Goal: Task Accomplishment & Management: Manage account settings

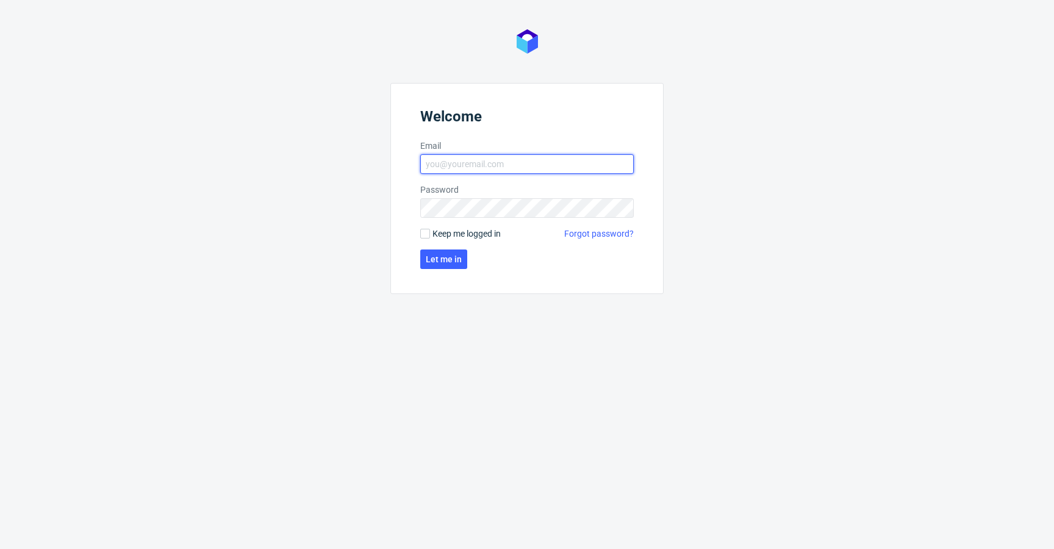
type input "[EMAIL_ADDRESS][DOMAIN_NAME]"
click at [476, 231] on span "Keep me logged in" at bounding box center [466, 233] width 68 height 12
click at [430, 231] on input "Keep me logged in" at bounding box center [425, 234] width 10 height 10
checkbox input "true"
click at [450, 264] on button "Let me in" at bounding box center [443, 259] width 47 height 20
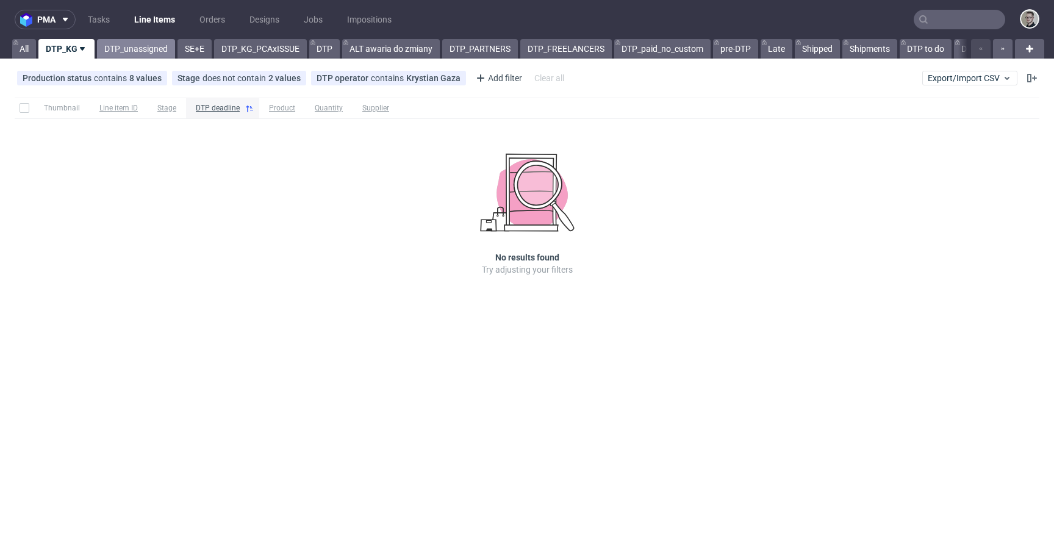
click at [139, 55] on link "DTP_unassigned" at bounding box center [136, 49] width 78 height 20
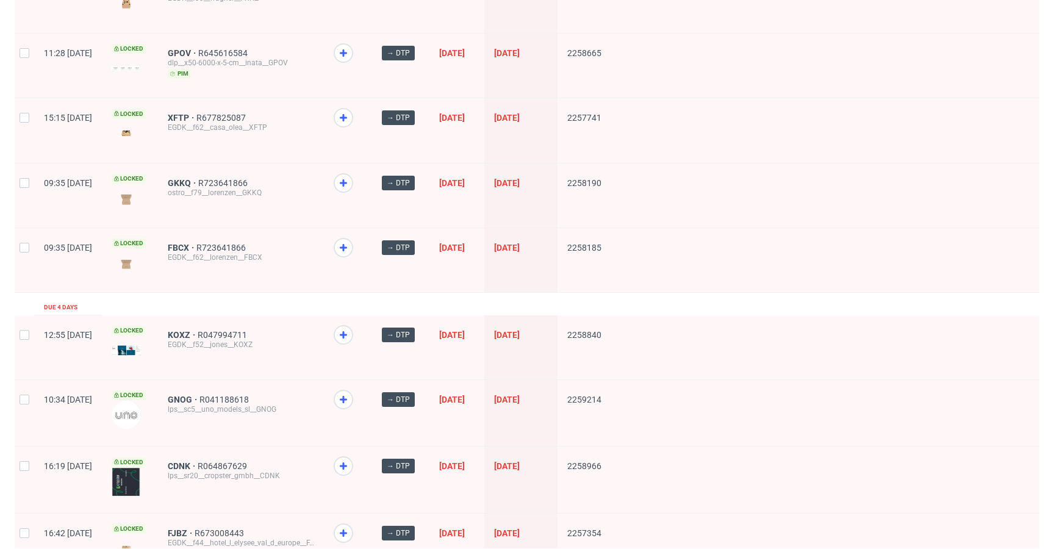
scroll to position [1598, 0]
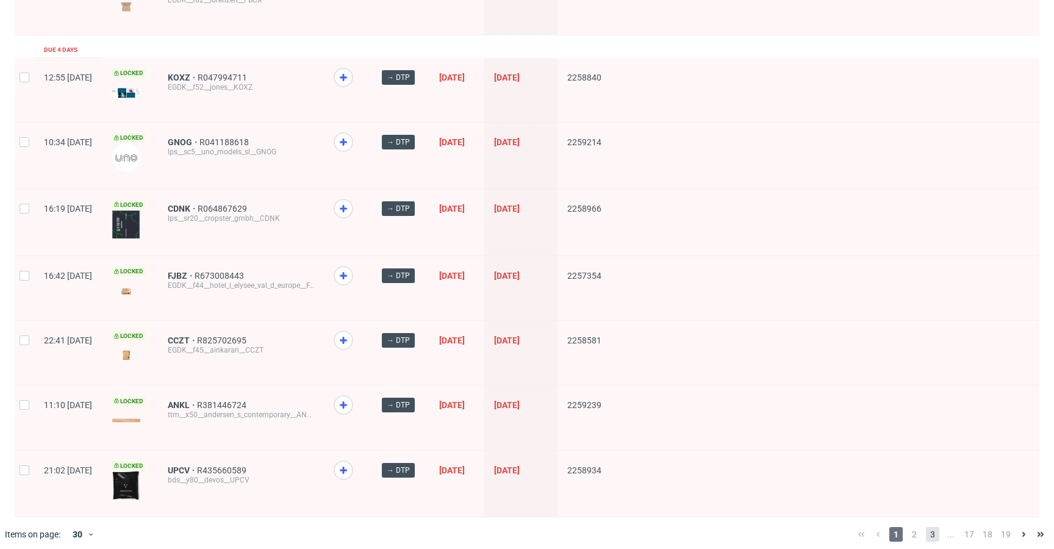
click at [927, 527] on span "3" at bounding box center [932, 534] width 13 height 15
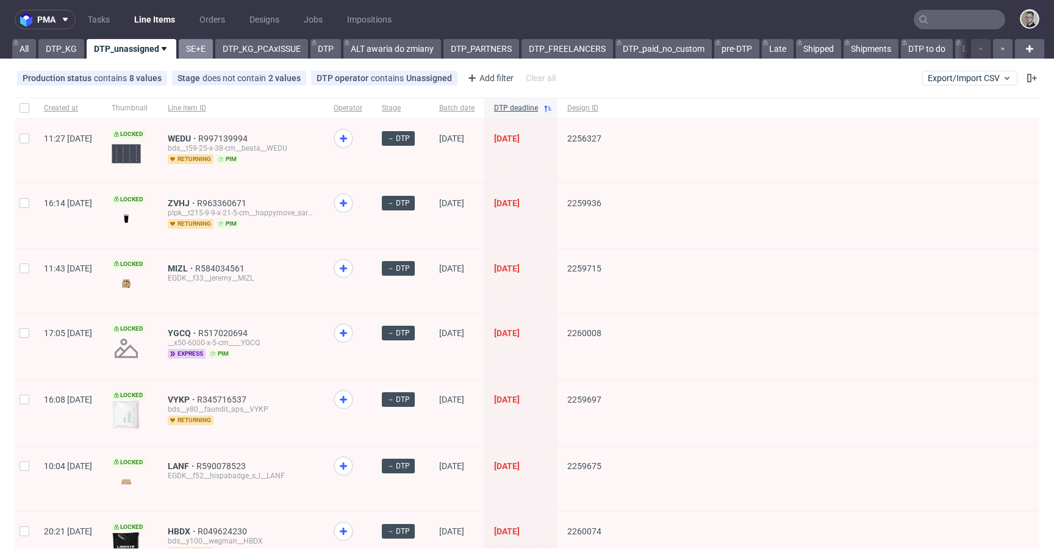
click at [183, 51] on link "SE+E" at bounding box center [196, 49] width 34 height 20
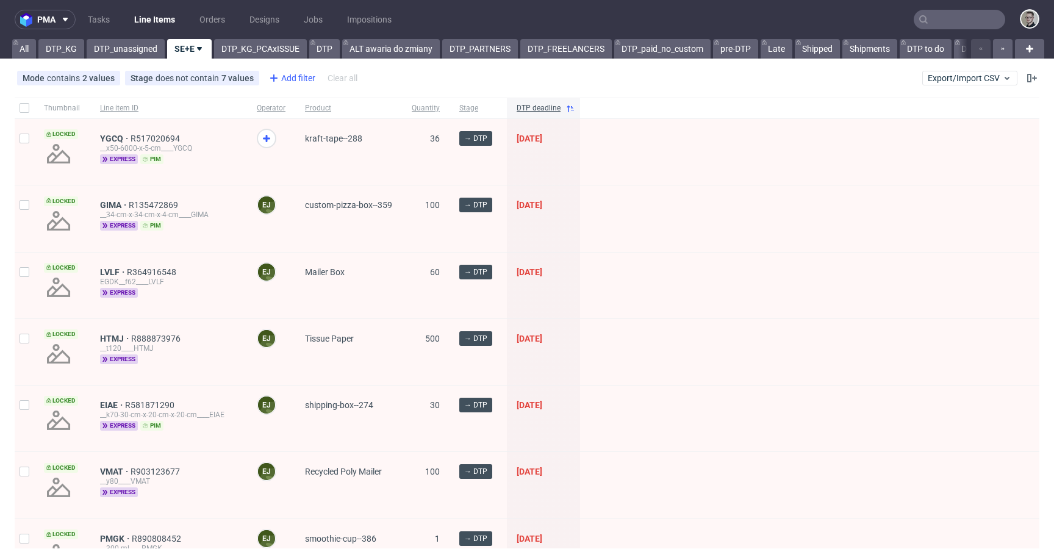
click at [304, 74] on div "Add filter" at bounding box center [291, 78] width 54 height 20
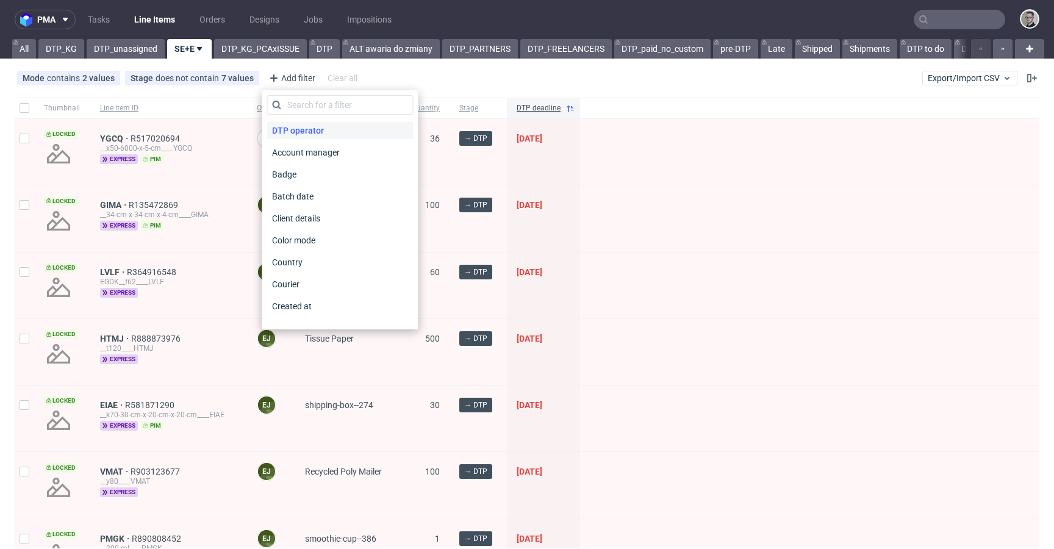
click at [310, 132] on span "DTP operator" at bounding box center [298, 130] width 62 height 17
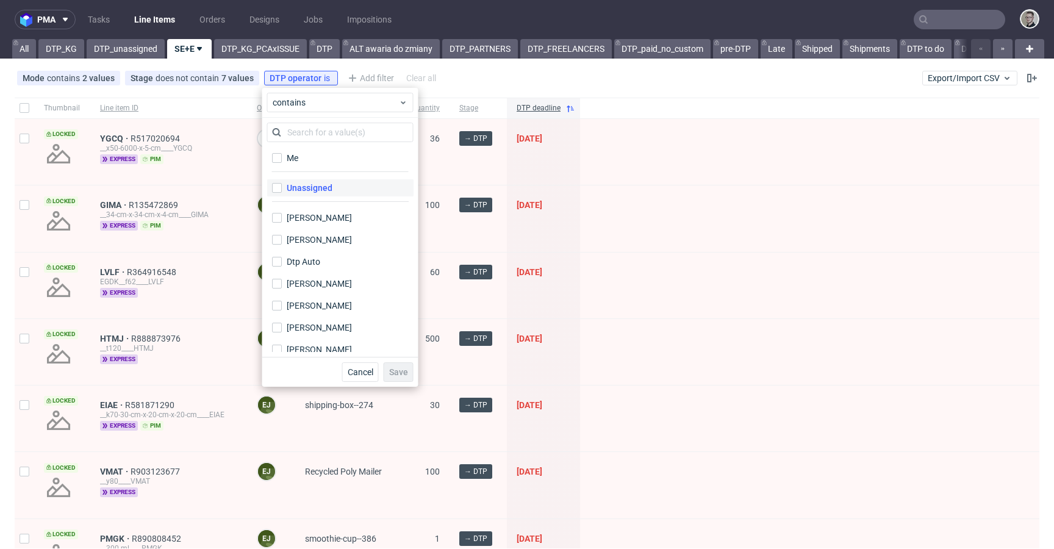
click at [317, 183] on div "Unassigned" at bounding box center [310, 188] width 46 height 12
click at [282, 183] on input "Unassigned" at bounding box center [277, 188] width 10 height 10
checkbox input "true"
click at [398, 368] on span "Save" at bounding box center [398, 372] width 19 height 9
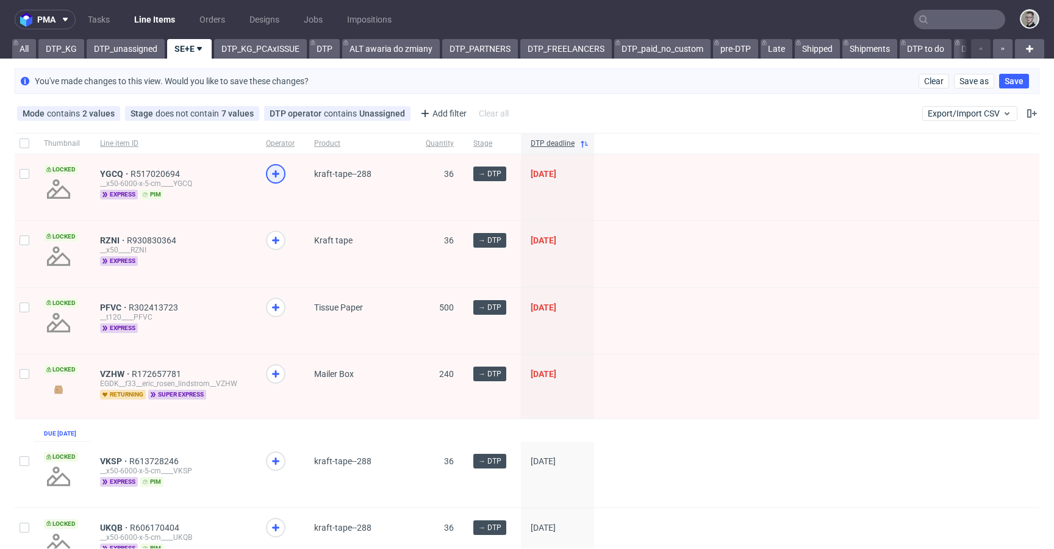
click at [279, 175] on icon at bounding box center [275, 173] width 15 height 15
click at [276, 241] on icon at bounding box center [275, 240] width 15 height 15
click at [273, 298] on div at bounding box center [276, 308] width 20 height 20
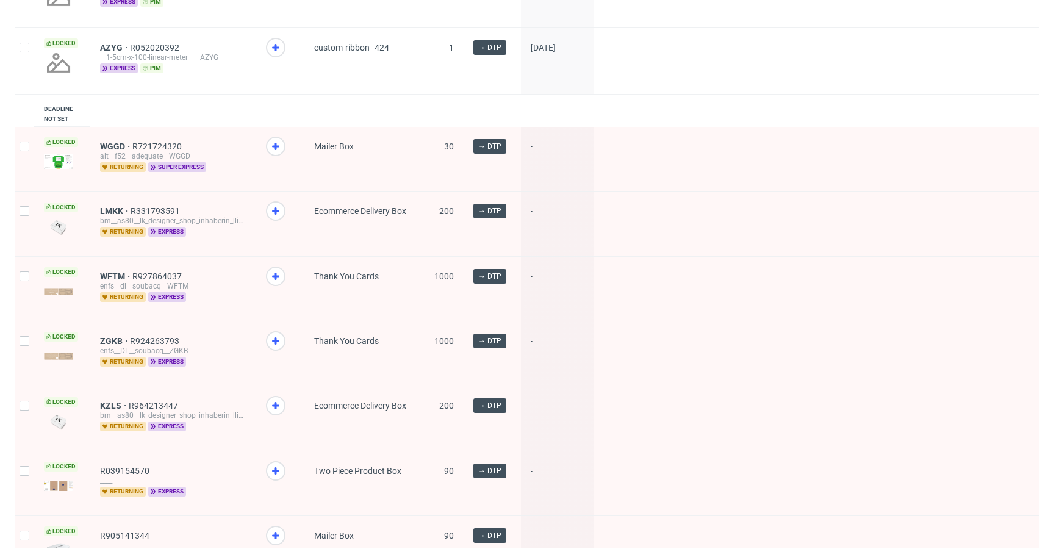
scroll to position [741, 0]
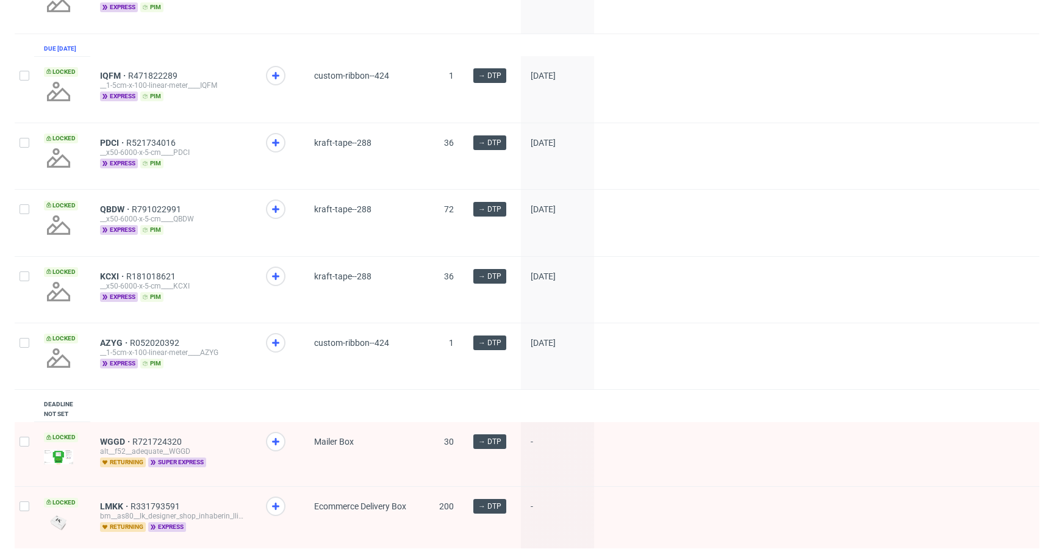
drag, startPoint x: 274, startPoint y: 362, endPoint x: 277, endPoint y: 343, distance: 18.7
click at [274, 346] on use at bounding box center [275, 342] width 7 height 7
click at [281, 286] on span at bounding box center [280, 286] width 29 height 41
click at [281, 284] on icon at bounding box center [275, 276] width 15 height 15
click at [282, 219] on div at bounding box center [276, 209] width 20 height 20
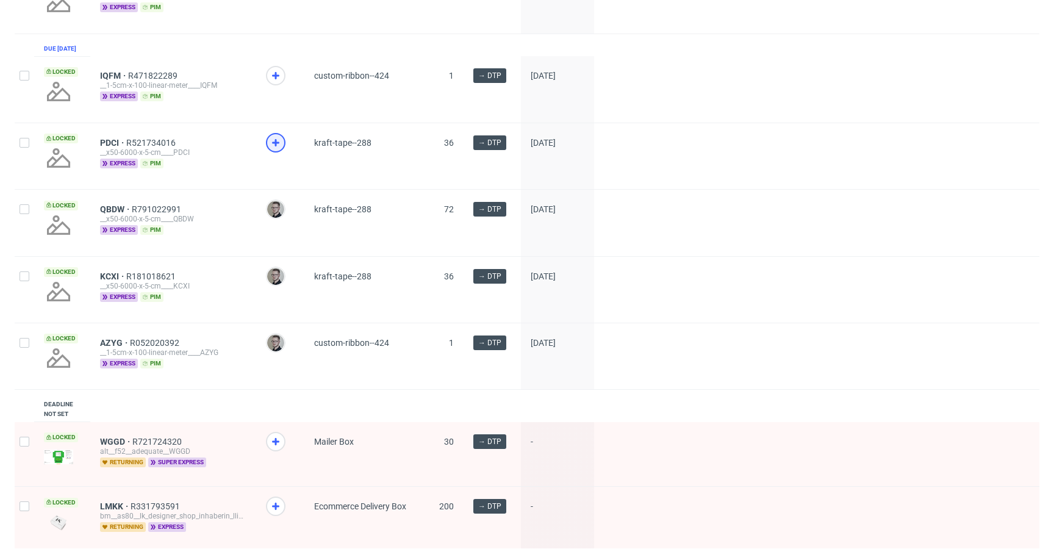
click at [276, 150] on icon at bounding box center [275, 142] width 15 height 15
click at [273, 83] on icon at bounding box center [275, 75] width 15 height 15
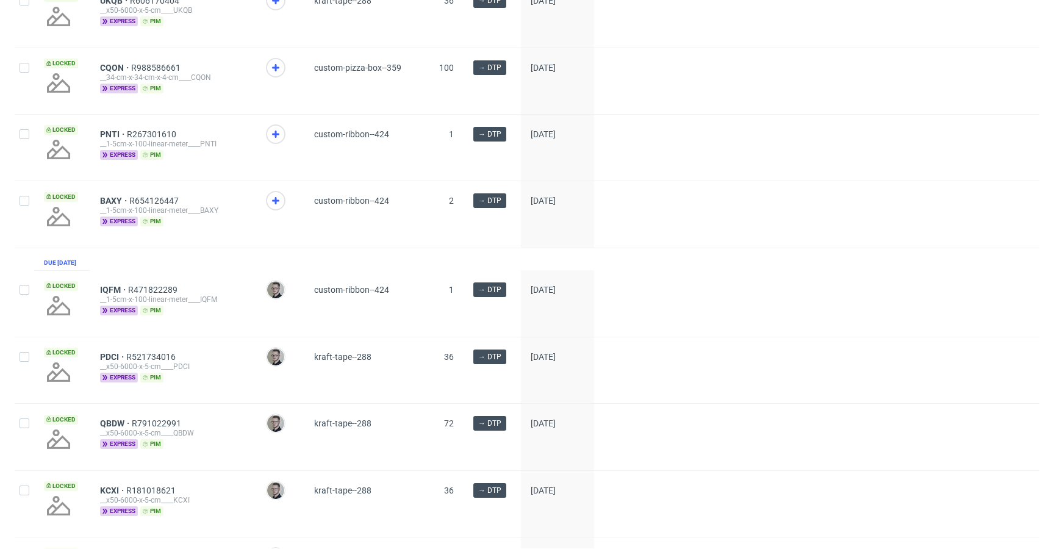
scroll to position [454, 0]
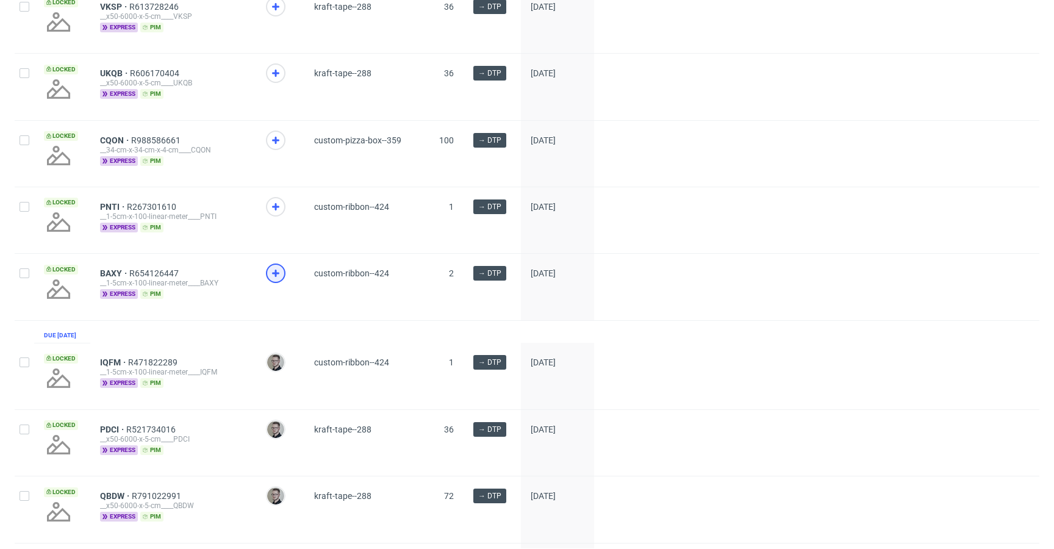
click at [276, 277] on use at bounding box center [275, 272] width 7 height 7
click at [279, 214] on icon at bounding box center [275, 206] width 15 height 15
click at [276, 148] on icon at bounding box center [275, 140] width 15 height 15
click at [275, 83] on div at bounding box center [276, 73] width 20 height 20
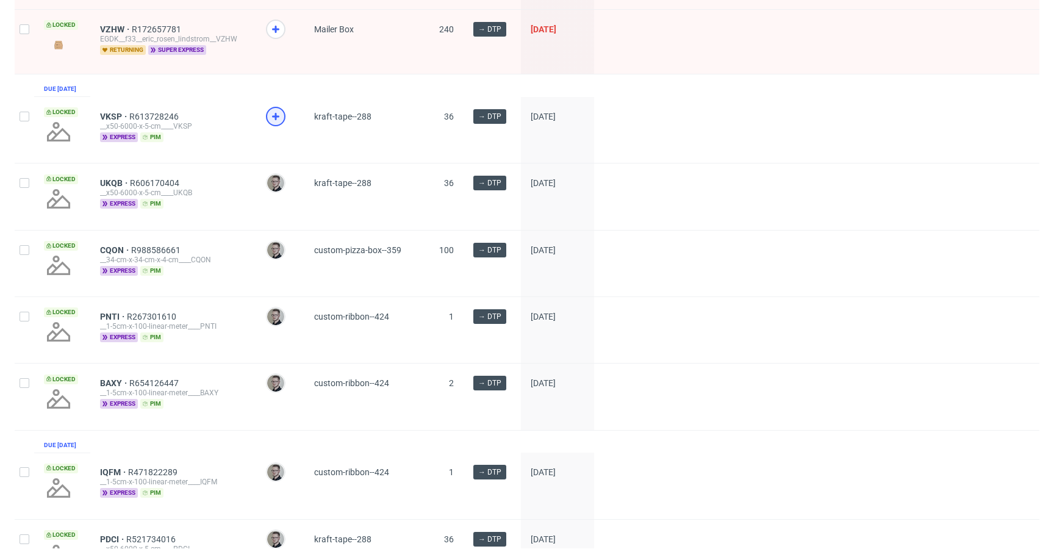
click at [280, 124] on icon at bounding box center [275, 116] width 15 height 15
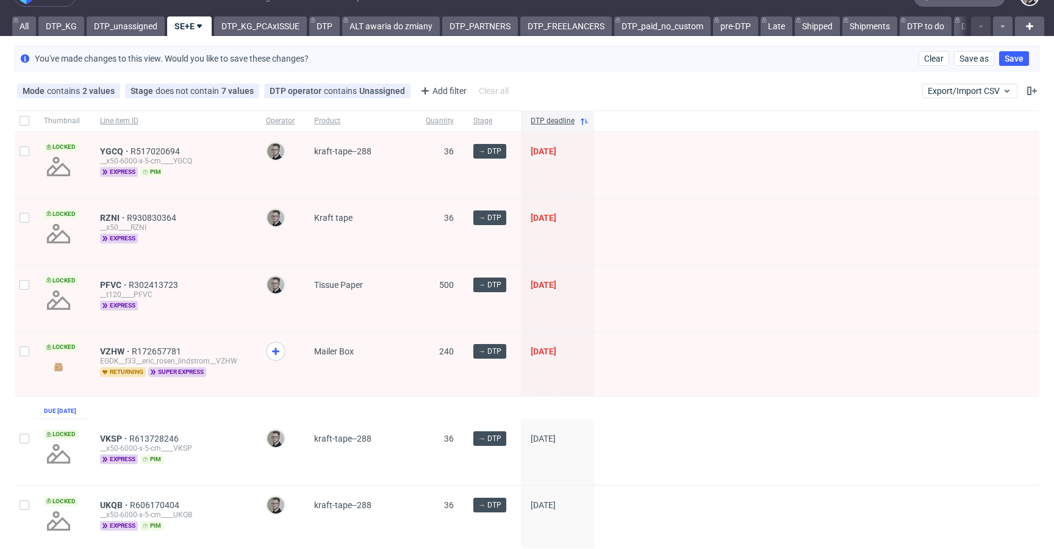
scroll to position [24, 0]
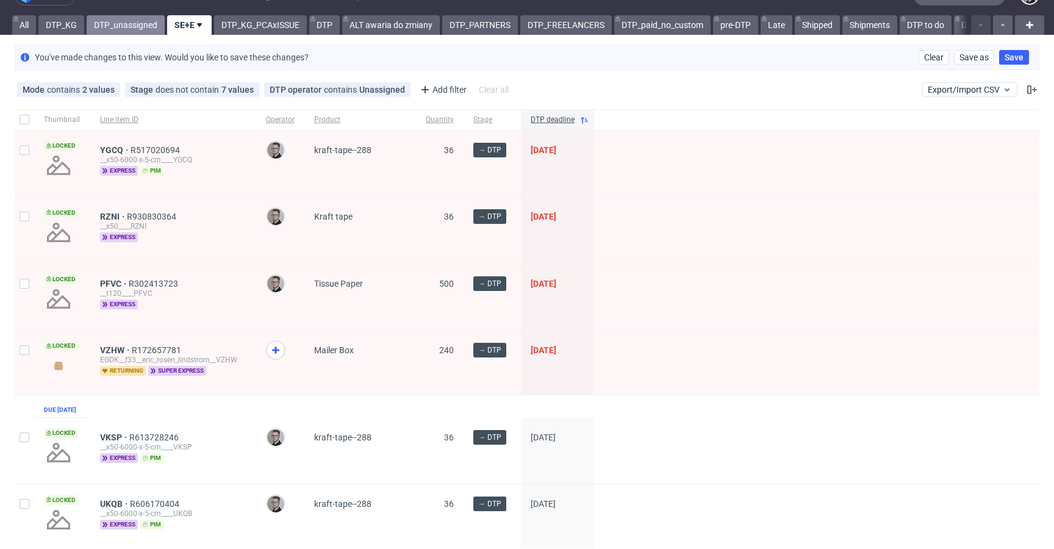
click at [115, 24] on link "DTP_unassigned" at bounding box center [126, 25] width 78 height 20
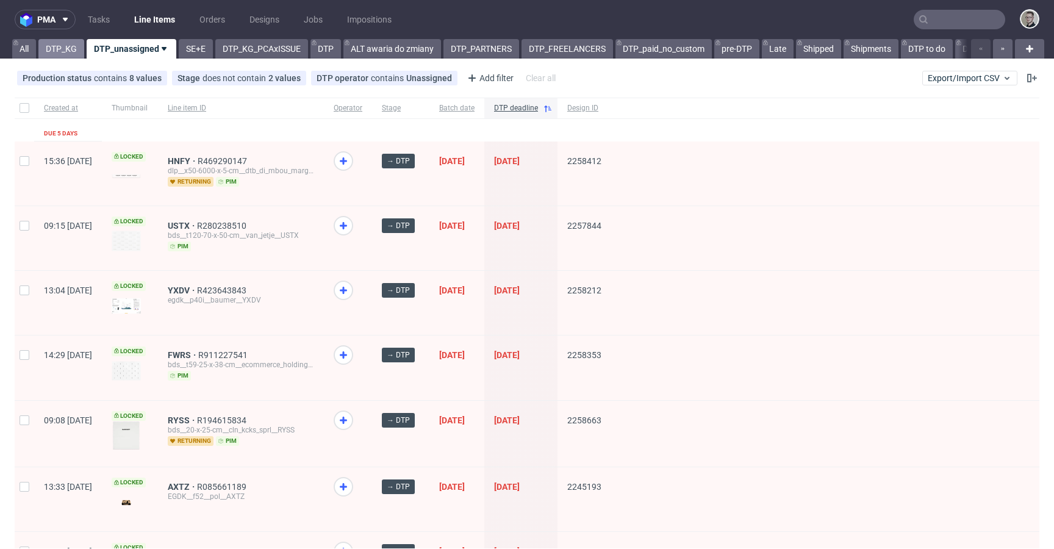
click at [66, 39] on link "DTP_KG" at bounding box center [61, 49] width 46 height 20
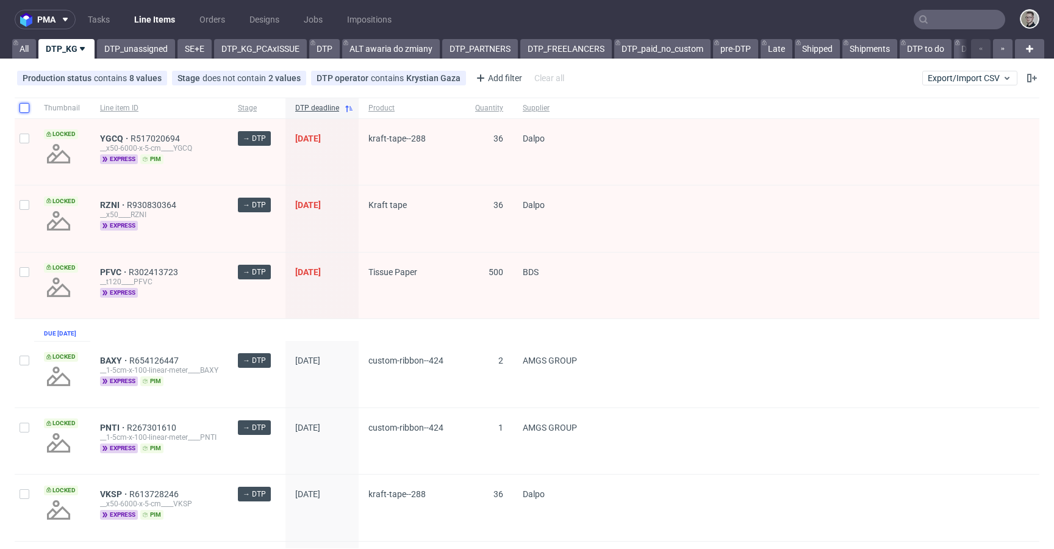
click at [20, 105] on input "checkbox" at bounding box center [25, 108] width 10 height 10
checkbox input "true"
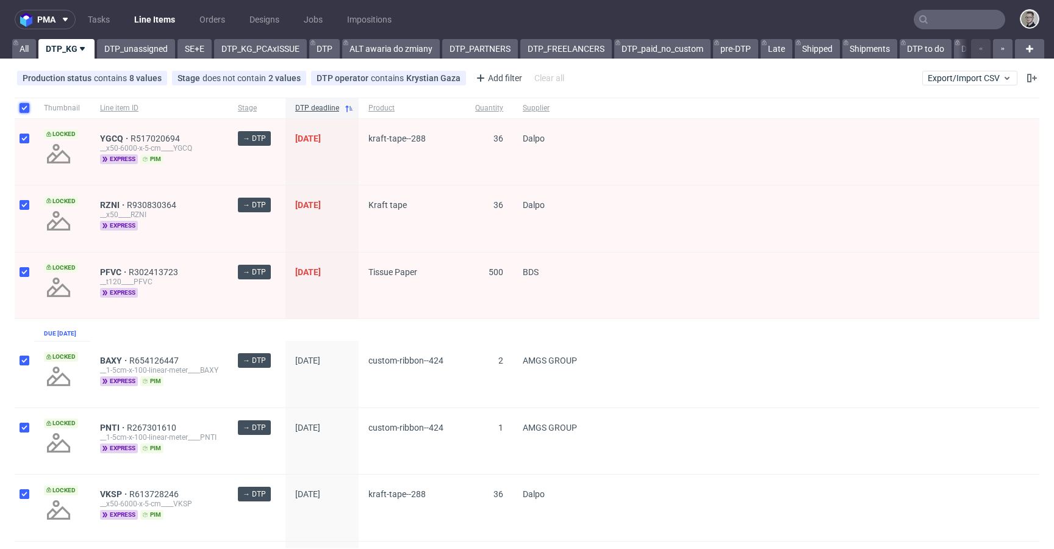
checkbox input "true"
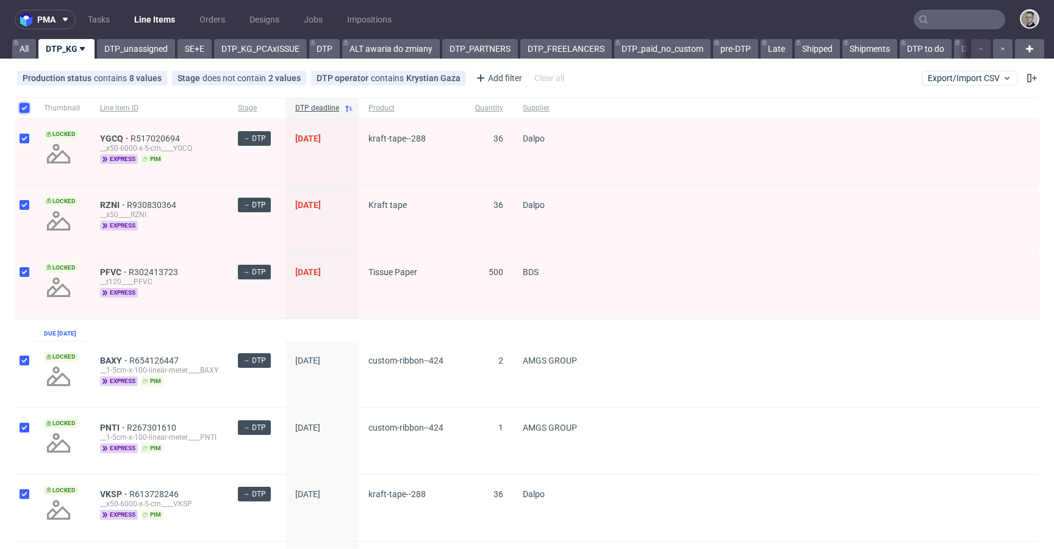
checkbox input "true"
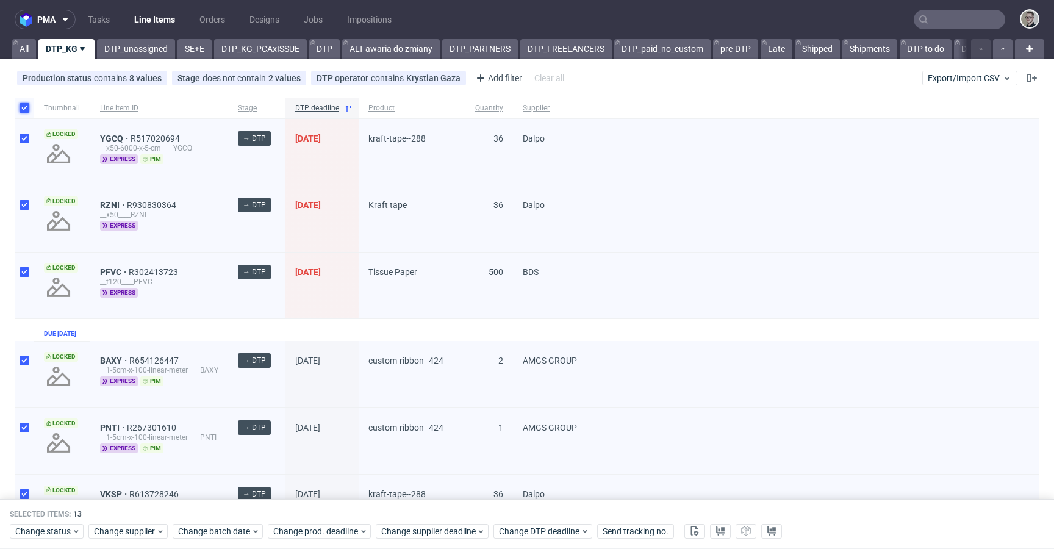
click at [23, 104] on input "checkbox" at bounding box center [25, 108] width 10 height 10
checkbox input "false"
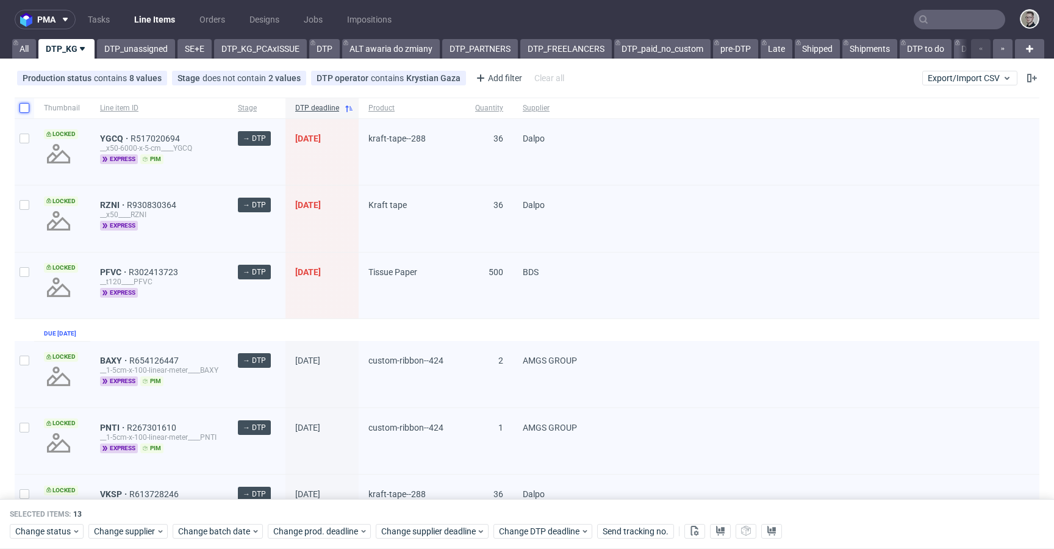
checkbox input "false"
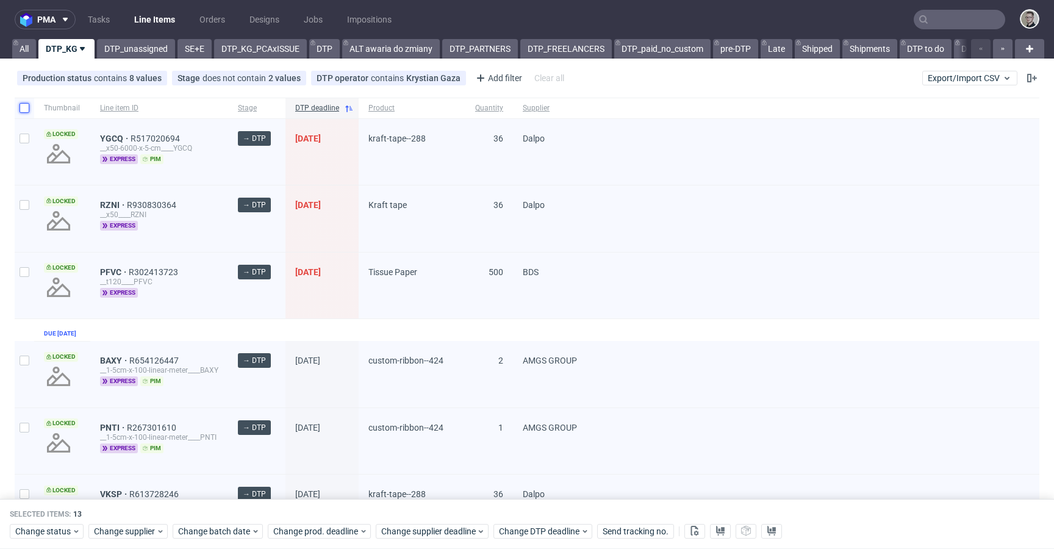
checkbox input "false"
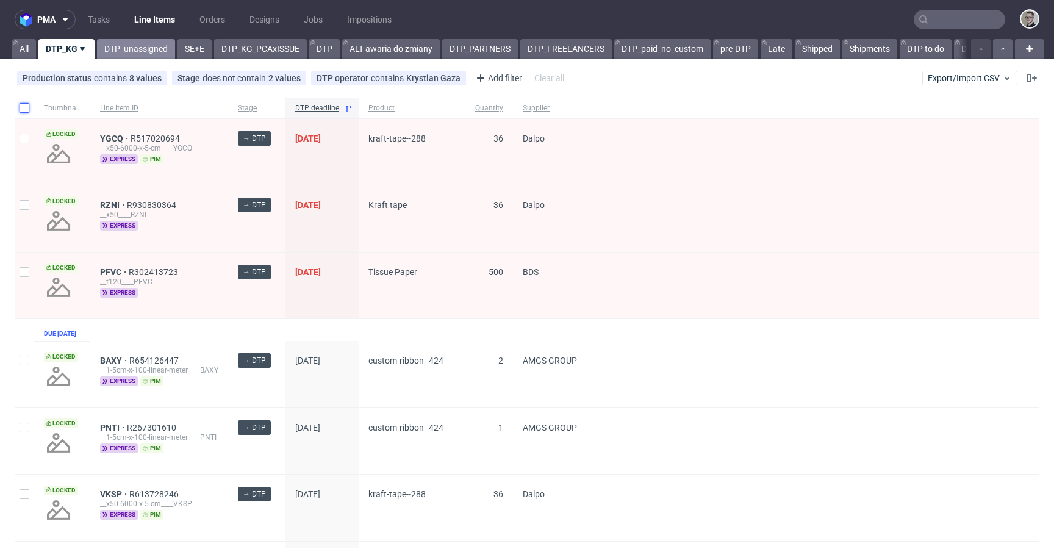
click at [138, 45] on link "DTP_unassigned" at bounding box center [136, 49] width 78 height 20
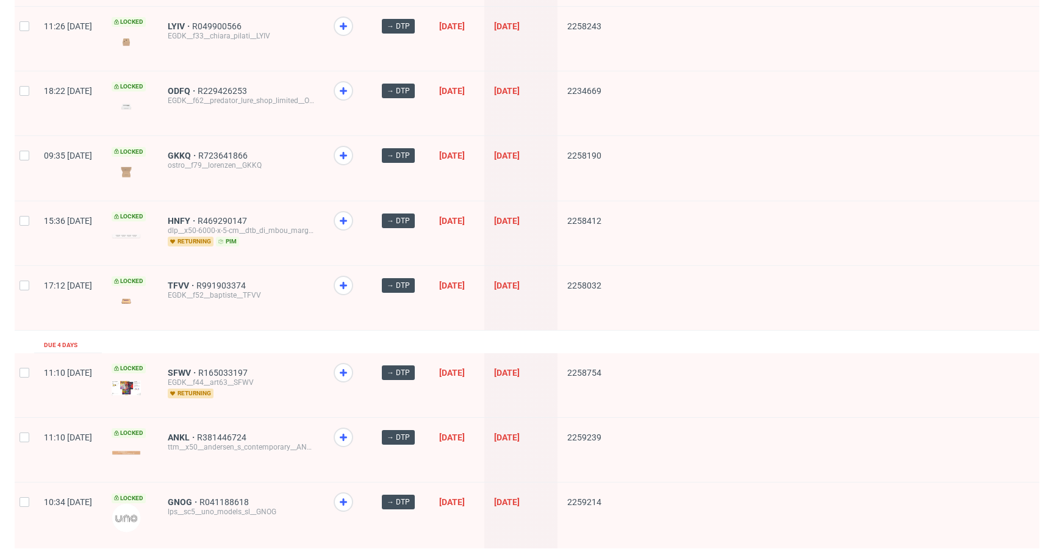
scroll to position [1586, 0]
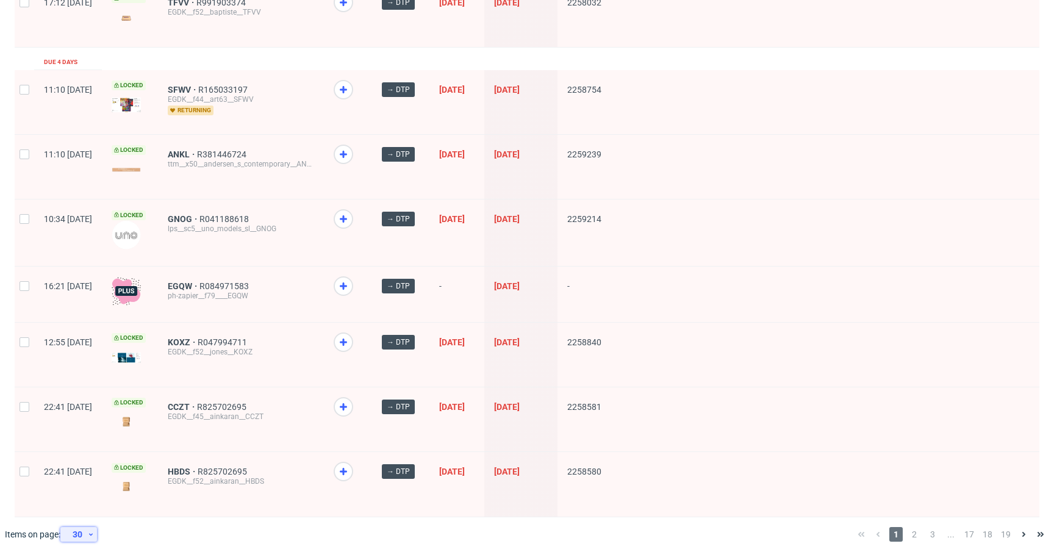
click at [80, 526] on div "30" at bounding box center [76, 534] width 22 height 17
click at [83, 500] on div "120" at bounding box center [83, 496] width 24 height 17
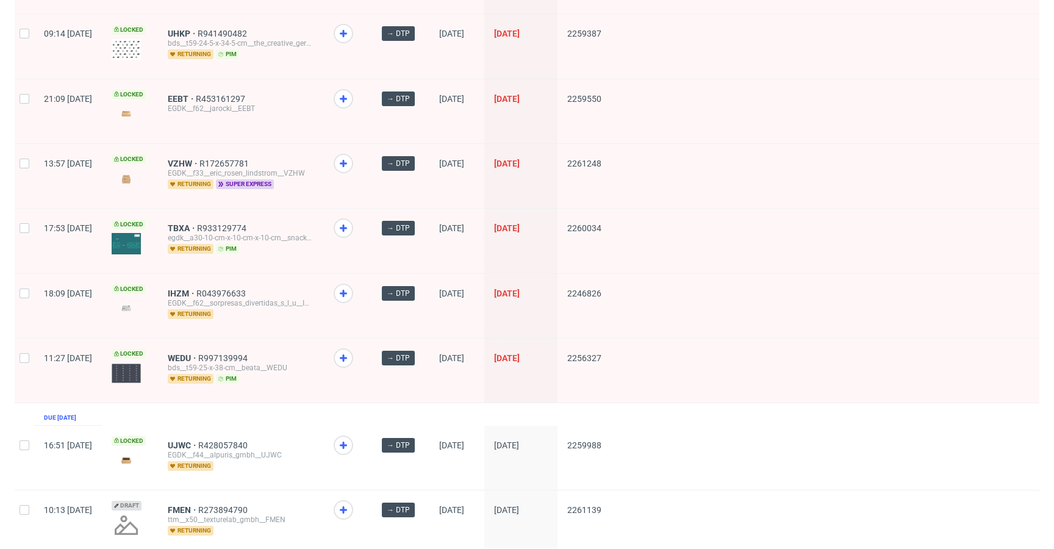
scroll to position [5106, 0]
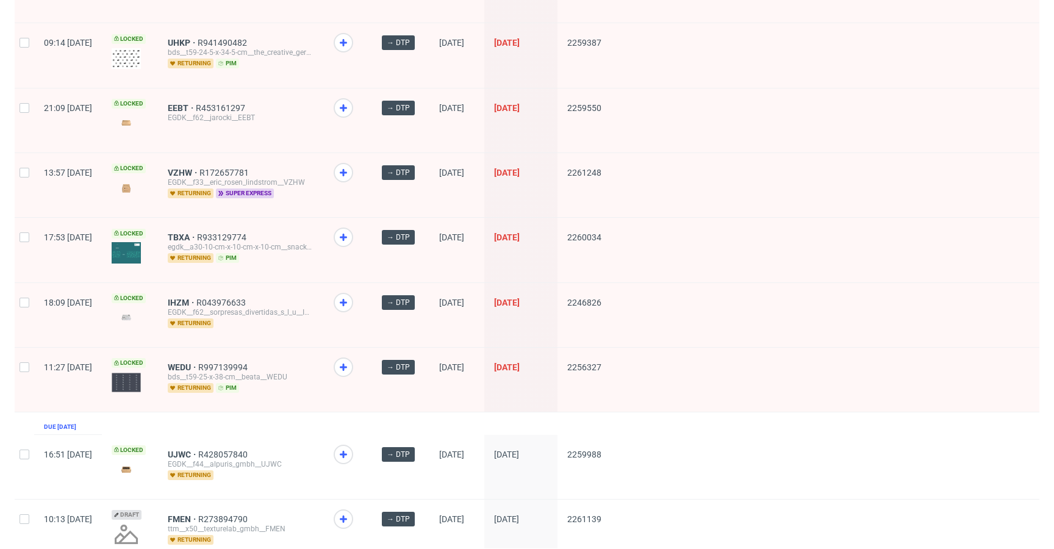
drag, startPoint x: 213, startPoint y: 331, endPoint x: 211, endPoint y: 313, distance: 17.8
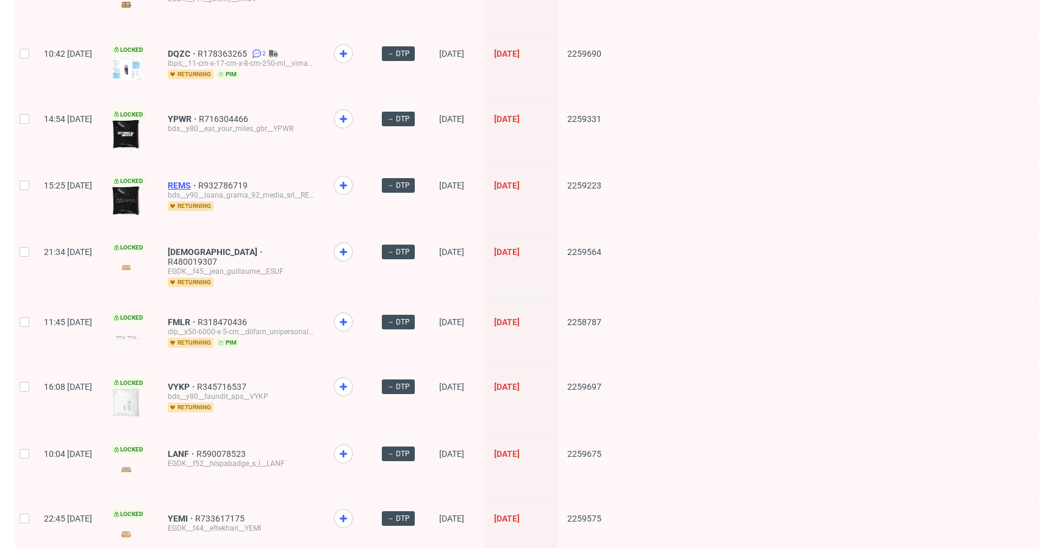
scroll to position [4564, 0]
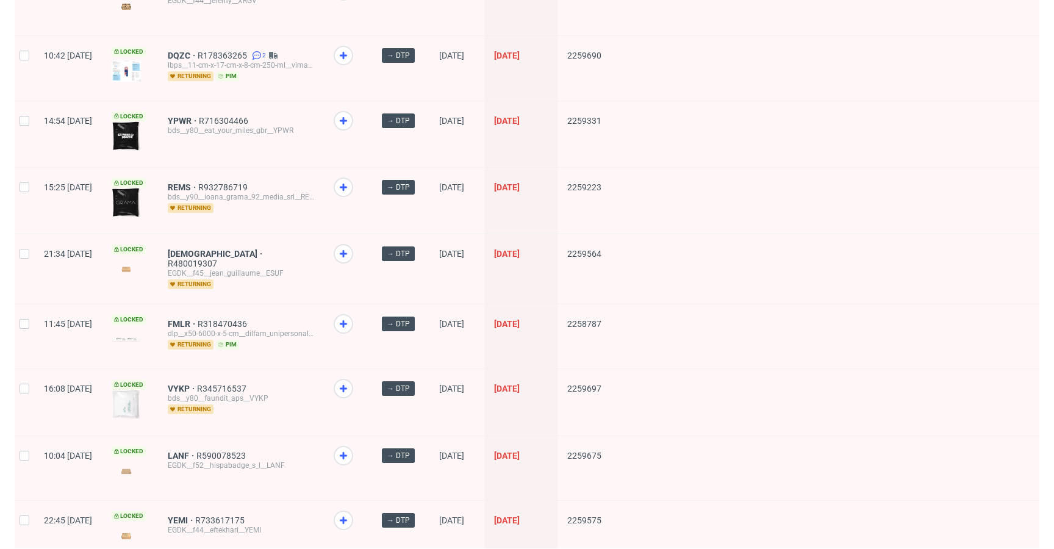
drag, startPoint x: 212, startPoint y: 355, endPoint x: 212, endPoint y: 324, distance: 31.7
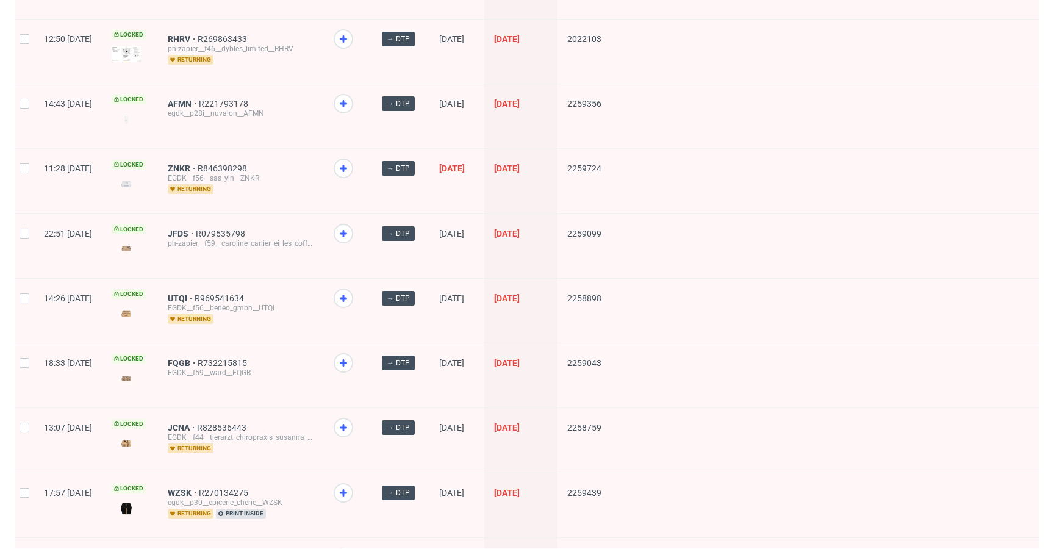
scroll to position [2929, 0]
drag, startPoint x: 221, startPoint y: 160, endPoint x: 221, endPoint y: 147, distance: 12.8
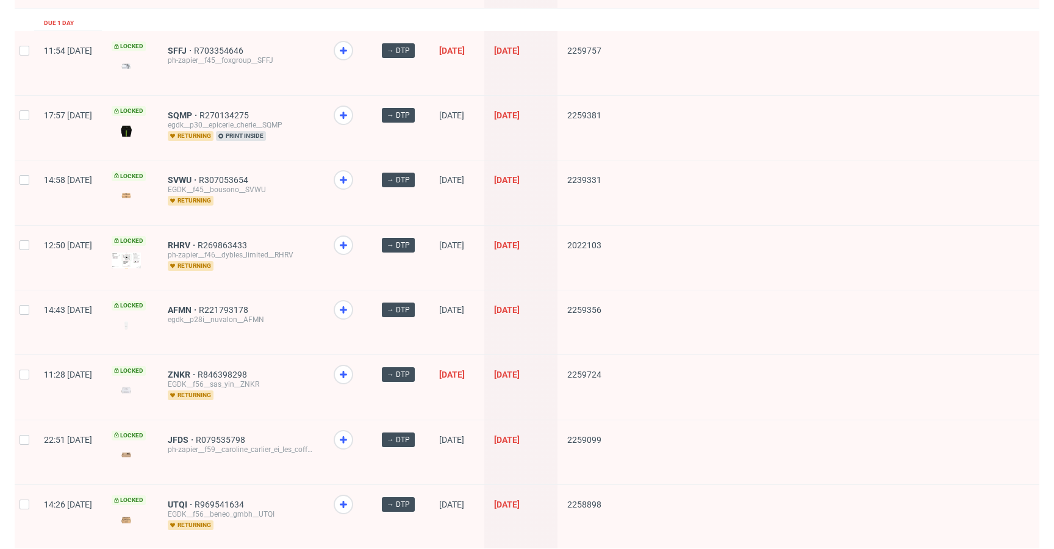
scroll to position [2723, 0]
drag, startPoint x: 223, startPoint y: 169, endPoint x: 219, endPoint y: 128, distance: 41.0
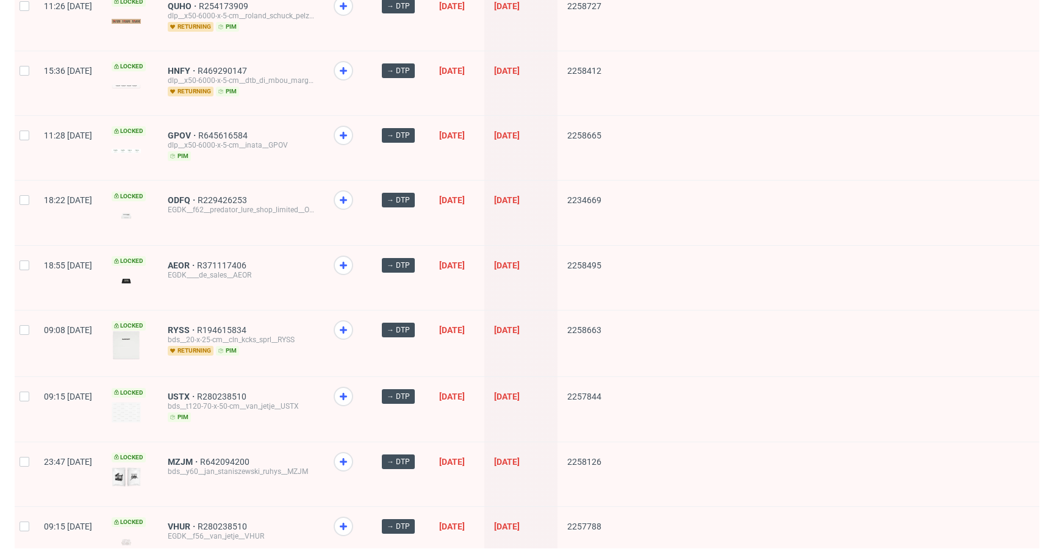
scroll to position [643, 0]
drag, startPoint x: 219, startPoint y: 68, endPoint x: 219, endPoint y: 59, distance: 9.1
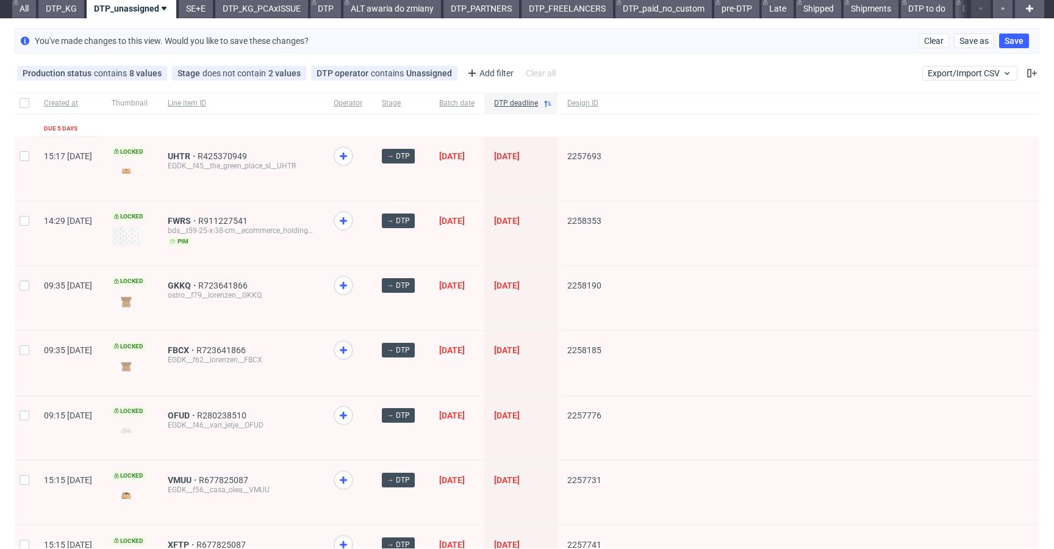
scroll to position [0, 0]
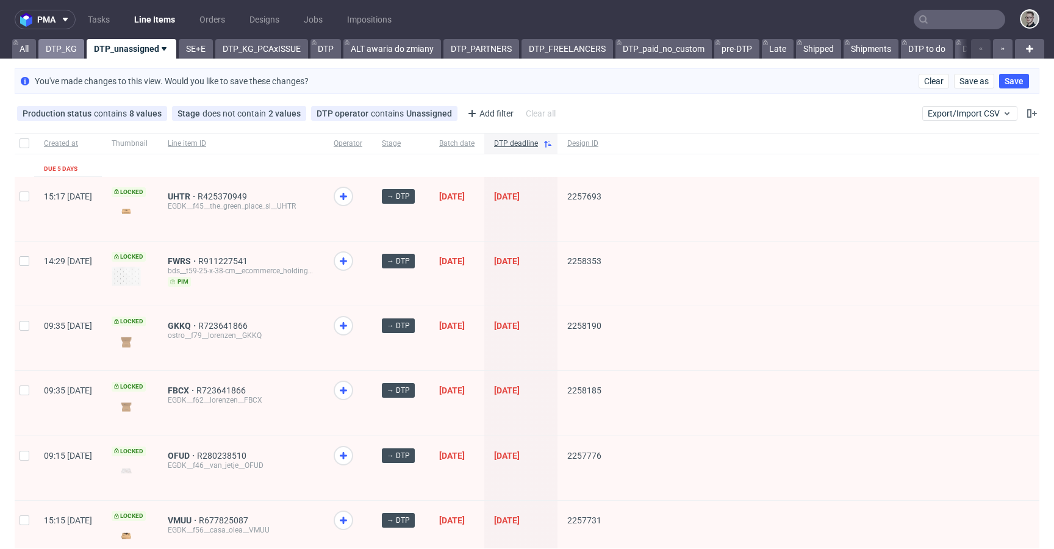
click at [63, 46] on link "DTP_KG" at bounding box center [61, 49] width 46 height 20
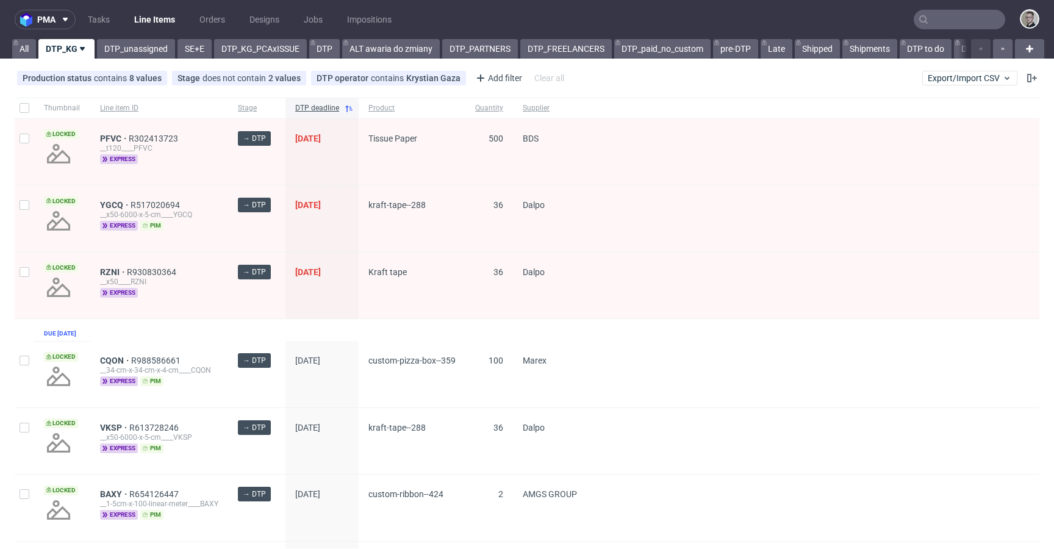
click at [18, 108] on div at bounding box center [25, 108] width 20 height 21
checkbox input "true"
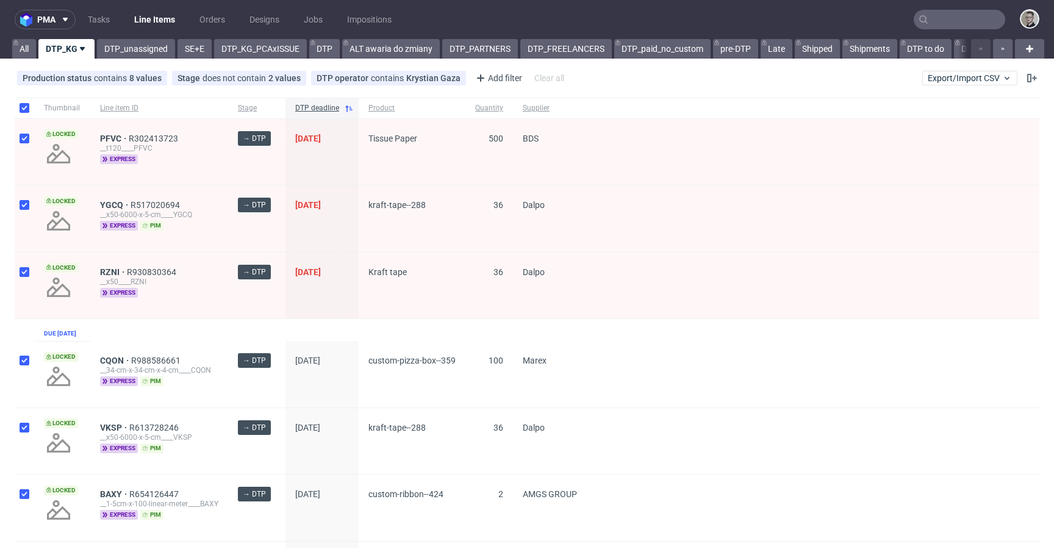
checkbox input "true"
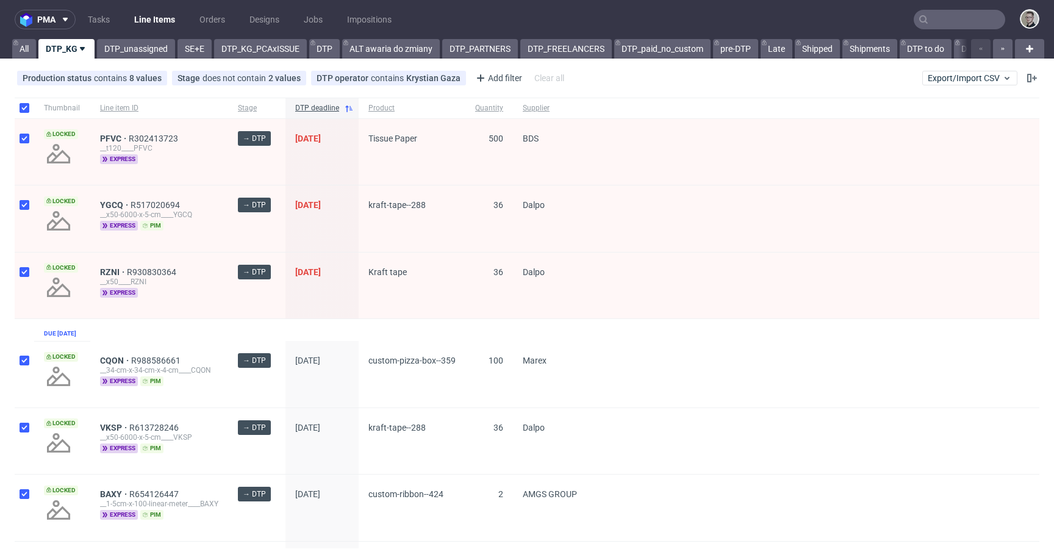
checkbox input "true"
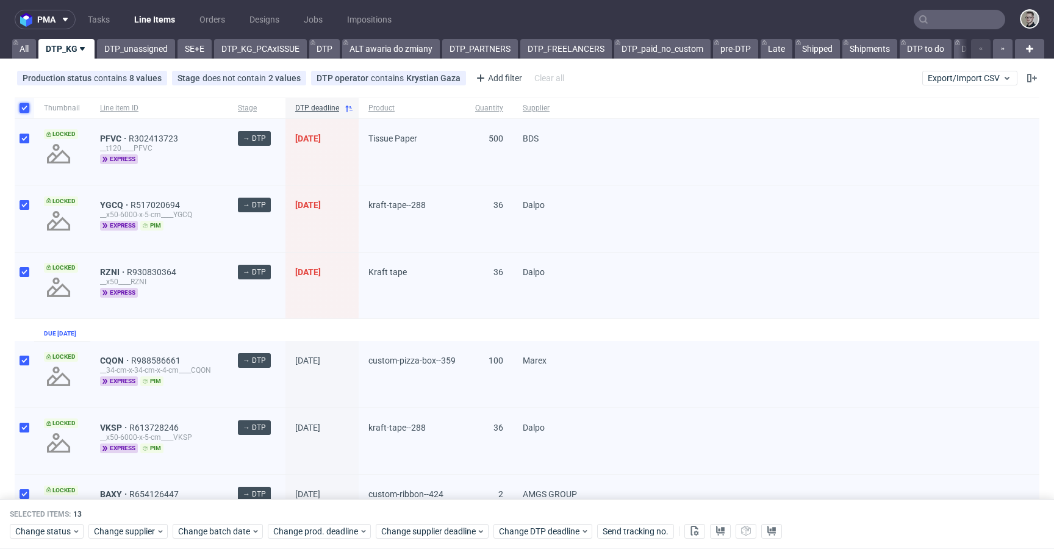
click at [23, 107] on input "checkbox" at bounding box center [25, 108] width 10 height 10
checkbox input "false"
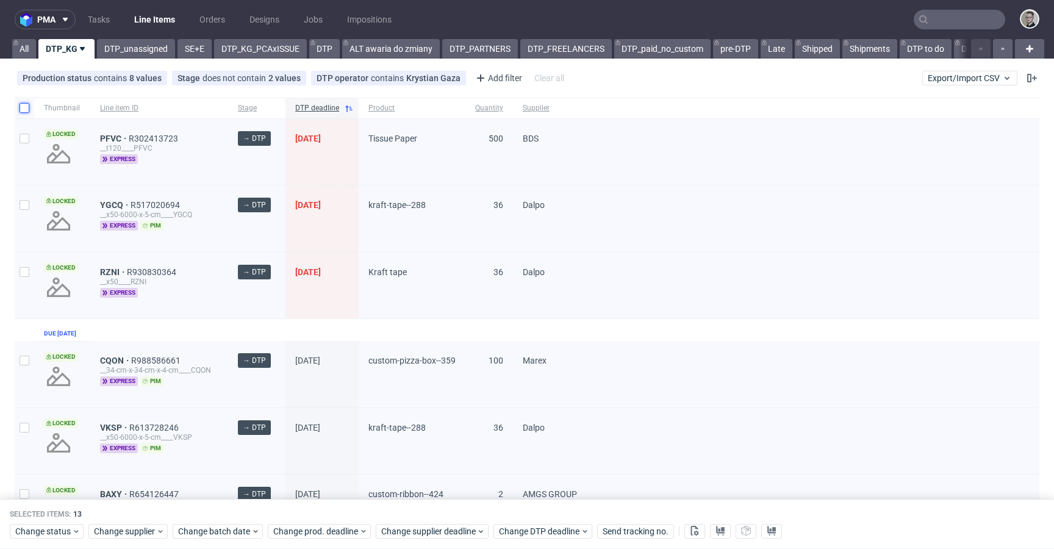
checkbox input "false"
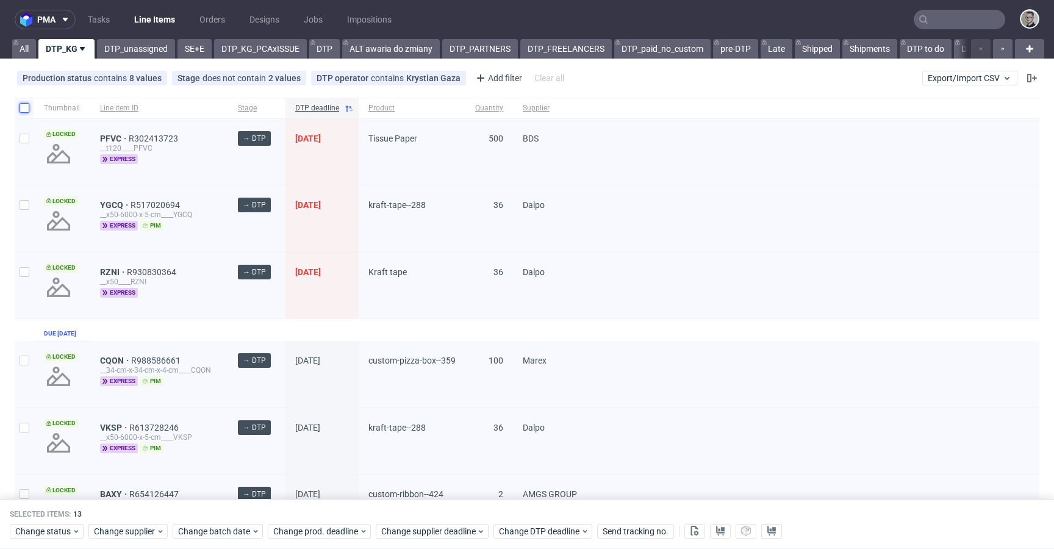
checkbox input "false"
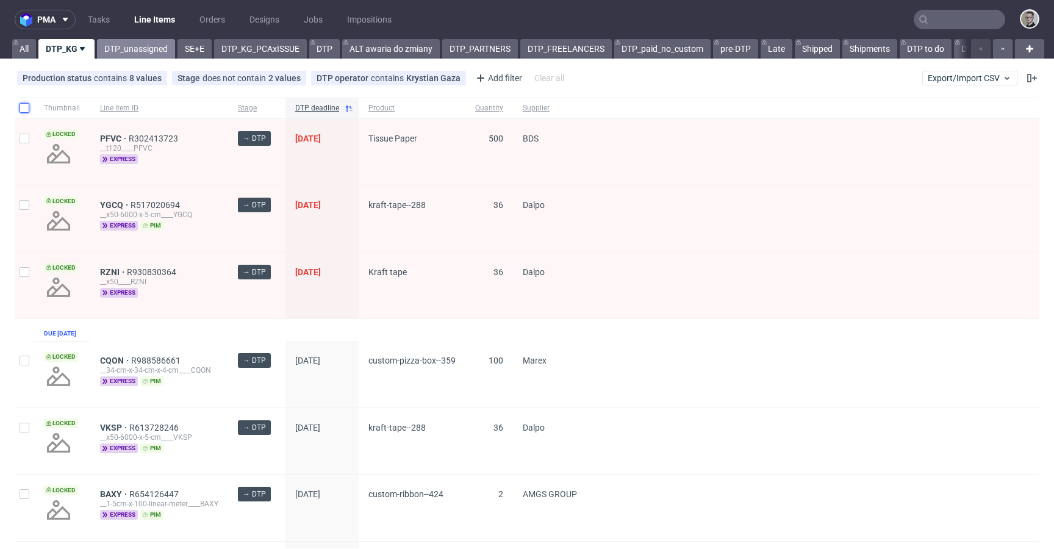
click at [162, 43] on link "DTP_unassigned" at bounding box center [136, 49] width 78 height 20
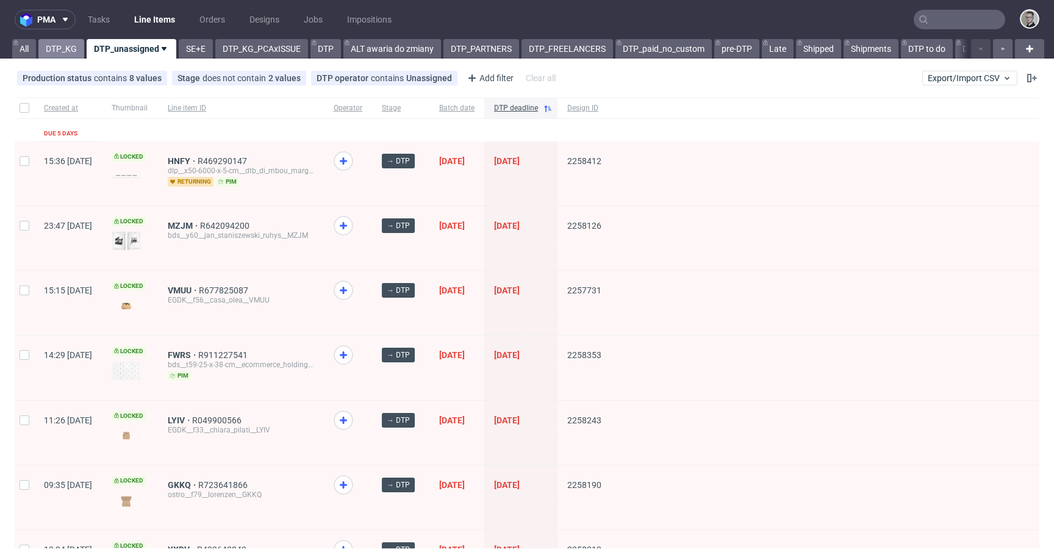
drag, startPoint x: 61, startPoint y: 57, endPoint x: 64, endPoint y: 48, distance: 9.6
click at [61, 57] on link "DTP_KG" at bounding box center [61, 49] width 46 height 20
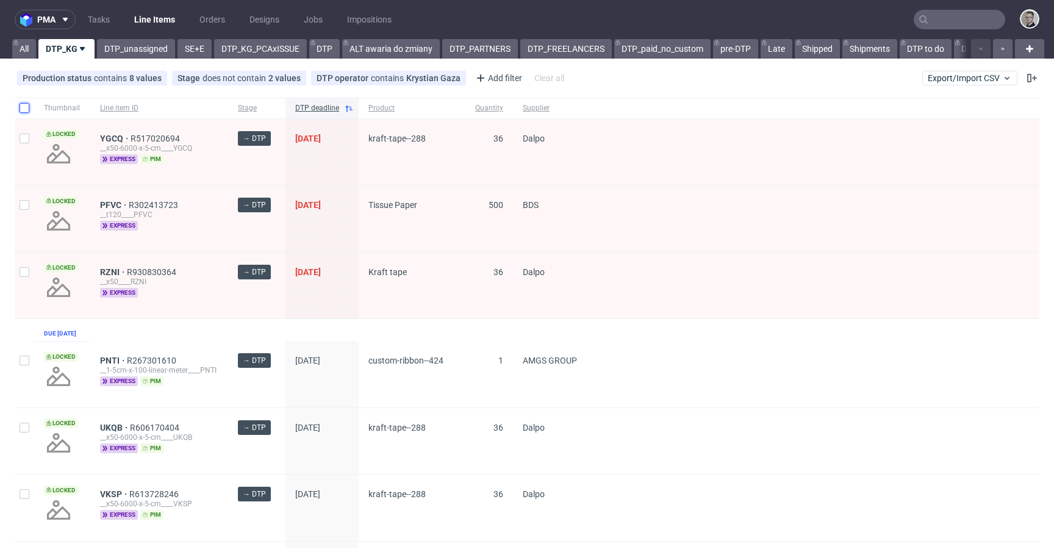
click at [27, 109] on input "checkbox" at bounding box center [25, 108] width 10 height 10
checkbox input "true"
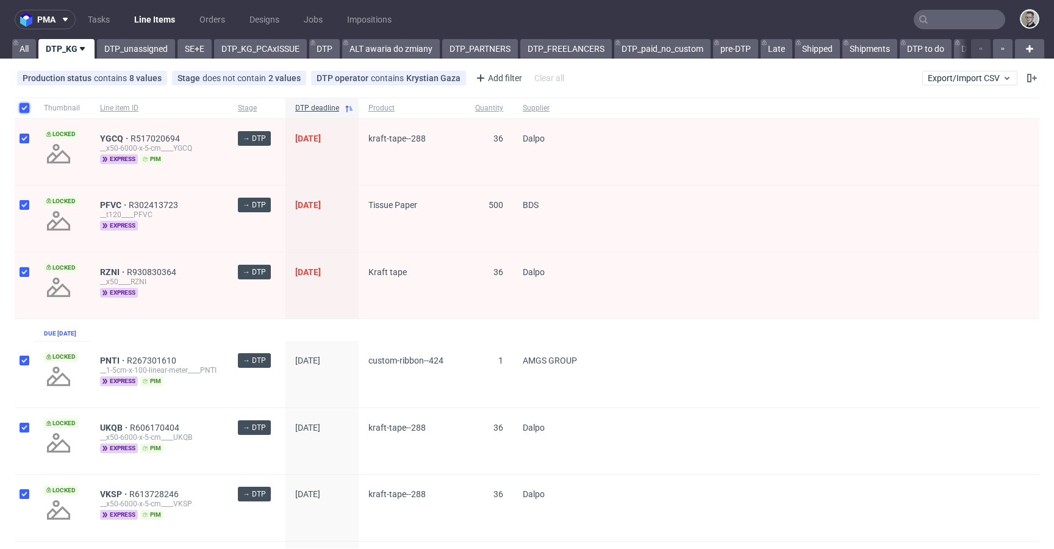
checkbox input "true"
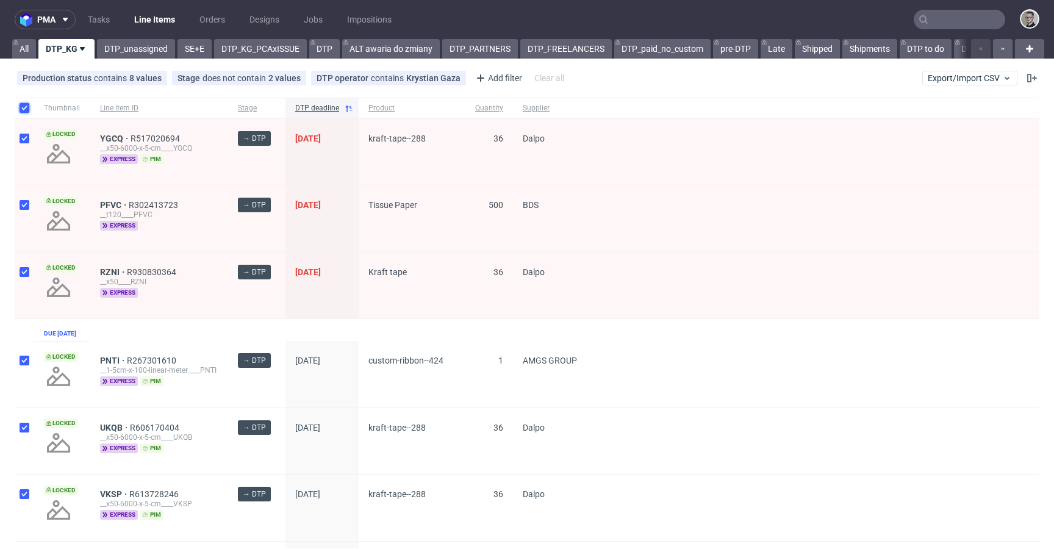
checkbox input "true"
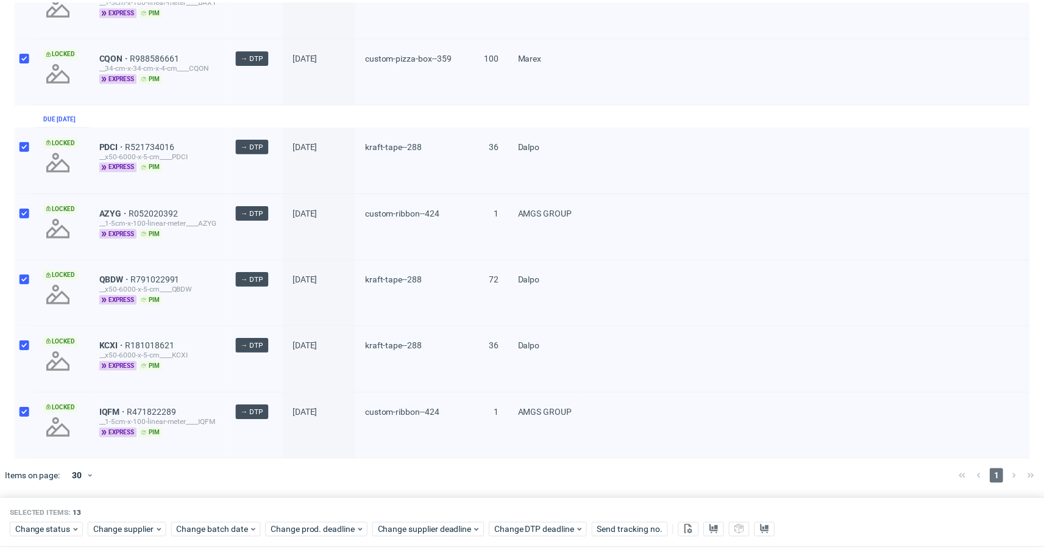
scroll to position [591, 0]
click at [63, 523] on div "Change status Change supplier Change batch date Change prod. deadline Change su…" at bounding box center [527, 530] width 1034 height 18
click at [64, 530] on span "Change status" at bounding box center [43, 531] width 57 height 12
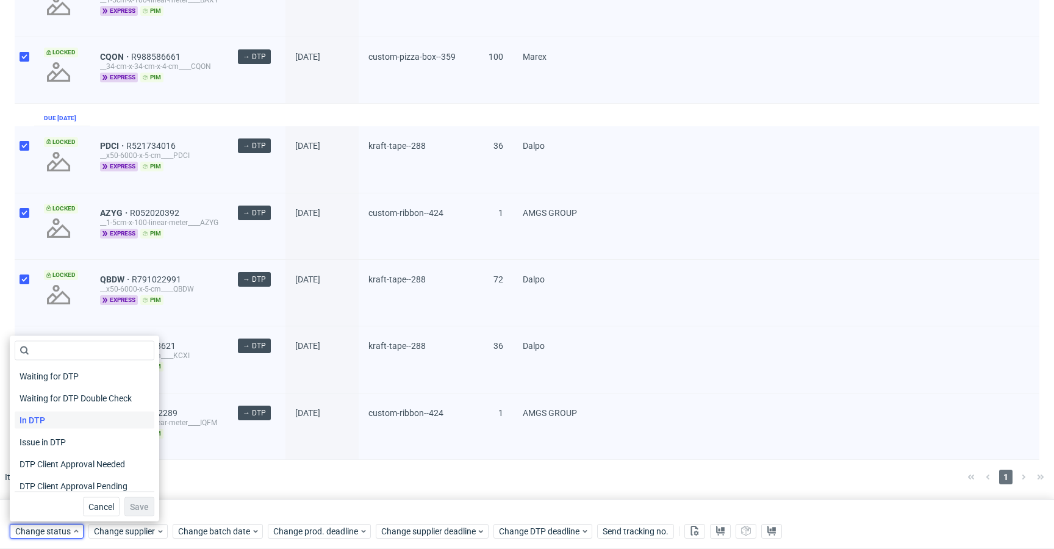
click at [59, 424] on div "In DTP" at bounding box center [85, 420] width 140 height 17
click at [134, 502] on span "Save" at bounding box center [139, 506] width 19 height 9
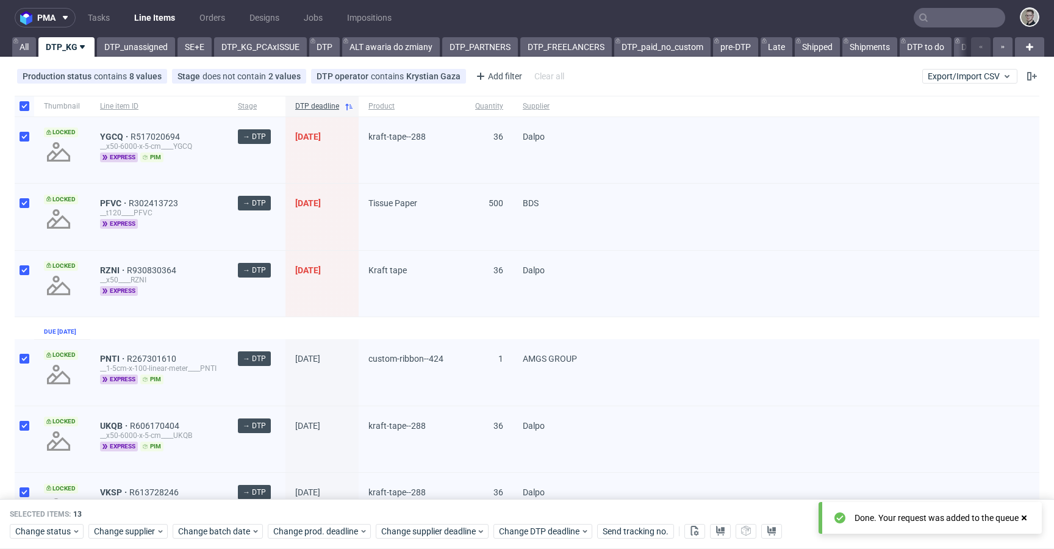
scroll to position [0, 0]
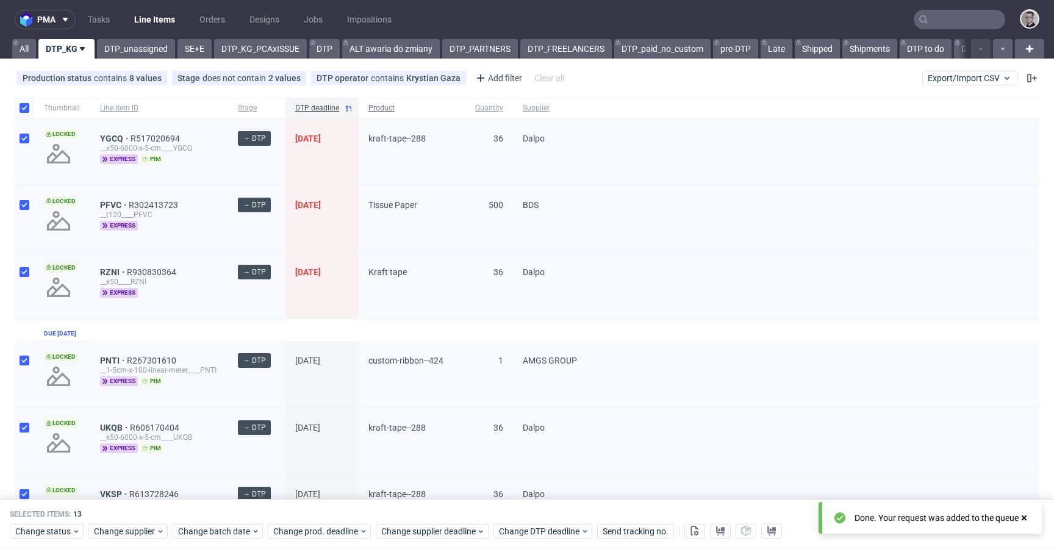
click at [377, 109] on span "Product" at bounding box center [411, 108] width 87 height 10
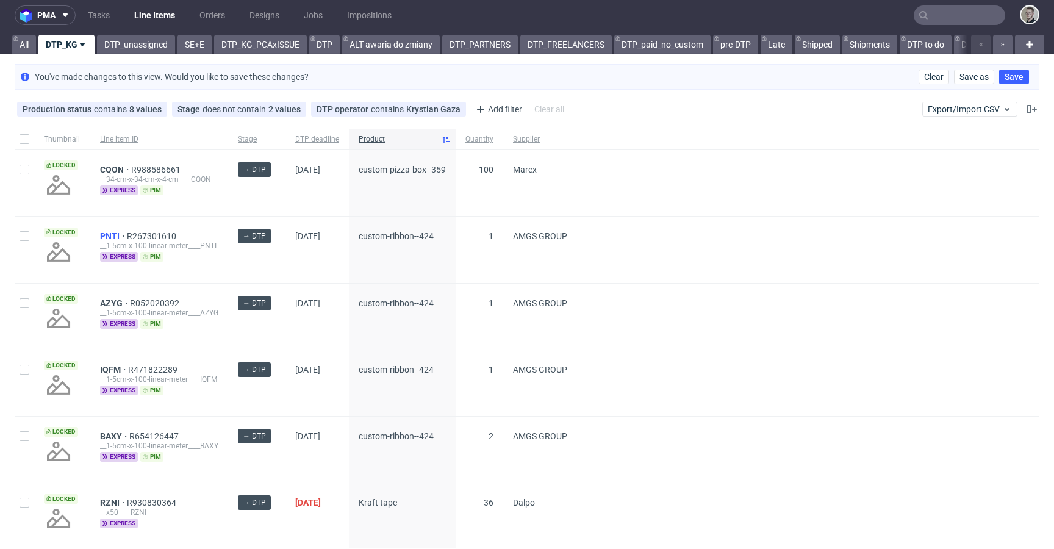
scroll to position [4, 0]
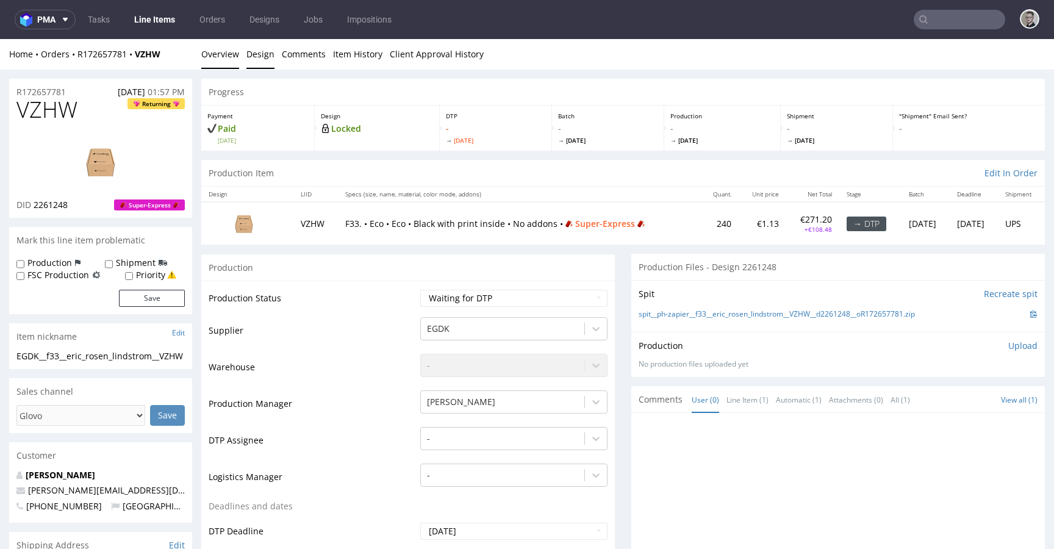
click at [246, 49] on link "Design" at bounding box center [260, 54] width 28 height 30
click at [257, 56] on link "Design" at bounding box center [260, 54] width 28 height 30
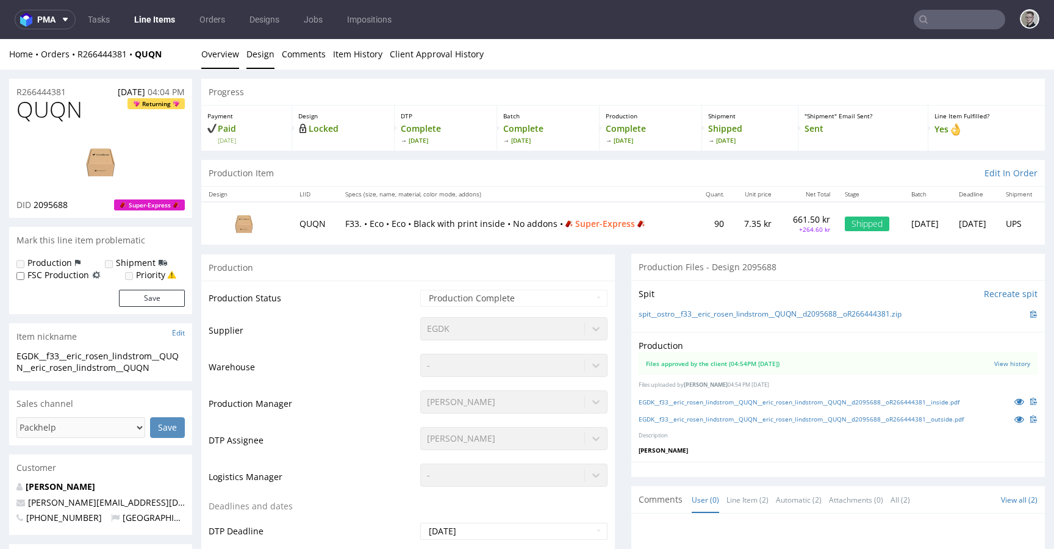
click at [249, 58] on link "Design" at bounding box center [260, 54] width 28 height 30
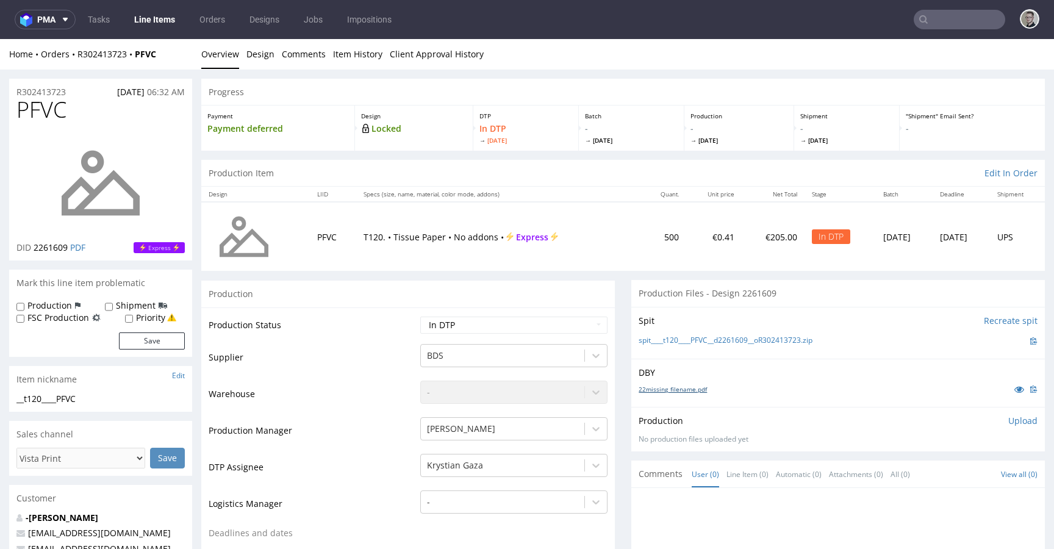
click at [681, 387] on link "22missing_filename.pdf" at bounding box center [672, 389] width 68 height 9
click at [709, 335] on link "spit____t120____PFVC__d2261609__oR302413723.zip" at bounding box center [725, 340] width 174 height 10
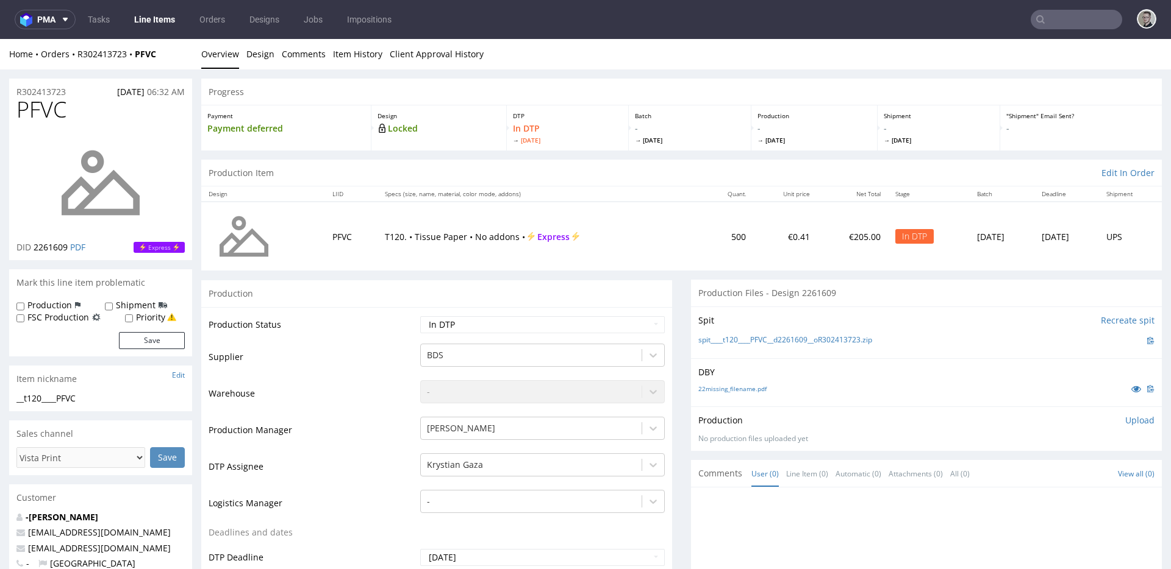
click at [1053, 424] on p "Upload" at bounding box center [1139, 421] width 29 height 12
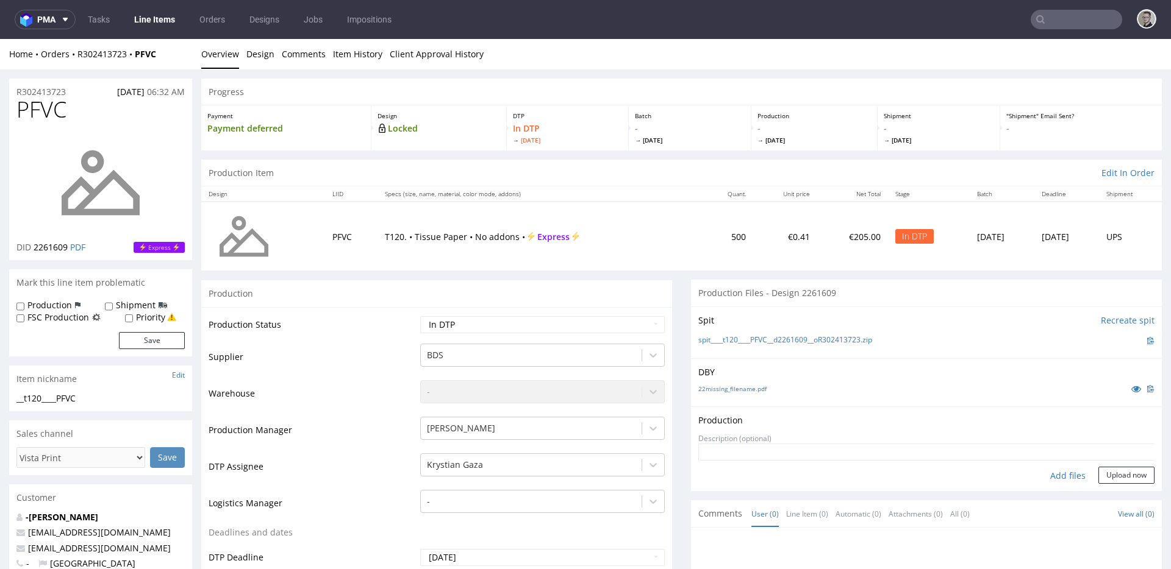
click at [1053, 471] on div "Add files" at bounding box center [1067, 476] width 61 height 18
type input "C:\fakepath\__t120____PFVC__d2261609__oR302413723__latest__outside.pdf"
click at [1053, 494] on button "Upload now" at bounding box center [1126, 495] width 56 height 17
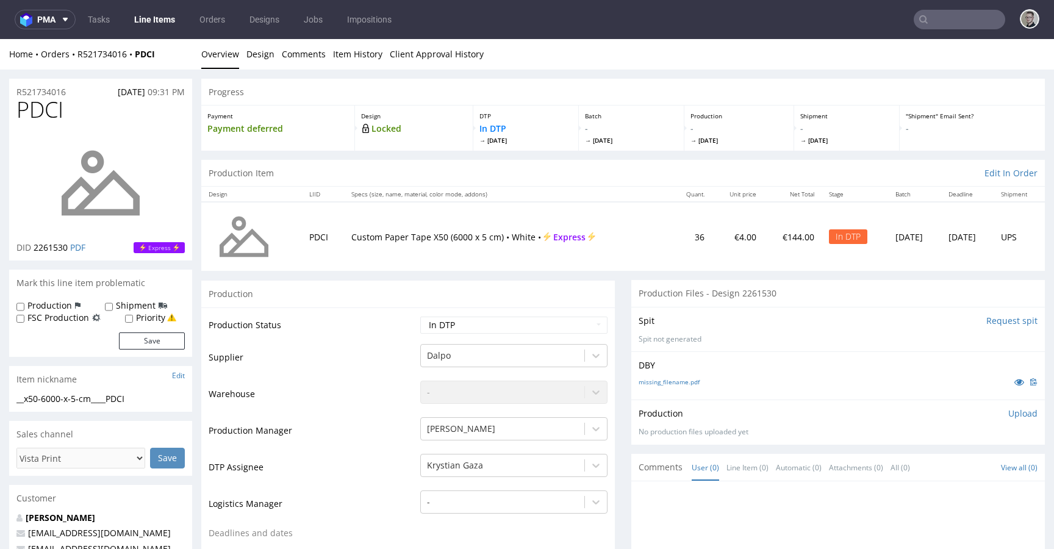
click at [986, 320] on input "Request spit" at bounding box center [1011, 321] width 51 height 12
click at [986, 321] on input "Request spit" at bounding box center [1011, 321] width 51 height 12
click at [997, 318] on input "Request spit" at bounding box center [1011, 321] width 51 height 12
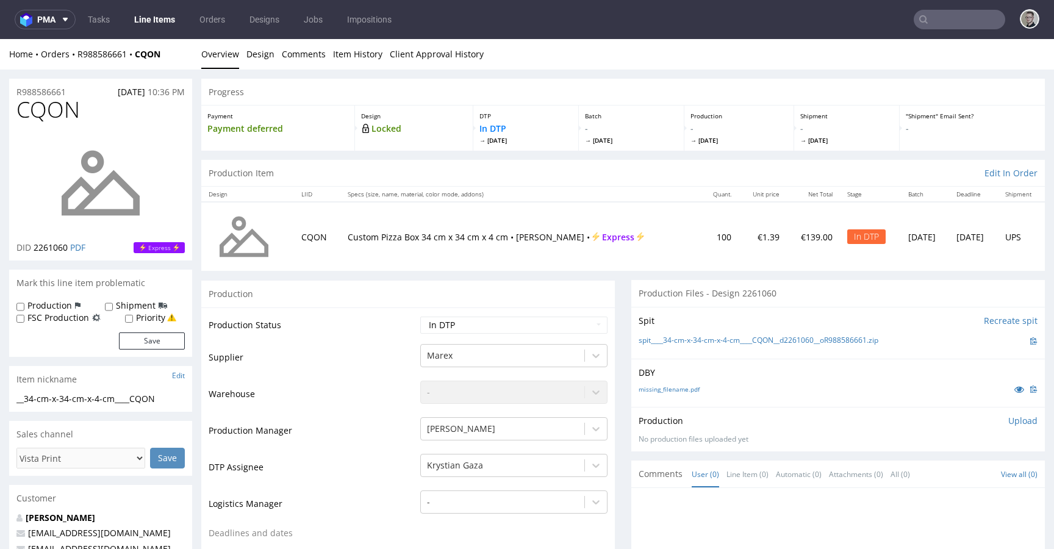
click at [679, 383] on div "missing_filename.pdf" at bounding box center [837, 388] width 399 height 13
click at [680, 390] on link "missing_filename.pdf" at bounding box center [668, 389] width 61 height 9
click at [730, 338] on link "spit____34-cm-x-34-cm-x-4-cm____CQON__d2261060__oR988586661.zip" at bounding box center [758, 340] width 240 height 10
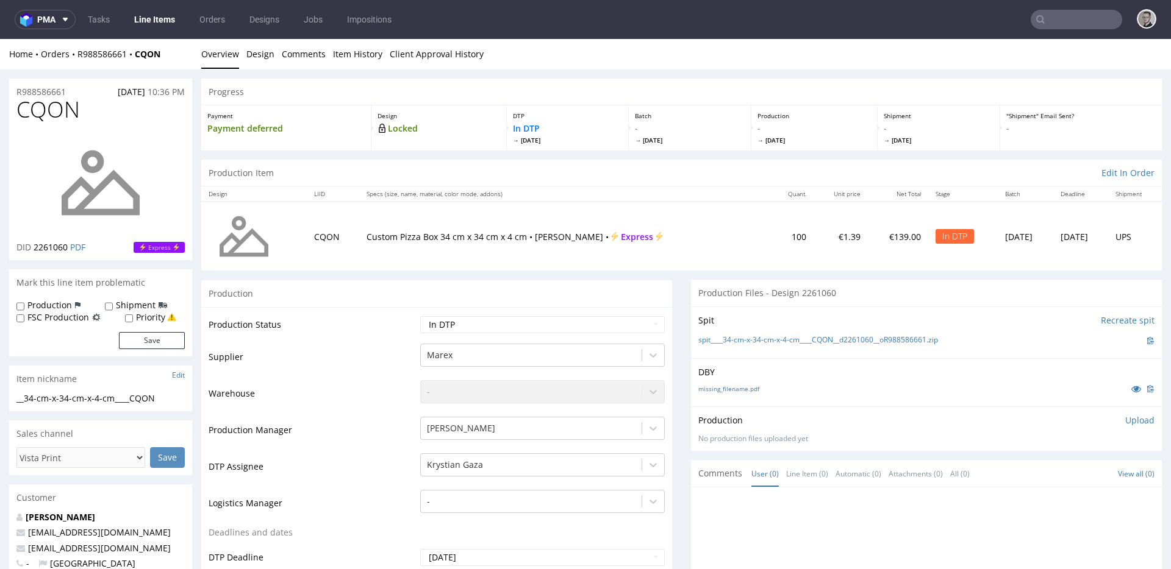
click at [1053, 423] on p "Upload" at bounding box center [1139, 421] width 29 height 12
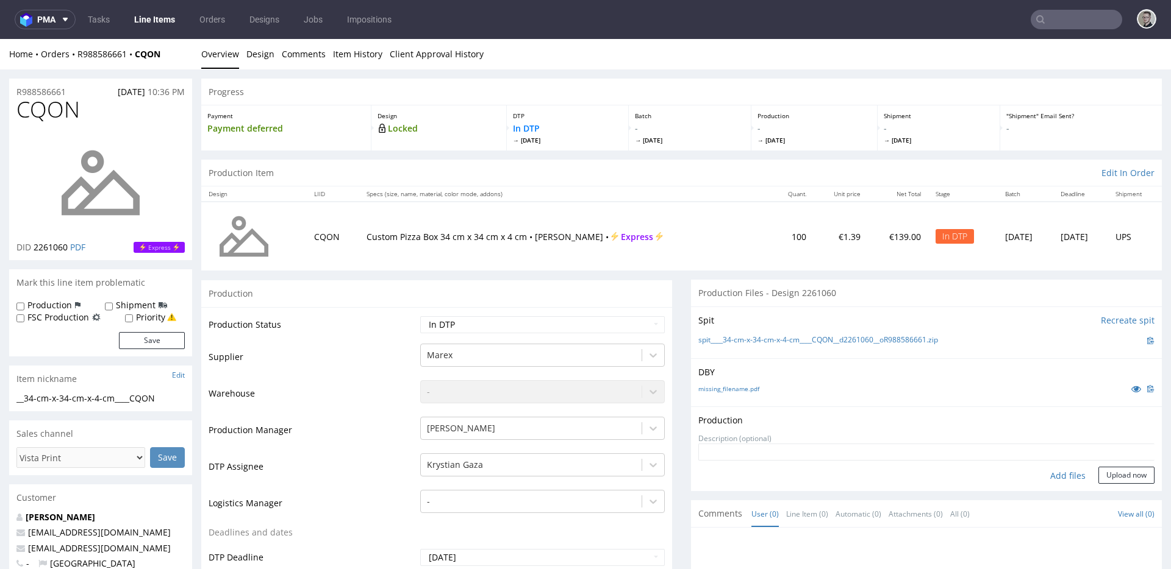
click at [1053, 487] on div "Production Upload No production files uploaded yet Description (optional) Add f…" at bounding box center [926, 449] width 471 height 85
click at [1053, 480] on div "Add files" at bounding box center [1067, 476] width 61 height 18
type input "C:\fakepath\__34-cm-x-34-cm-x-4-cm____CQON__d2261060__oR988586661__latest__outs…"
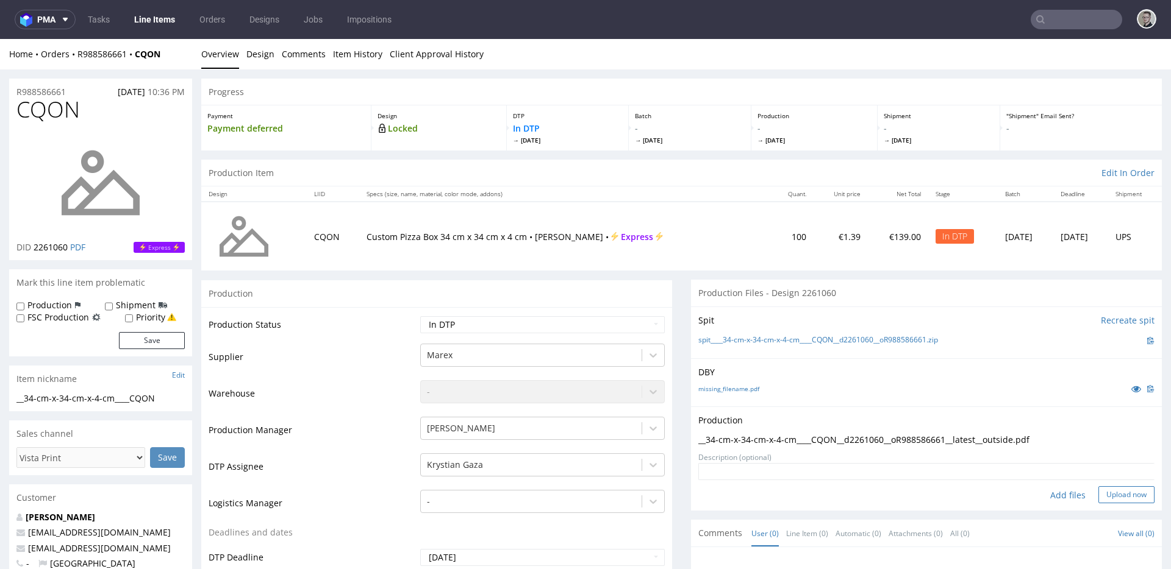
click at [1053, 491] on button "Upload now" at bounding box center [1126, 495] width 56 height 17
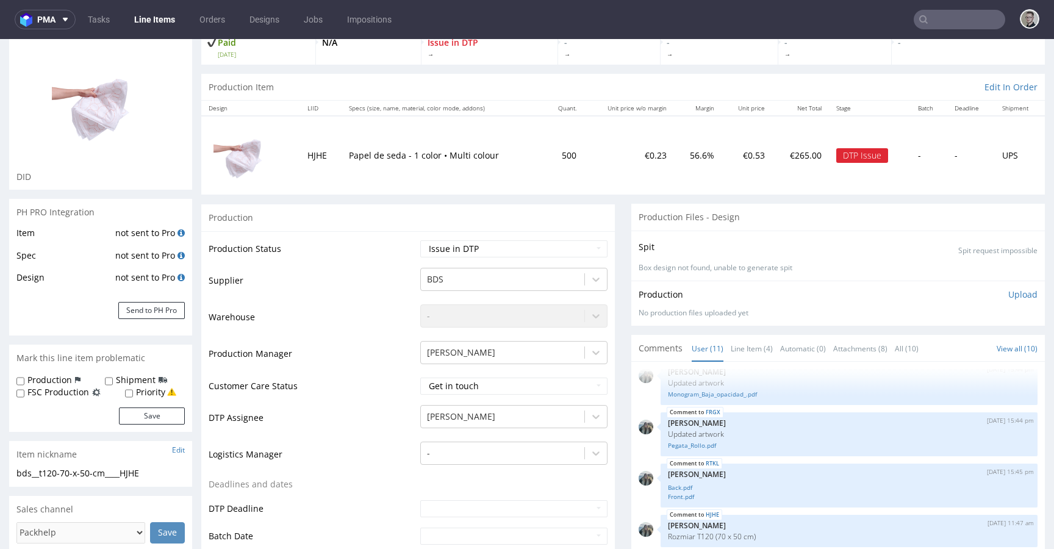
scroll to position [246, 0]
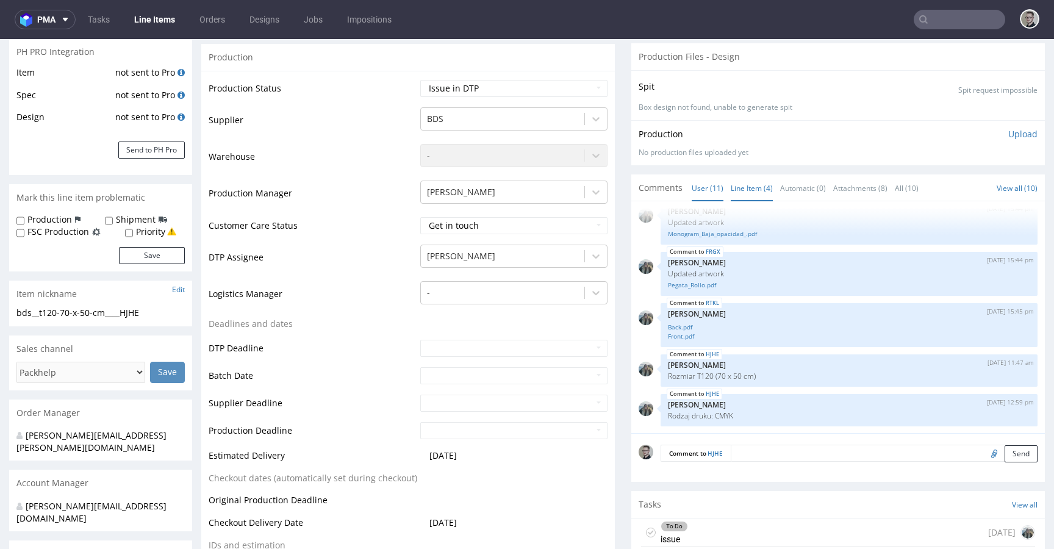
click at [748, 185] on link "Line Item (4)" at bounding box center [751, 188] width 42 height 26
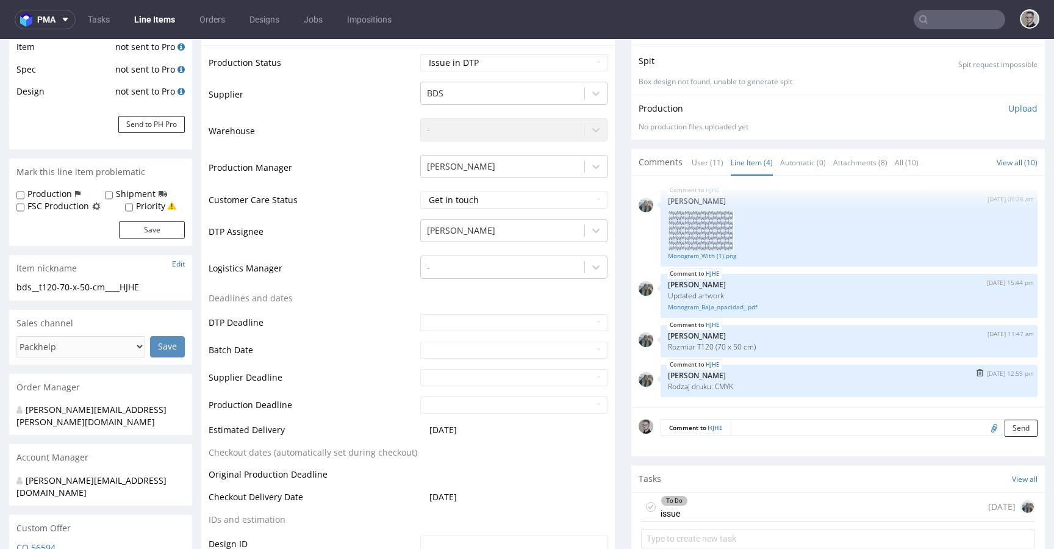
scroll to position [316, 0]
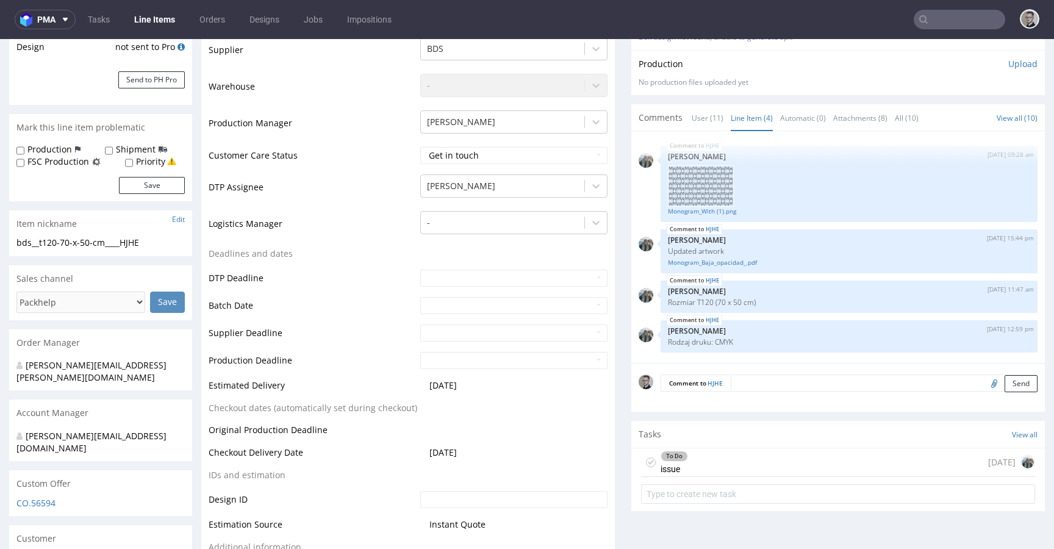
click at [700, 462] on div "To Do issue 6 days ago" at bounding box center [838, 462] width 394 height 29
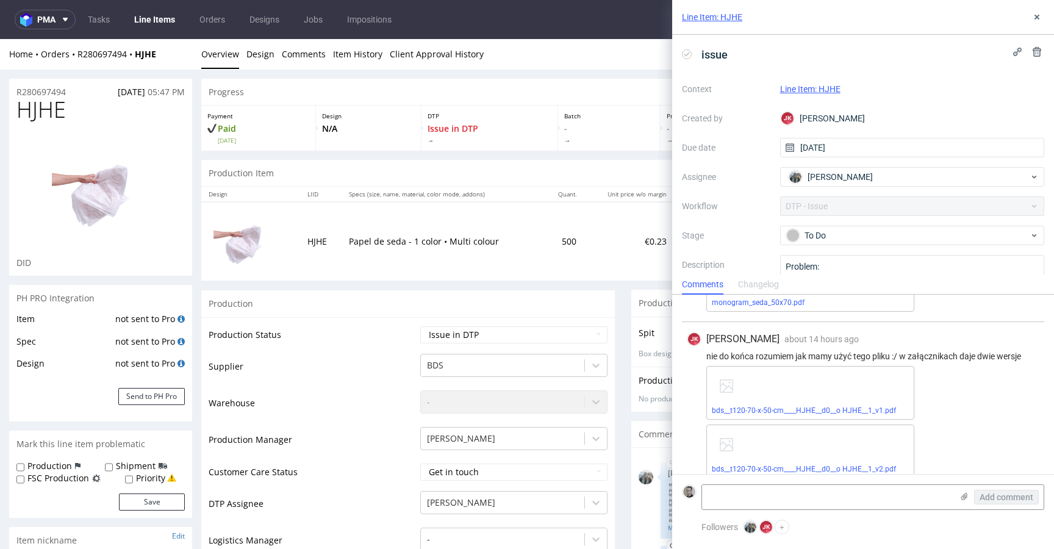
scroll to position [379, 0]
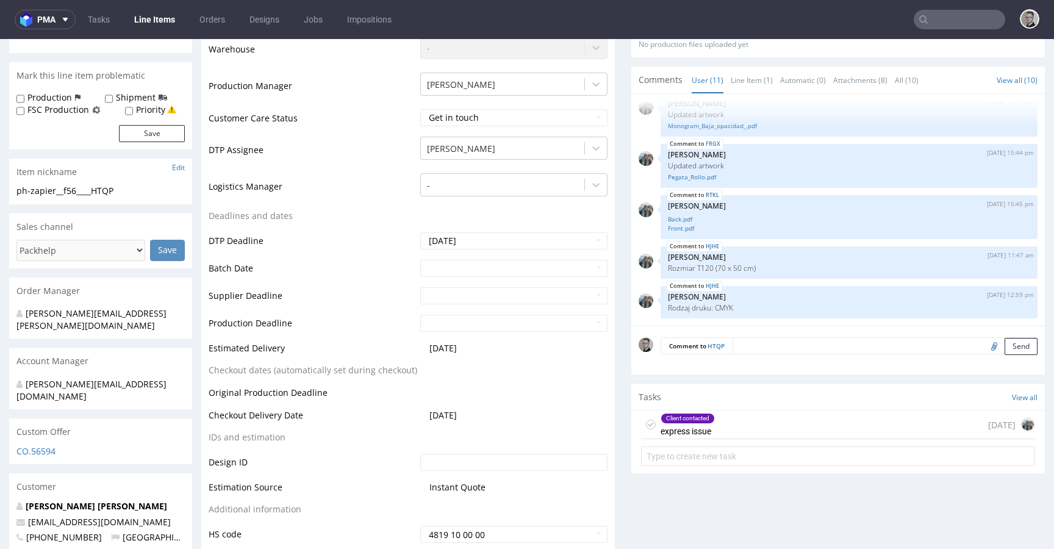
scroll to position [416, 0]
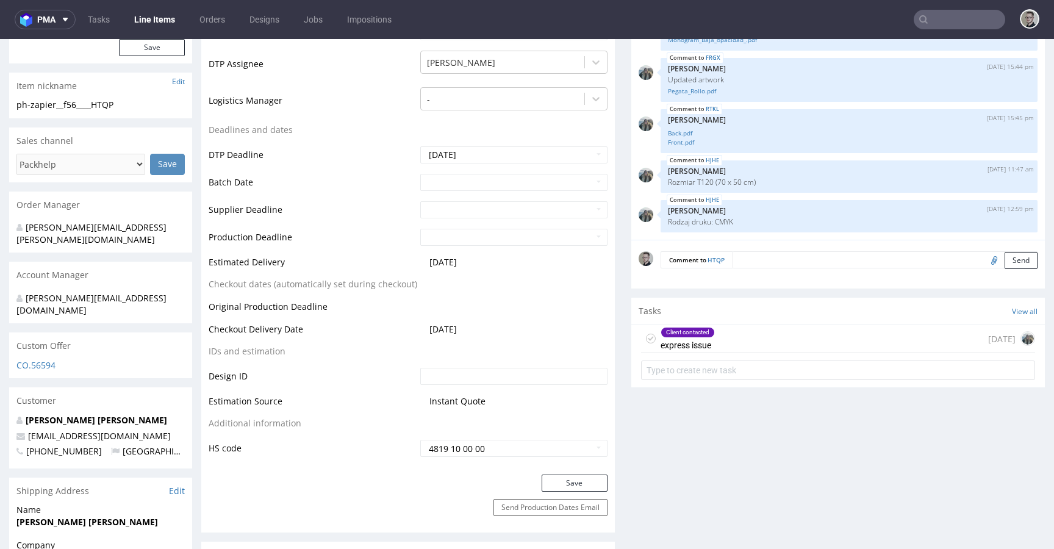
click at [788, 344] on div "Client contacted express issue 5 days ago" at bounding box center [838, 338] width 394 height 29
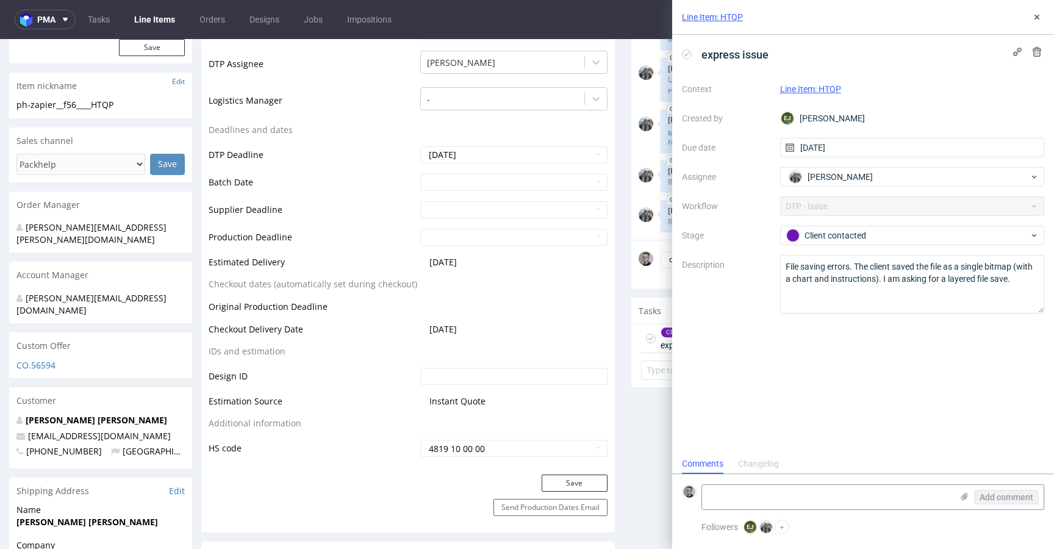
scroll to position [10, 0]
click at [1038, 18] on icon at bounding box center [1037, 17] width 10 height 10
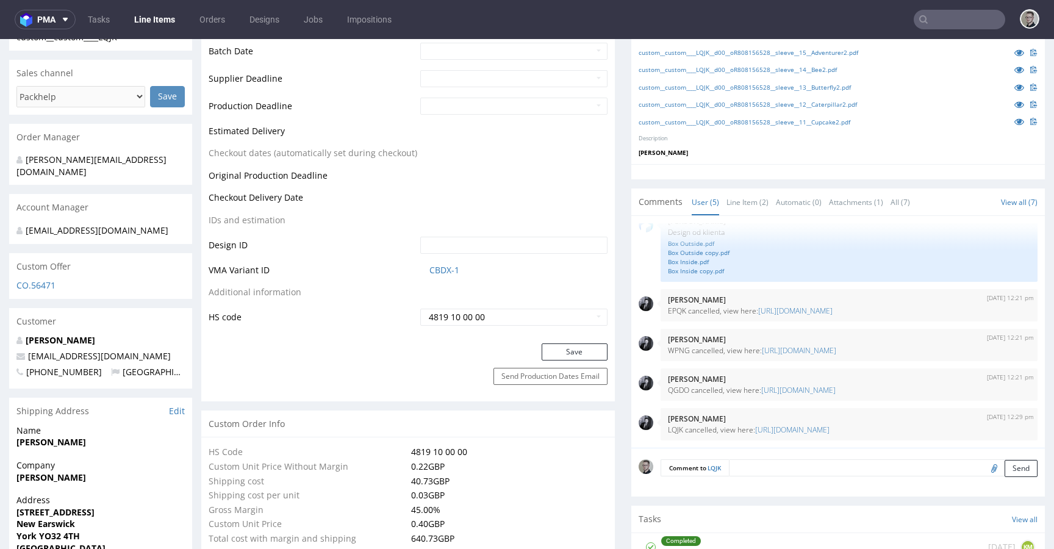
scroll to position [479, 0]
click at [743, 191] on link "Line Item (2)" at bounding box center [747, 201] width 42 height 26
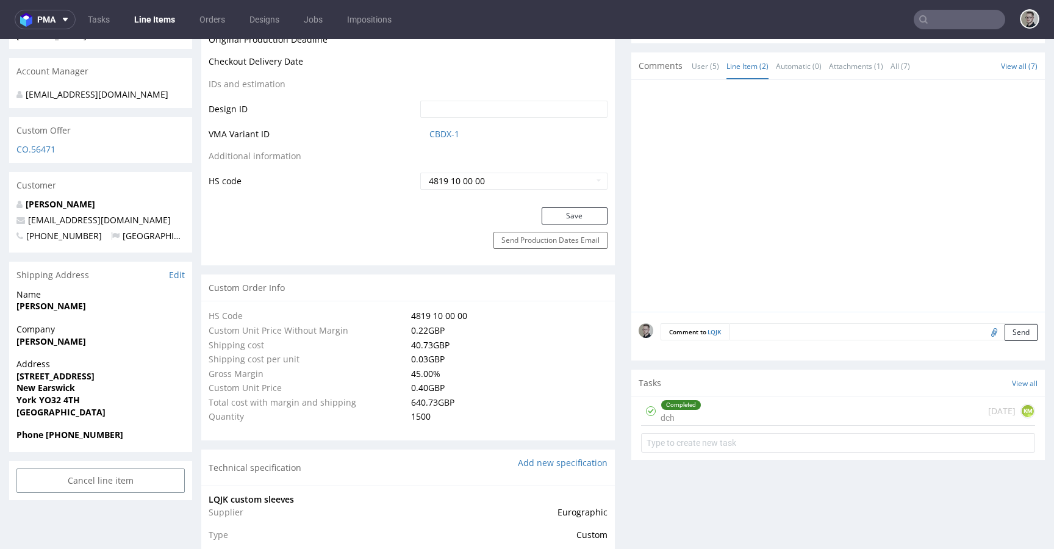
scroll to position [674, 0]
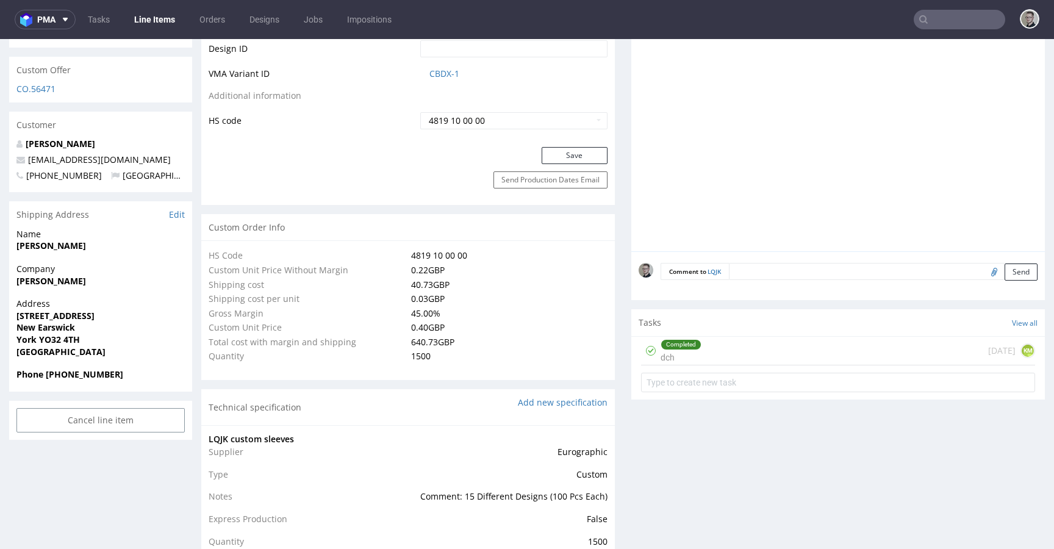
click at [732, 340] on div "Completed dch 5 days ago KM" at bounding box center [838, 351] width 394 height 29
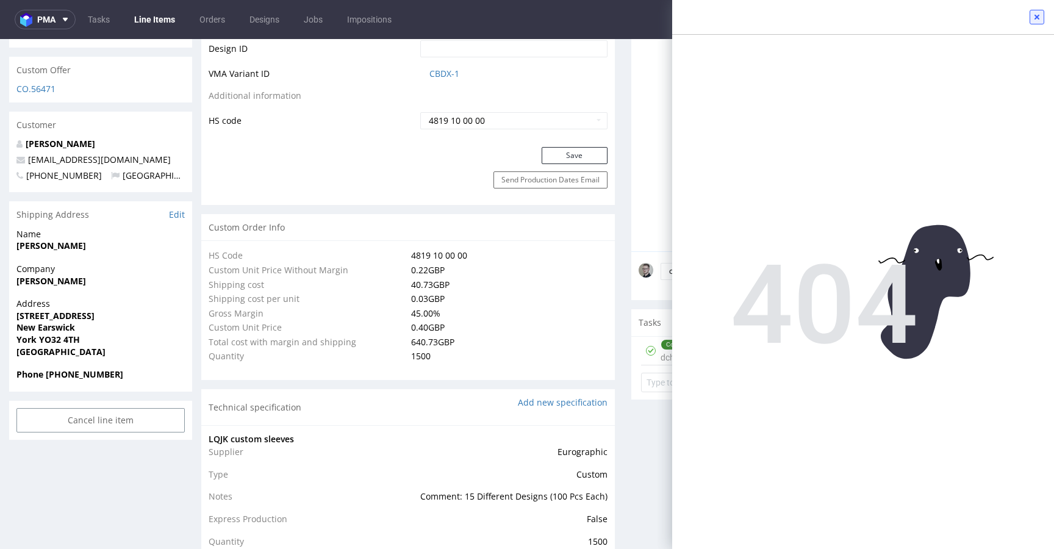
click at [1039, 22] on button at bounding box center [1036, 17] width 15 height 15
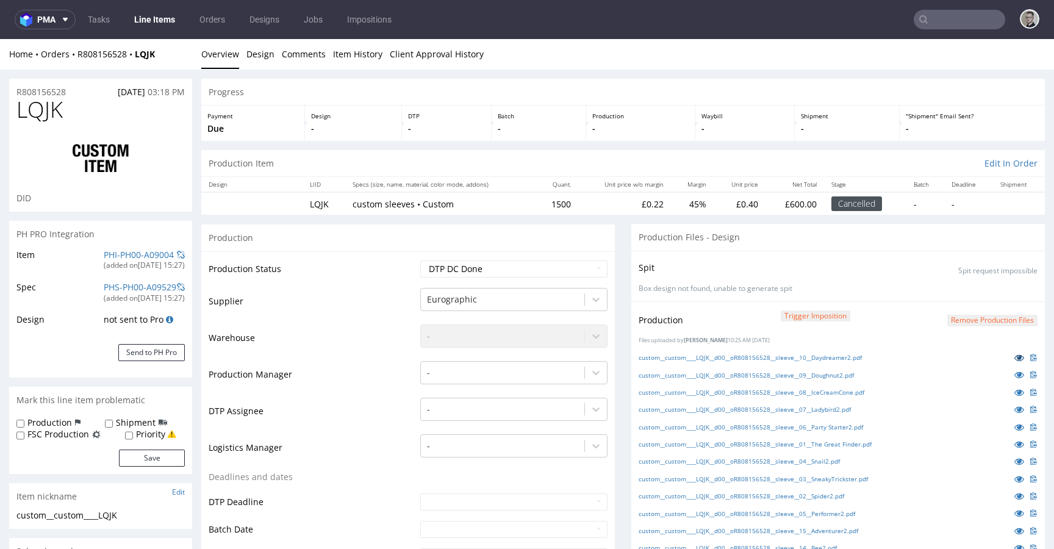
click at [1014, 359] on icon at bounding box center [1019, 357] width 10 height 9
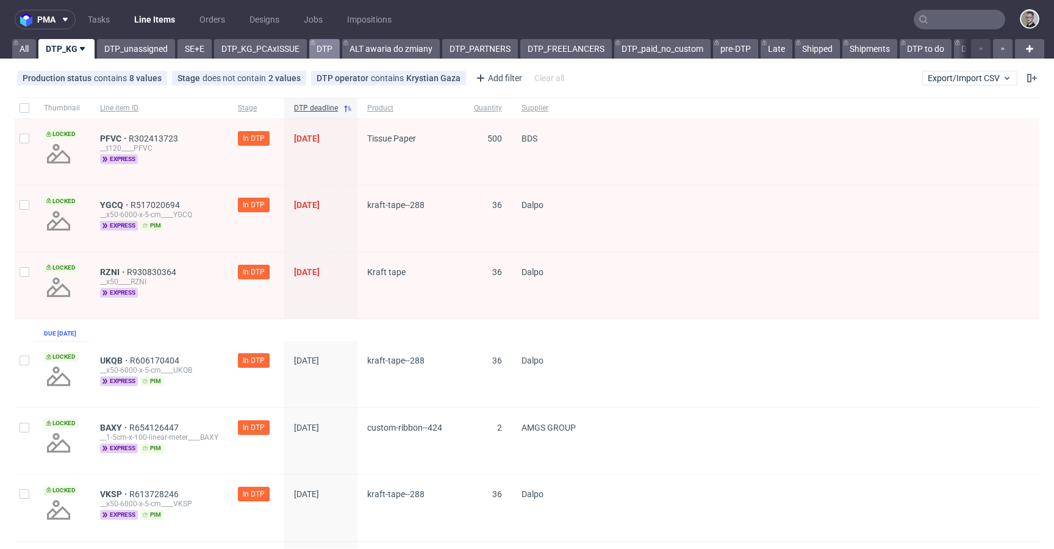
click at [329, 46] on link "DTP" at bounding box center [324, 49] width 30 height 20
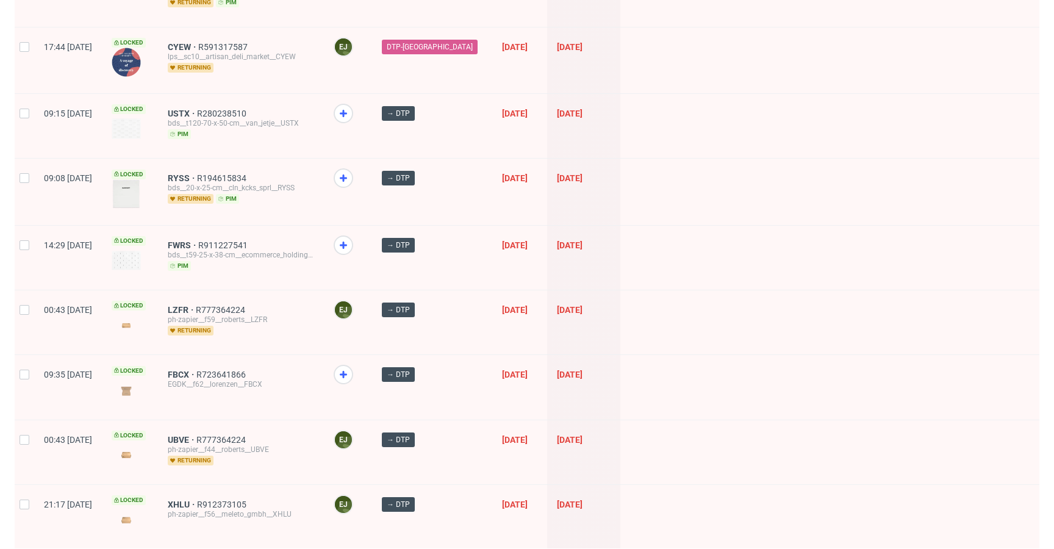
scroll to position [1618, 0]
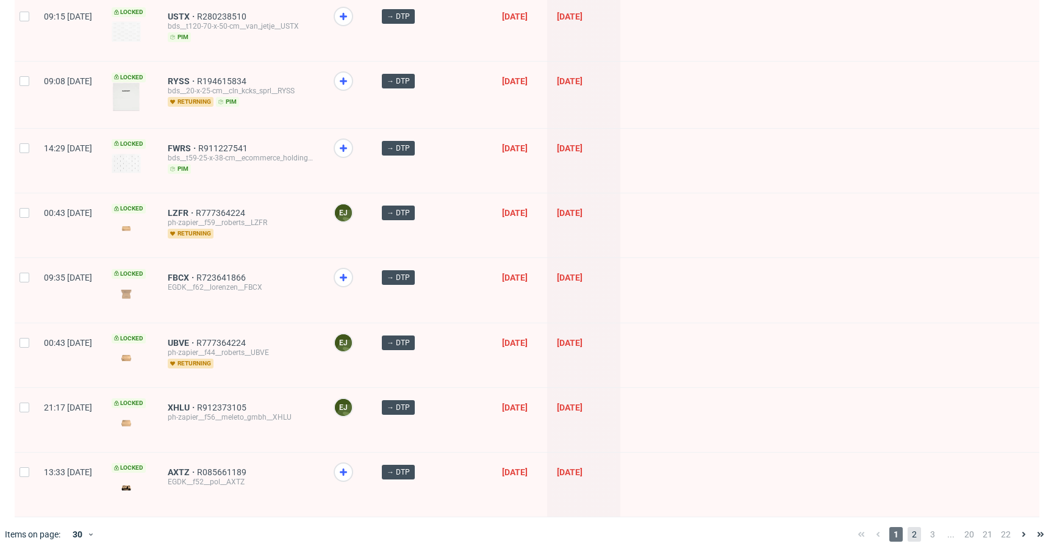
click at [907, 527] on span "2" at bounding box center [913, 534] width 13 height 15
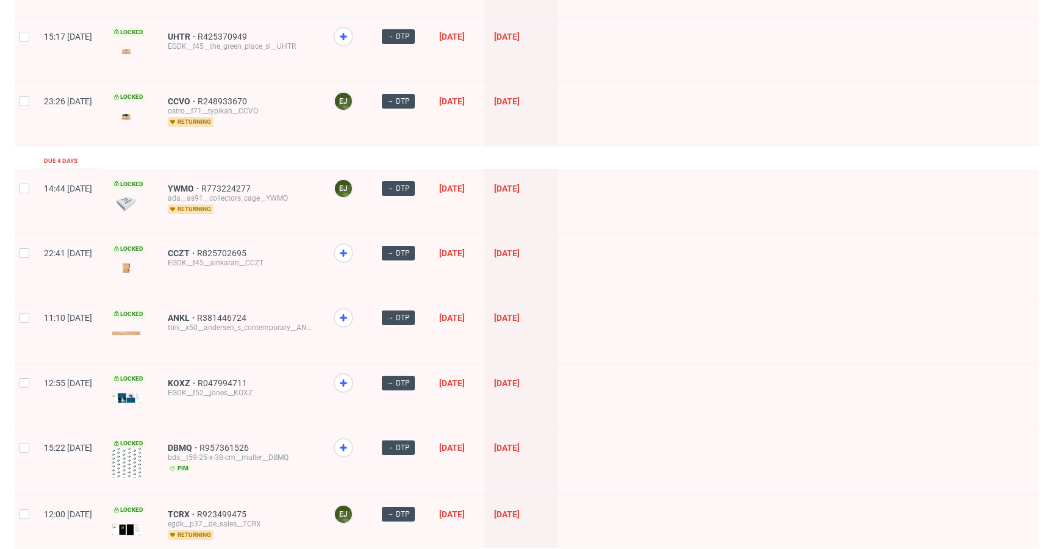
scroll to position [341, 0]
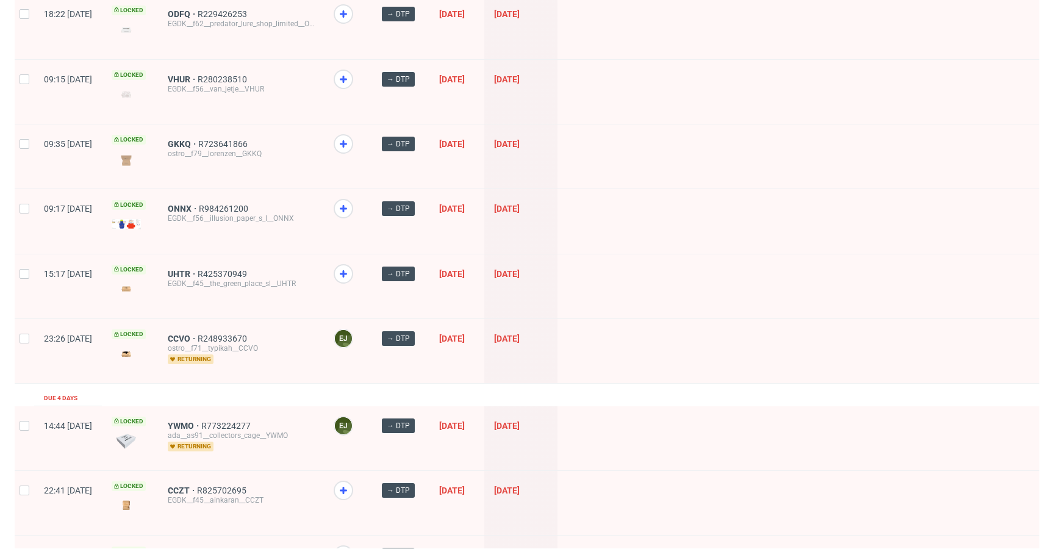
click at [21, 329] on div at bounding box center [25, 351] width 20 height 64
checkbox input "true"
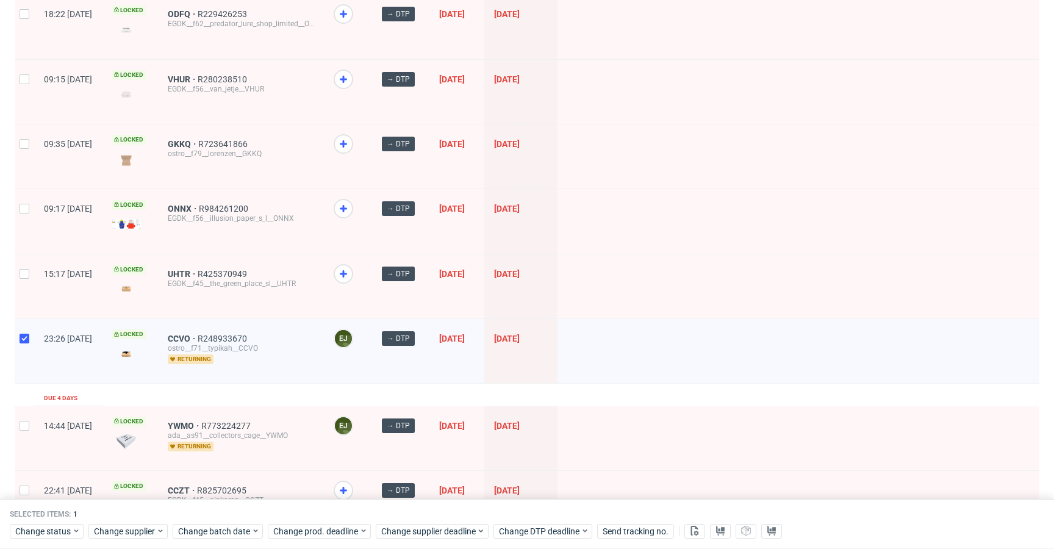
click at [23, 283] on div at bounding box center [25, 286] width 20 height 64
checkbox input "true"
click at [27, 213] on div at bounding box center [25, 221] width 20 height 64
checkbox input "true"
click at [24, 142] on input "checkbox" at bounding box center [25, 144] width 10 height 10
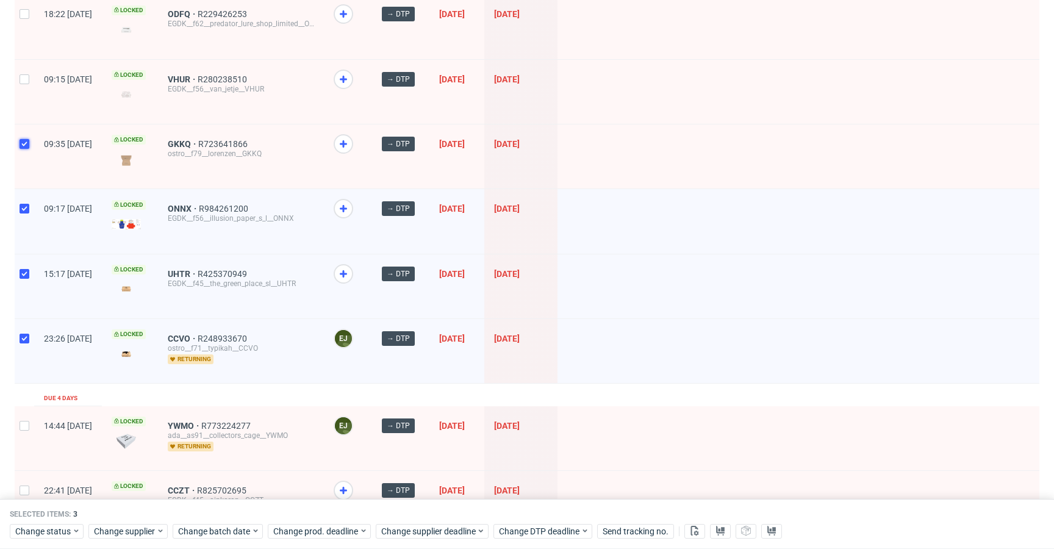
checkbox input "true"
click at [29, 70] on div at bounding box center [25, 92] width 20 height 64
checkbox input "true"
click at [27, 29] on div at bounding box center [25, 27] width 20 height 64
checkbox input "true"
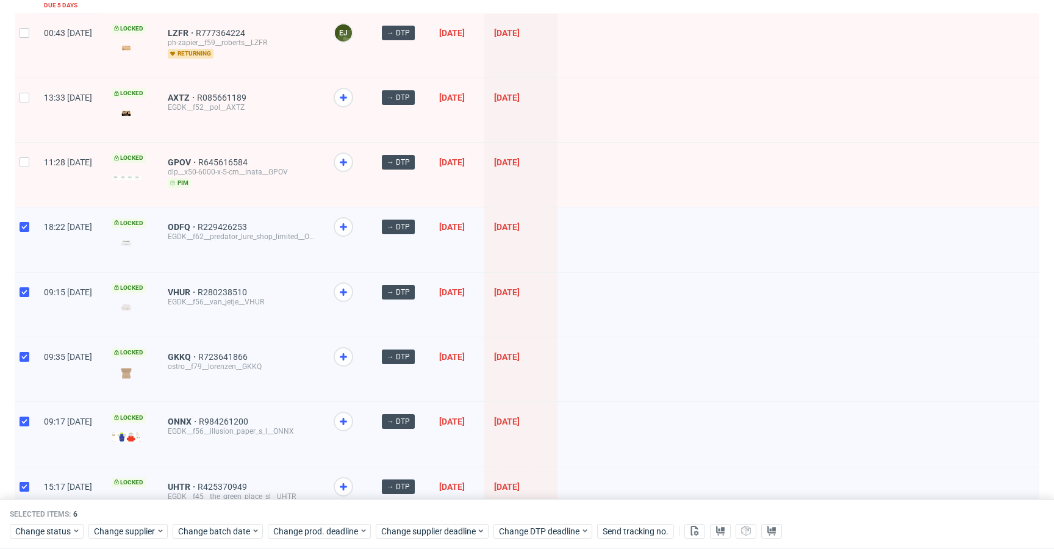
scroll to position [41, 0]
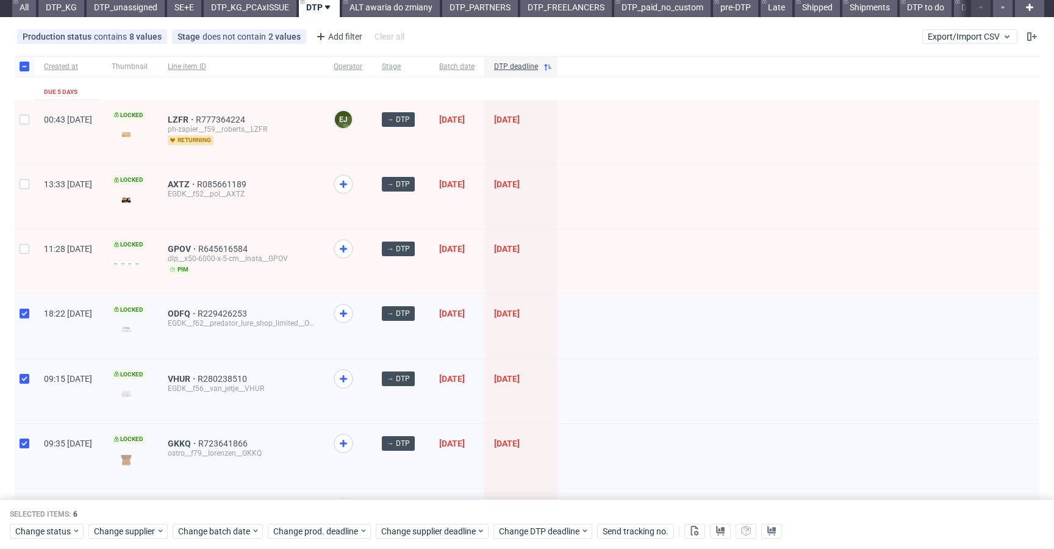
click at [22, 262] on div at bounding box center [25, 261] width 20 height 64
checkbox input "true"
click at [26, 198] on div at bounding box center [25, 197] width 20 height 64
checkbox input "true"
click at [27, 139] on div at bounding box center [25, 132] width 20 height 64
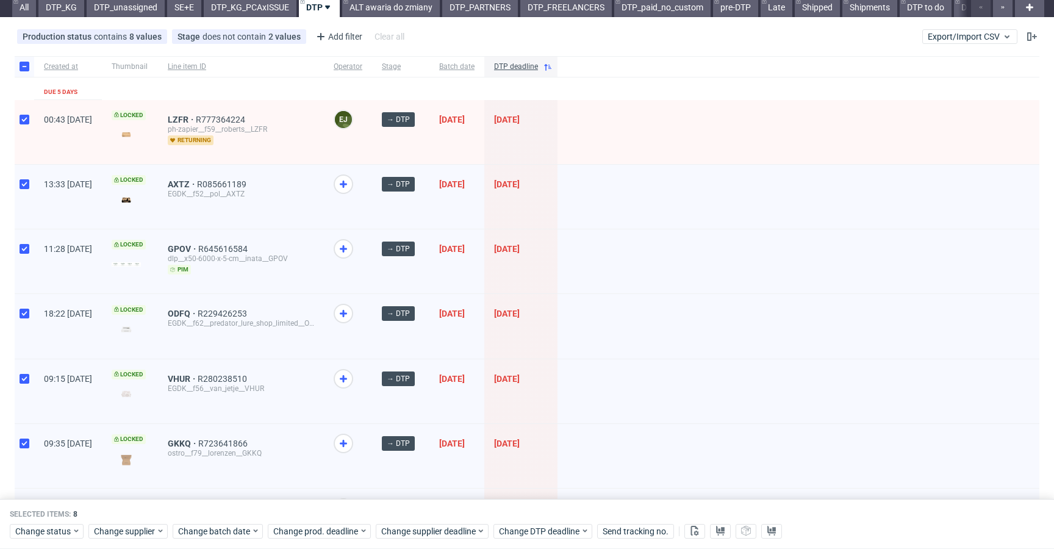
checkbox input "true"
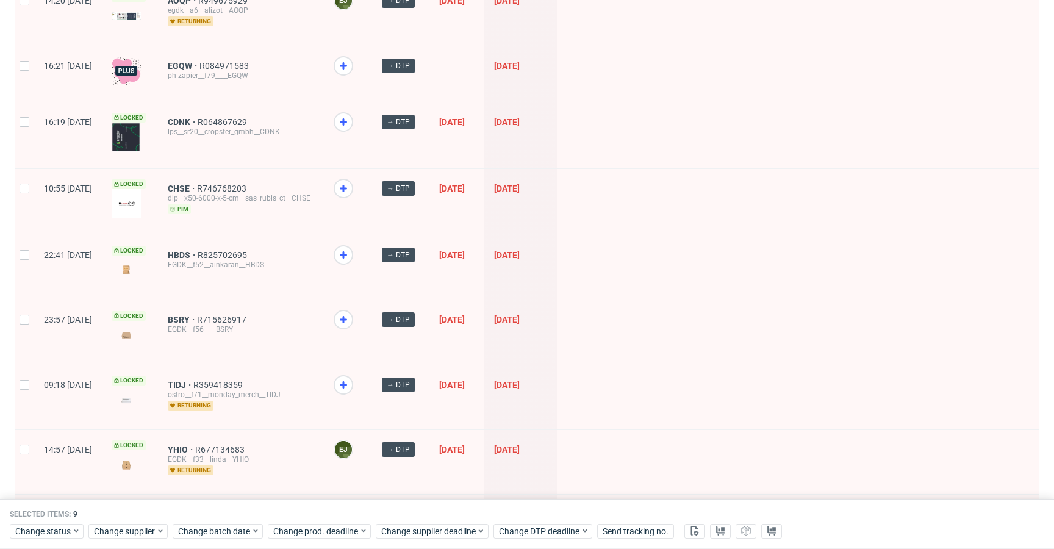
scroll to position [1644, 0]
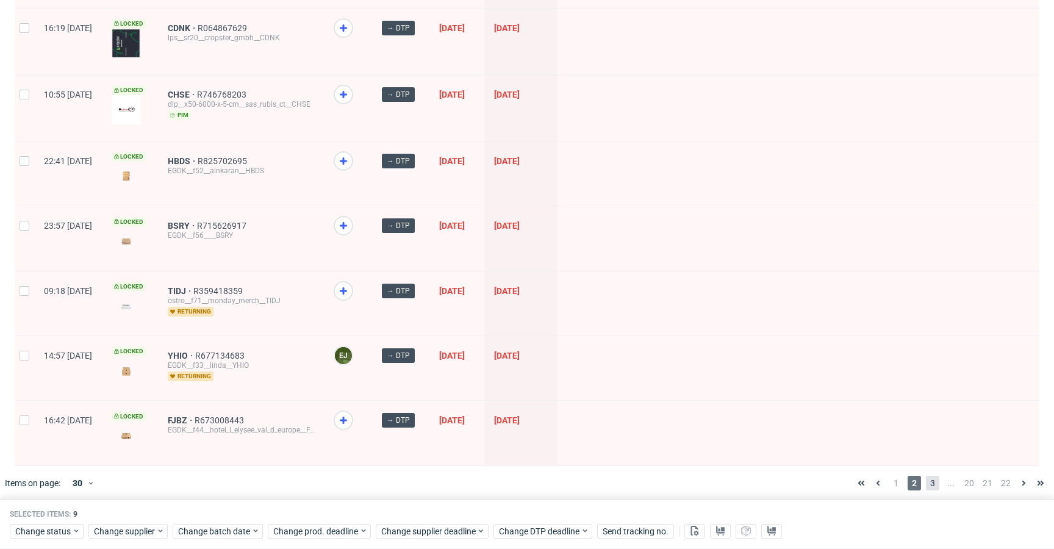
click at [926, 476] on span "3" at bounding box center [932, 483] width 13 height 15
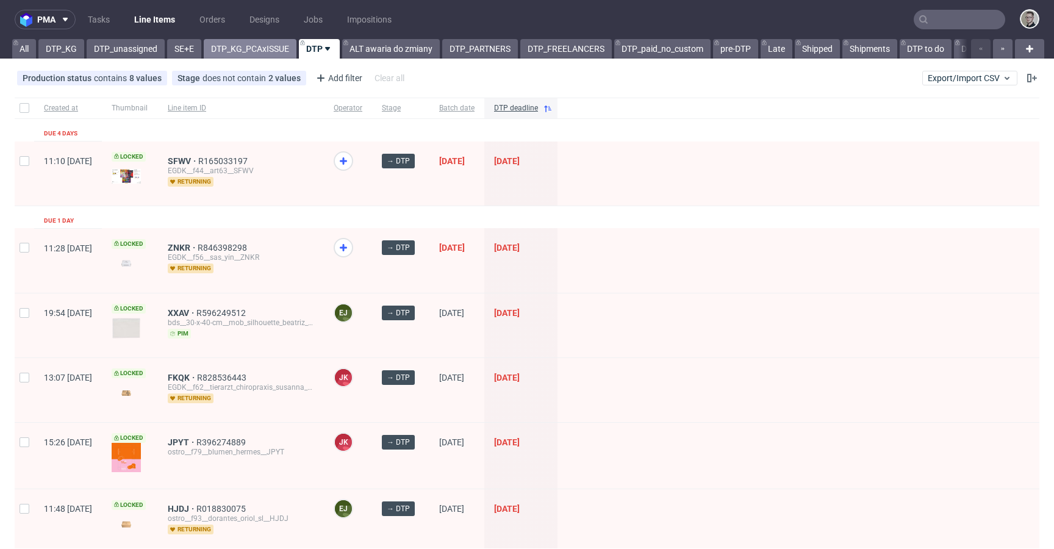
click at [254, 49] on link "DTP_KG_PCAxISSUE" at bounding box center [250, 49] width 93 height 20
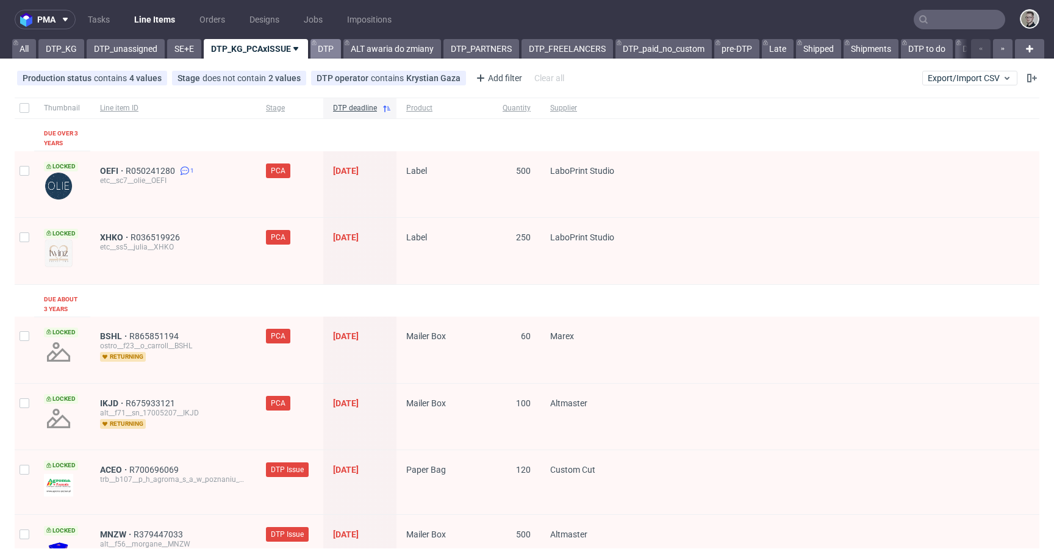
click at [325, 45] on link "DTP" at bounding box center [325, 49] width 30 height 20
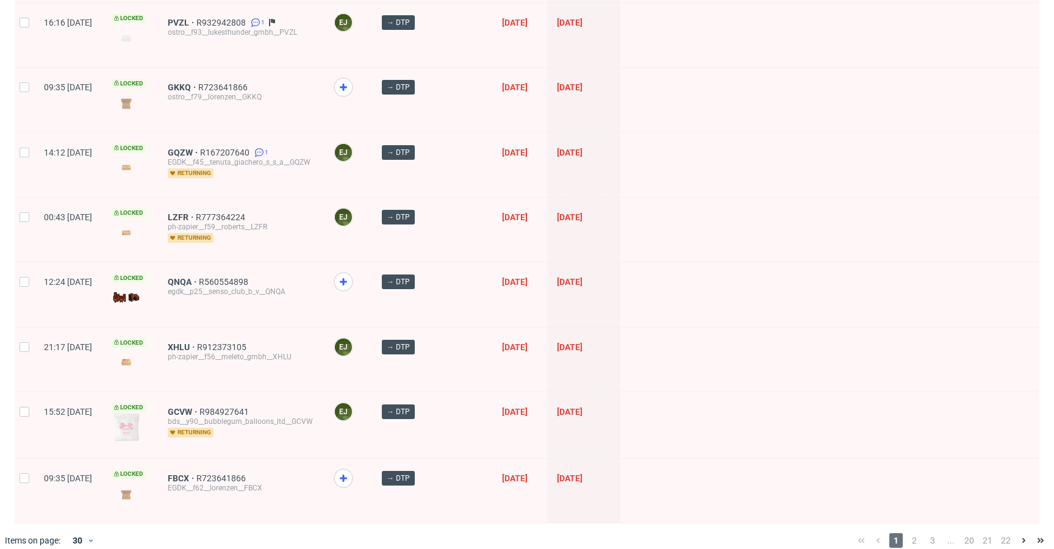
scroll to position [1618, 0]
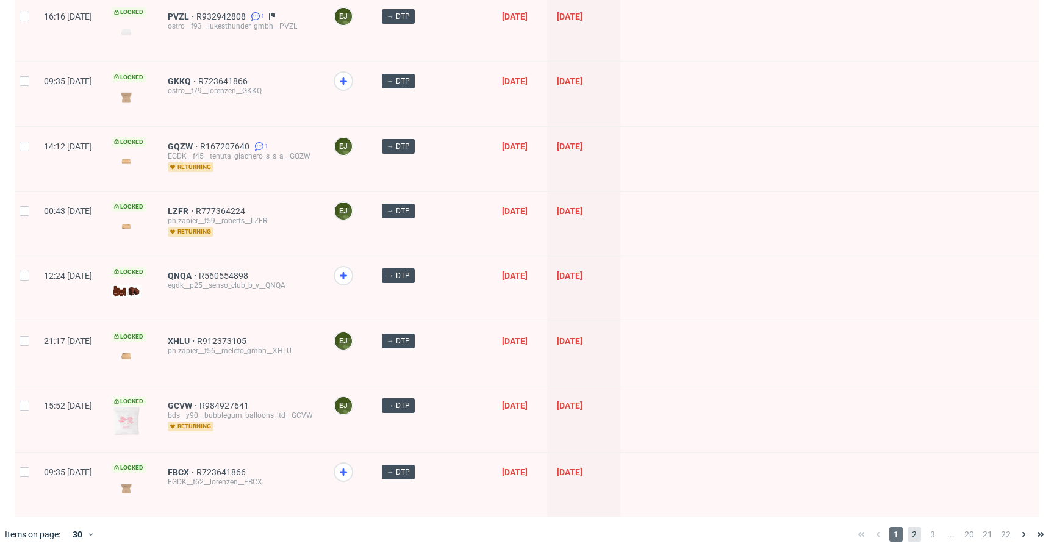
click at [909, 527] on span "2" at bounding box center [913, 534] width 13 height 15
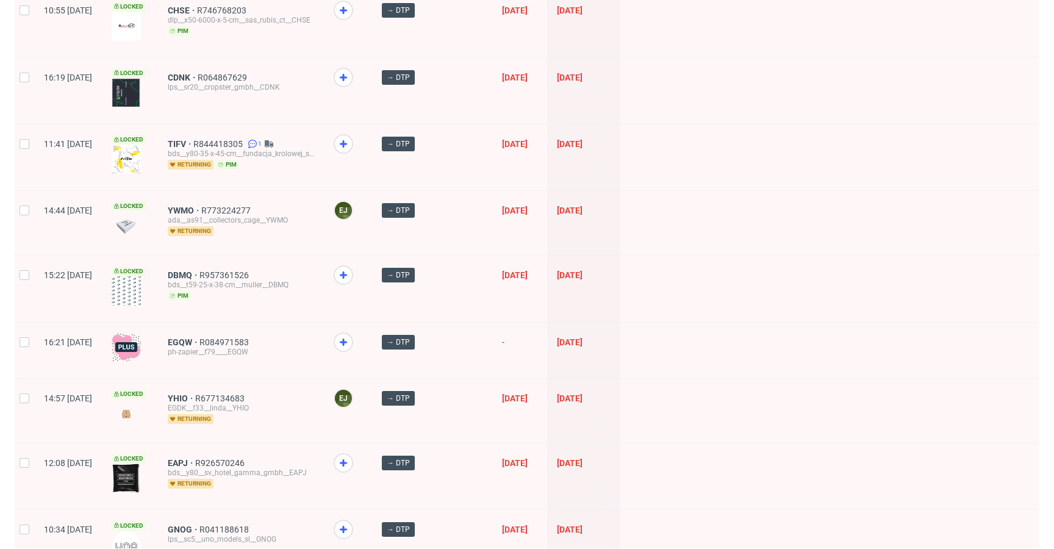
scroll to position [1596, 0]
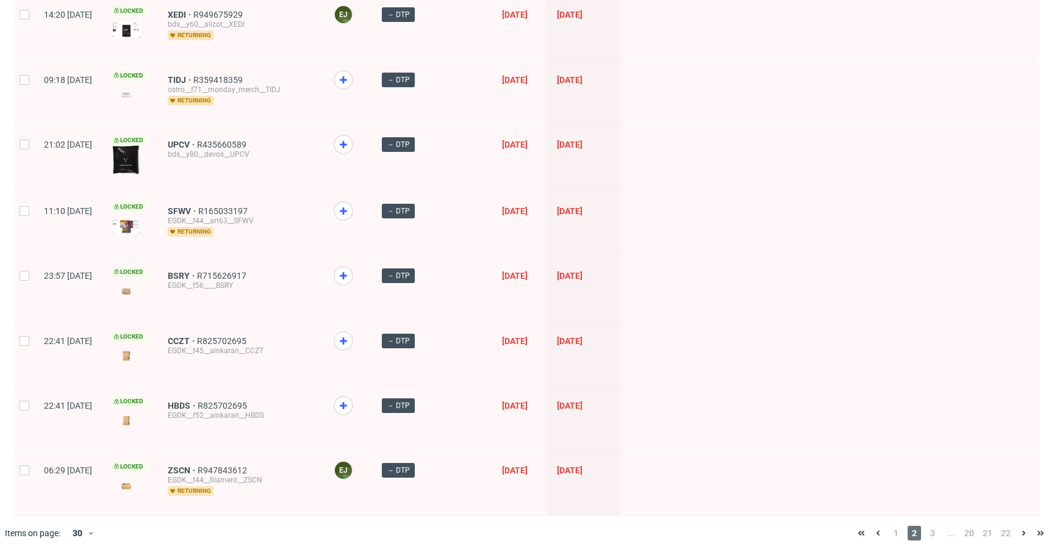
click at [926, 527] on span "3" at bounding box center [932, 533] width 13 height 15
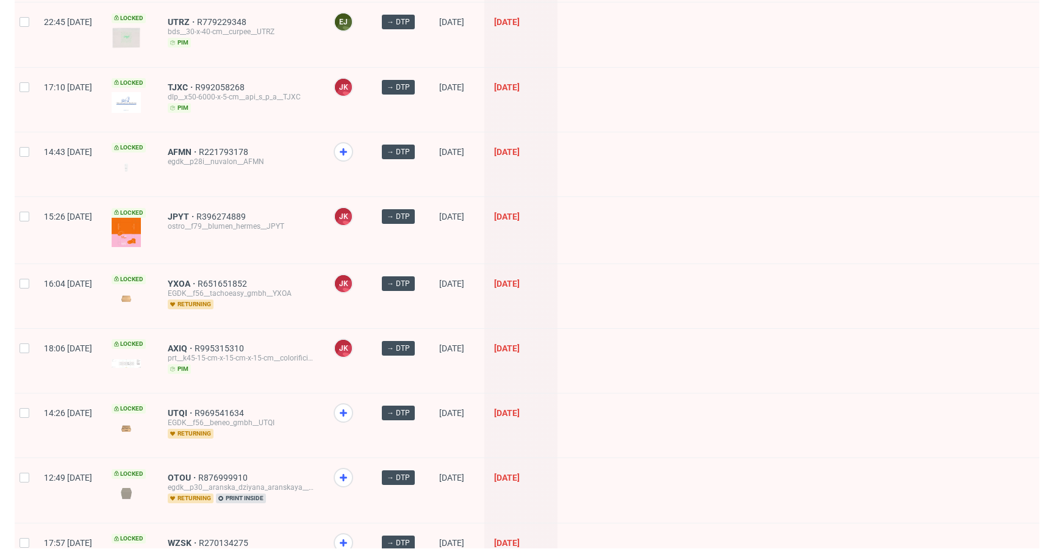
scroll to position [1591, 0]
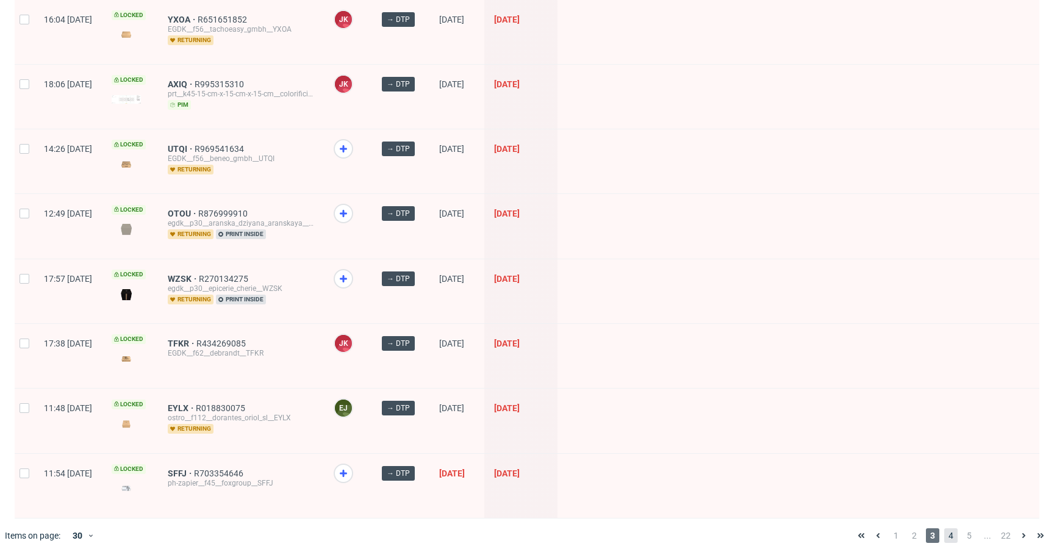
click at [944, 528] on span "4" at bounding box center [950, 535] width 13 height 15
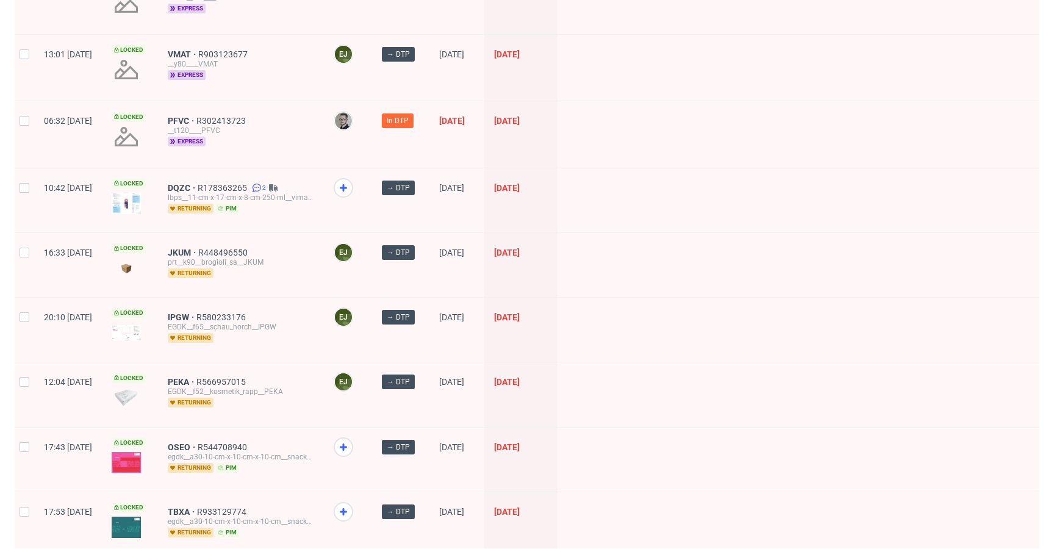
scroll to position [1565, 0]
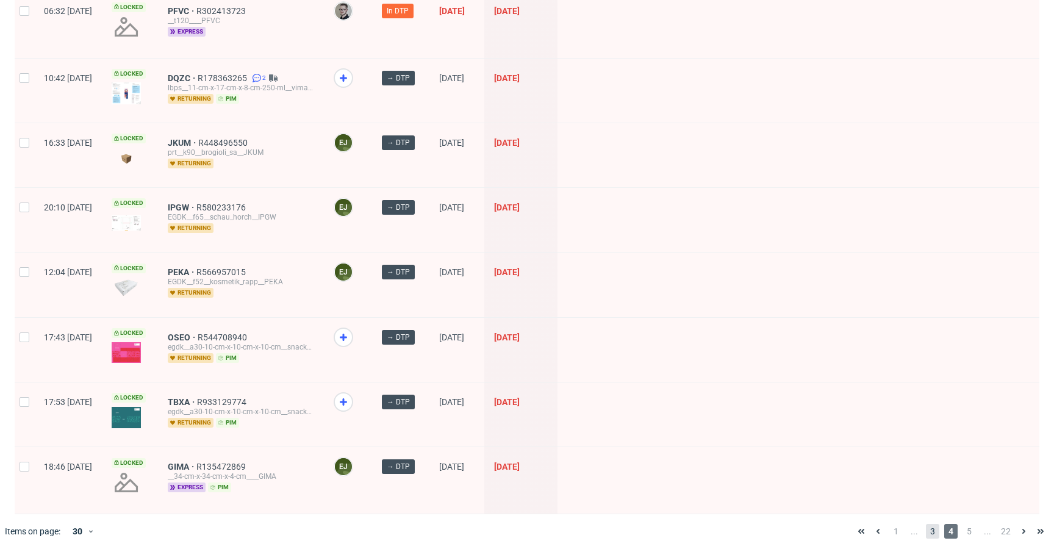
click at [926, 524] on span "3" at bounding box center [932, 531] width 13 height 15
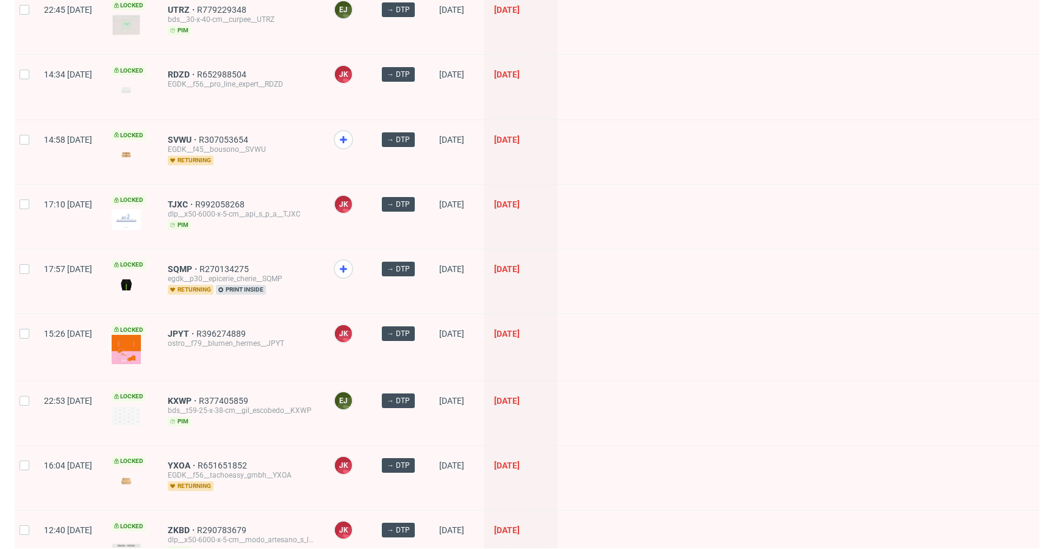
scroll to position [1594, 0]
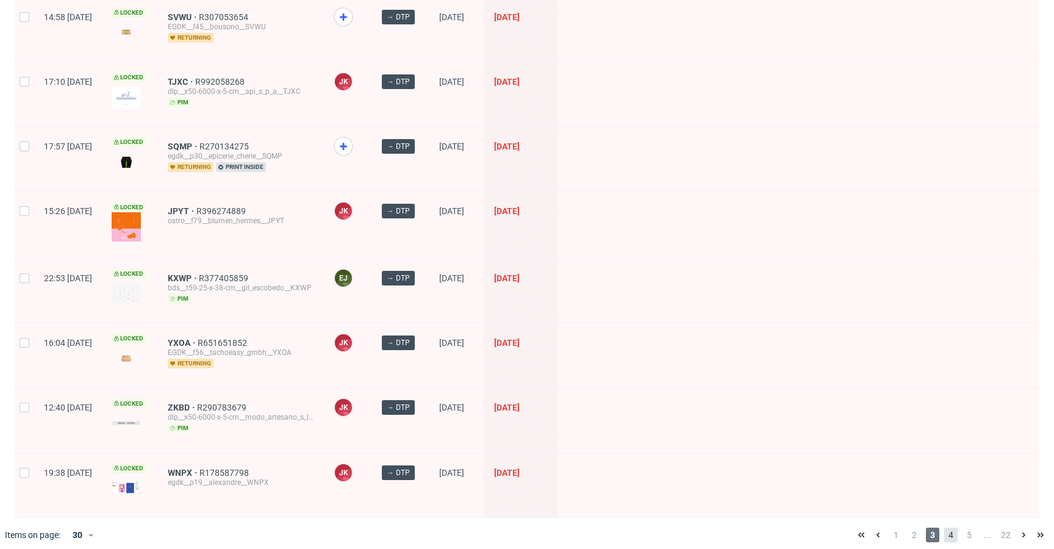
click at [944, 527] on span "4" at bounding box center [950, 534] width 13 height 15
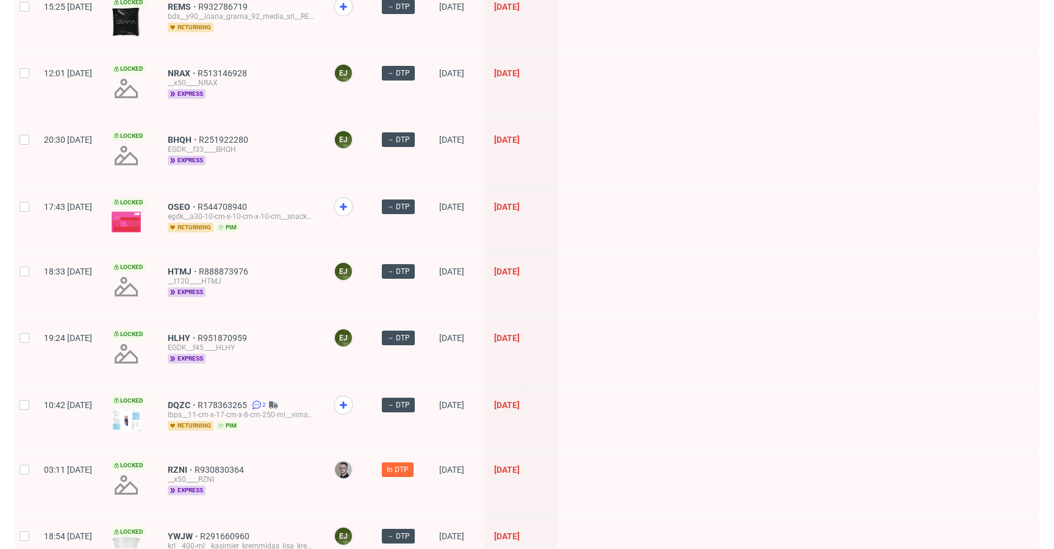
scroll to position [1572, 0]
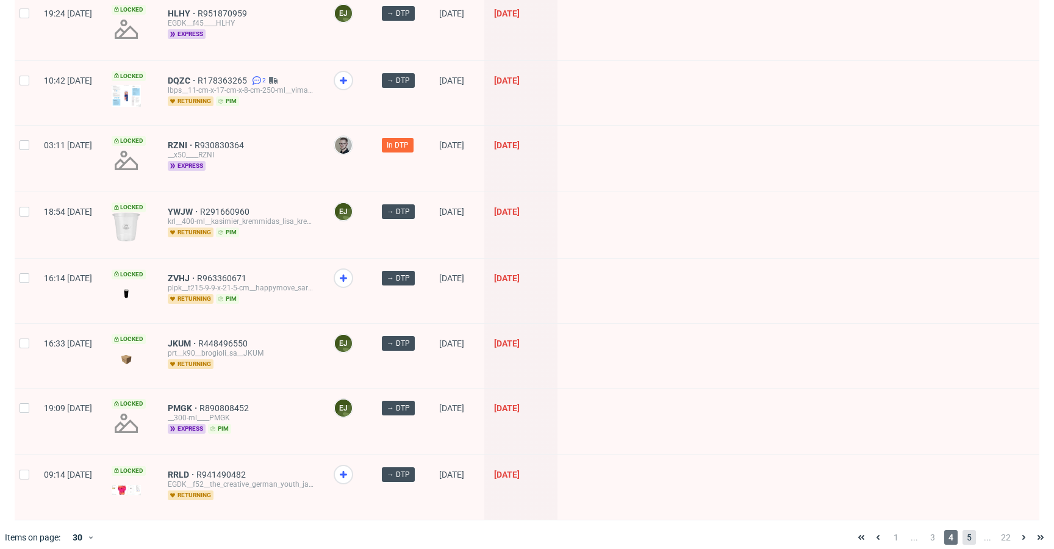
click at [962, 530] on span "5" at bounding box center [968, 537] width 13 height 15
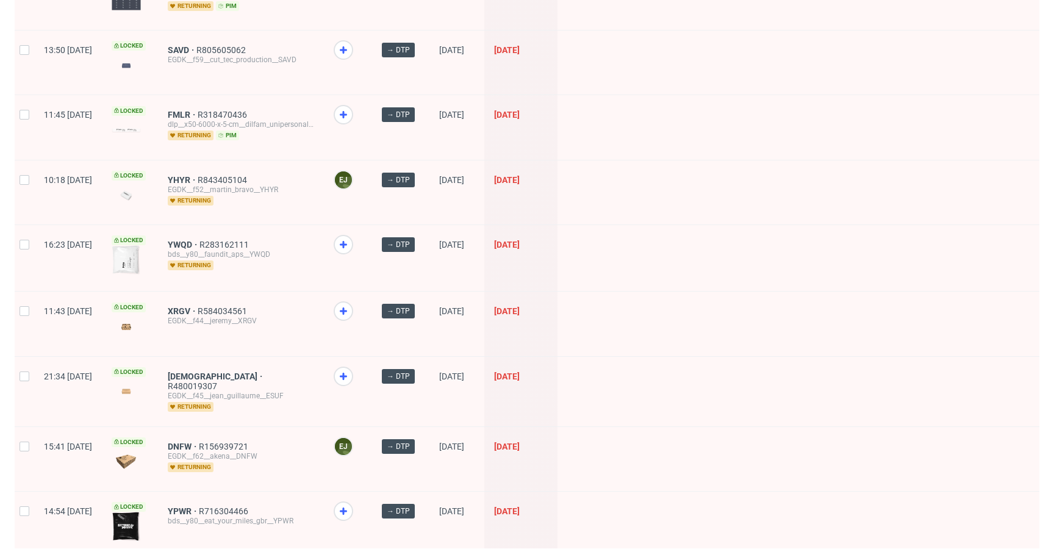
scroll to position [1571, 0]
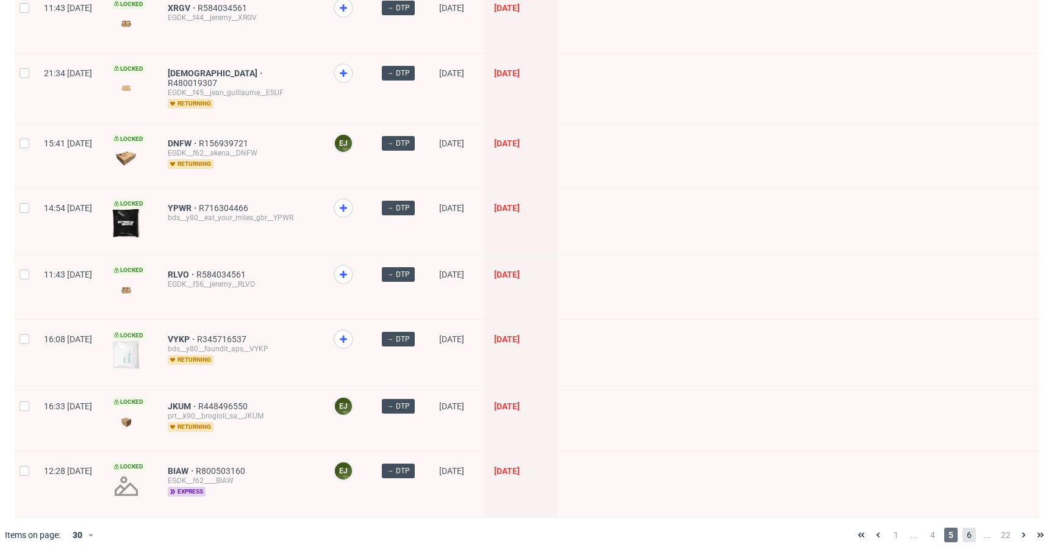
click at [962, 527] on span "6" at bounding box center [968, 534] width 13 height 15
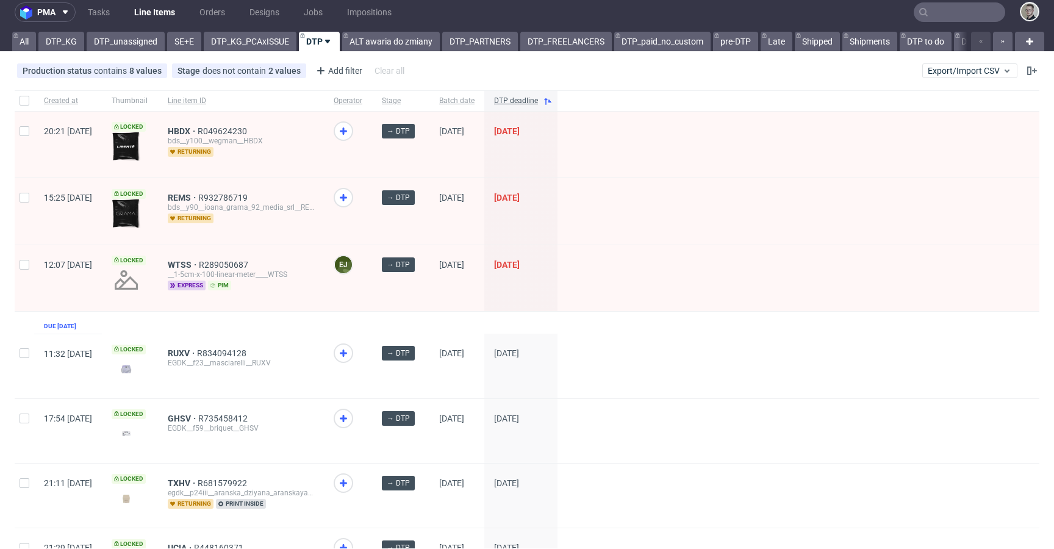
scroll to position [23, 0]
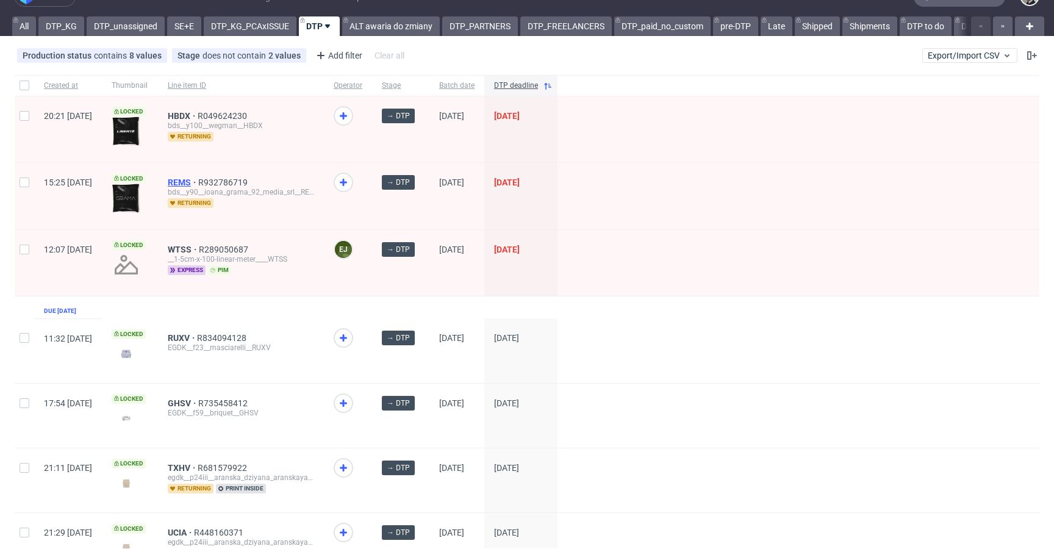
click at [198, 177] on span "REMS" at bounding box center [183, 182] width 30 height 10
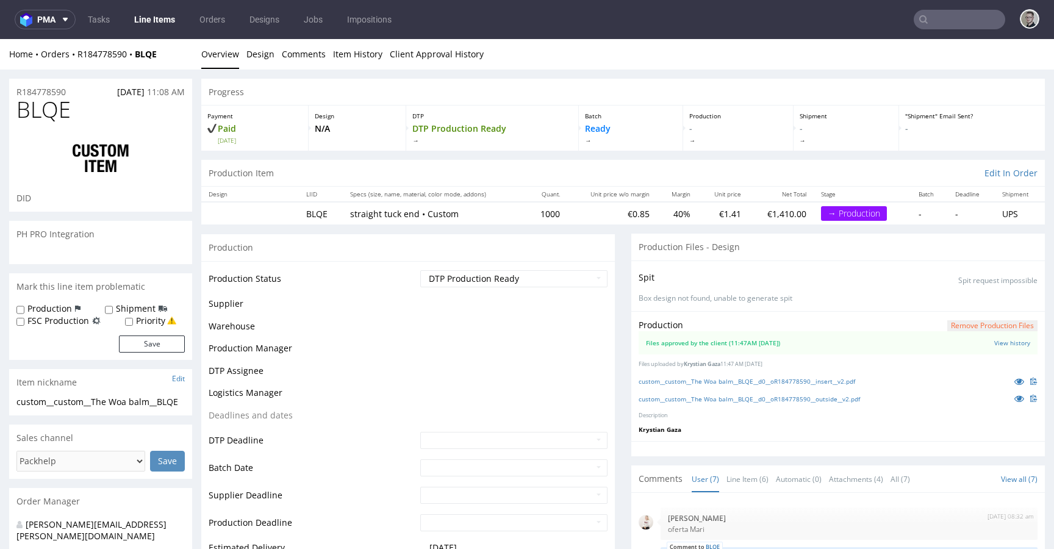
scroll to position [99, 0]
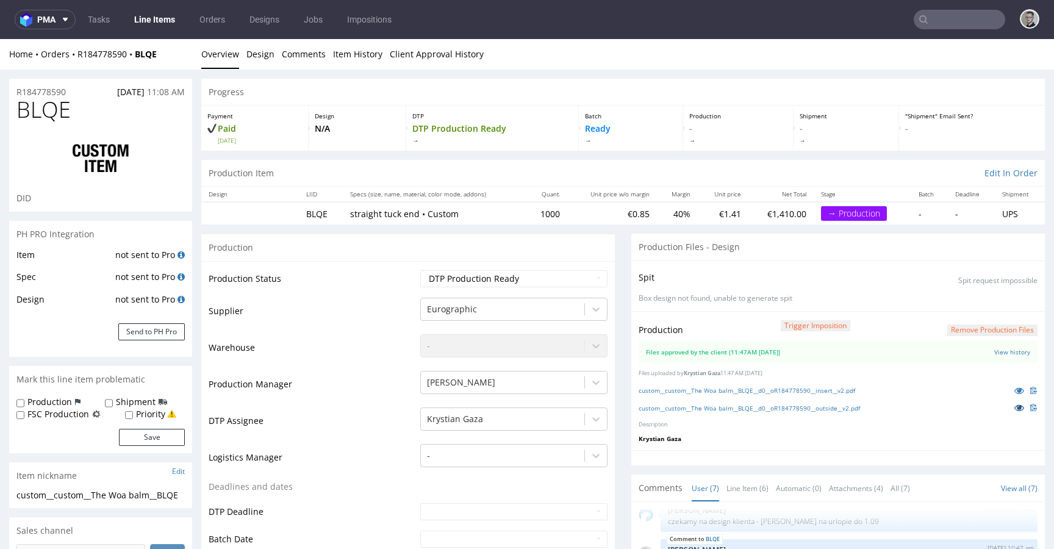
click at [1014, 403] on icon at bounding box center [1019, 407] width 10 height 9
click at [818, 276] on div "Spit Spit request impossible" at bounding box center [837, 277] width 399 height 18
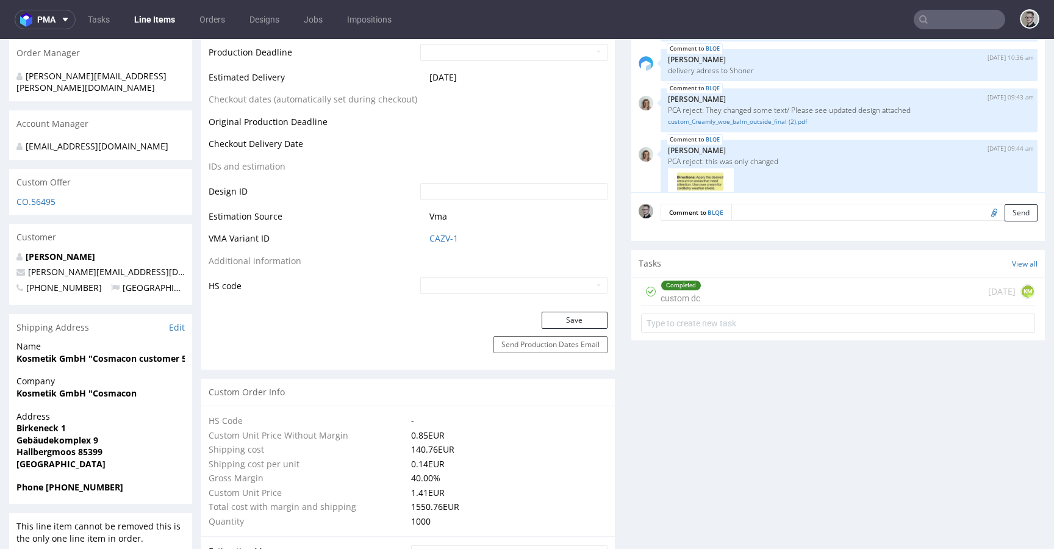
scroll to position [580, 0]
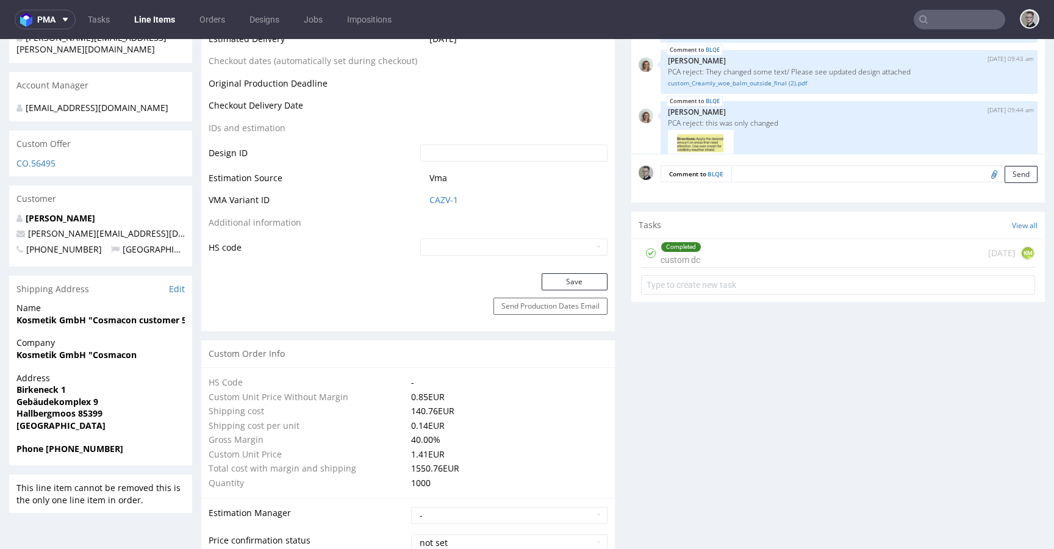
drag, startPoint x: 794, startPoint y: 252, endPoint x: 795, endPoint y: 291, distance: 39.0
click at [794, 252] on div "Completed custom dc 1 day ago KM" at bounding box center [838, 253] width 394 height 29
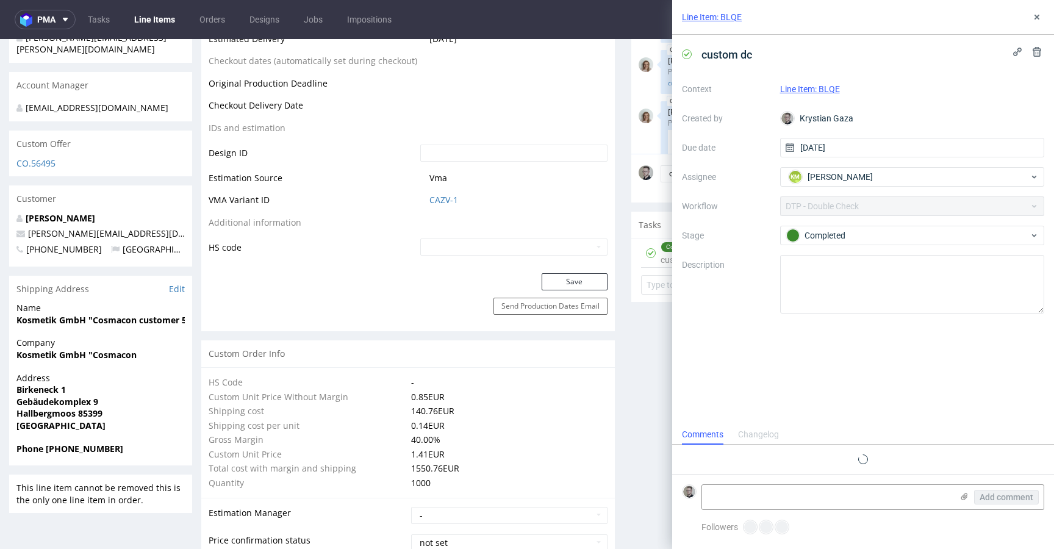
scroll to position [10, 0]
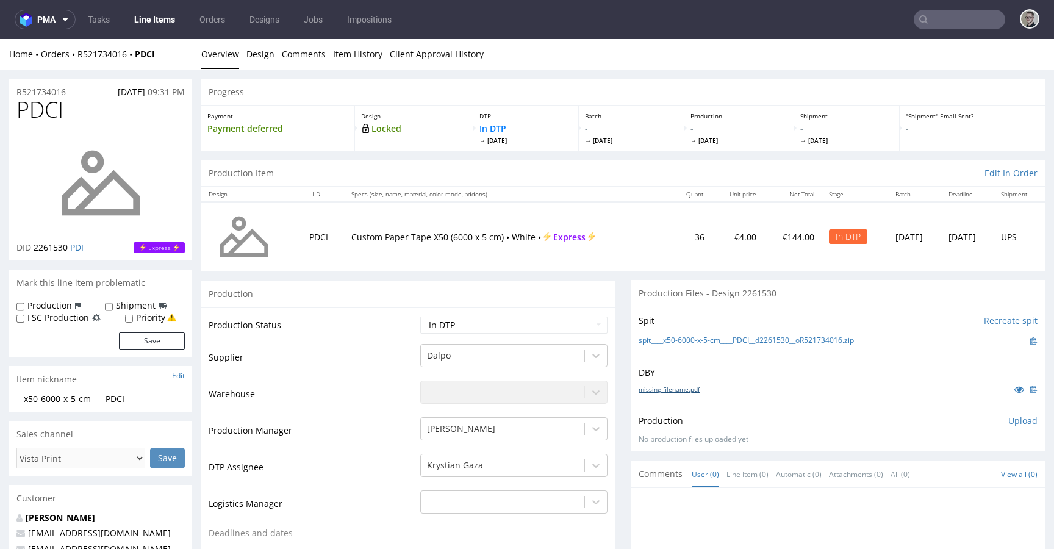
click at [670, 388] on link "missing_filename.pdf" at bounding box center [668, 389] width 61 height 9
click at [698, 341] on link "spit____x50-6000-x-5-cm____PDCI__d2261530__oR521734016.zip" at bounding box center [745, 340] width 215 height 10
click at [657, 387] on link "22missing_filename.pdf" at bounding box center [672, 389] width 68 height 9
click at [697, 343] on link "spit____x50-6000-x-5-cm____KCXI__d2261580__oR181018621.zip" at bounding box center [745, 340] width 214 height 10
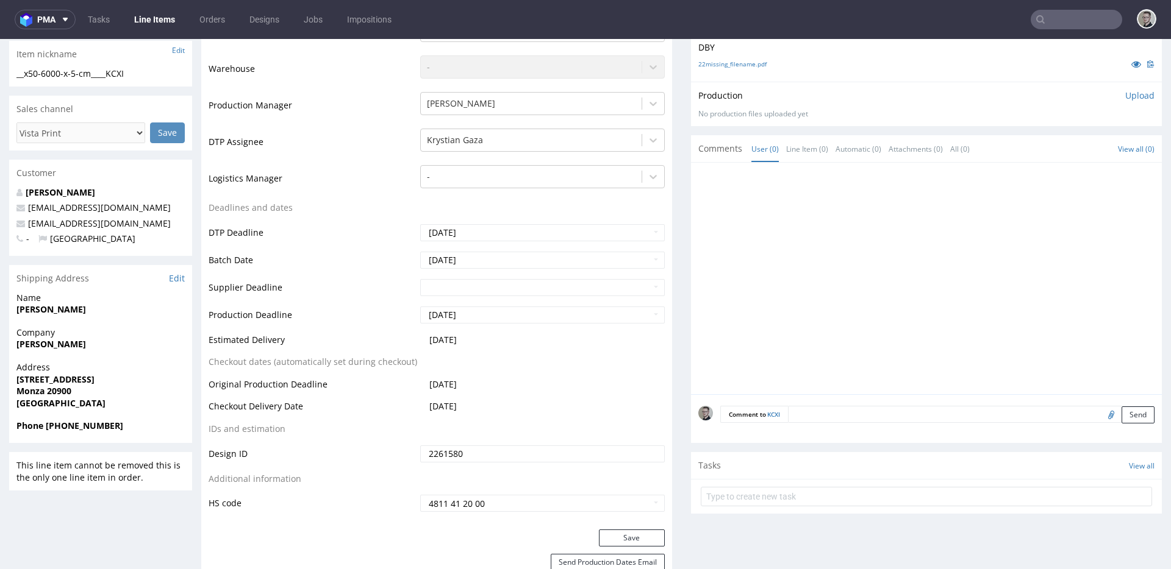
scroll to position [366, 0]
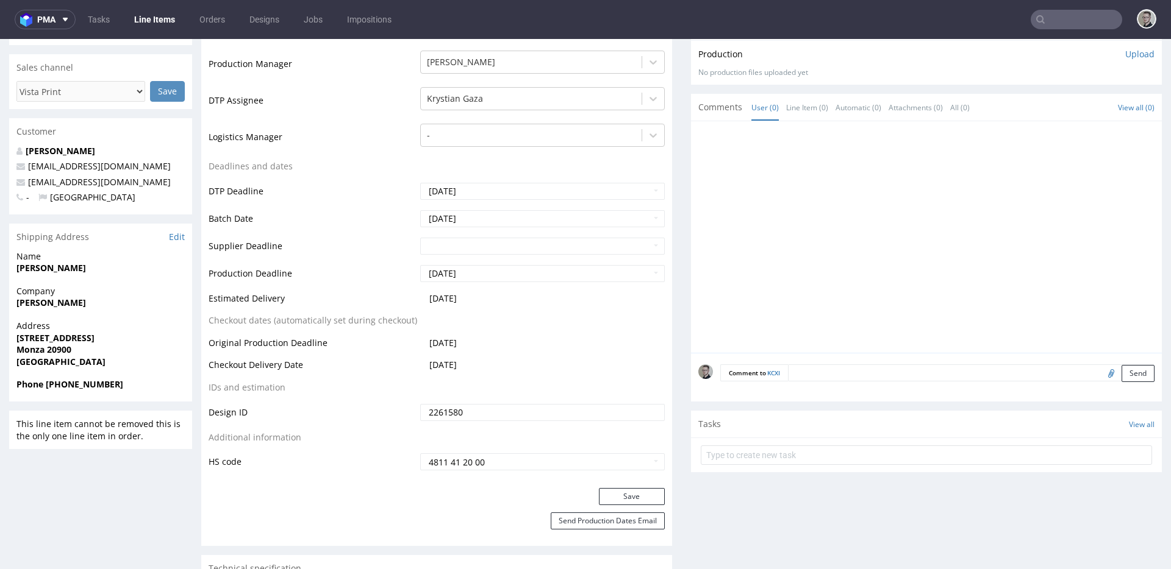
click at [891, 374] on textarea at bounding box center [971, 373] width 366 height 17
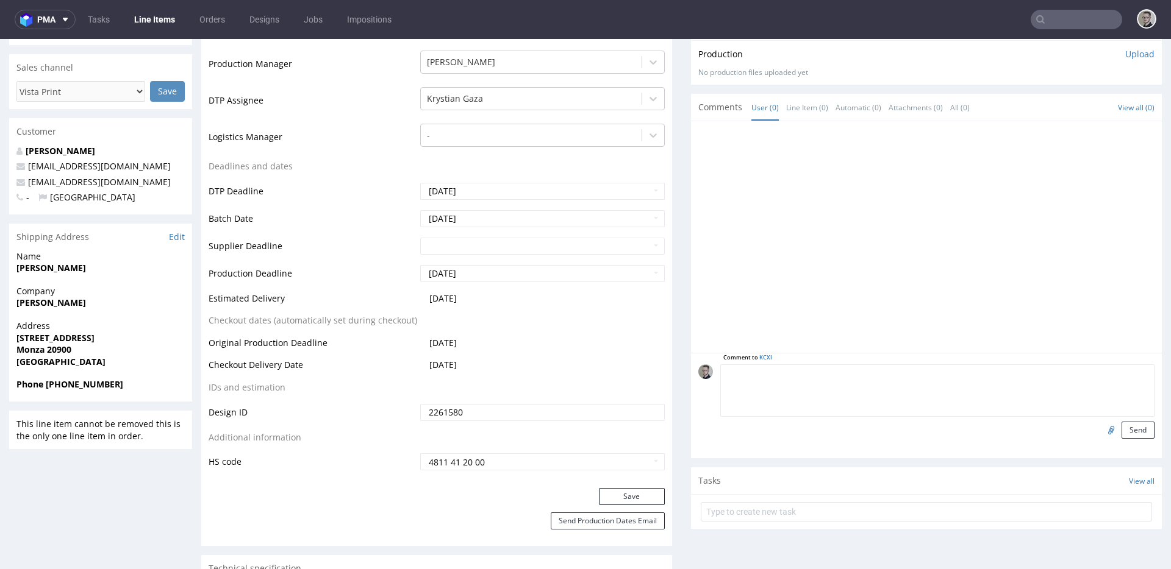
paste textarea "ISSUE: Texts in the design are smaller than minimal 2mm height and some white l…"
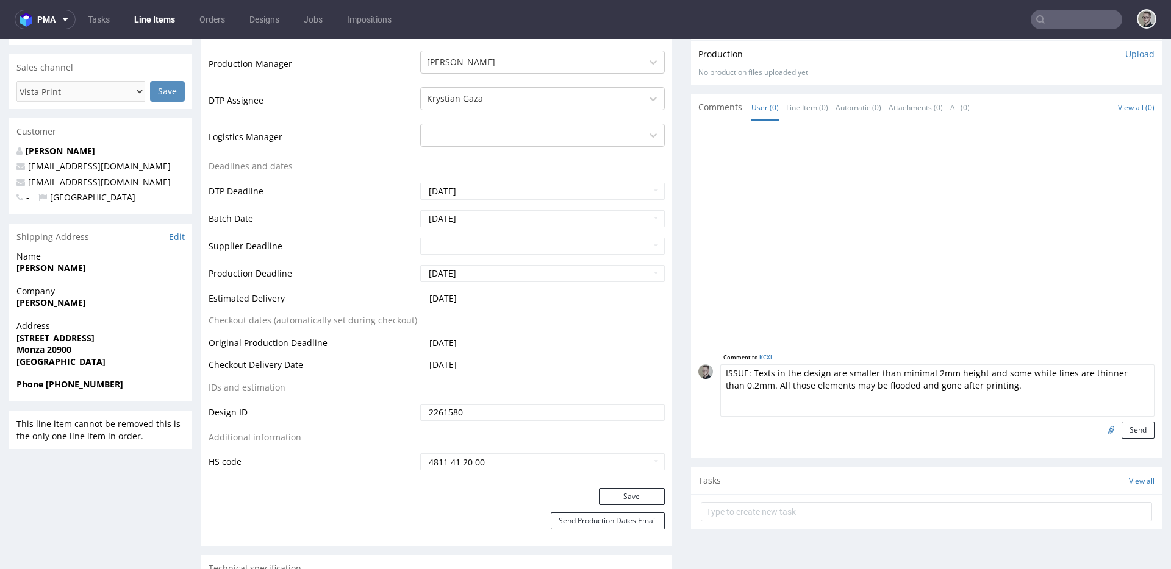
scroll to position [48, 0]
type textarea "ISSUE: Texts in the design are smaller than minimal 2mm height and some white l…"
drag, startPoint x: 1119, startPoint y: 429, endPoint x: 1040, endPoint y: 377, distance: 94.7
click at [1053, 429] on button "Send" at bounding box center [1137, 430] width 33 height 17
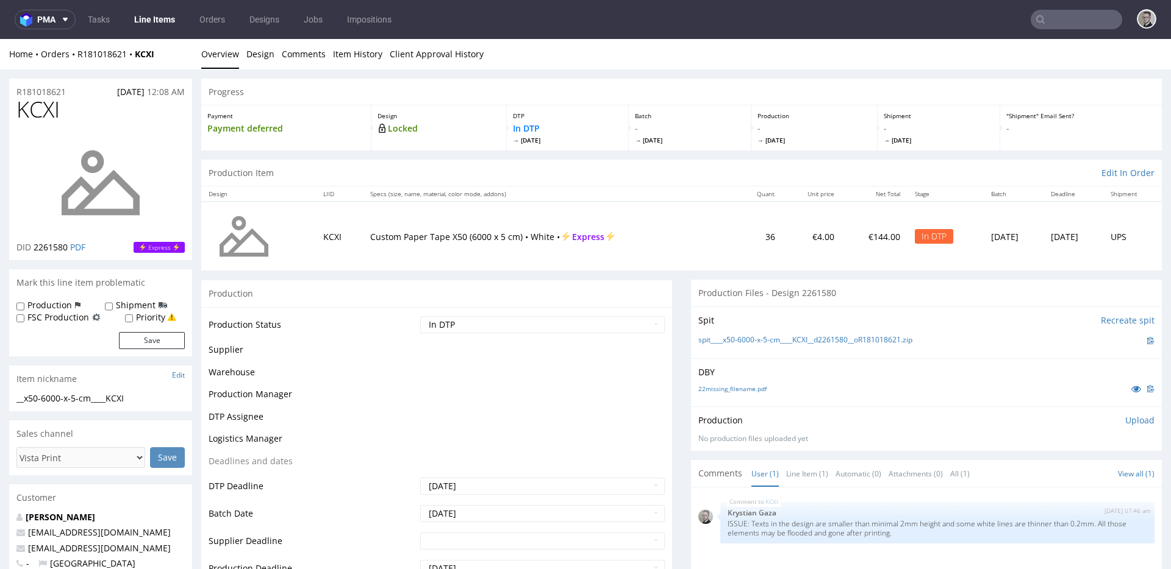
scroll to position [0, 0]
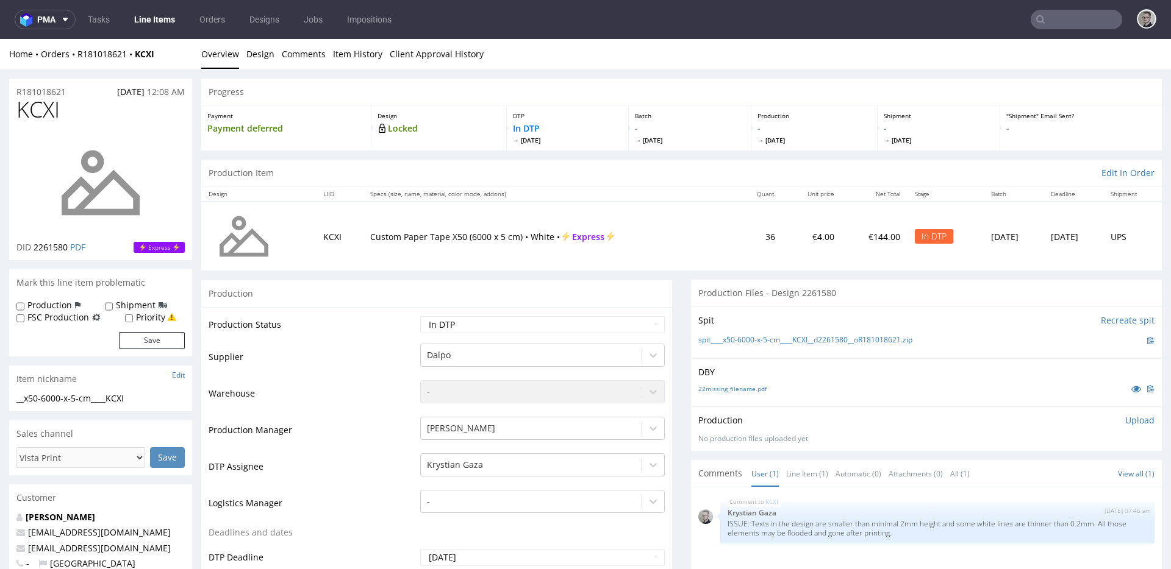
click at [1053, 419] on p "Upload" at bounding box center [1139, 421] width 29 height 12
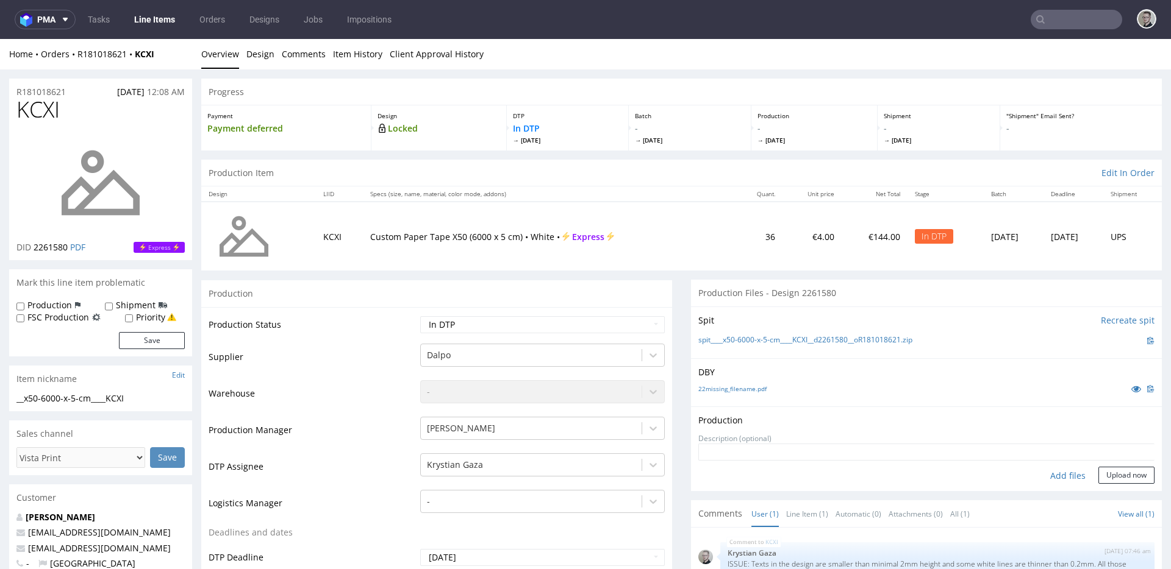
click at [1053, 476] on div "Add files" at bounding box center [1067, 476] width 61 height 18
type input "C:\fakepath\__x50-6000-x-5-cm____KCXI__d2261580__oR181018621__latest__outside.p…"
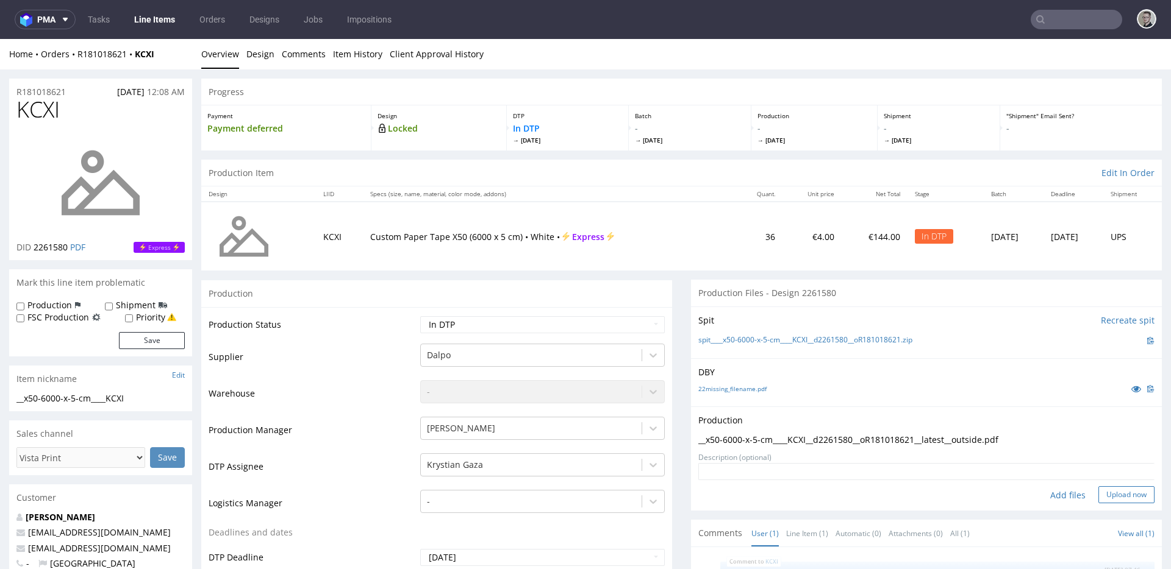
click at [1053, 499] on button "Upload now" at bounding box center [1126, 495] width 56 height 17
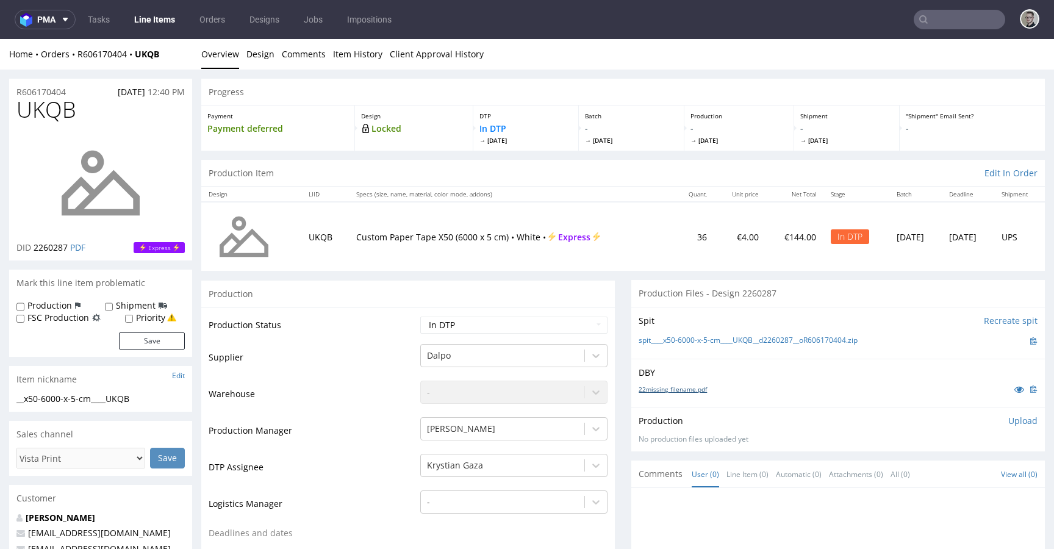
click at [684, 387] on link "22missing_filename.pdf" at bounding box center [672, 389] width 68 height 9
click at [712, 343] on link "spit____x50-6000-x-5-cm____UKQB__d2260287__oR606170404.zip" at bounding box center [747, 340] width 219 height 10
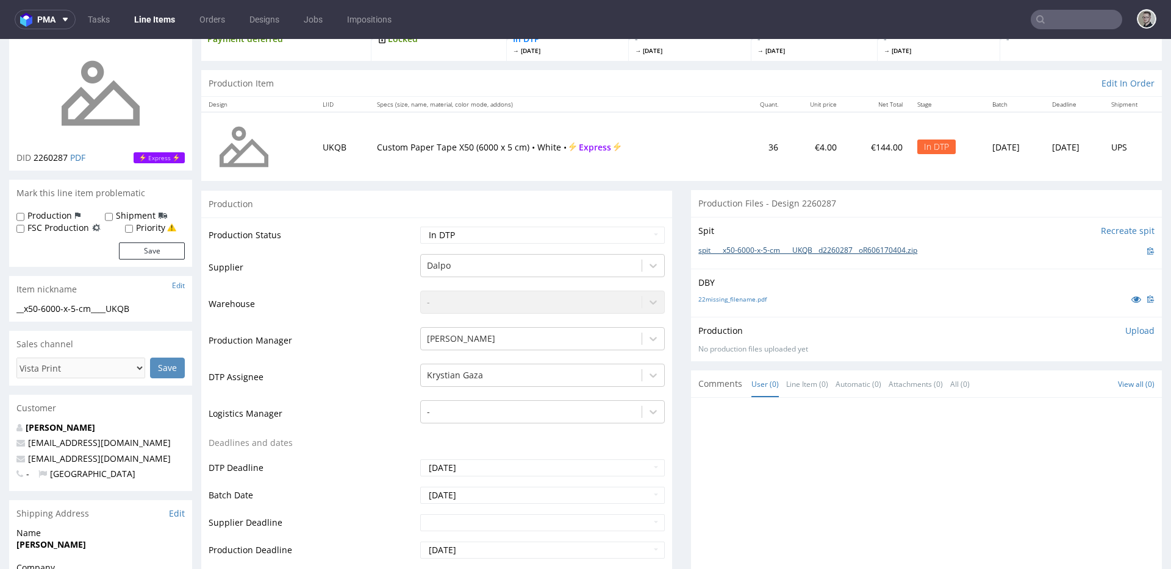
scroll to position [249, 0]
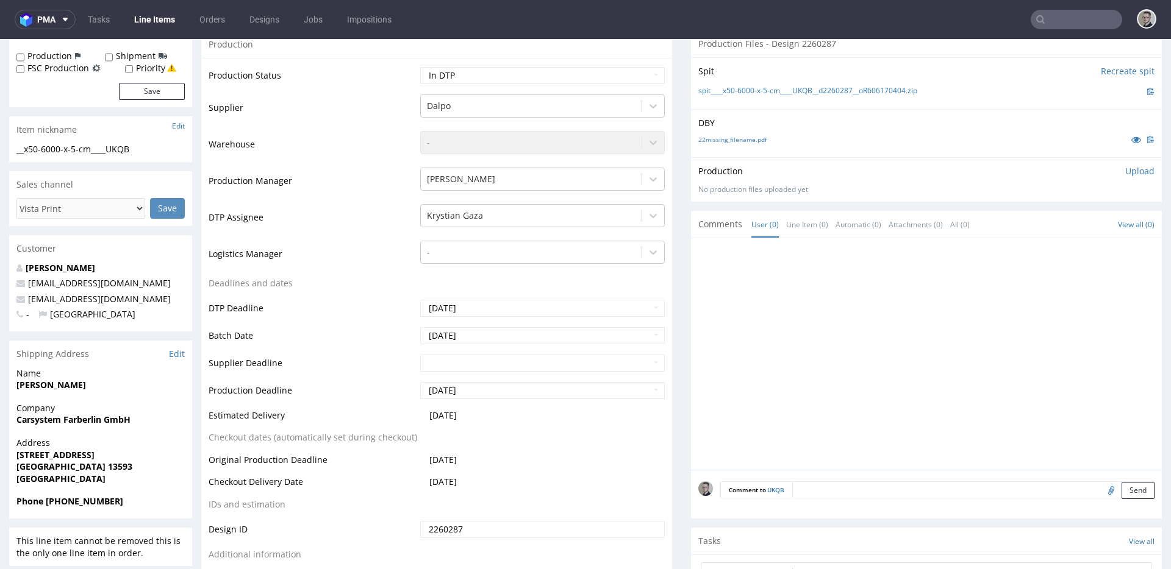
click at [1043, 496] on textarea at bounding box center [973, 490] width 362 height 17
paste textarea "ISSUE: Texts in the design are smaller than minimal 2mm height and some white l…"
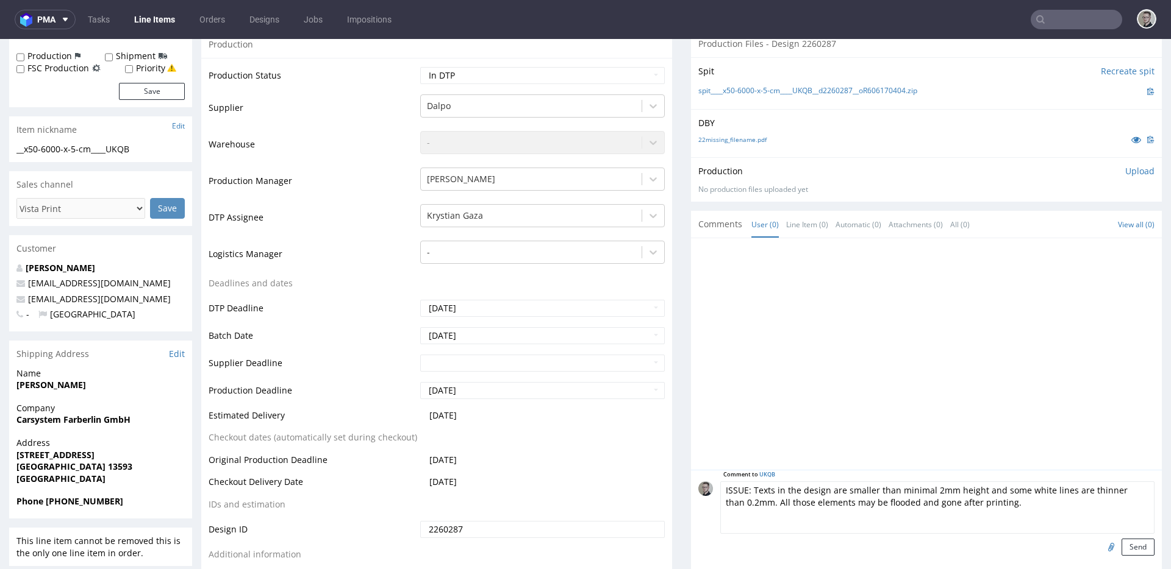
scroll to position [46, 0]
type textarea "ISSUE: Texts in the design are smaller than minimal 2mm height and some white l…"
click at [1053, 544] on button "Send" at bounding box center [1137, 547] width 33 height 17
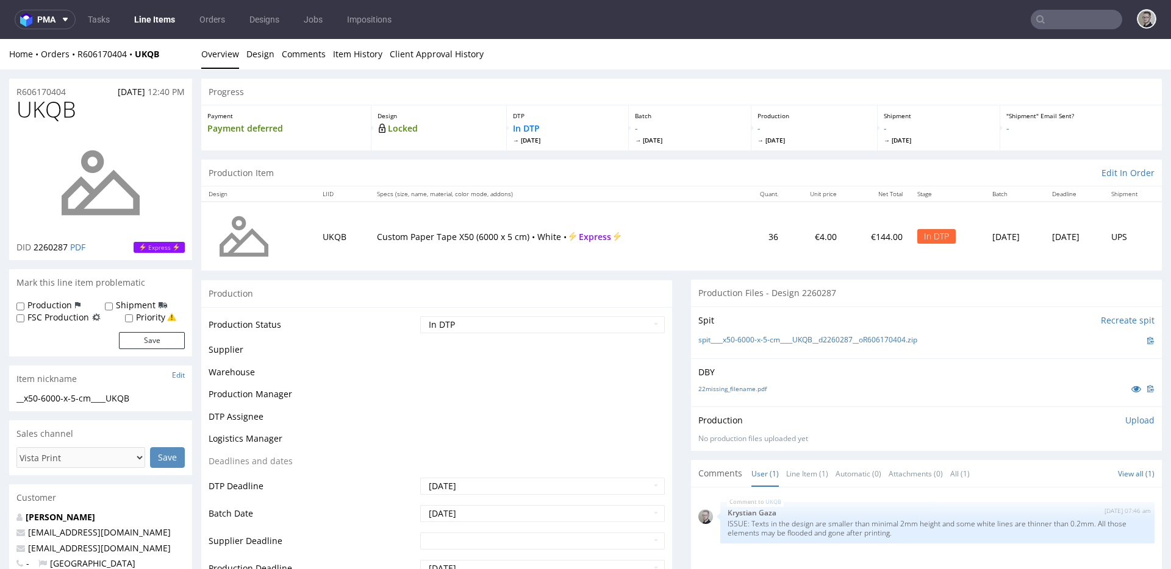
scroll to position [0, 0]
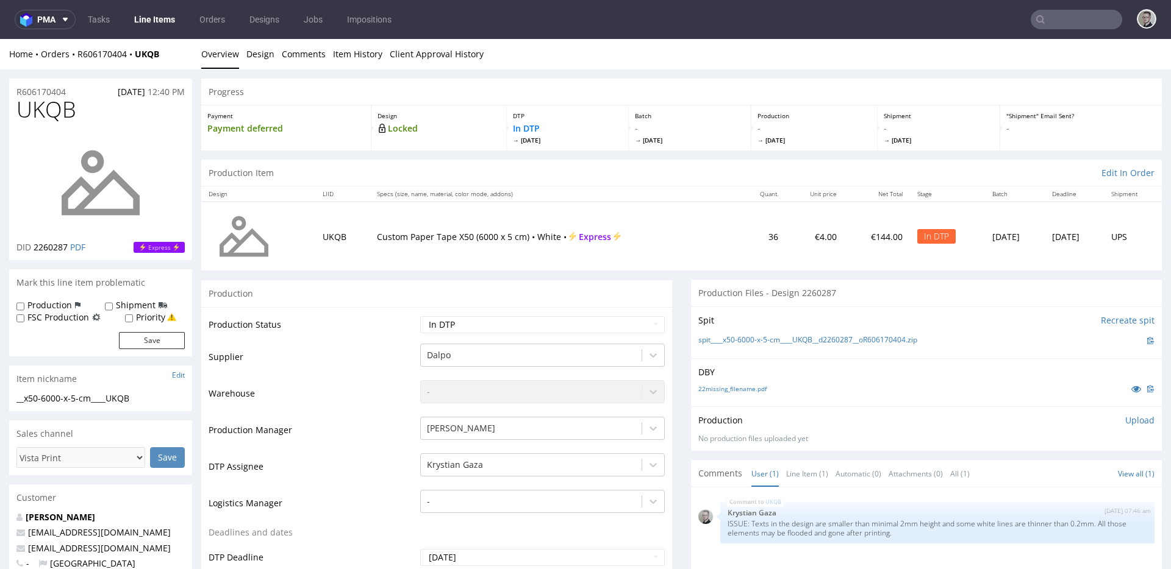
click at [1053, 420] on p "Upload" at bounding box center [1139, 421] width 29 height 12
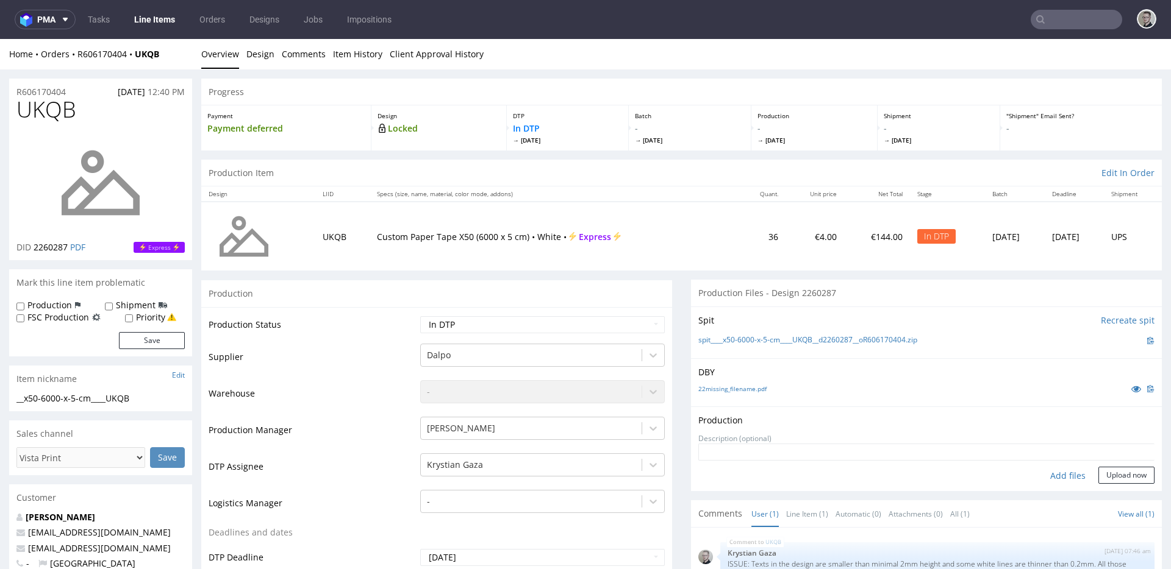
click at [1051, 471] on div "Add files" at bounding box center [1067, 476] width 61 height 18
type input "C:\fakepath\__x50-6000-x-5-cm____UKQB__d2260287__oR606170404__latest__outside.p…"
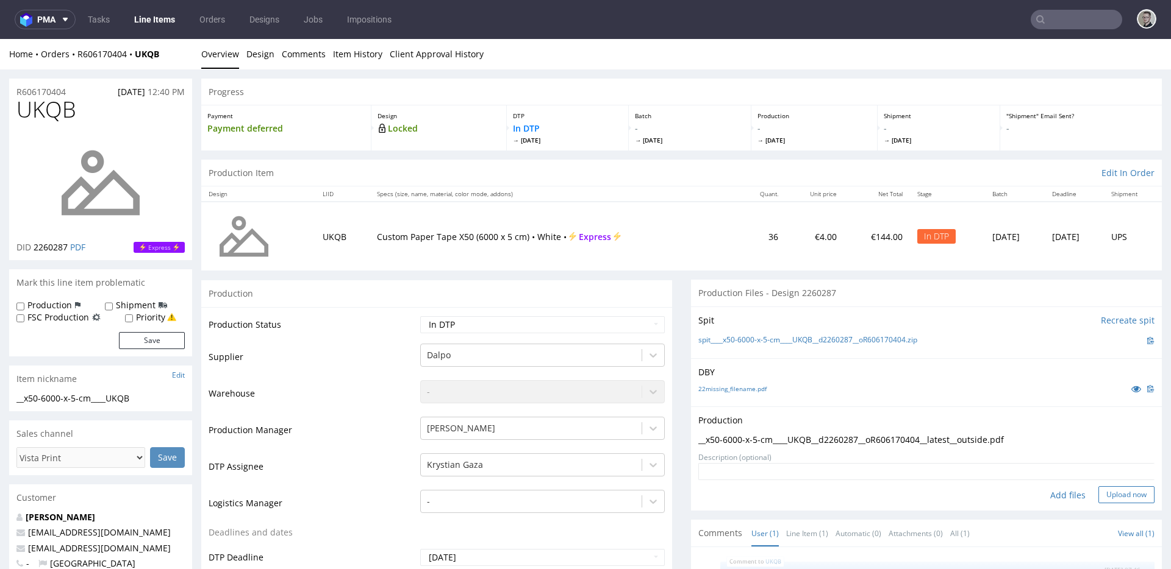
click at [1053, 493] on button "Upload now" at bounding box center [1126, 495] width 56 height 17
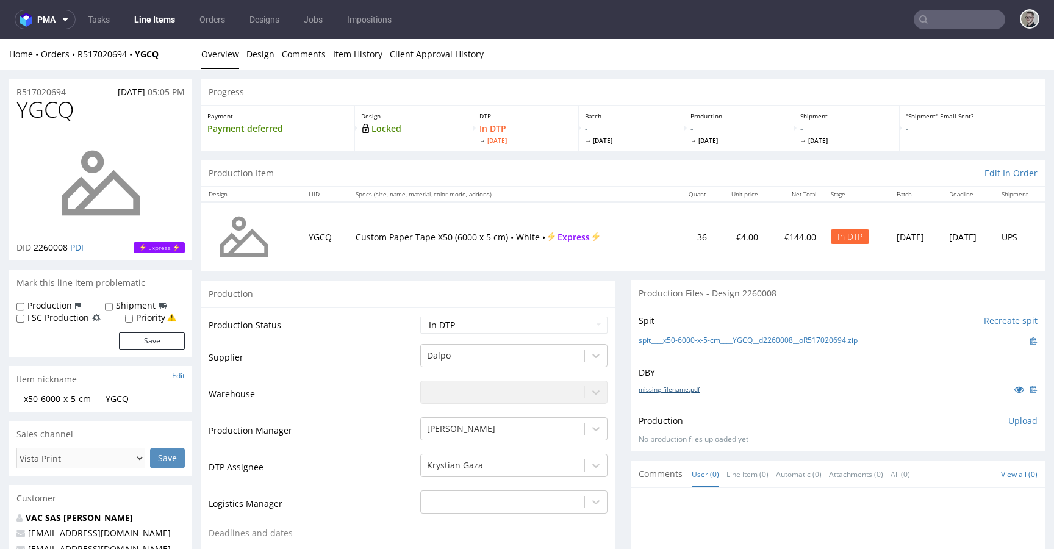
click at [663, 387] on link "missing_filename.pdf" at bounding box center [668, 389] width 61 height 9
click at [712, 332] on div "Spit Recreate spit spit____x50-6000-x-5-cm____YGCQ__d2260008__oR517020694.zip" at bounding box center [837, 333] width 413 height 52
click at [710, 343] on link "spit____x50-6000-x-5-cm____YGCQ__d2260008__oR517020694.zip" at bounding box center [747, 340] width 219 height 10
click at [256, 54] on link "Design" at bounding box center [260, 54] width 28 height 30
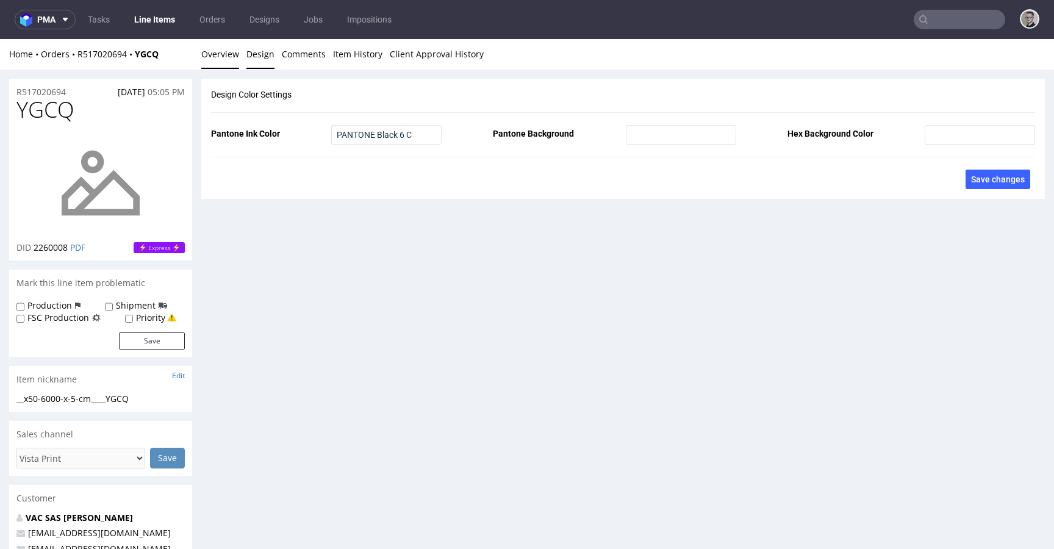
click at [221, 52] on link "Overview" at bounding box center [220, 54] width 38 height 30
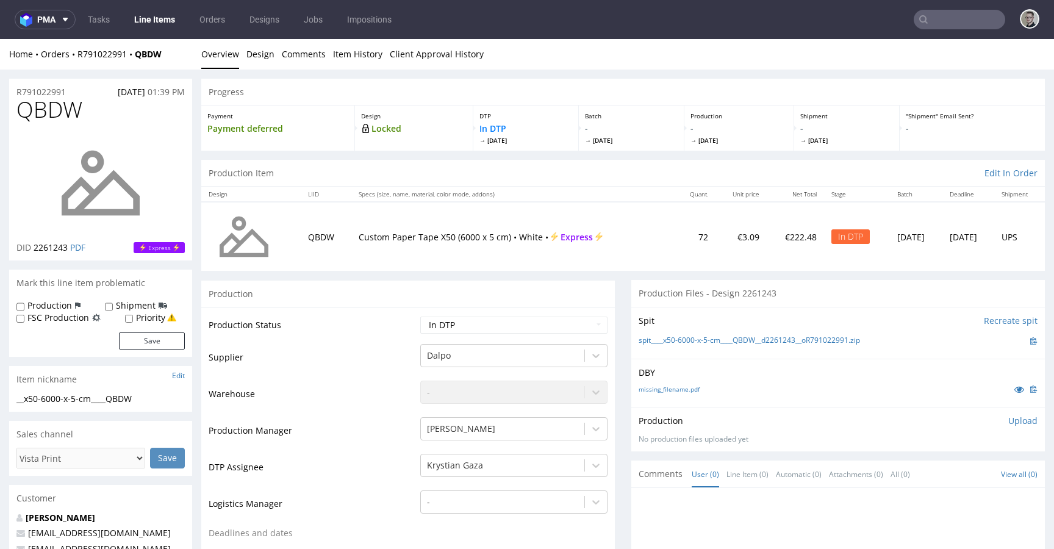
click at [677, 382] on div "DBY missing_filename.pdf" at bounding box center [837, 383] width 413 height 48
click at [678, 388] on link "missing_filename.pdf" at bounding box center [668, 389] width 61 height 9
click at [706, 341] on link "spit____x50-6000-x-5-cm____QBDW__d2261243__oR791022991.zip" at bounding box center [748, 340] width 221 height 10
click at [652, 385] on link "22missing_filename.pdf" at bounding box center [672, 389] width 68 height 9
click at [687, 341] on link "spit____x50-6000-x-5-cm____VKSP__d2260897__oR613728246.zip" at bounding box center [746, 340] width 216 height 10
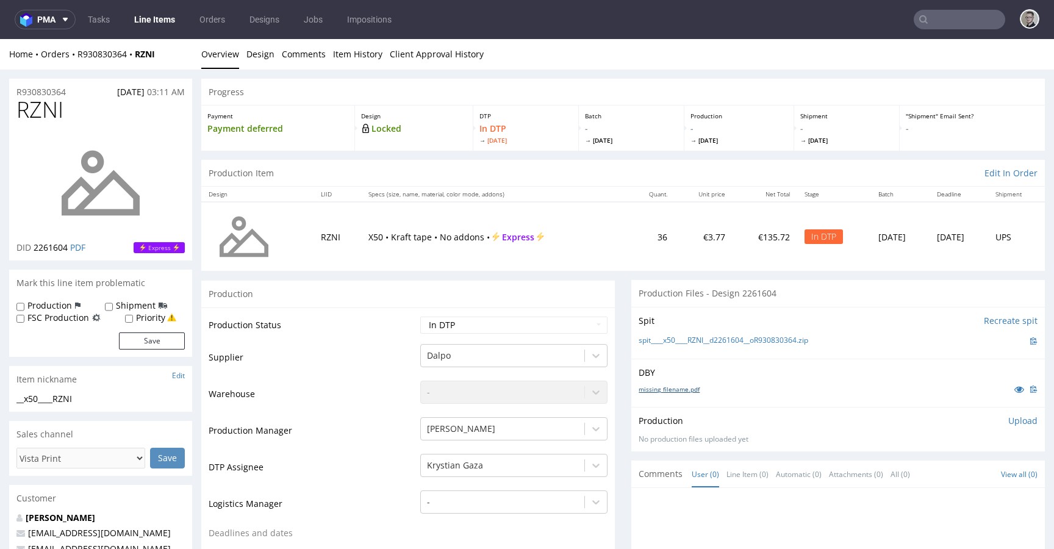
click at [677, 387] on link "missing_filename.pdf" at bounding box center [668, 389] width 61 height 9
click at [708, 336] on link "spit____x50____RZNI__d2261604__oR930830364.zip" at bounding box center [722, 340] width 169 height 10
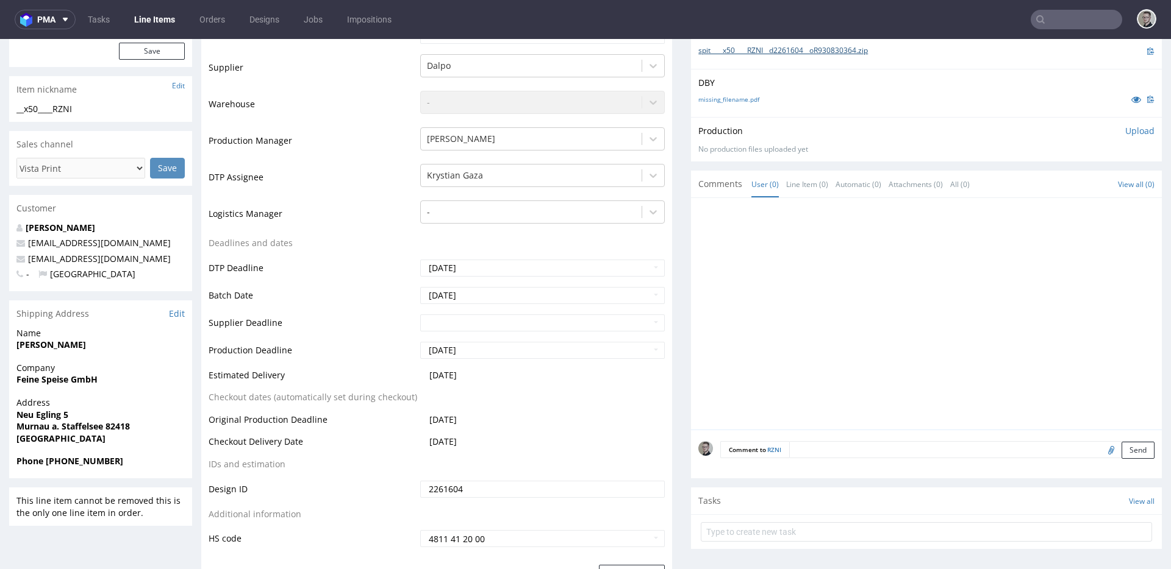
scroll to position [438, 0]
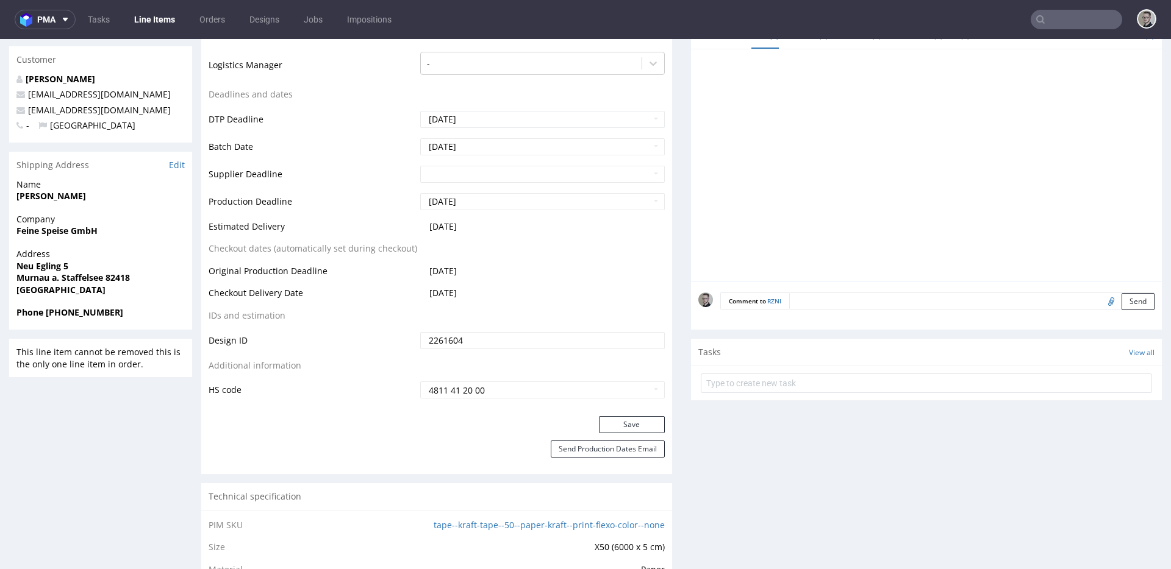
click at [961, 298] on textarea at bounding box center [971, 301] width 365 height 17
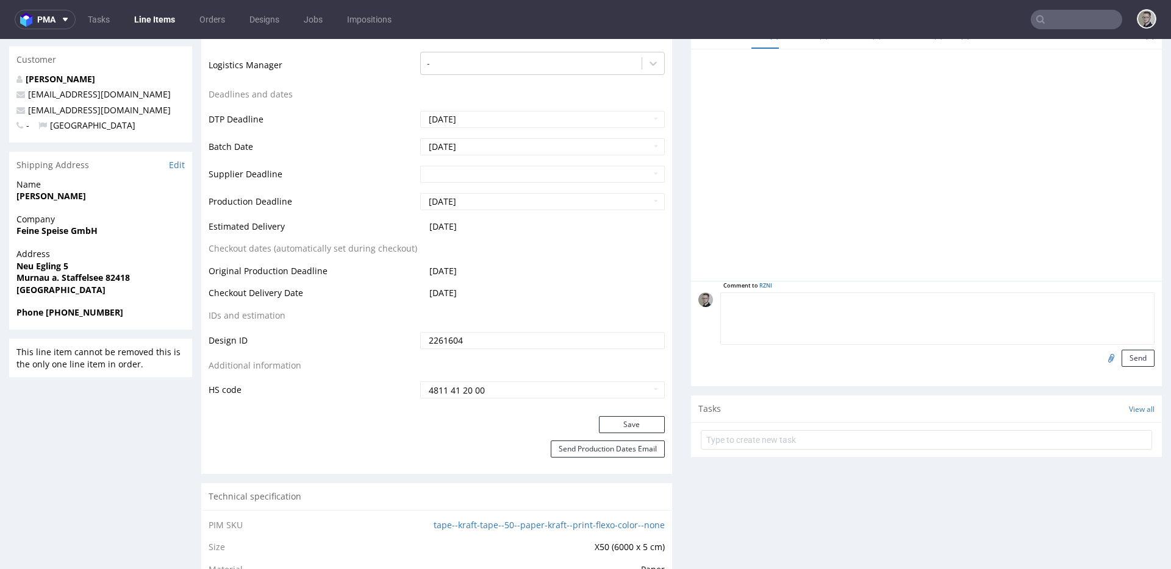
paste textarea "ISSUE: Texts in the design are smaller than minimal 2mm height and some white l…"
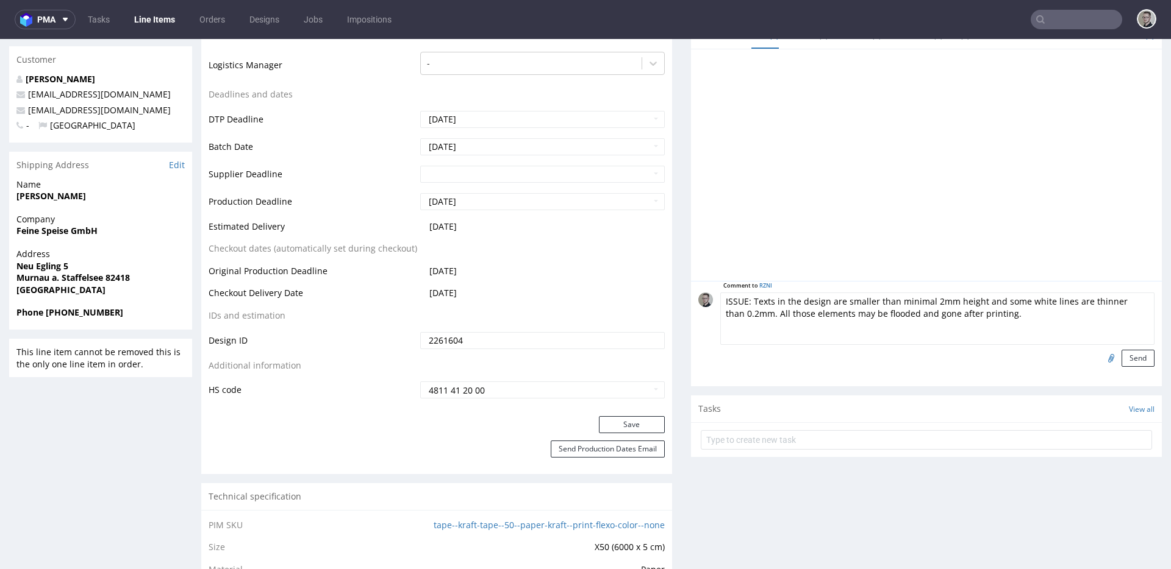
scroll to position [48, 0]
type textarea "ISSUE: Texts in the design are smaller than minimal 2mm height and some white l…"
click at [1053, 353] on button "Send" at bounding box center [1137, 358] width 33 height 17
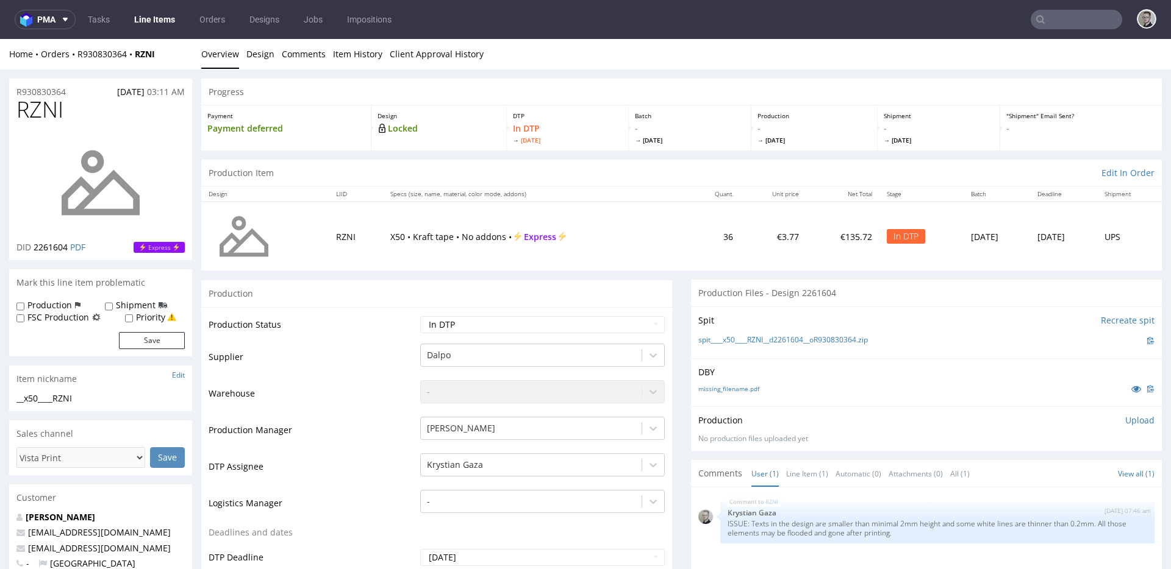
scroll to position [0, 0]
click at [1053, 418] on p "Upload" at bounding box center [1139, 421] width 29 height 12
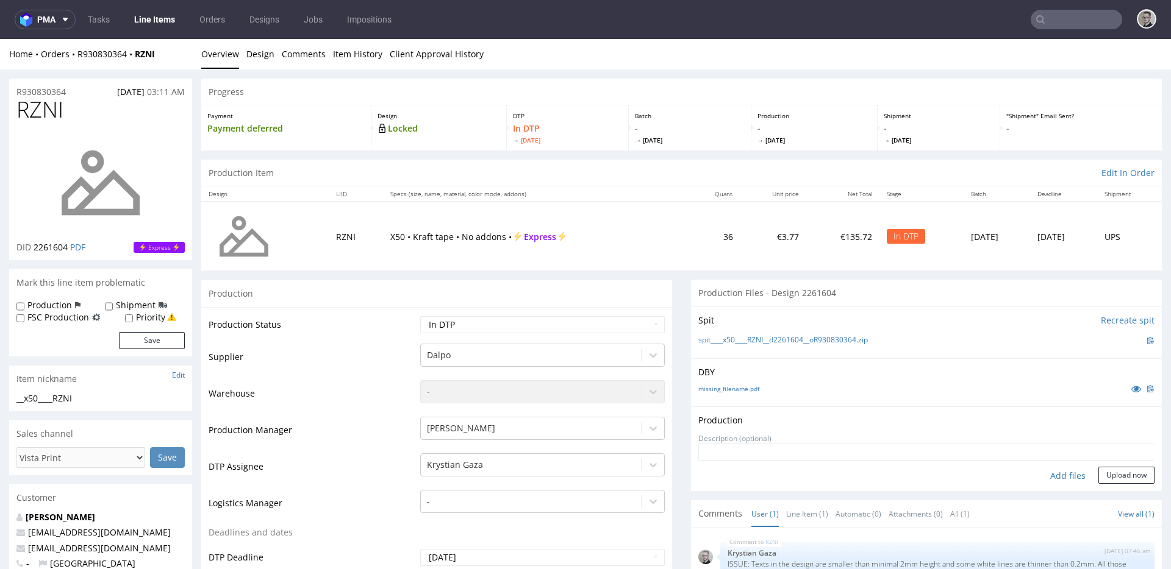
click at [1043, 472] on div "Add files" at bounding box center [1067, 476] width 61 height 18
type input "C:\fakepath\__x50____RZNI__d2261604__oR930830364__latest__outside.pdf"
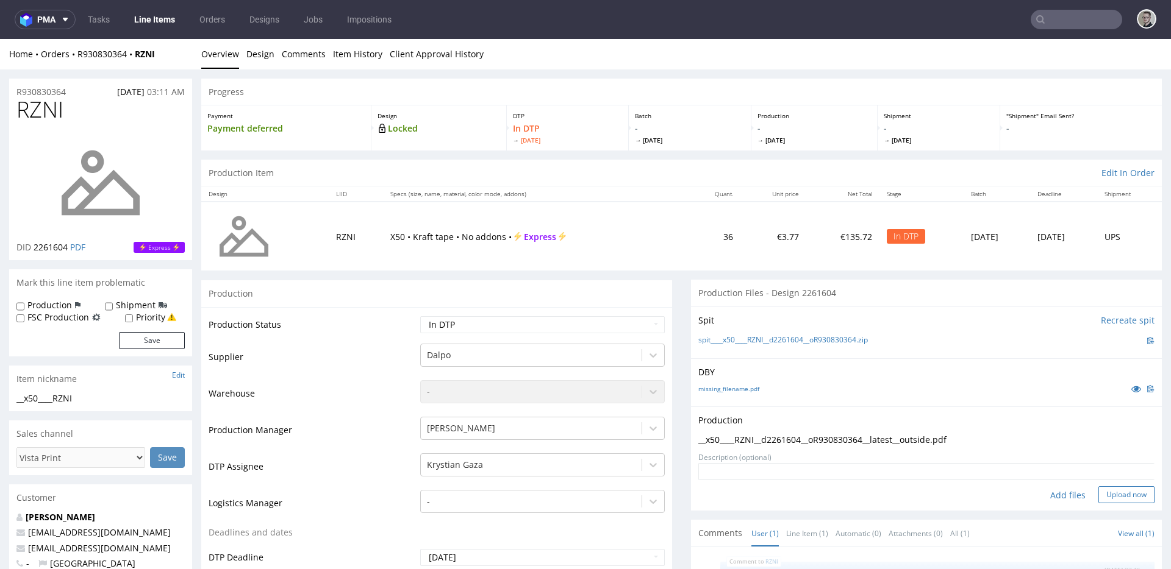
click at [1053, 498] on button "Upload now" at bounding box center [1126, 495] width 56 height 17
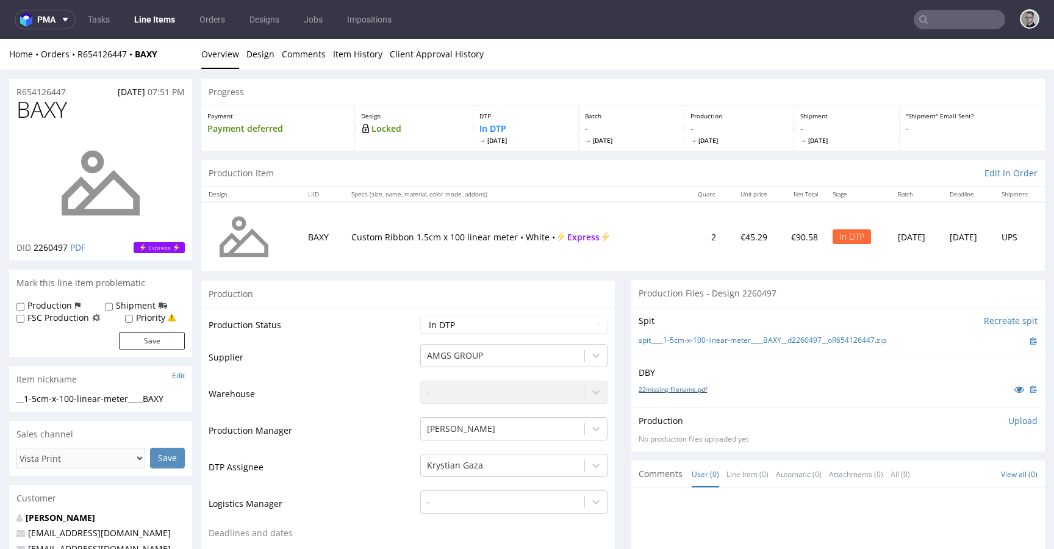
click at [689, 385] on link "22missing_filename.pdf" at bounding box center [672, 389] width 68 height 9
click at [757, 341] on link "spit____1-5cm-x-100-linear-meter____BAXY__d2260497__oR654126447.zip" at bounding box center [762, 340] width 248 height 10
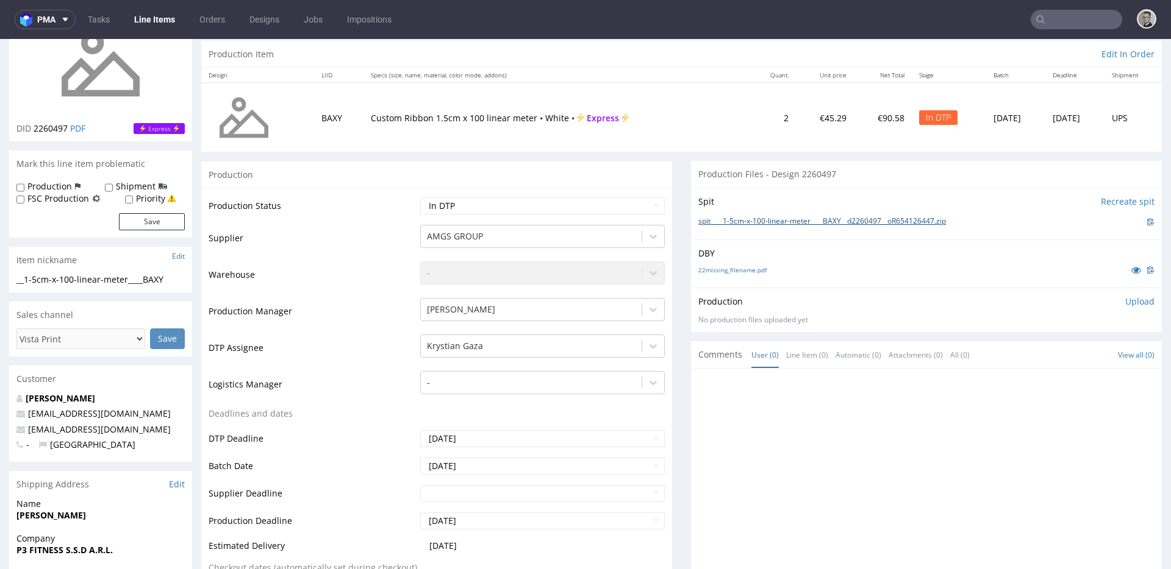
scroll to position [217, 0]
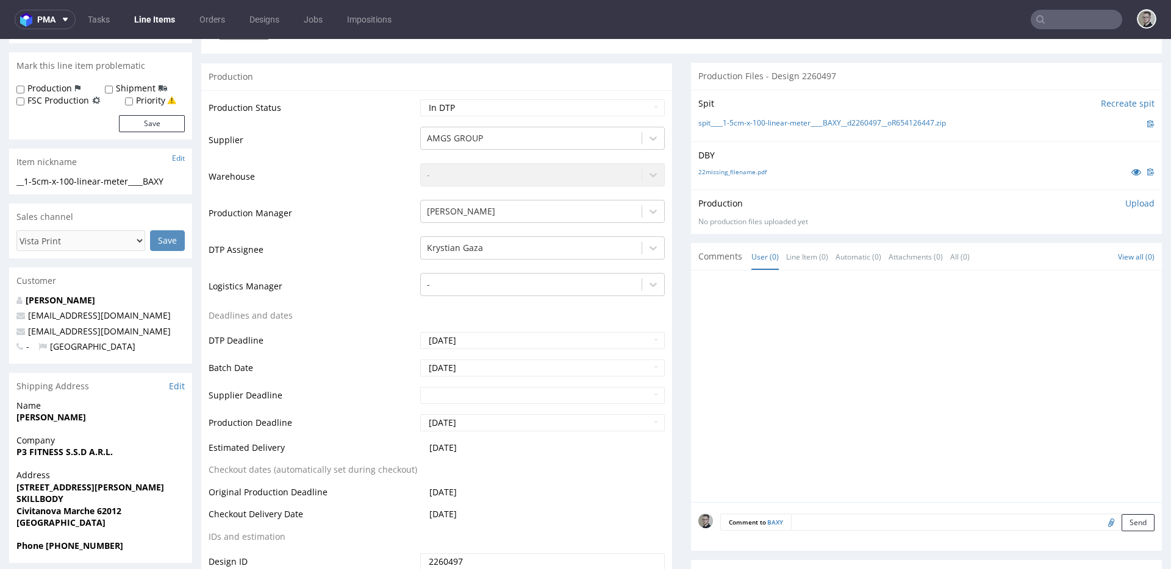
click at [855, 519] on textarea at bounding box center [972, 522] width 363 height 17
paste textarea "ISSUE: Texts in the design are smaller than minimal 2mm height and some white l…"
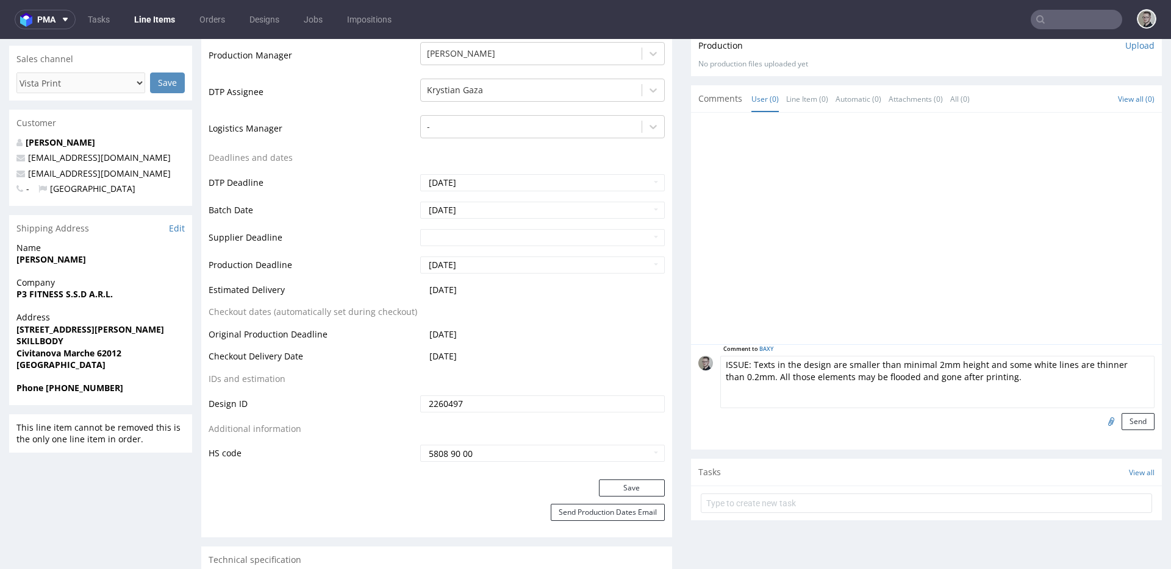
scroll to position [391, 0]
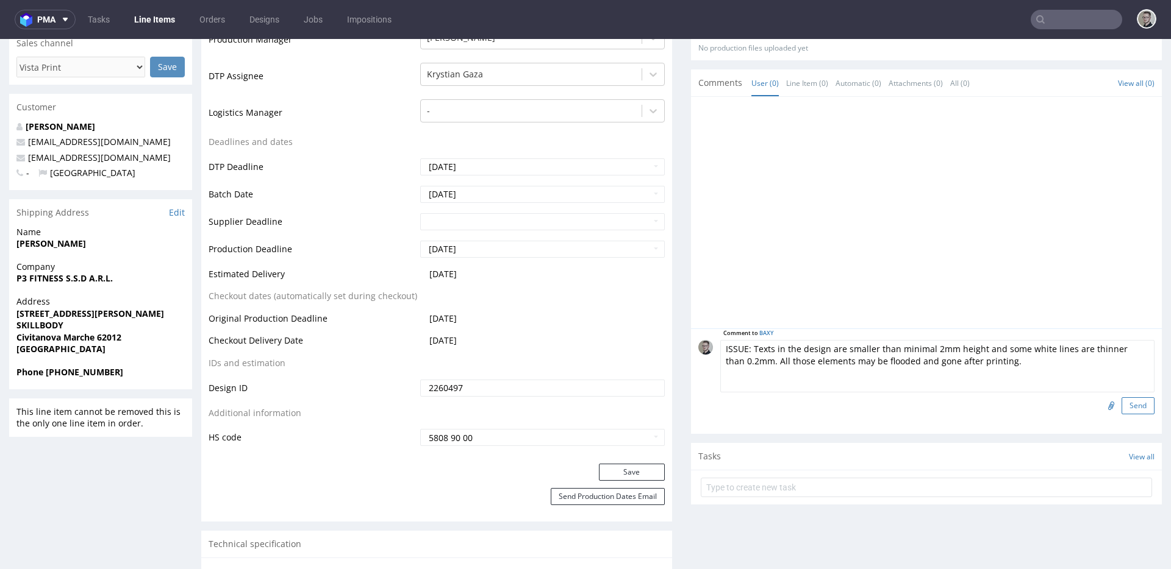
type textarea "ISSUE: Texts in the design are smaller than minimal 2mm height and some white l…"
click at [1053, 405] on button "Send" at bounding box center [1137, 406] width 33 height 17
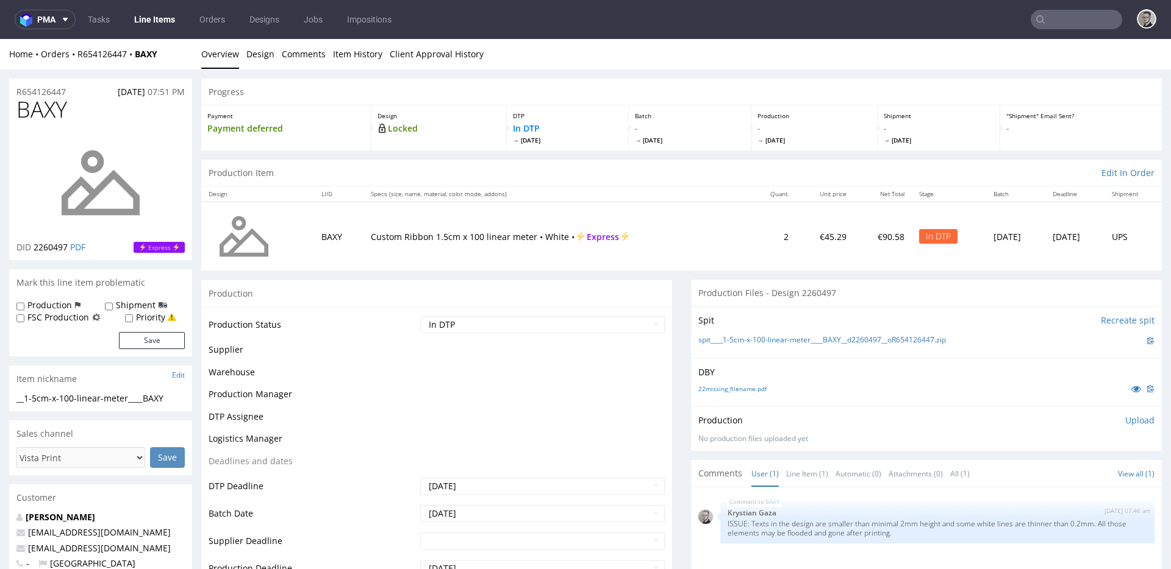
scroll to position [0, 0]
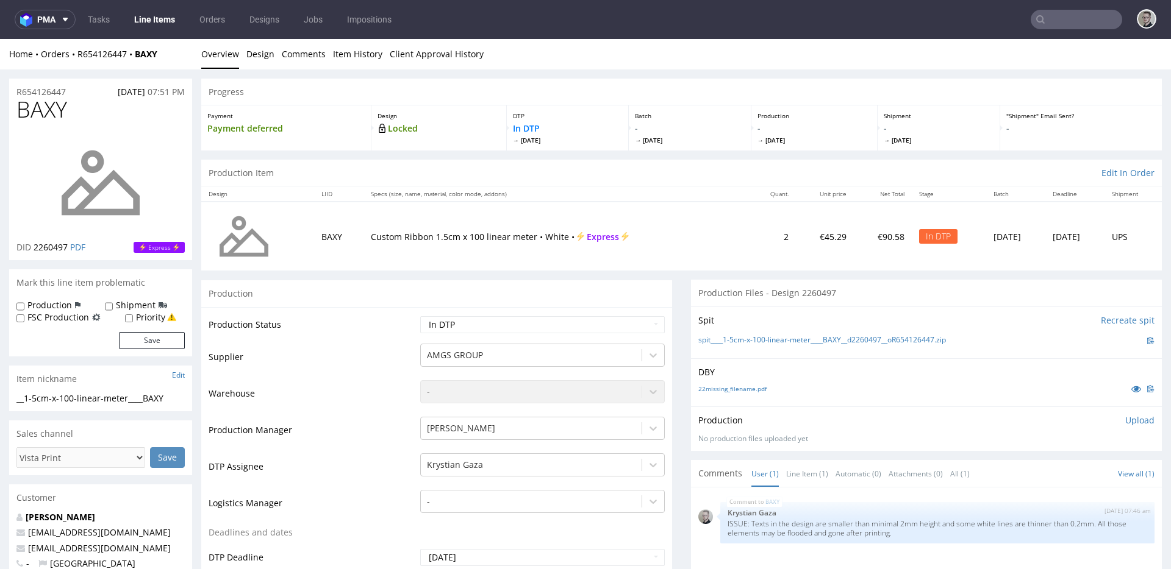
click at [1053, 422] on p "Upload" at bounding box center [1139, 421] width 29 height 12
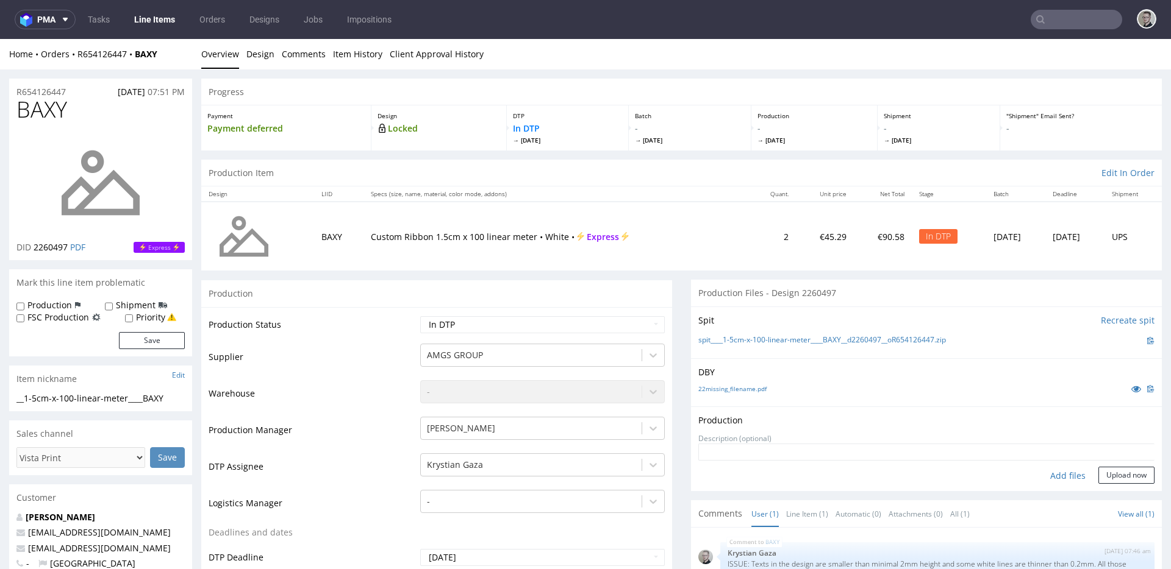
click at [1053, 479] on div "Add files" at bounding box center [1067, 476] width 61 height 18
type input "C:\fakepath\__1-5cm-x-100-linear-meter____BAXY__d2260497__oR654126447__latest__…"
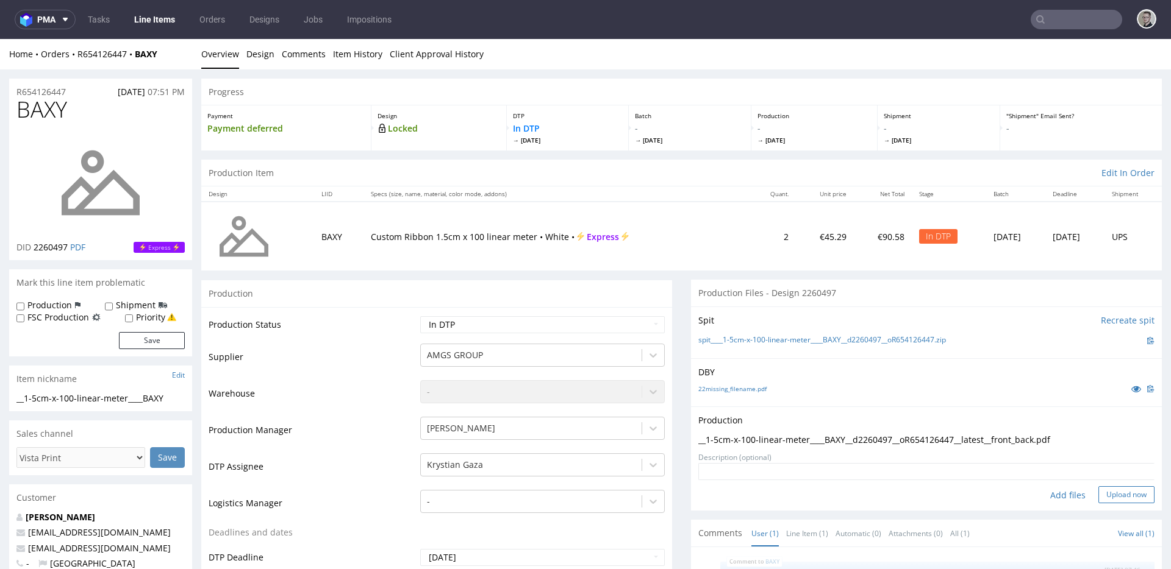
click at [1053, 498] on button "Upload now" at bounding box center [1126, 495] width 56 height 17
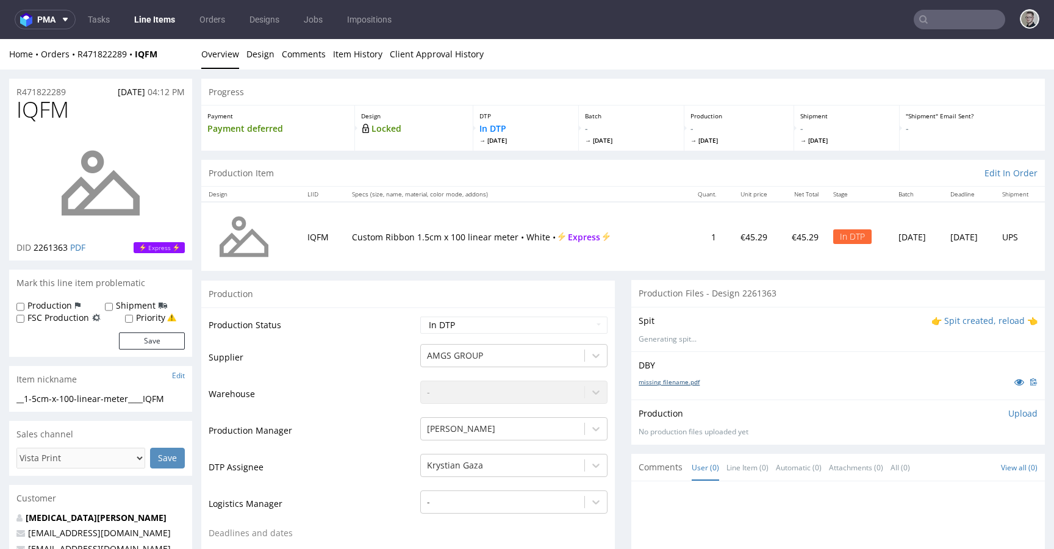
click at [668, 379] on link "missing_filename.pdf" at bounding box center [668, 381] width 61 height 9
click at [962, 319] on p "👉 Spit created, reload 👈" at bounding box center [984, 321] width 106 height 12
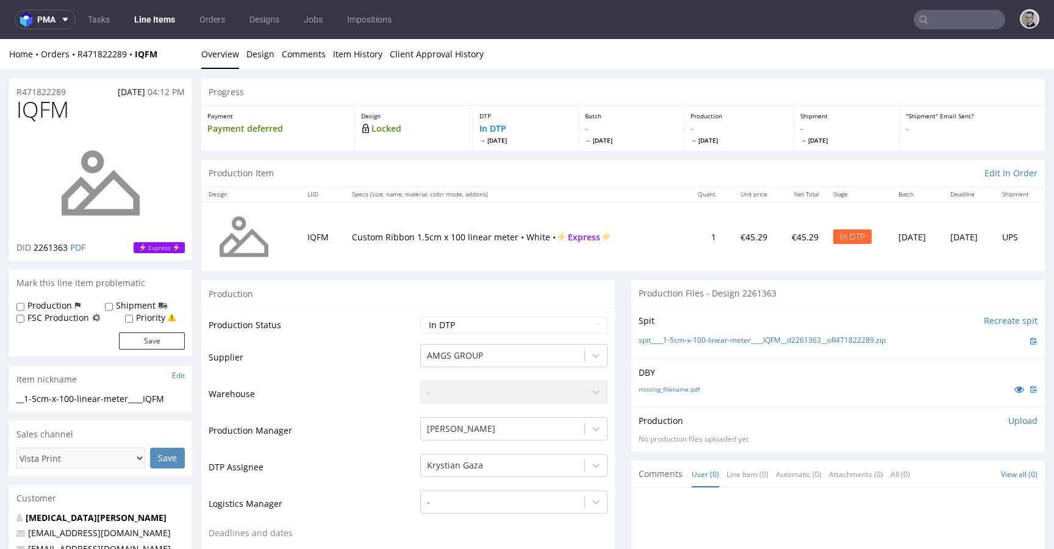
click at [786, 332] on div "Spit Recreate spit spit____1-5cm-x-100-linear-meter____IQFM__d2261363__oR471822…" at bounding box center [837, 333] width 413 height 52
click at [789, 340] on link "spit____1-5cm-x-100-linear-meter____IQFM__d2261363__oR471822289.zip" at bounding box center [761, 340] width 247 height 10
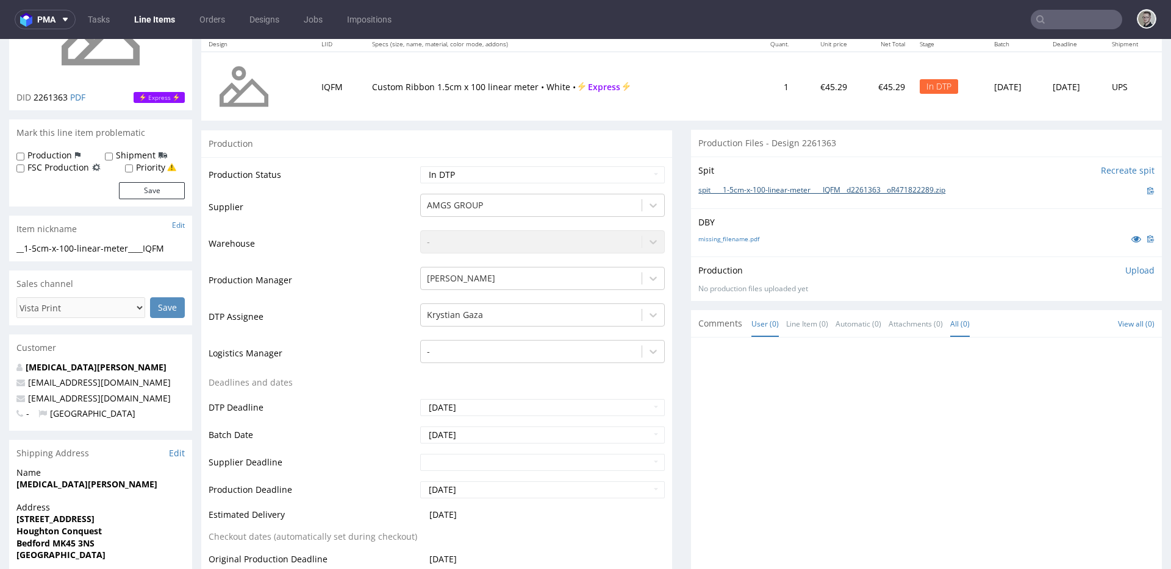
scroll to position [369, 0]
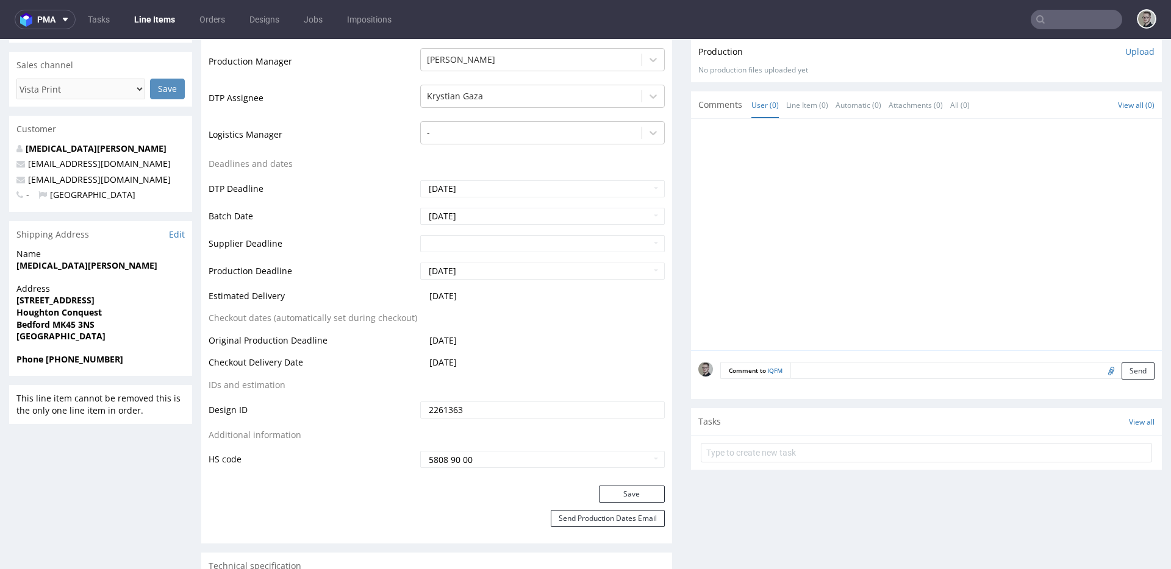
click at [944, 365] on textarea at bounding box center [972, 370] width 364 height 17
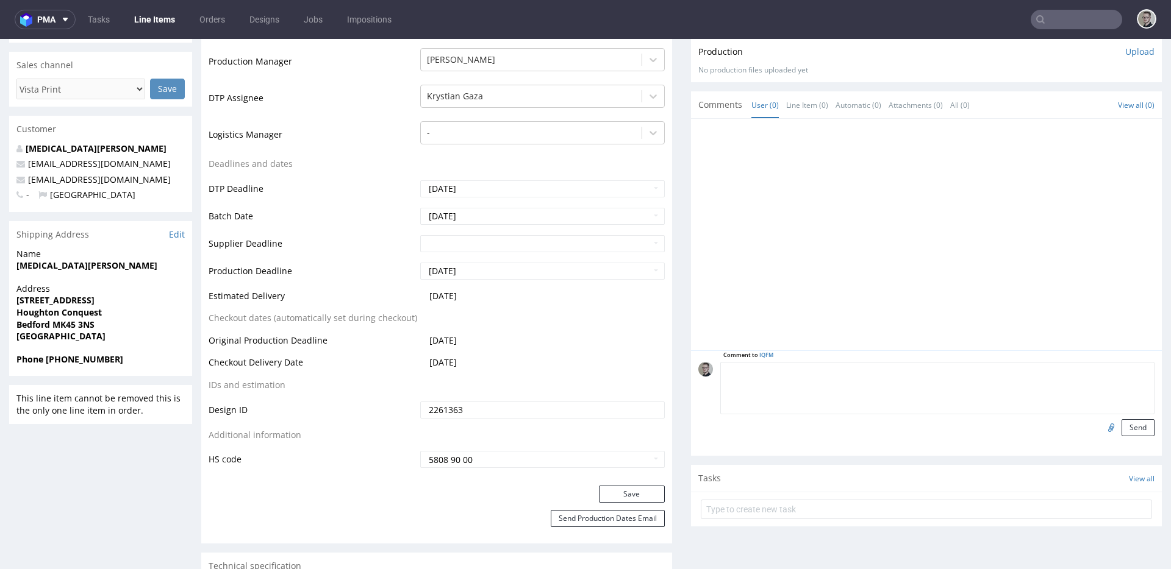
paste textarea "ISSUE: Texts in the design are smaller than minimal 2mm height and some white l…"
type textarea "ISSUE: Texts in the design are smaller than minimal 2mm height and some white l…"
click at [1053, 430] on button "Send" at bounding box center [1137, 427] width 33 height 17
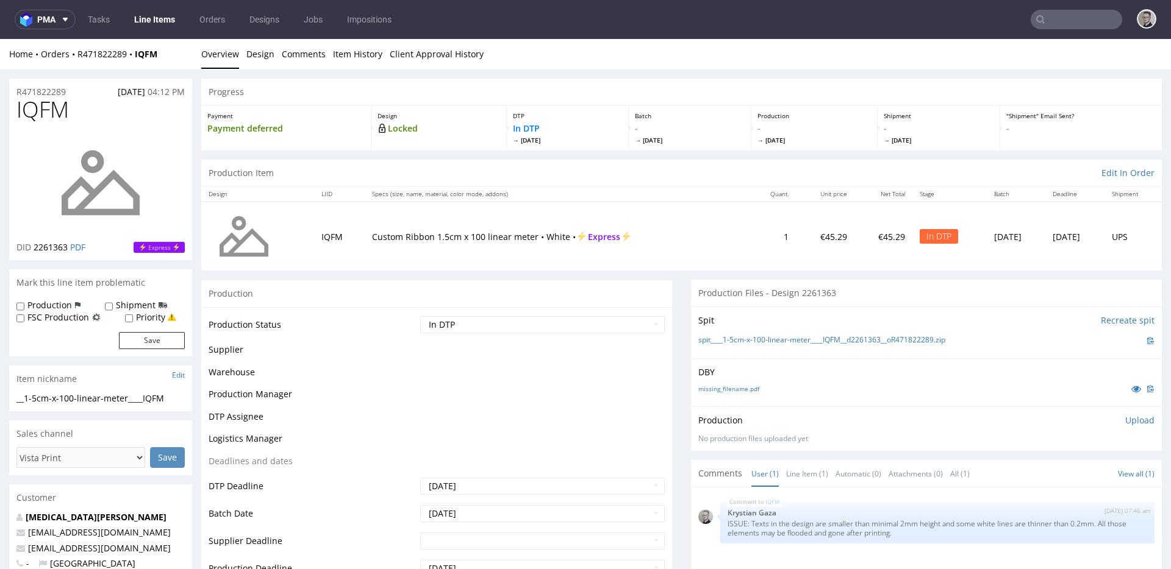
scroll to position [0, 0]
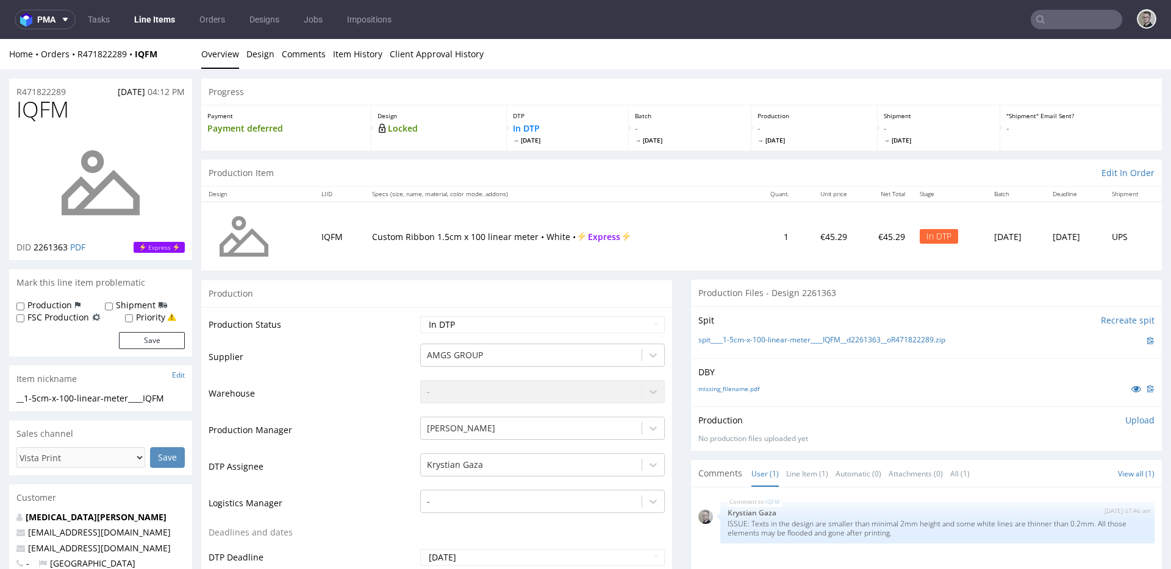
click at [1053, 421] on p "Upload" at bounding box center [1139, 421] width 29 height 12
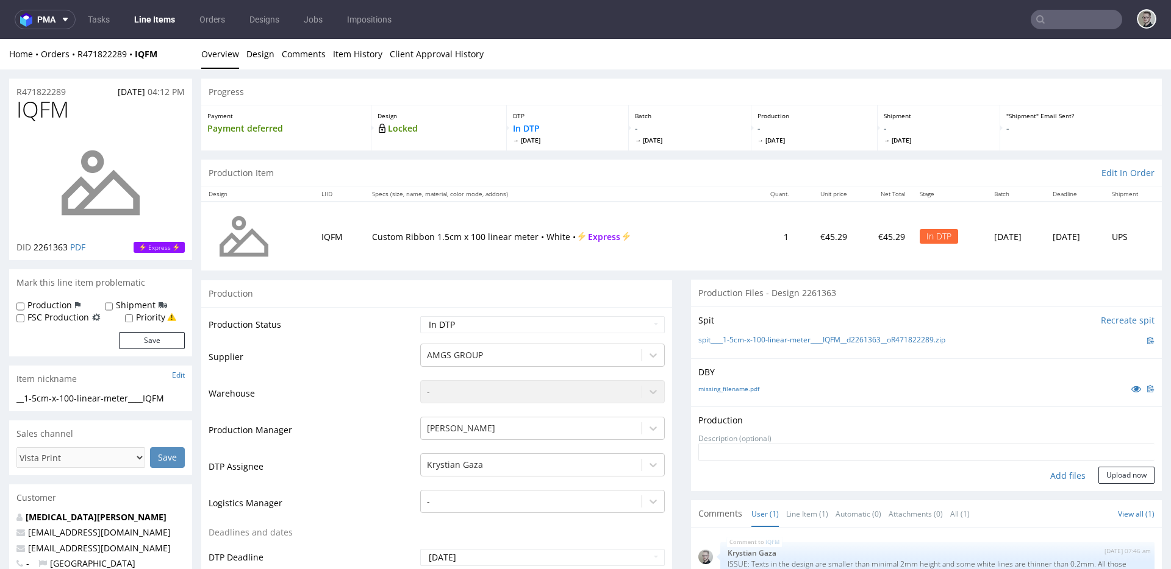
click at [1043, 474] on div "Add files" at bounding box center [1067, 476] width 61 height 18
type input "C:\fakepath\__1-5cm-x-100-linear-meter____IQFM__d2261363__oR471822289__latest__…"
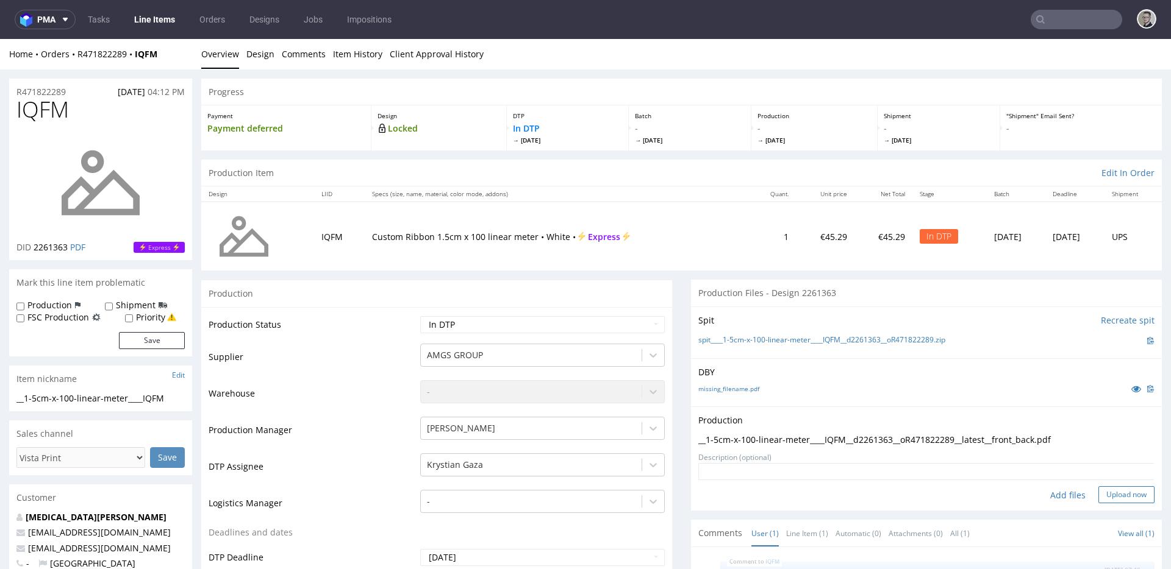
click at [1053, 494] on button "Upload now" at bounding box center [1126, 495] width 56 height 17
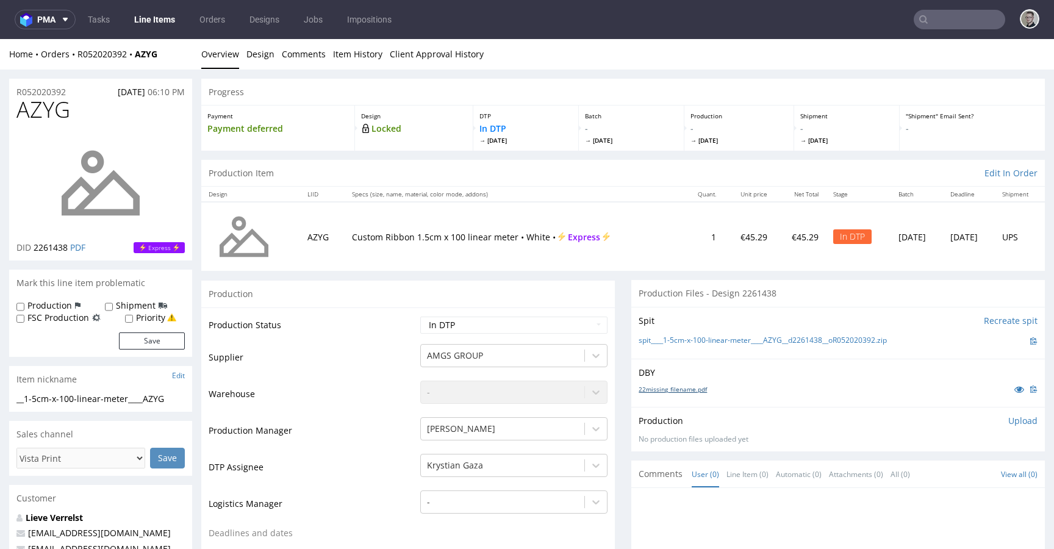
click at [680, 388] on link "22missing_filename.pdf" at bounding box center [672, 389] width 68 height 9
click at [732, 343] on link "spit____1-5cm-x-100-linear-meter____AZYG__d2261438__oR052020392.zip" at bounding box center [762, 340] width 248 height 10
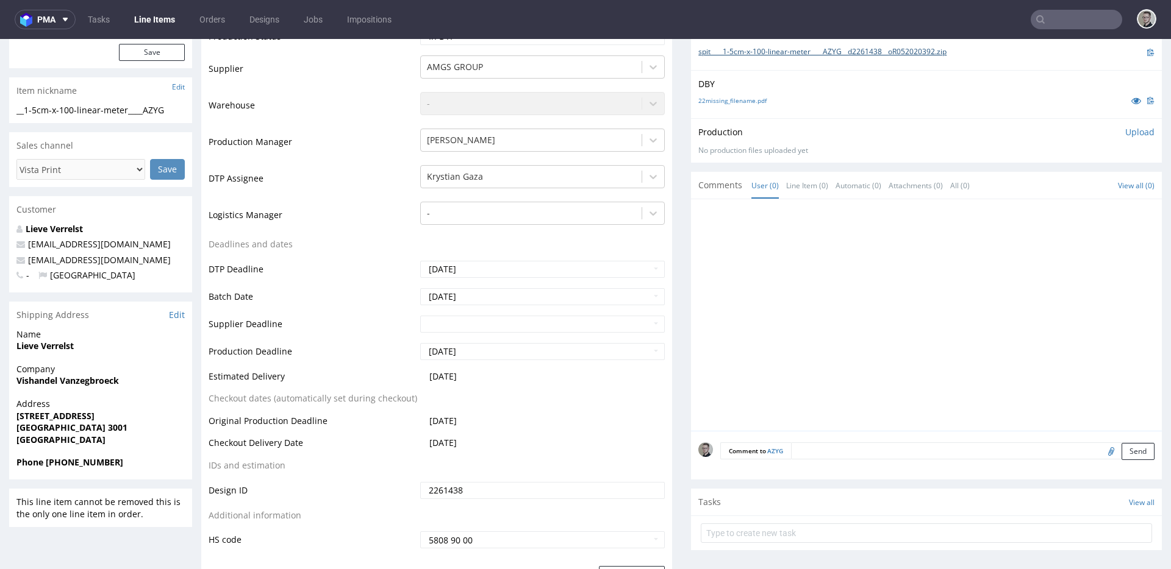
scroll to position [574, 0]
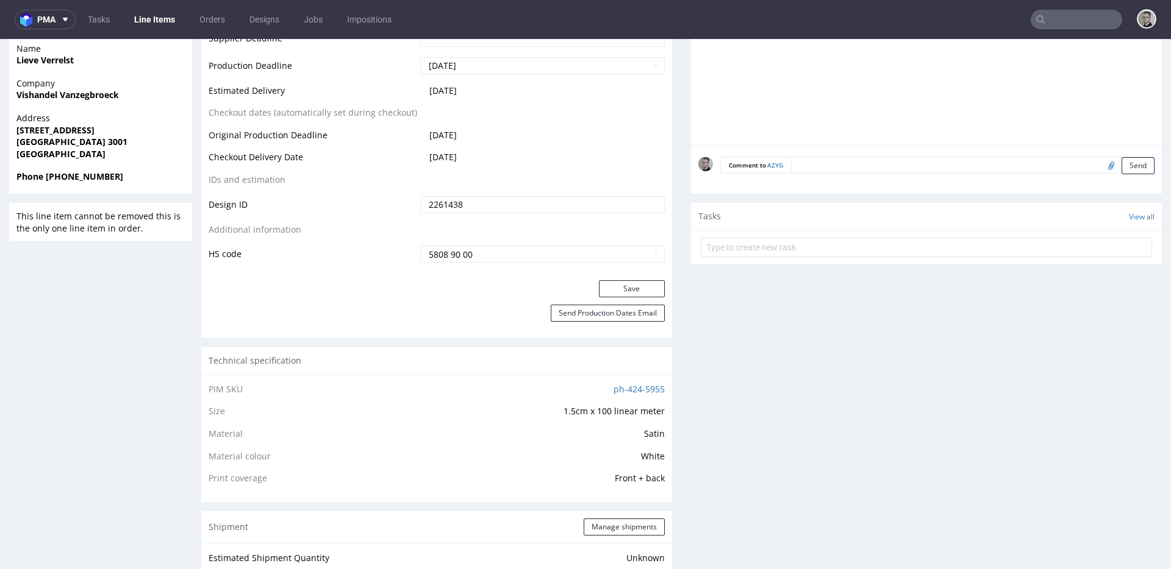
click at [962, 165] on textarea at bounding box center [972, 165] width 363 height 17
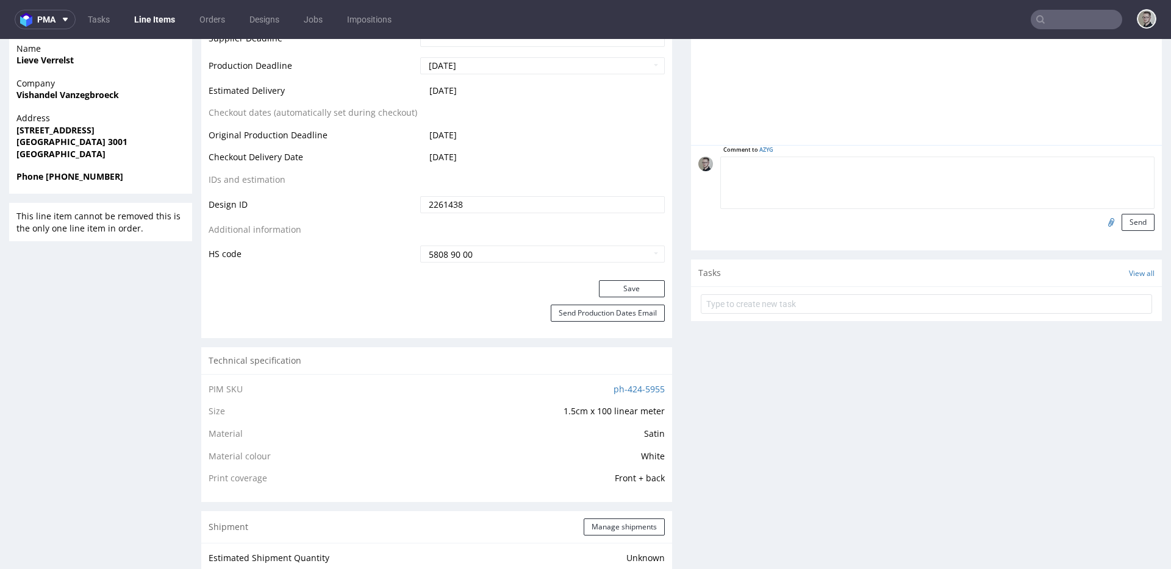
paste textarea "ISSUE: Texts in the design are smaller than minimal 2mm height and some white l…"
type textarea "ISSUE: Texts in the design are smaller than minimal 2mm height and some white l…"
click at [1053, 223] on button "Send" at bounding box center [1137, 222] width 33 height 17
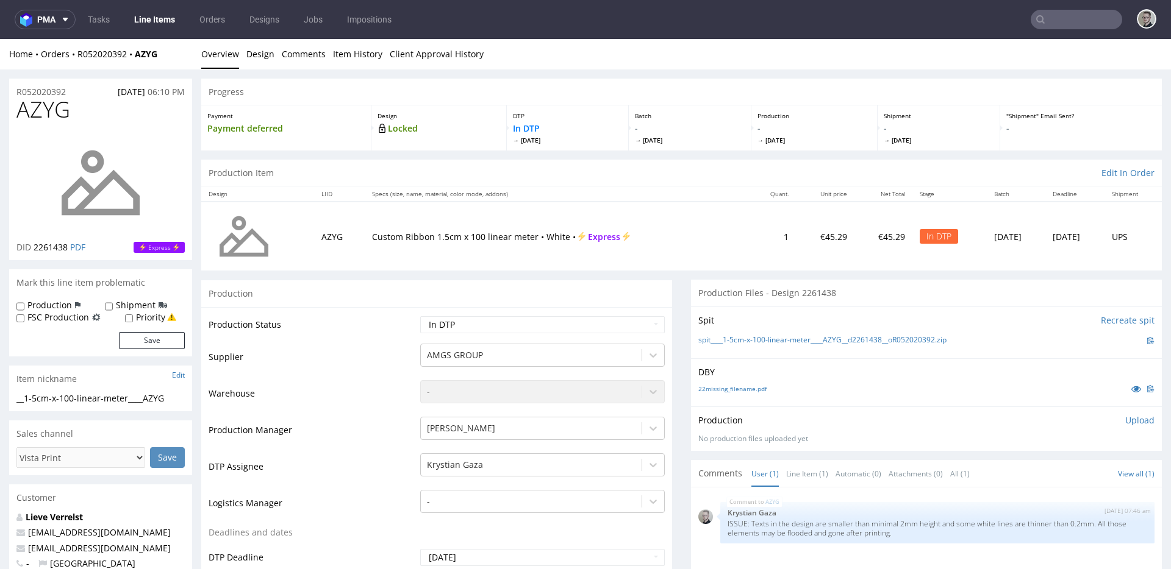
scroll to position [0, 0]
click at [1053, 421] on p "Upload" at bounding box center [1139, 421] width 29 height 12
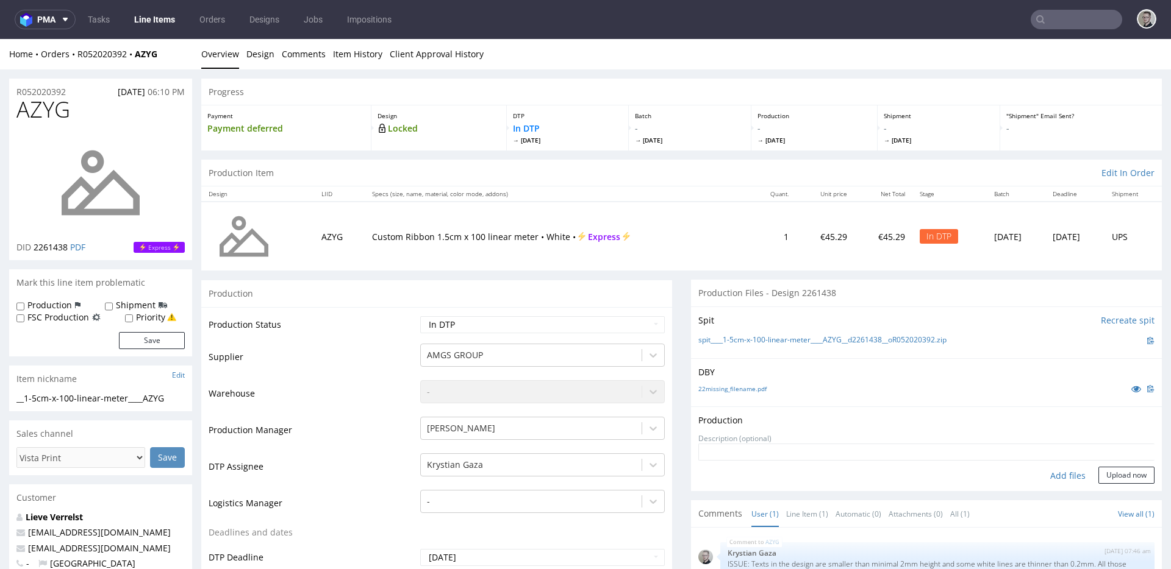
click at [1053, 474] on div "Add files" at bounding box center [1067, 476] width 61 height 18
type input "C:\fakepath\__1-5cm-x-100-linear-meter____AZYG__d2261438__oR052020392__latest__…"
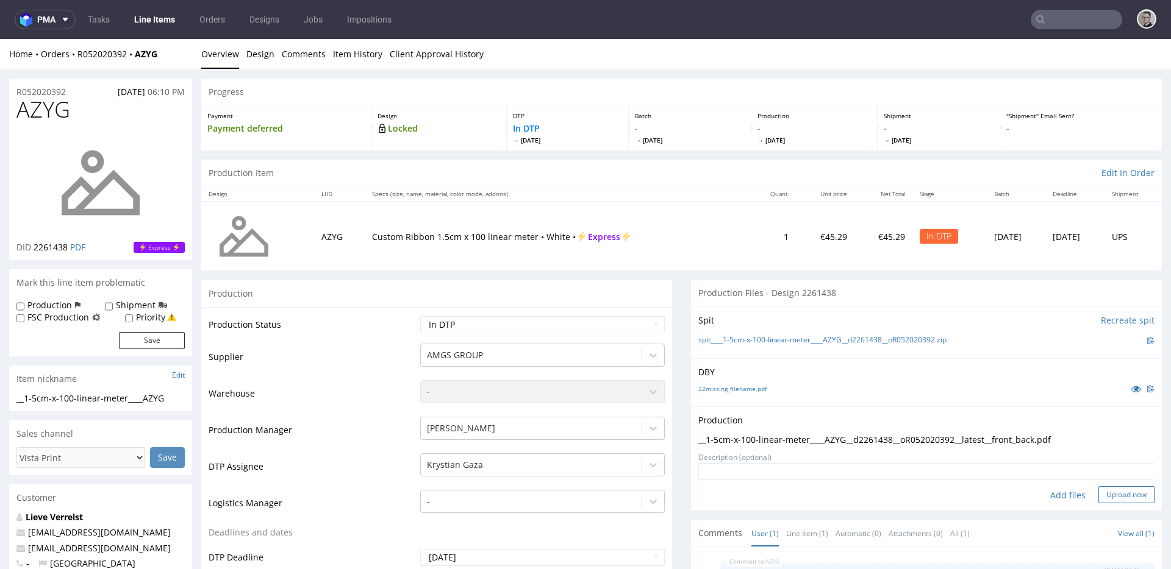
click at [1053, 495] on button "Upload now" at bounding box center [1126, 495] width 56 height 17
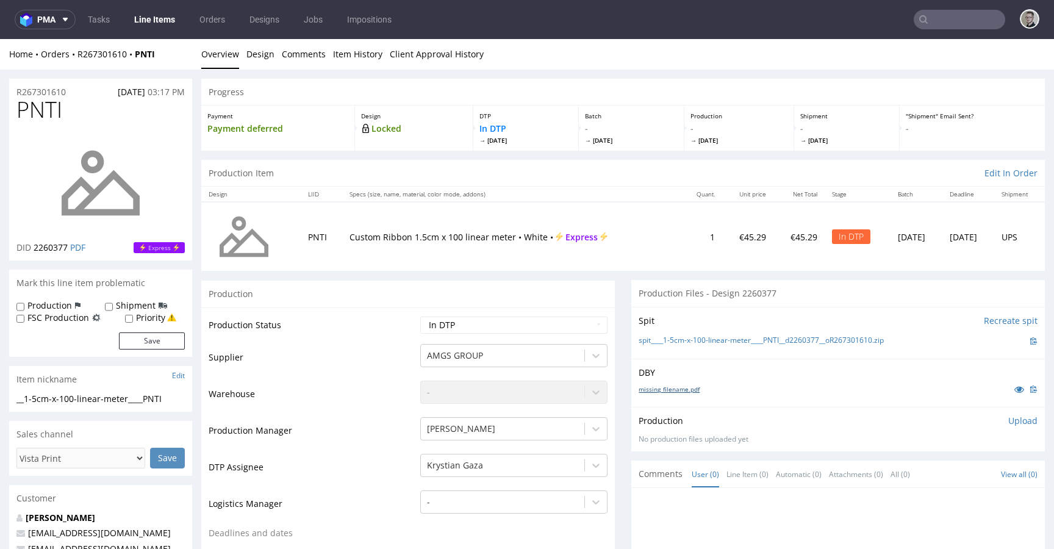
click at [680, 385] on link "missing_filename.pdf" at bounding box center [668, 389] width 61 height 9
click at [741, 340] on link "spit____1-5cm-x-100-linear-meter____PNTI__d2260377__oR267301610.zip" at bounding box center [760, 340] width 245 height 10
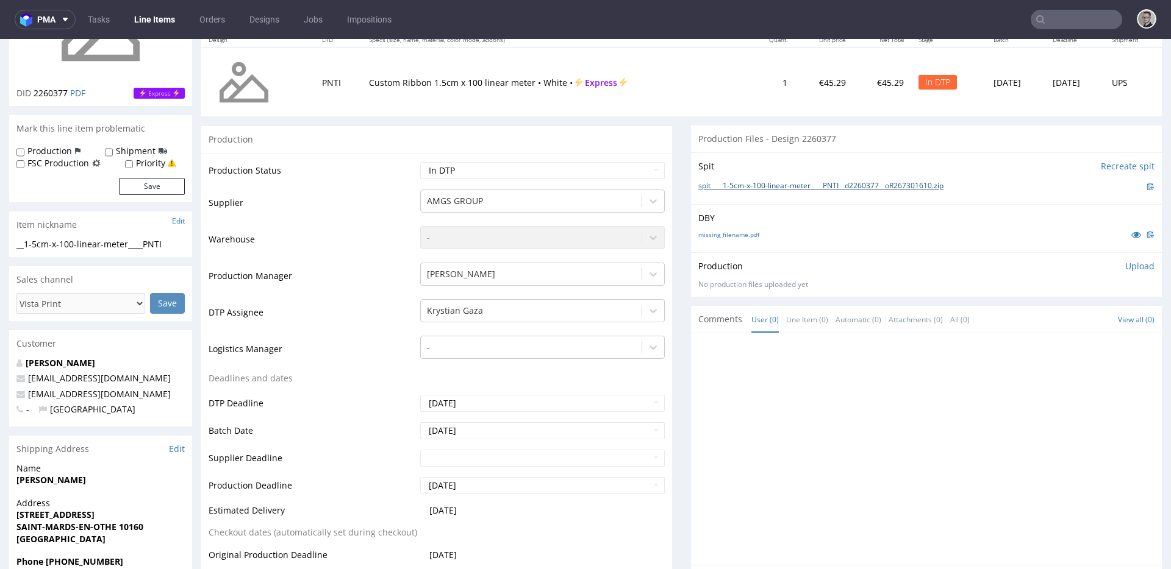
scroll to position [407, 0]
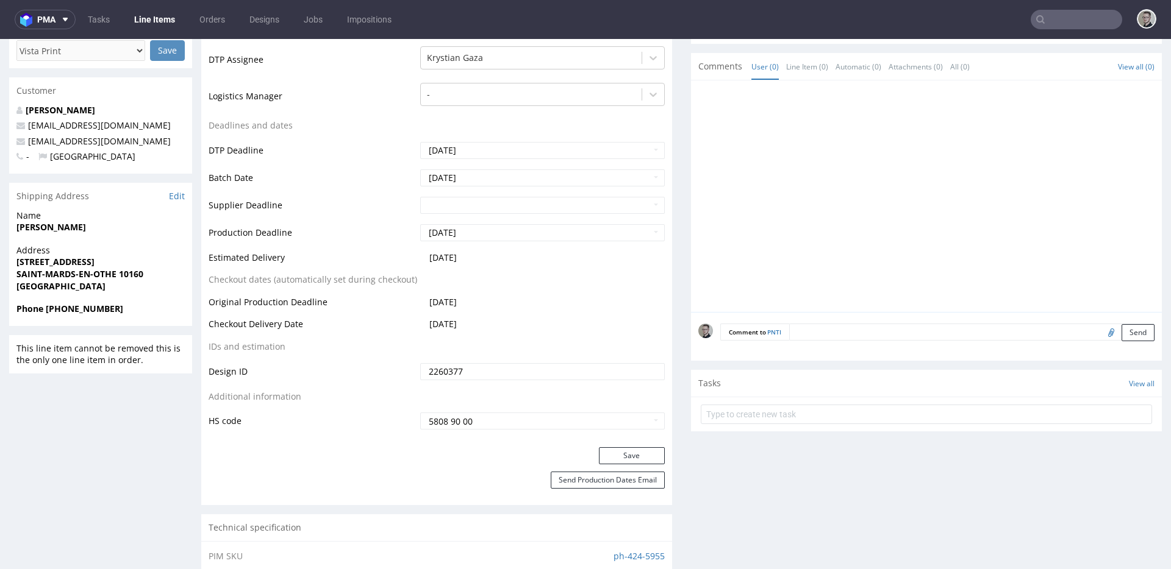
click at [978, 332] on textarea at bounding box center [971, 332] width 365 height 17
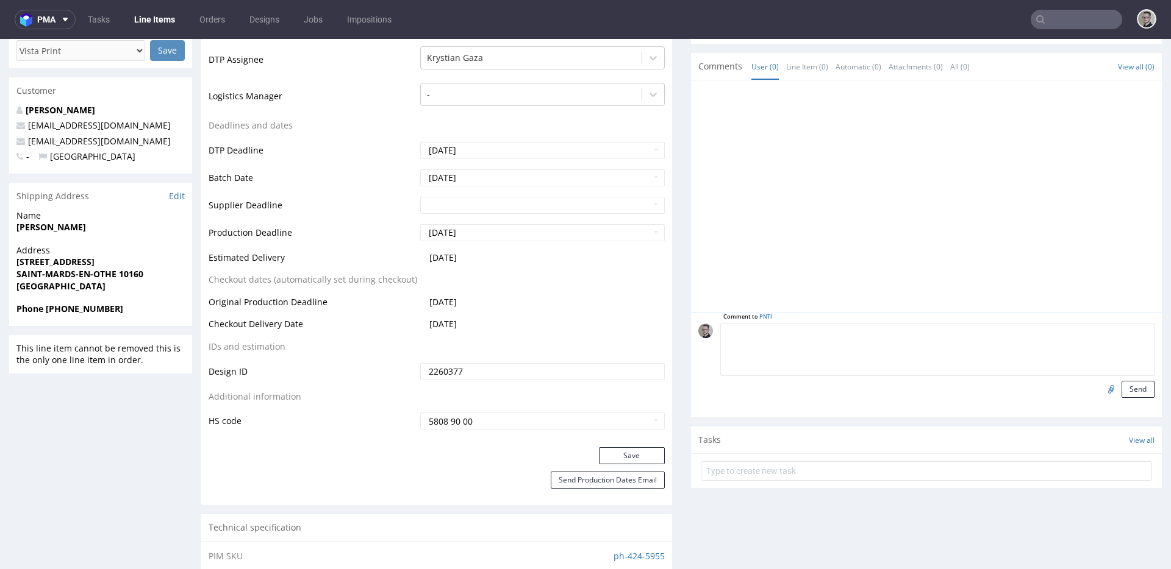
paste textarea "ISSUE: Texts in the design are smaller than minimal 2mm height and some white l…"
type textarea "ISSUE: Texts in the design are smaller than minimal 2mm height and some white l…"
click at [1053, 392] on button "Send" at bounding box center [1137, 389] width 33 height 17
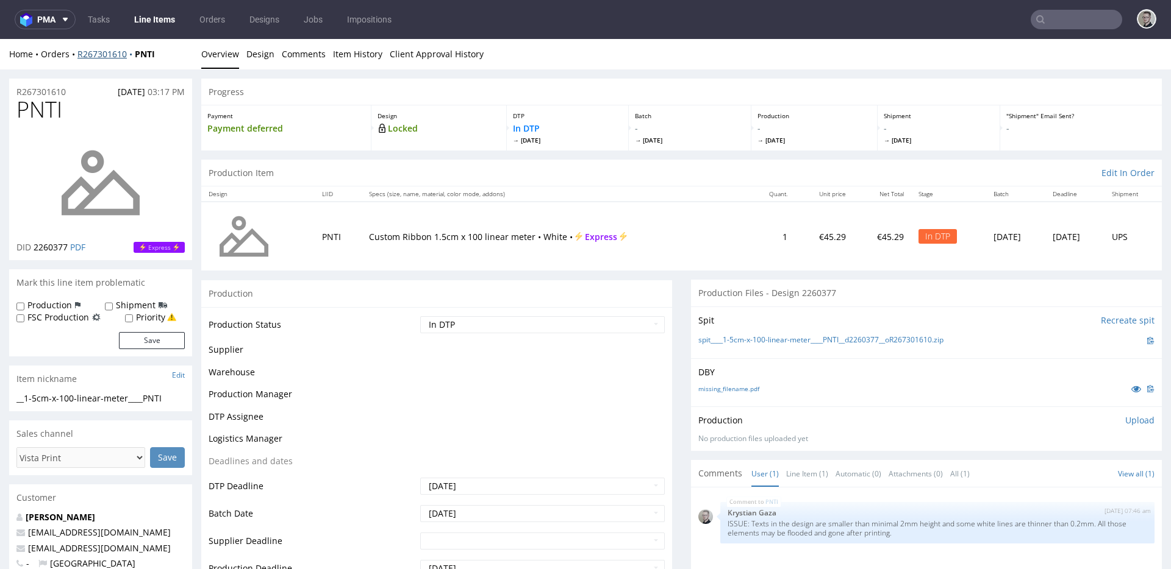
scroll to position [0, 0]
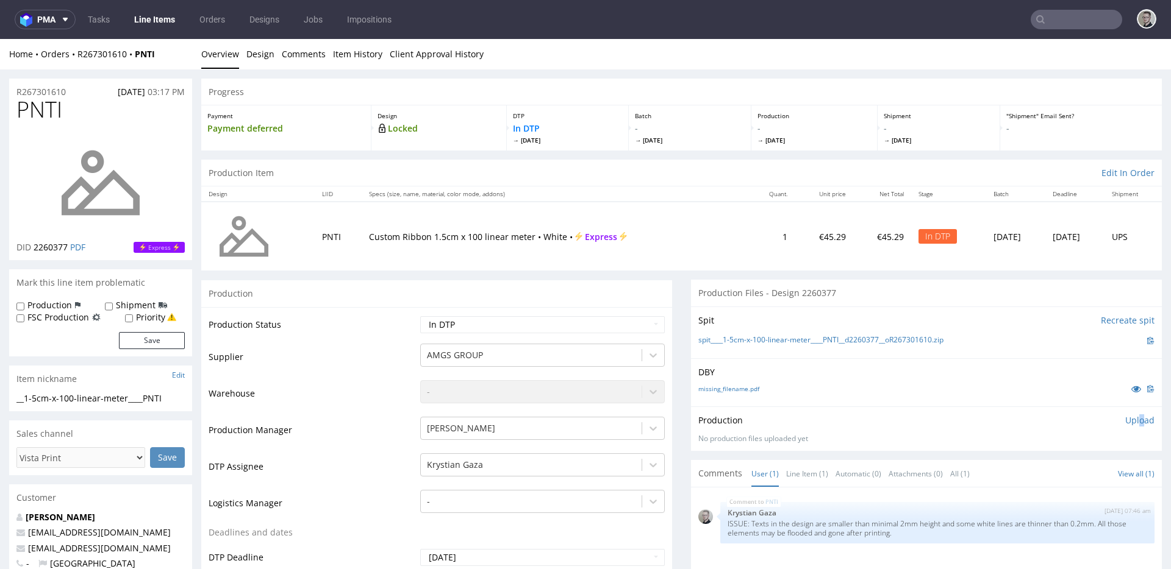
click at [1053, 422] on p "Upload" at bounding box center [1139, 421] width 29 height 12
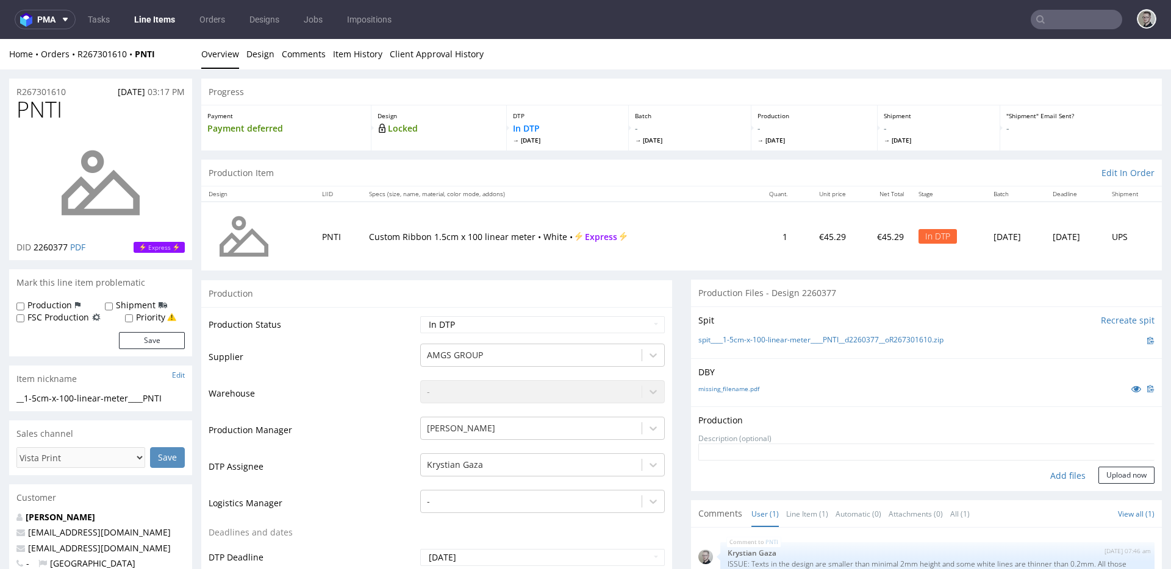
click at [1051, 480] on div "Add files" at bounding box center [1067, 476] width 61 height 18
type input "C:\fakepath\__1-5cm-x-100-linear-meter____PNTI__d2260377__oR267301610__latest__…"
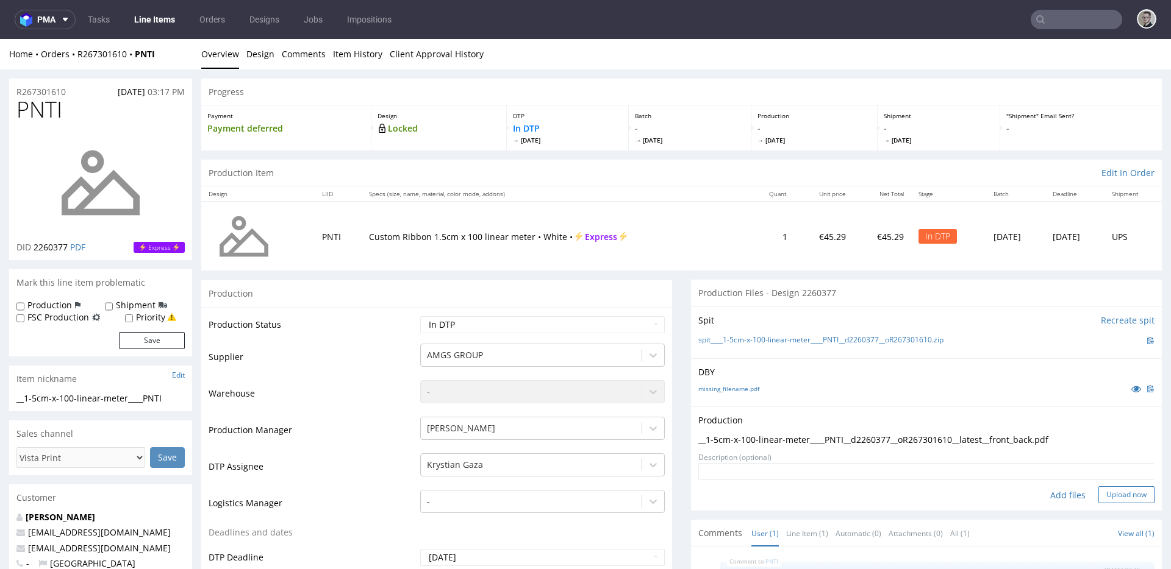
click at [1053, 493] on button "Upload now" at bounding box center [1126, 495] width 56 height 17
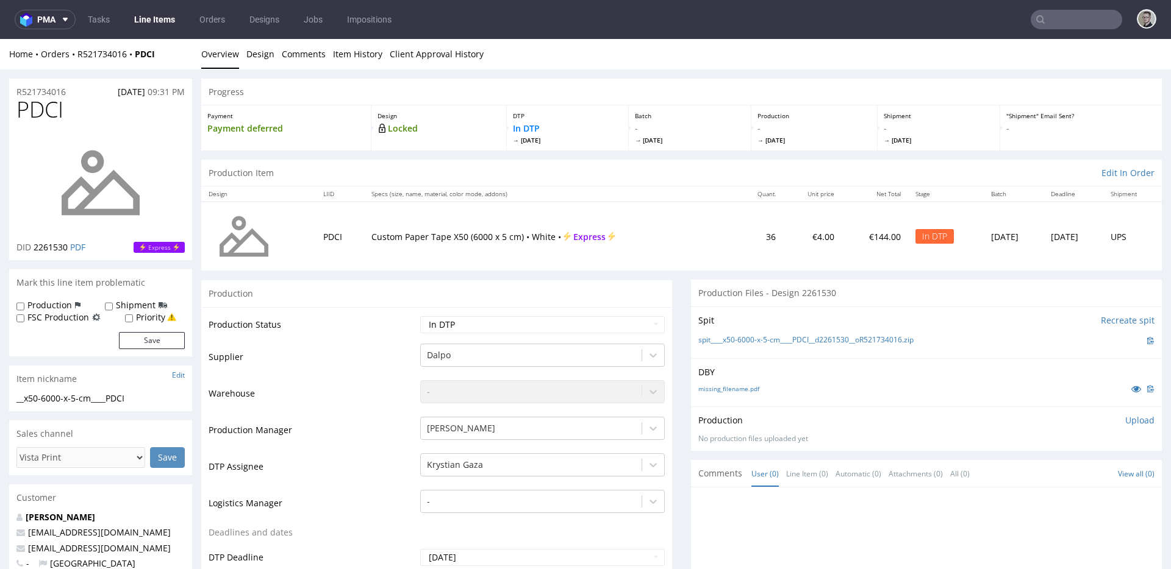
click at [1125, 418] on p "Upload" at bounding box center [1139, 421] width 29 height 12
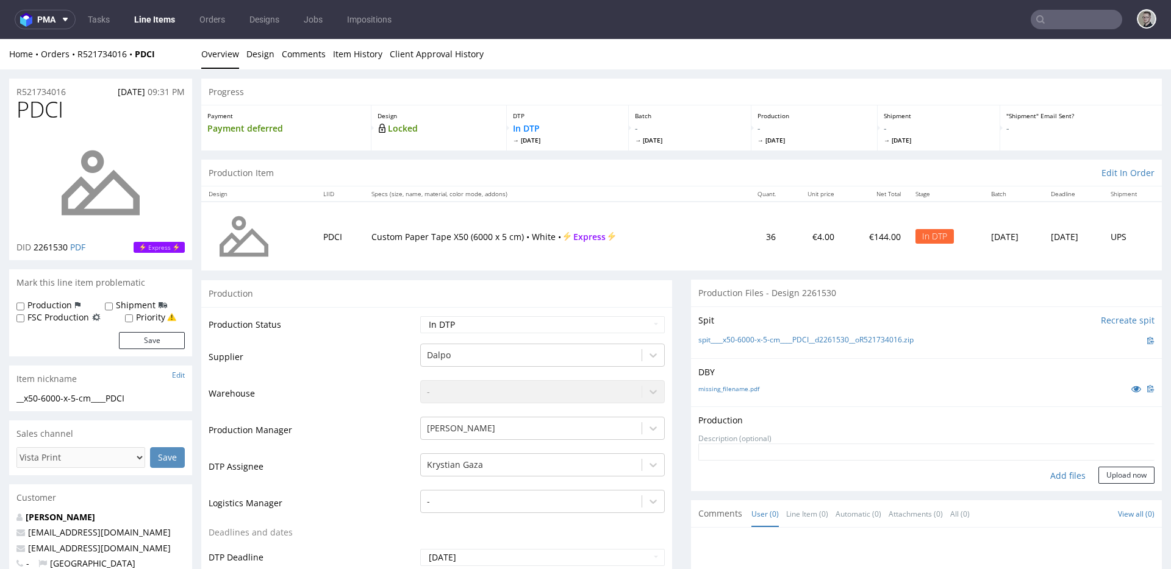
click at [1051, 474] on div "Add files" at bounding box center [1067, 476] width 61 height 18
type input "C:\fakepath\__x50-6000-x-5-cm____PDCI__d2261530__oR521734016__latest__outside.p…"
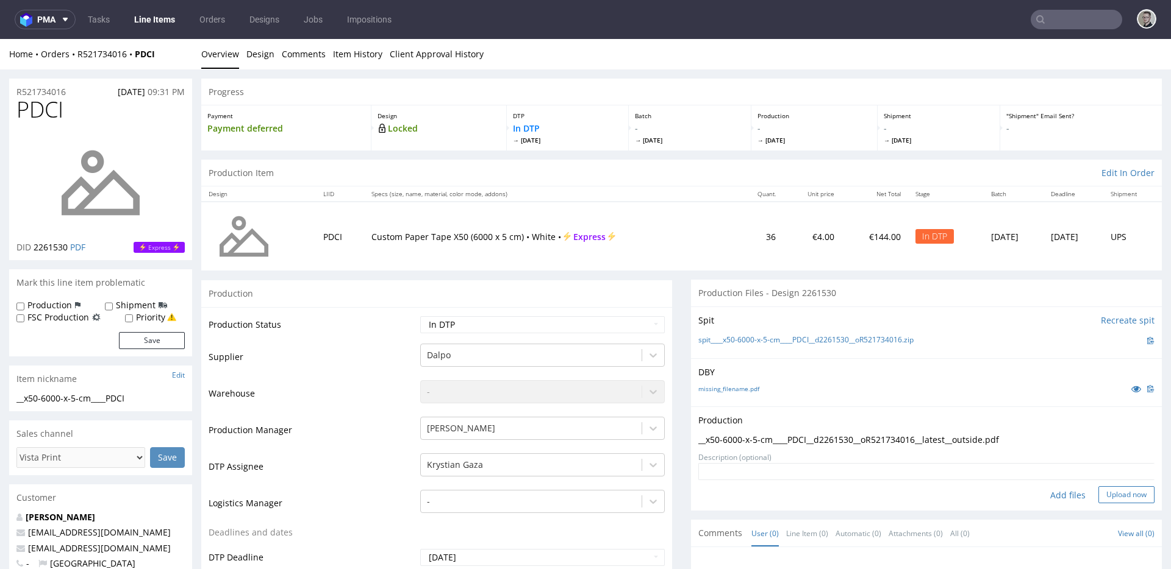
click at [1103, 498] on button "Upload now" at bounding box center [1126, 495] width 56 height 17
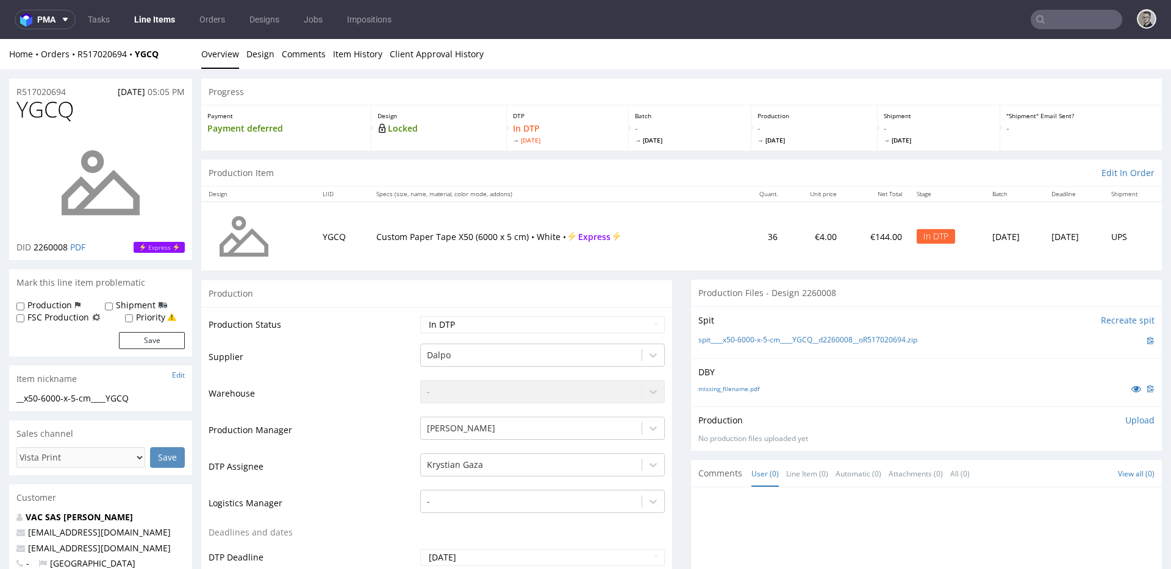
click at [1125, 419] on p "Upload" at bounding box center [1139, 421] width 29 height 12
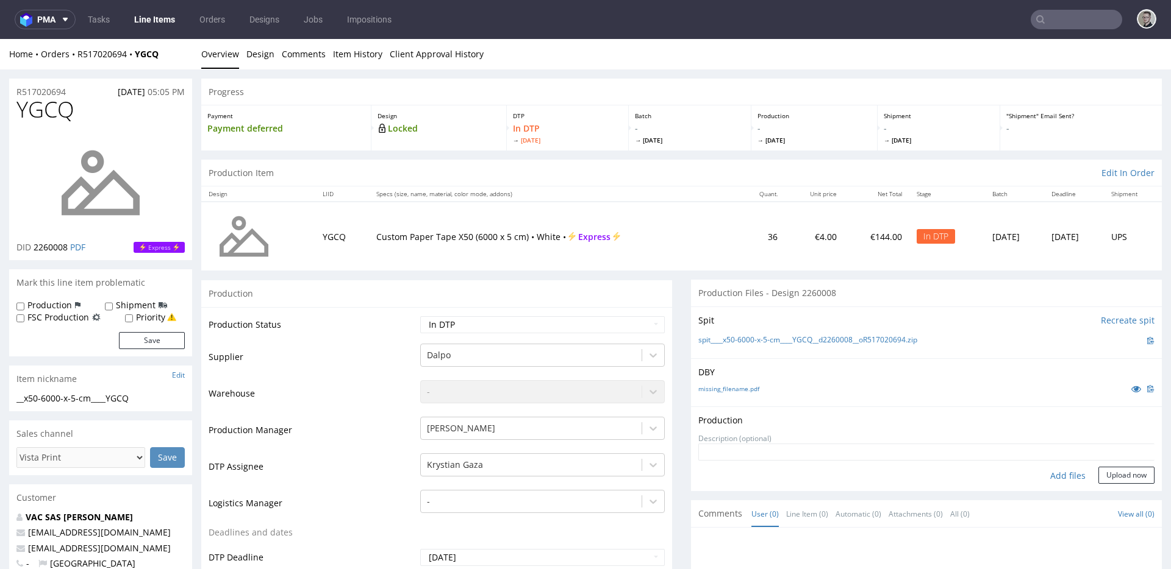
click at [1062, 471] on div "Add files" at bounding box center [1067, 476] width 61 height 18
type input "C:\fakepath\__x50-6000-x-5-cm____YGCQ__d2260008__oR517020694__latest__outside.p…"
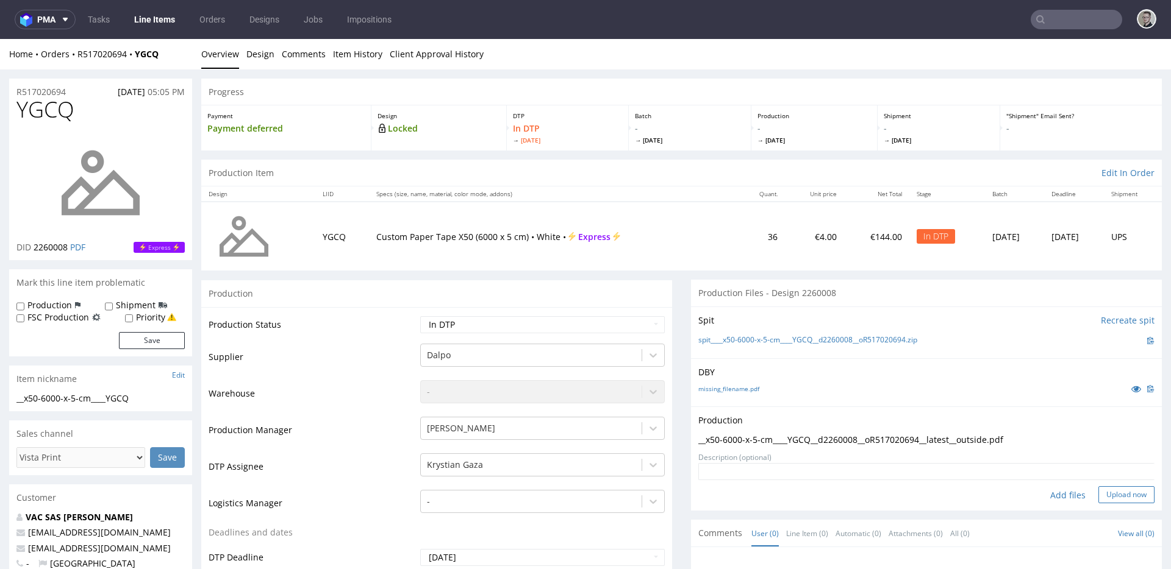
click at [1126, 499] on button "Upload now" at bounding box center [1126, 495] width 56 height 17
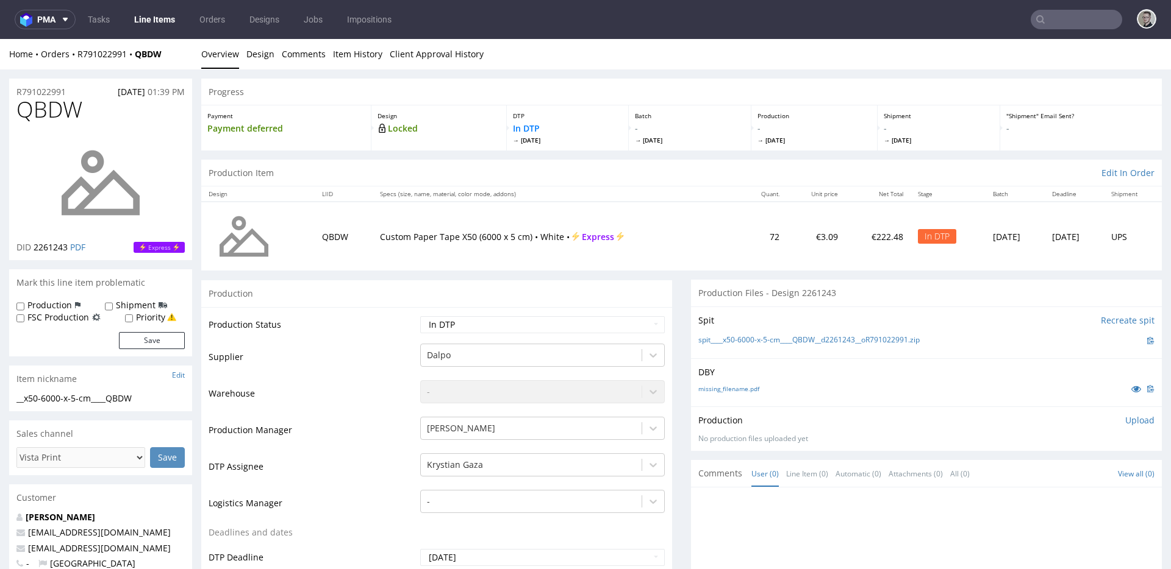
click at [1125, 423] on p "Upload" at bounding box center [1139, 421] width 29 height 12
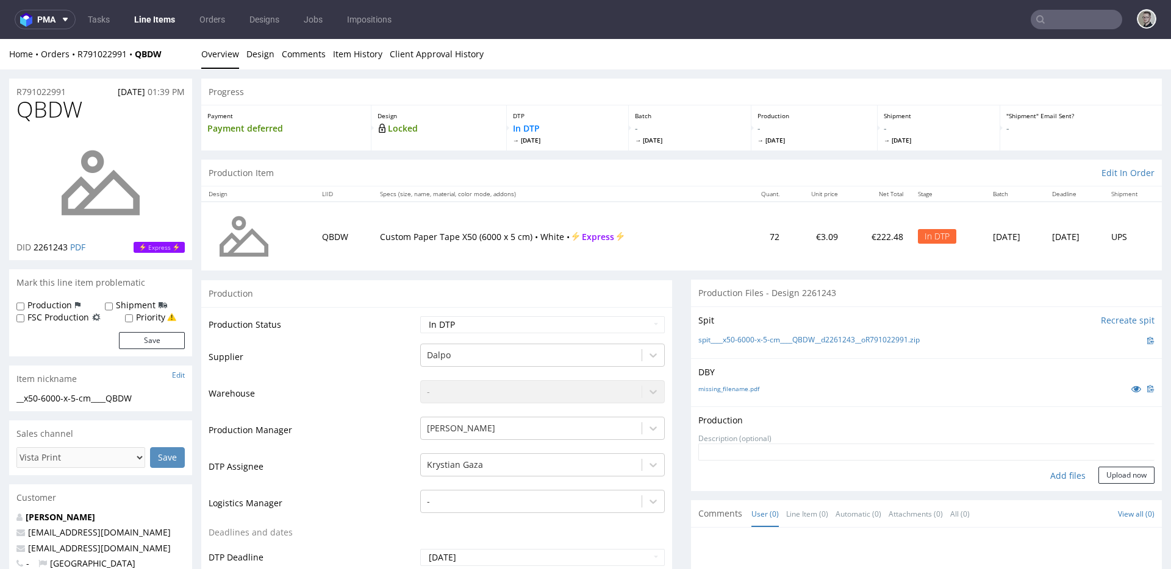
click at [1059, 476] on div "Add files" at bounding box center [1067, 476] width 61 height 18
type input "C:\fakepath\__x50-6000-x-5-cm____QBDW__d2261243__oR791022991__latest__outside.p…"
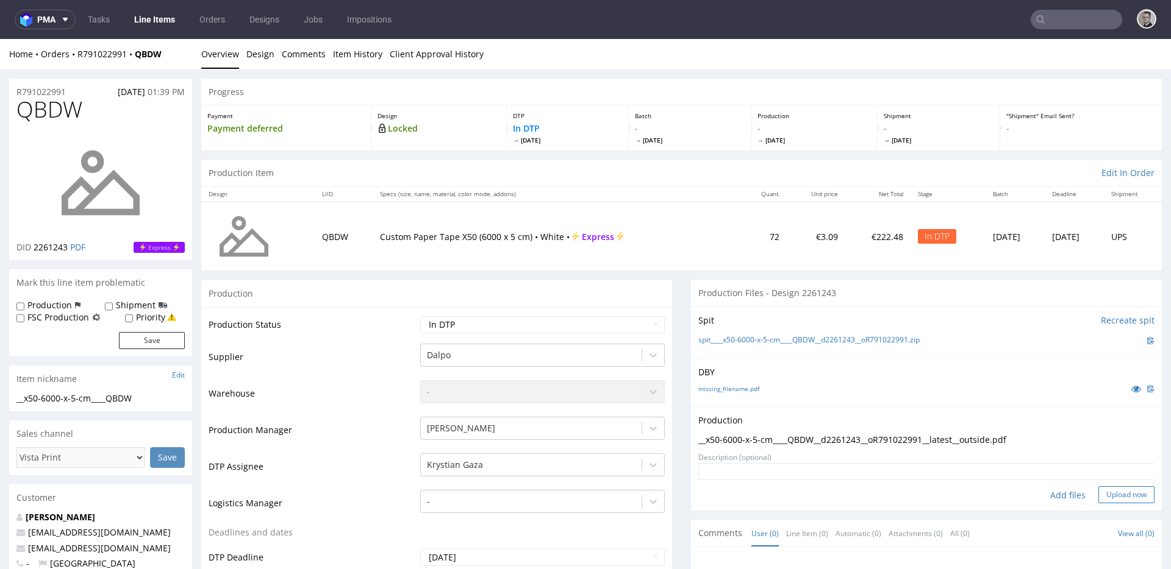
click at [1110, 488] on button "Upload now" at bounding box center [1126, 495] width 56 height 17
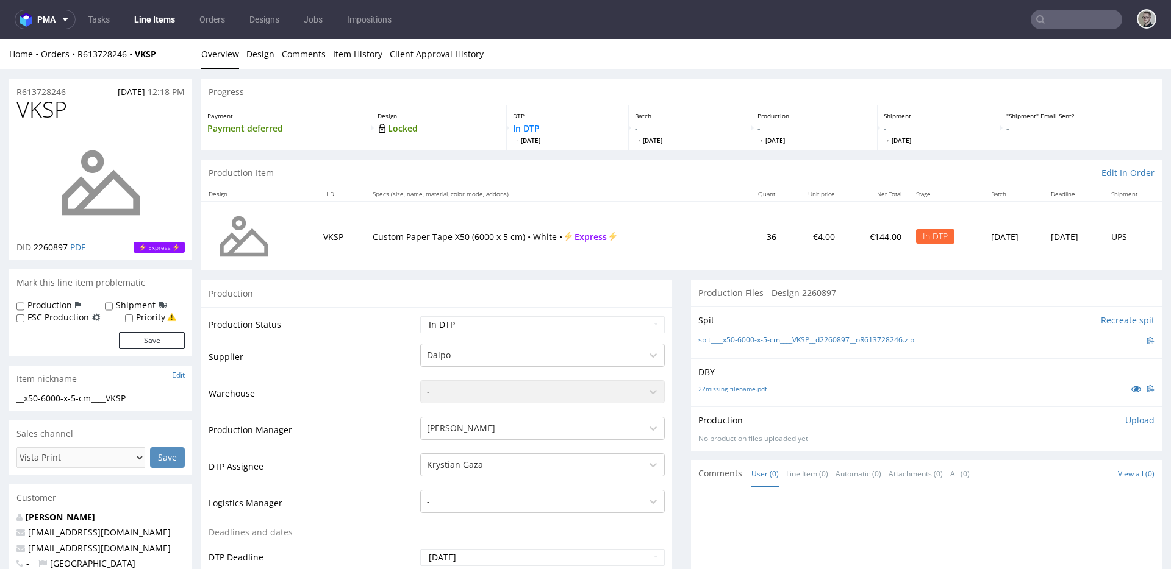
click at [1125, 421] on p "Upload" at bounding box center [1139, 421] width 29 height 12
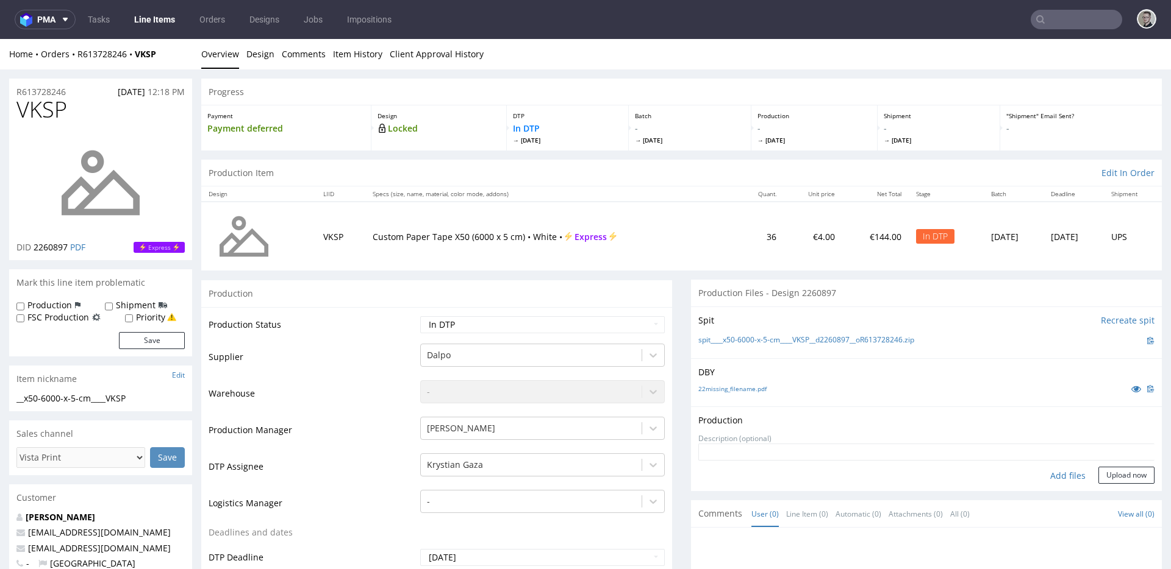
click at [1047, 473] on div "Add files" at bounding box center [1067, 476] width 61 height 18
type input "C:\fakepath\__x50-6000-x-5-cm____VKSP__d2260897__oR613728246__latest__outside.p…"
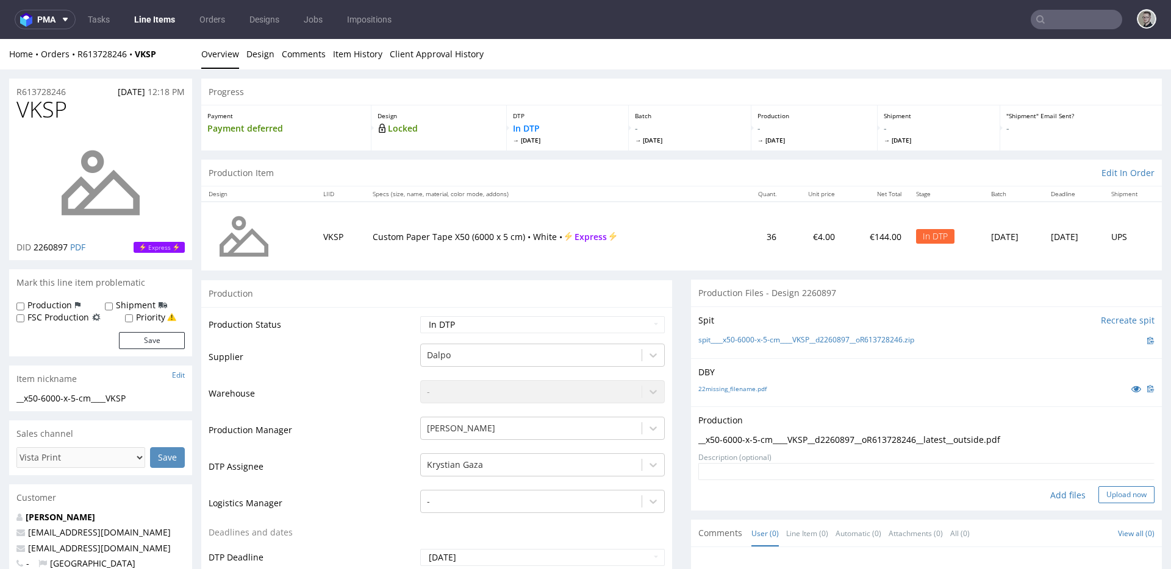
click at [1102, 495] on button "Upload now" at bounding box center [1126, 495] width 56 height 17
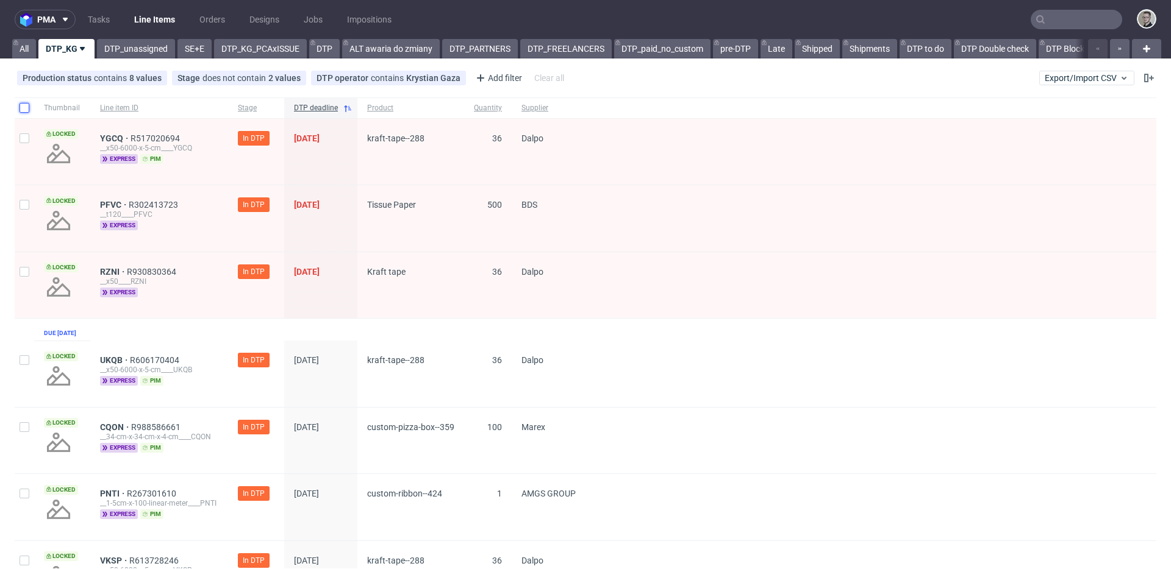
click at [24, 109] on input "checkbox" at bounding box center [25, 108] width 10 height 10
checkbox input "true"
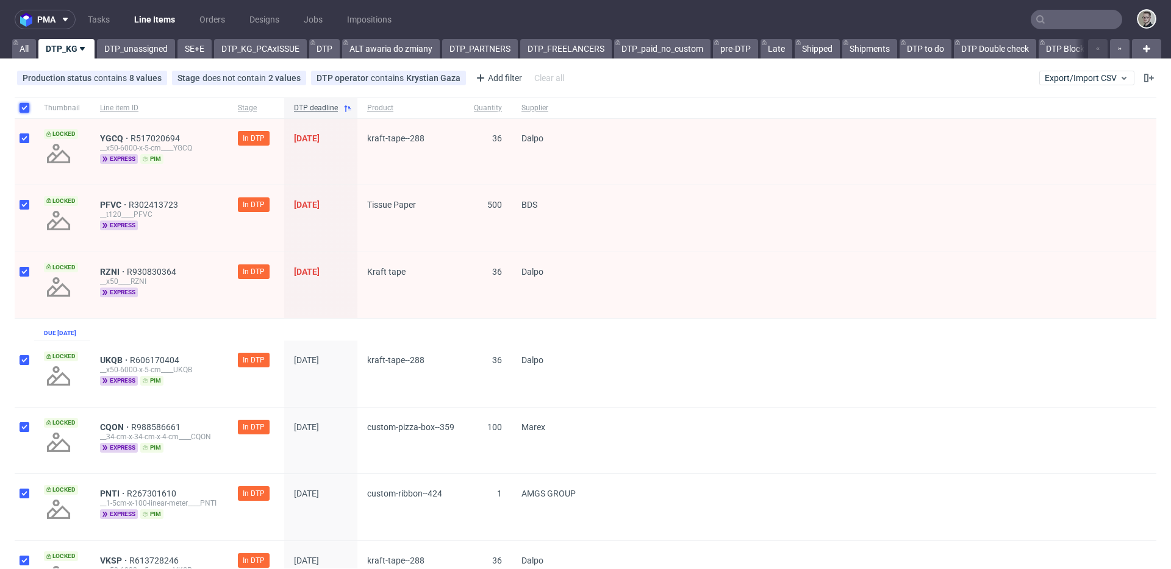
checkbox input "true"
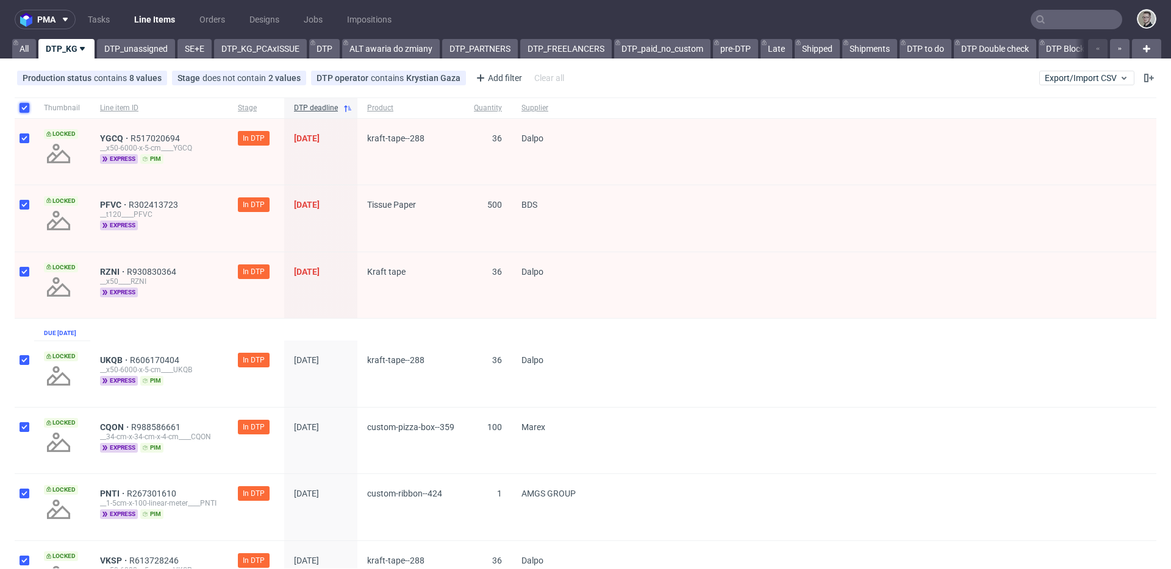
checkbox input "true"
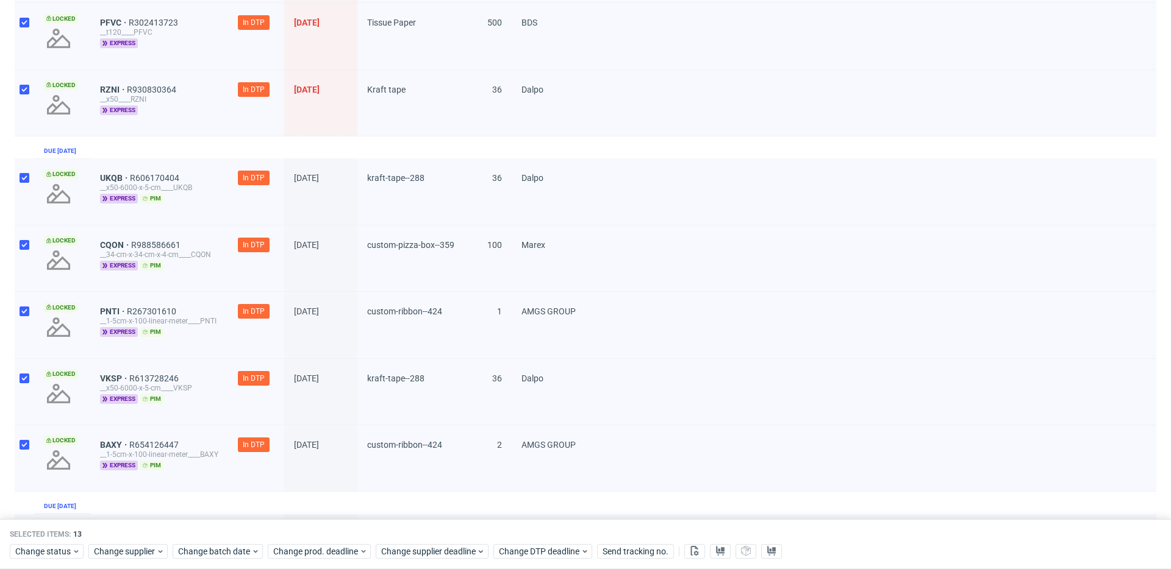
scroll to position [570, 0]
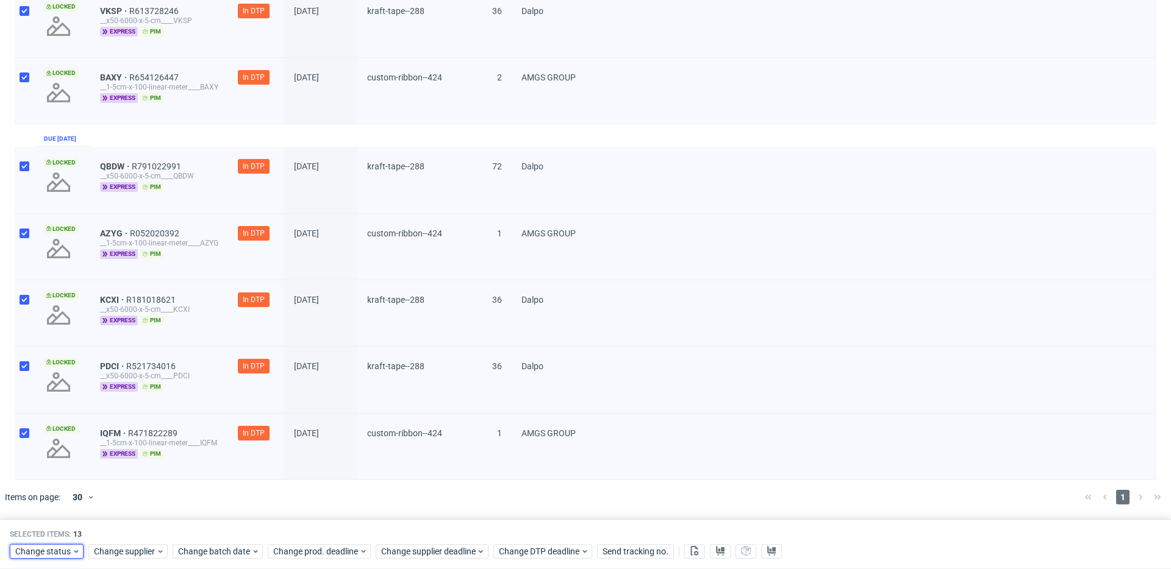
click at [68, 546] on span "Change status" at bounding box center [43, 552] width 57 height 12
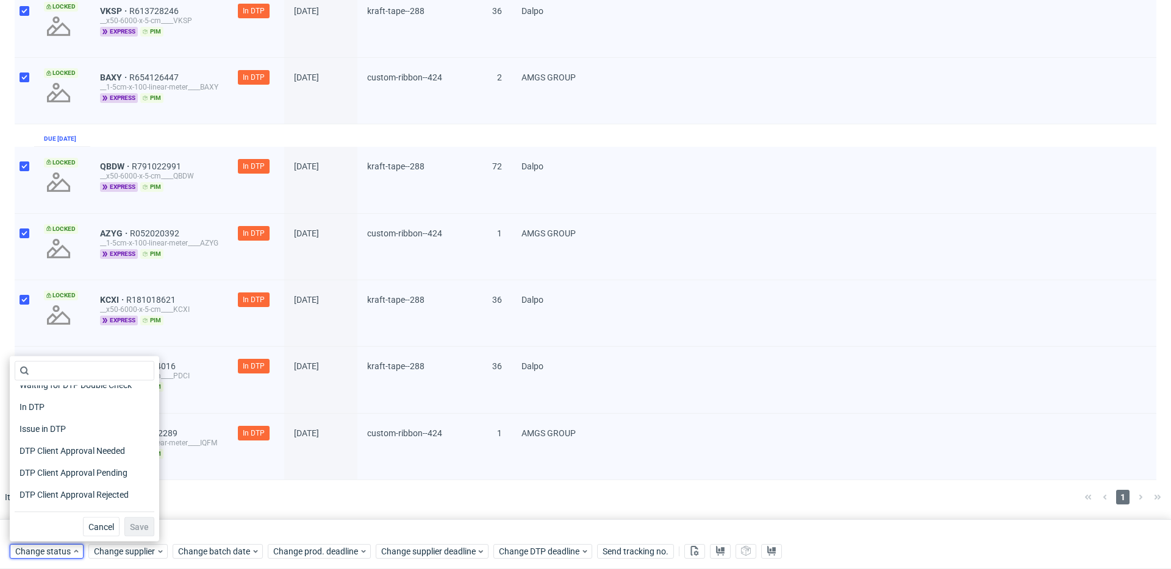
scroll to position [98, 0]
click at [102, 453] on span "DTP Production Ready" at bounding box center [63, 452] width 97 height 17
click at [136, 519] on button "Save" at bounding box center [139, 528] width 30 height 20
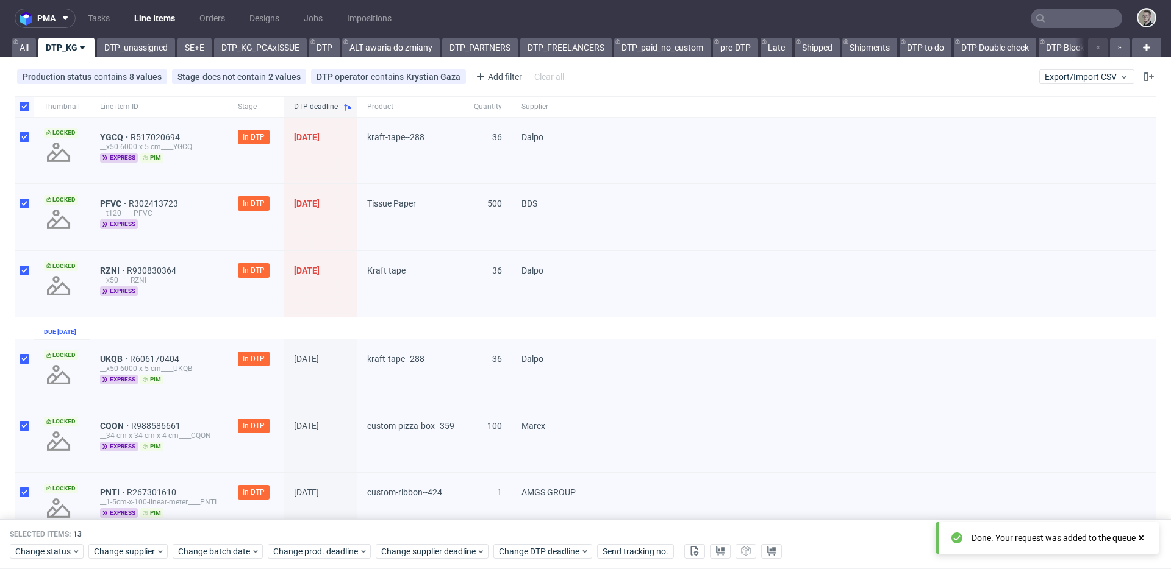
scroll to position [0, 0]
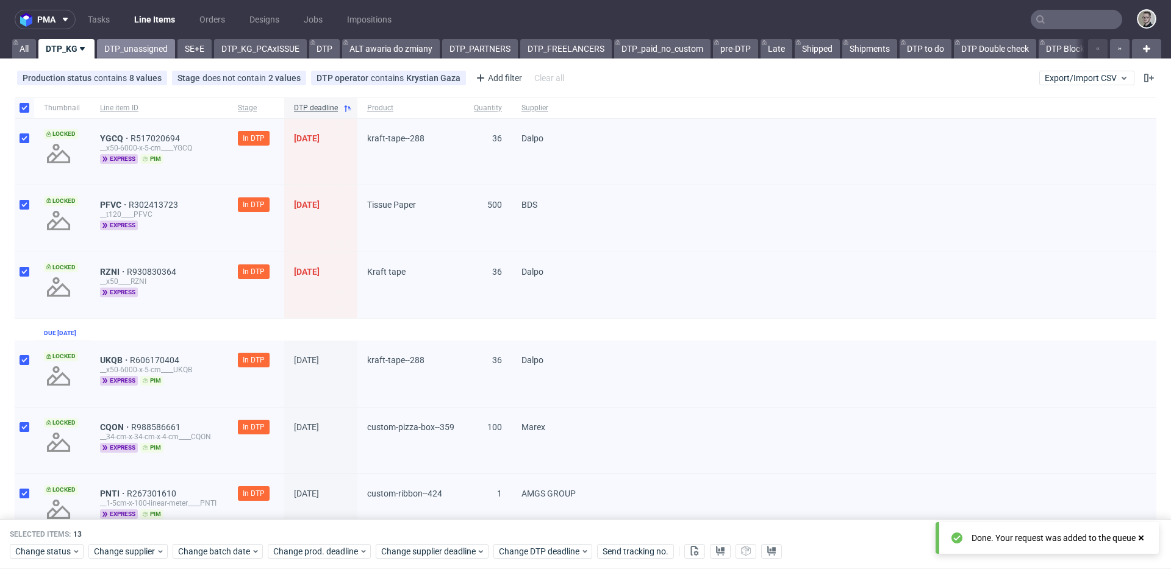
click at [147, 50] on link "DTP_unassigned" at bounding box center [136, 49] width 78 height 20
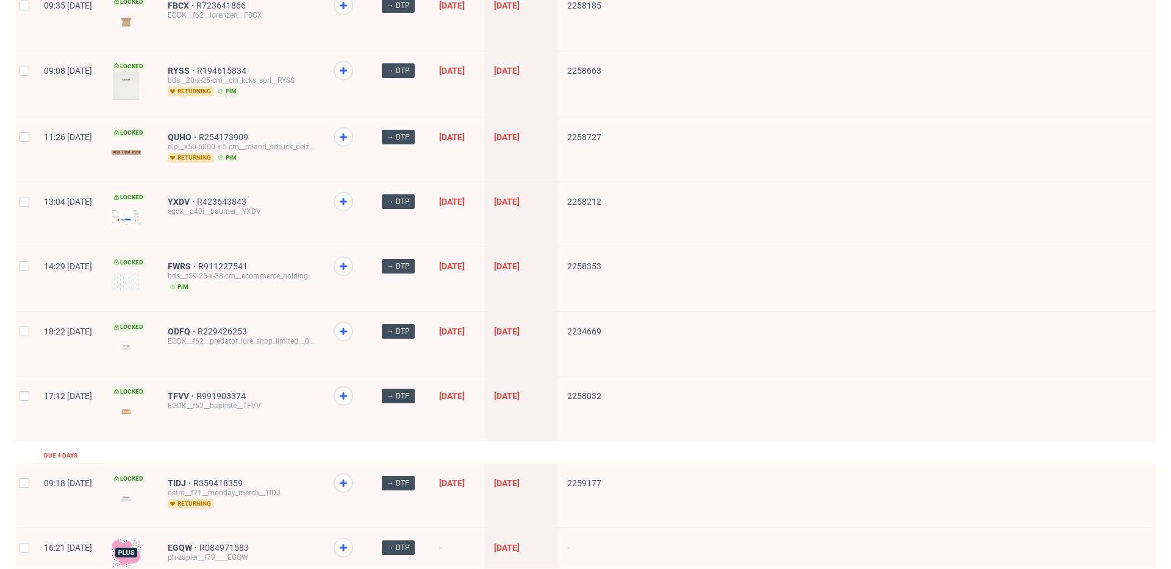
scroll to position [1567, 0]
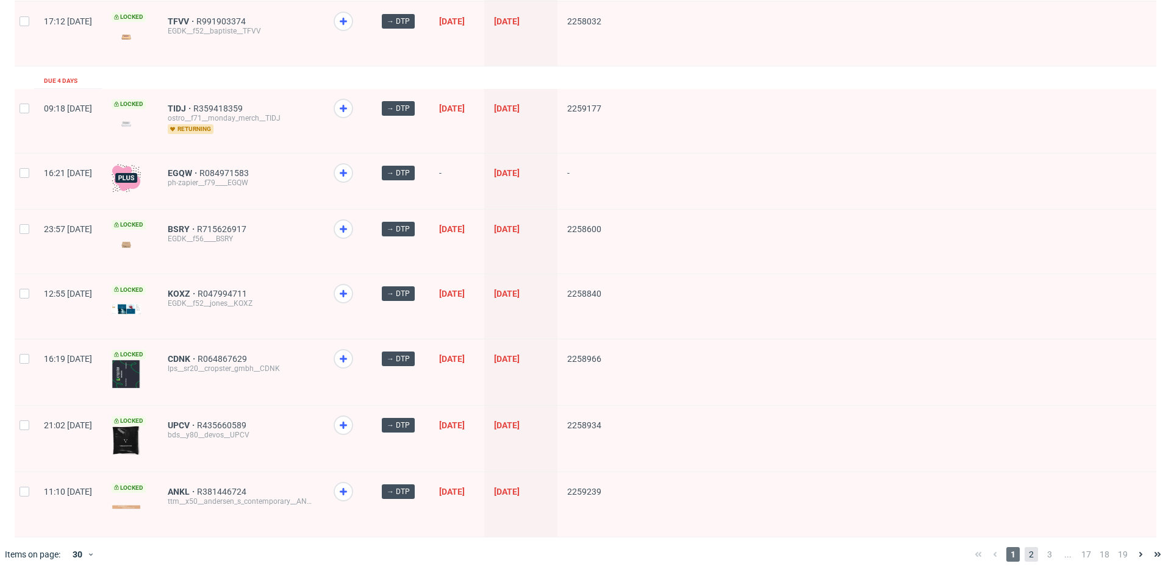
click at [1025, 548] on span "2" at bounding box center [1030, 555] width 13 height 15
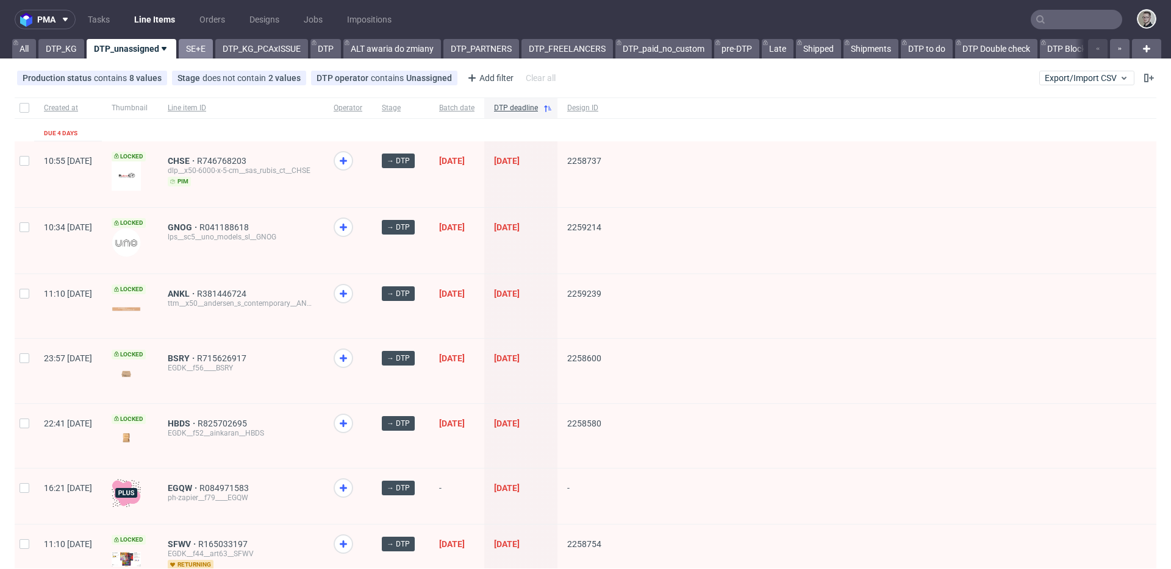
click at [201, 50] on link "SE+E" at bounding box center [196, 49] width 34 height 20
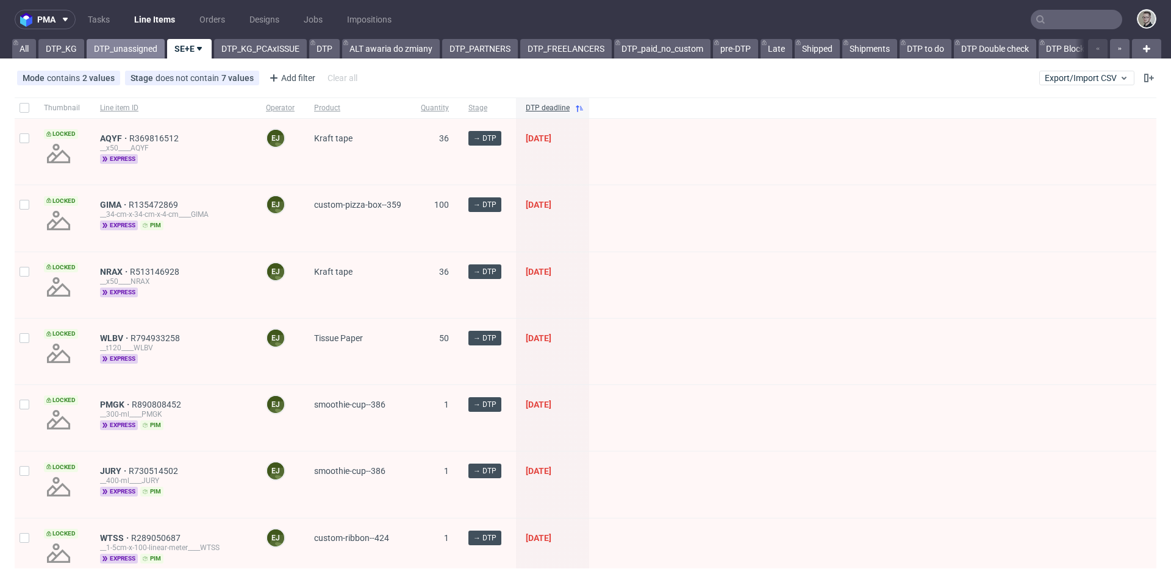
click at [110, 41] on link "DTP_unassigned" at bounding box center [126, 49] width 78 height 20
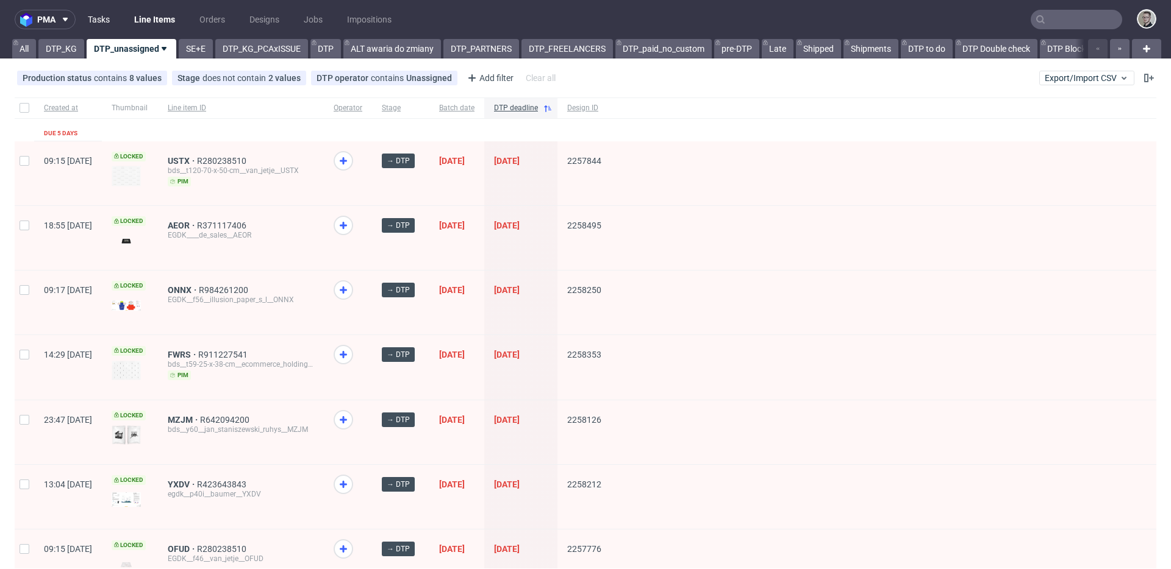
click at [102, 17] on link "Tasks" at bounding box center [98, 20] width 37 height 20
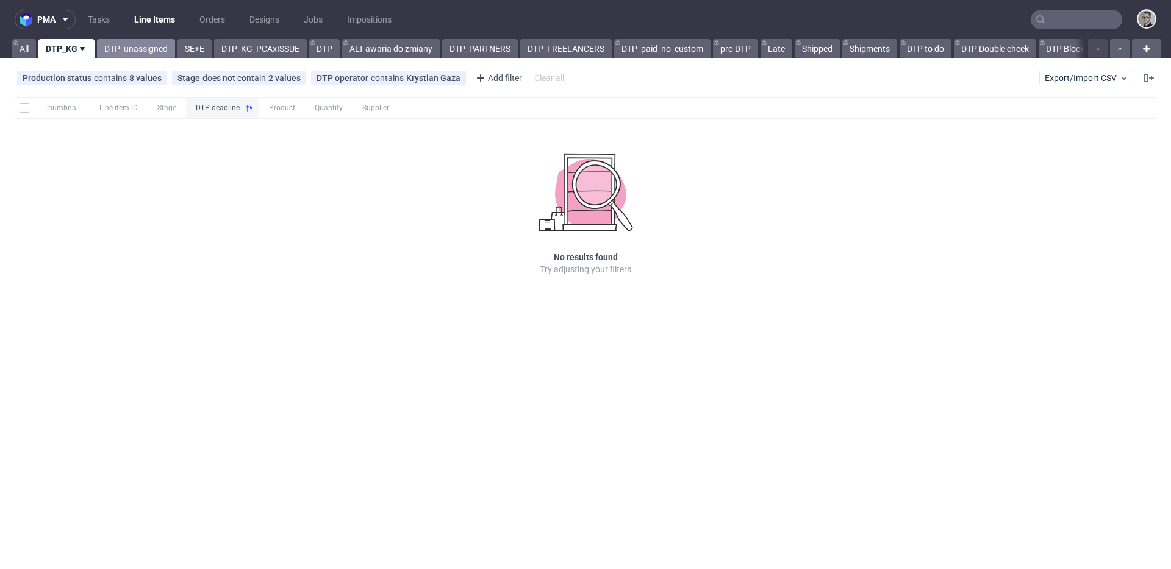
click at [131, 46] on link "DTP_unassigned" at bounding box center [136, 49] width 78 height 20
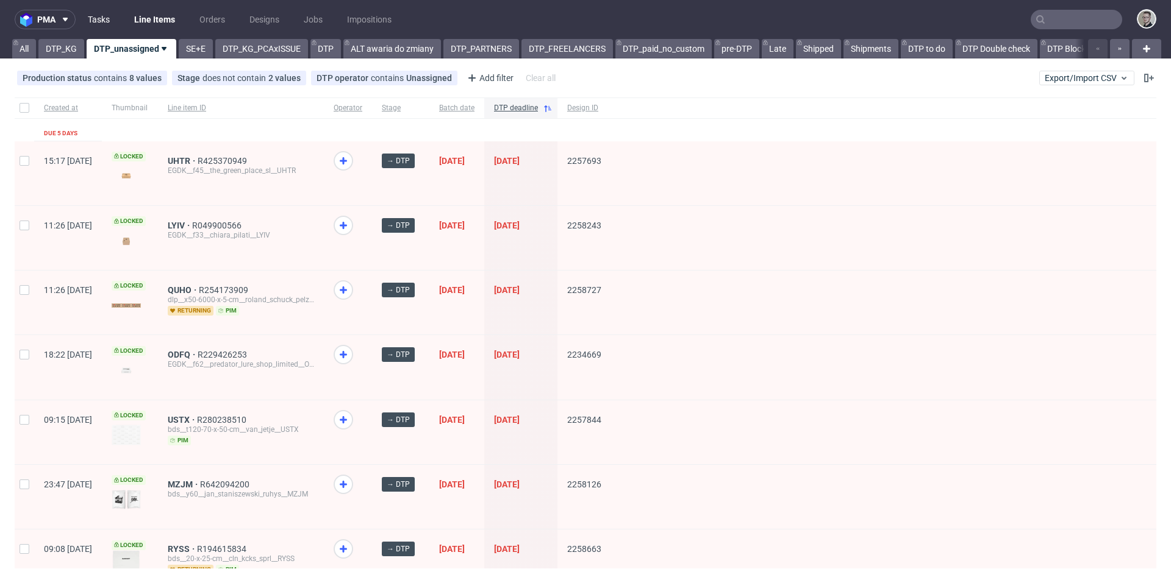
click at [106, 21] on link "Tasks" at bounding box center [98, 20] width 37 height 20
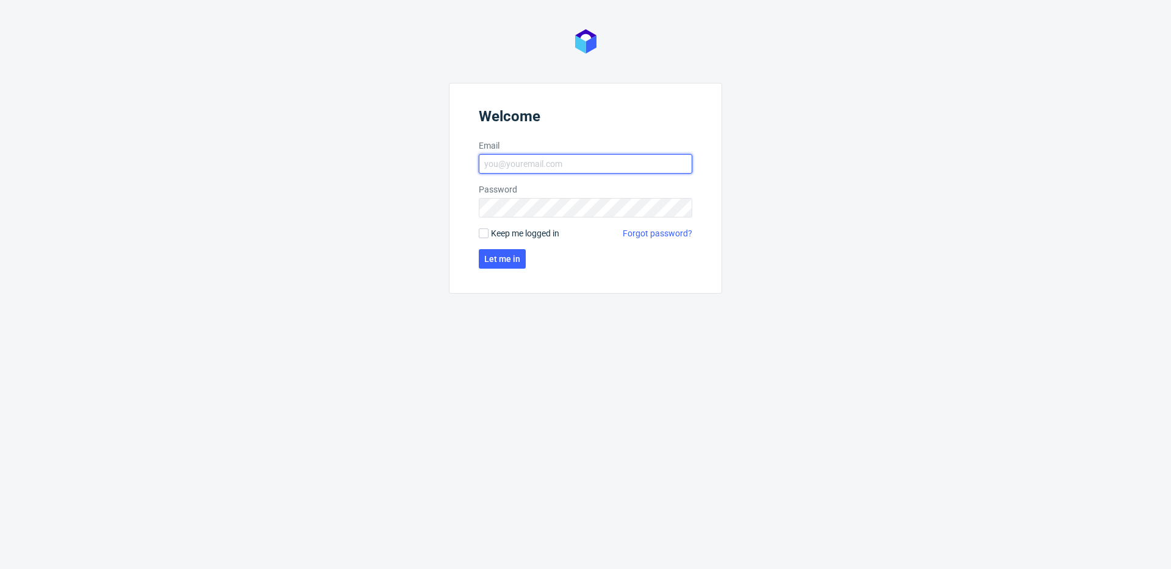
type input "[EMAIL_ADDRESS][DOMAIN_NAME]"
click at [494, 232] on span "Keep me logged in" at bounding box center [525, 233] width 68 height 12
click at [488, 232] on input "Keep me logged in" at bounding box center [484, 234] width 10 height 10
checkbox input "true"
click at [505, 262] on span "Let me in" at bounding box center [502, 259] width 36 height 9
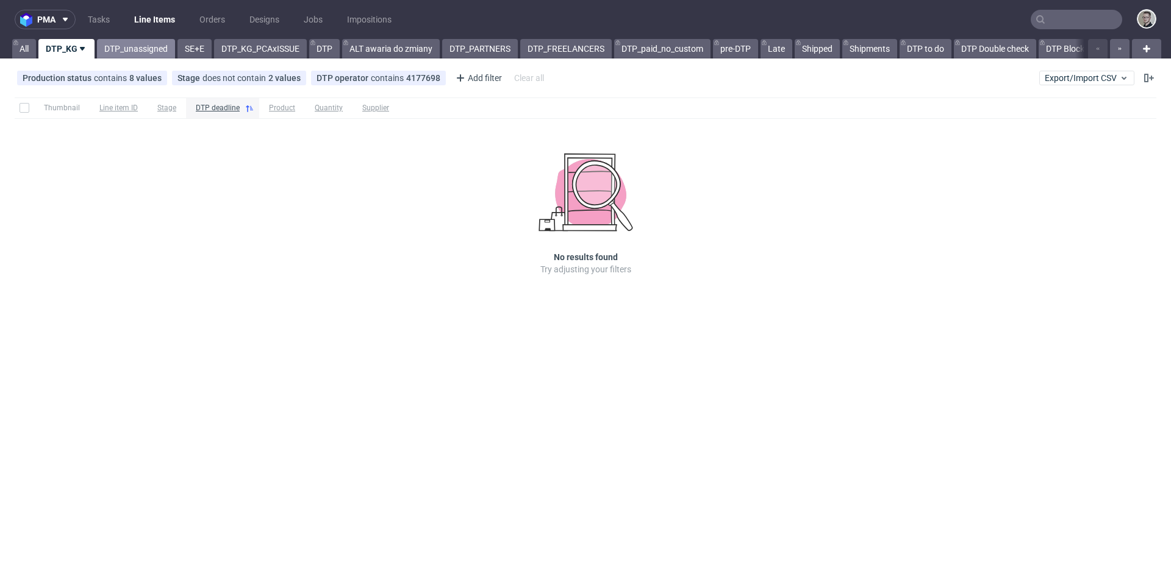
click at [127, 45] on link "DTP_unassigned" at bounding box center [136, 49] width 78 height 20
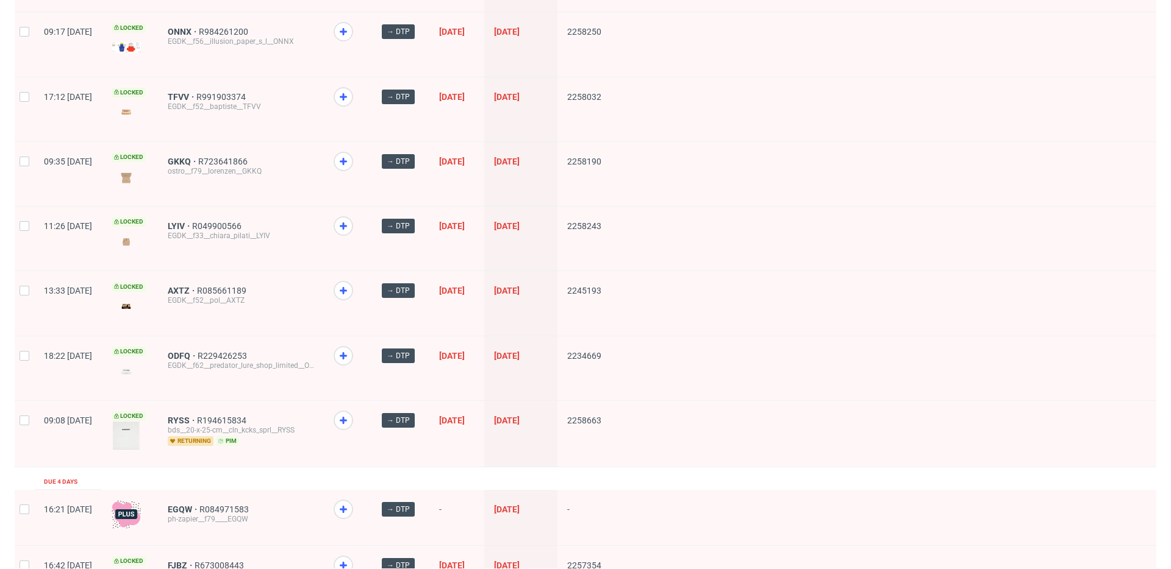
scroll to position [1567, 0]
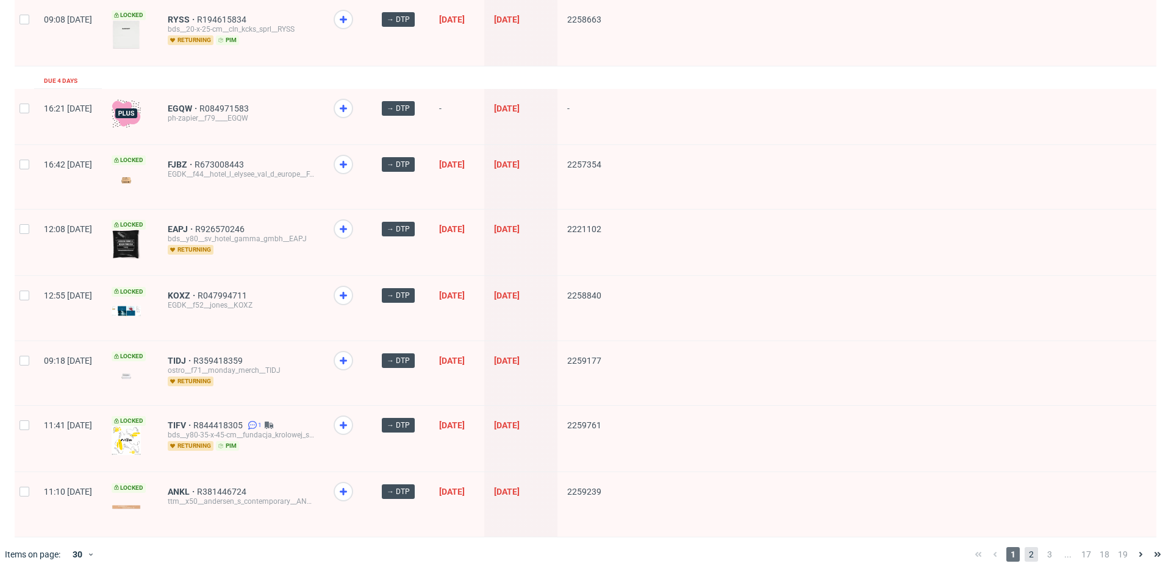
click at [1024, 548] on span "2" at bounding box center [1030, 555] width 13 height 15
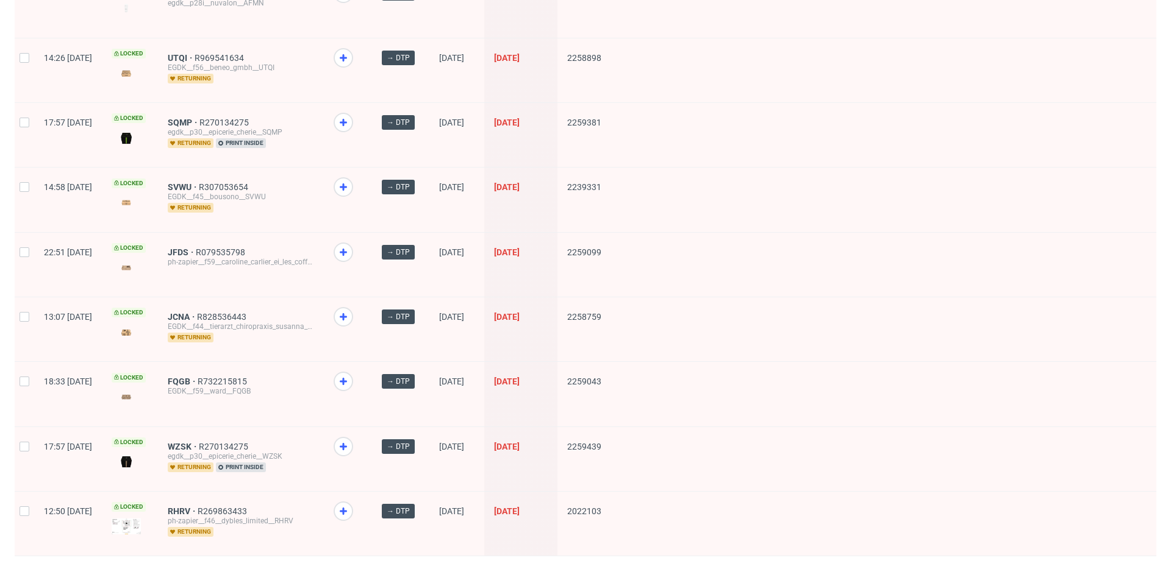
scroll to position [1600, 0]
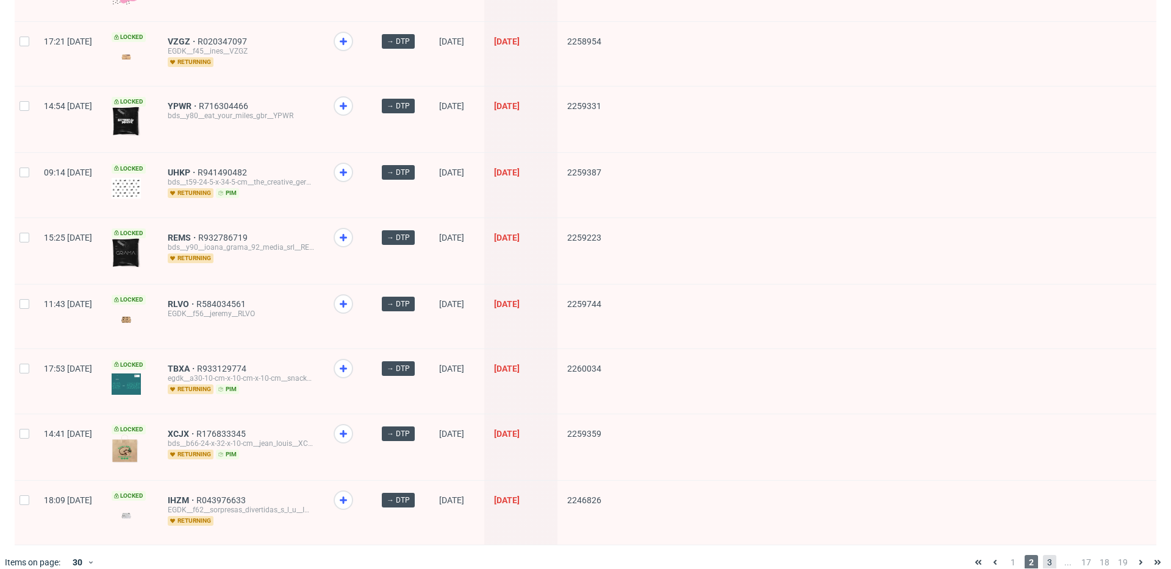
click at [1043, 555] on span "3" at bounding box center [1049, 562] width 13 height 15
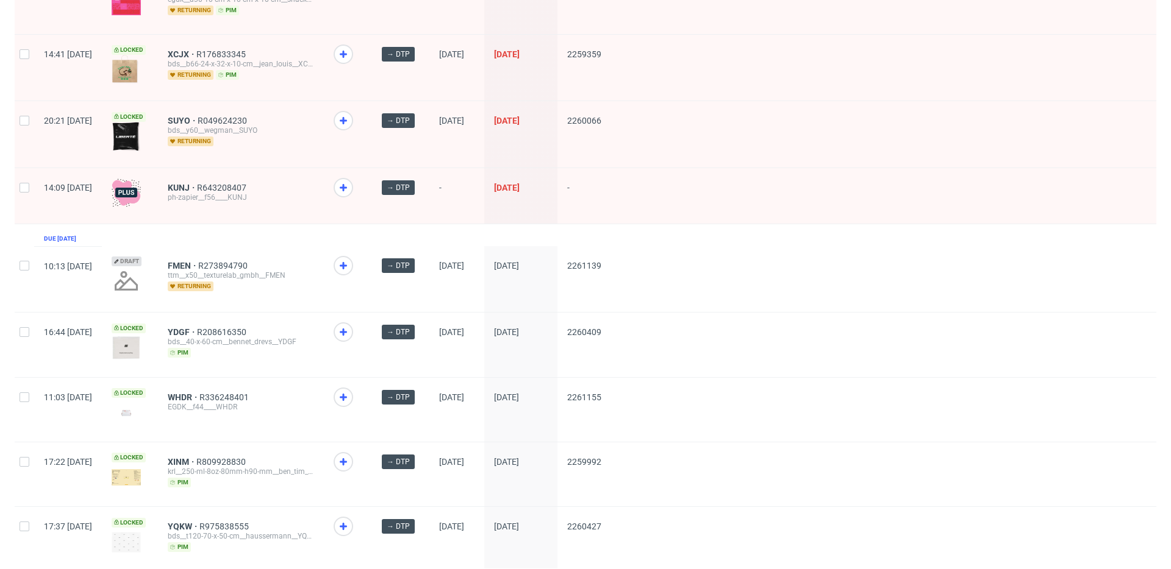
scroll to position [1554, 0]
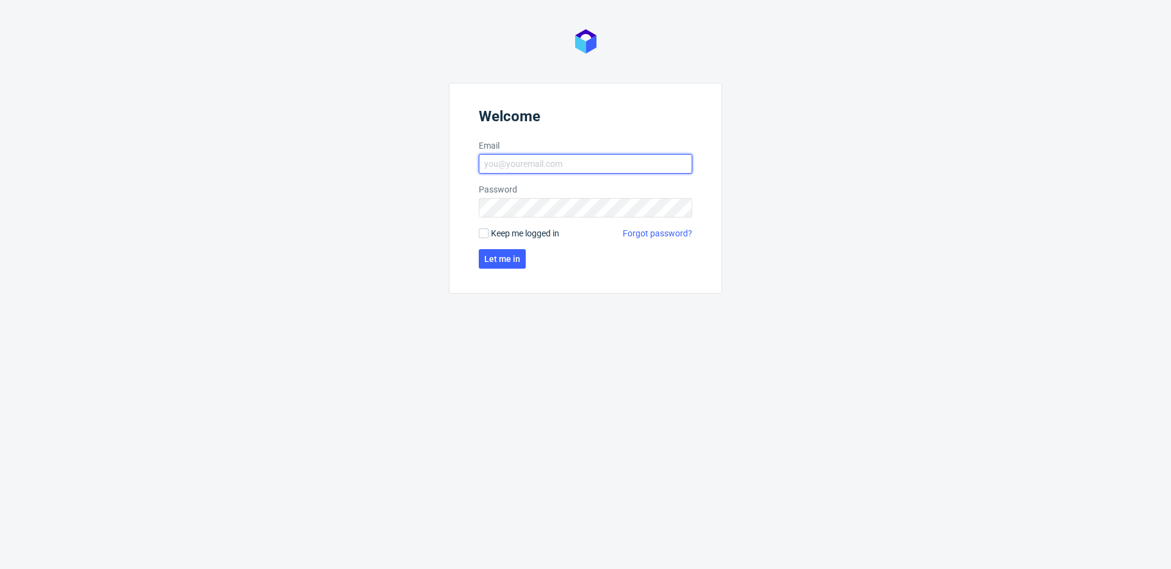
type input "[EMAIL_ADDRESS][DOMAIN_NAME]"
click at [510, 230] on span "Keep me logged in" at bounding box center [525, 233] width 68 height 12
click at [488, 230] on input "Keep me logged in" at bounding box center [484, 234] width 10 height 10
checkbox input "true"
click at [503, 251] on button "Let me in" at bounding box center [502, 259] width 47 height 20
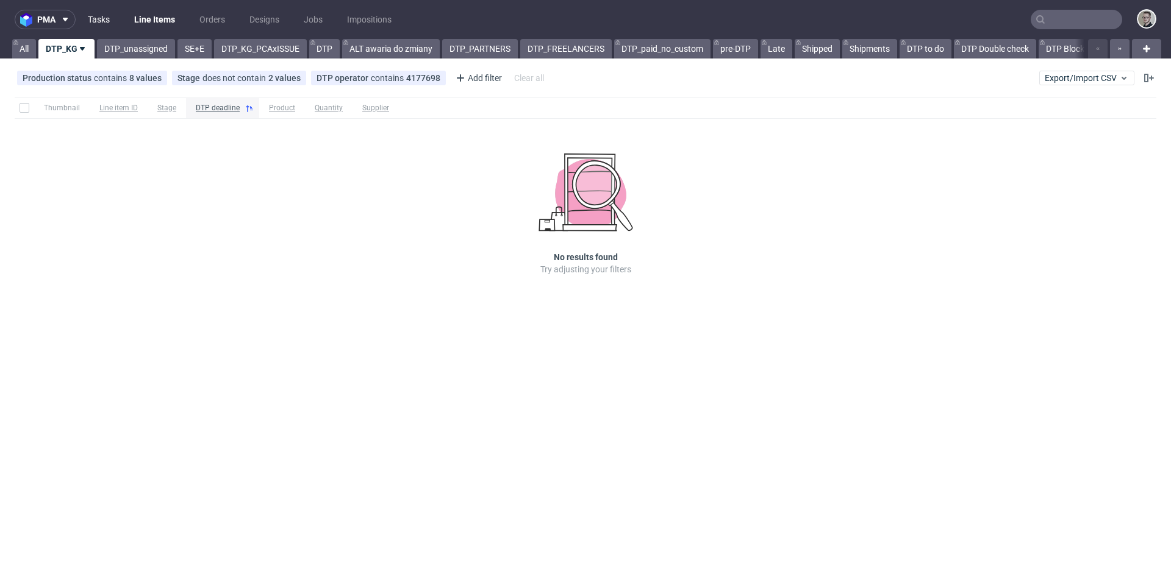
click at [114, 12] on ul "Tasks Line Items Orders Designs Jobs Impositions" at bounding box center [240, 20] width 328 height 20
click at [102, 16] on link "Tasks" at bounding box center [98, 20] width 37 height 20
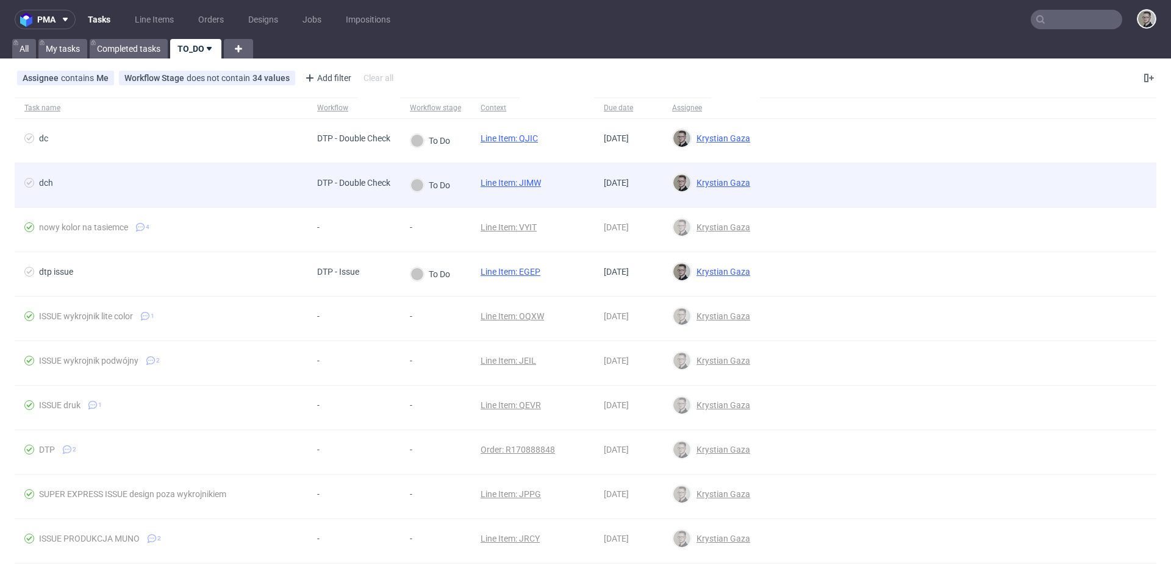
drag, startPoint x: 516, startPoint y: 183, endPoint x: 518, endPoint y: 174, distance: 9.2
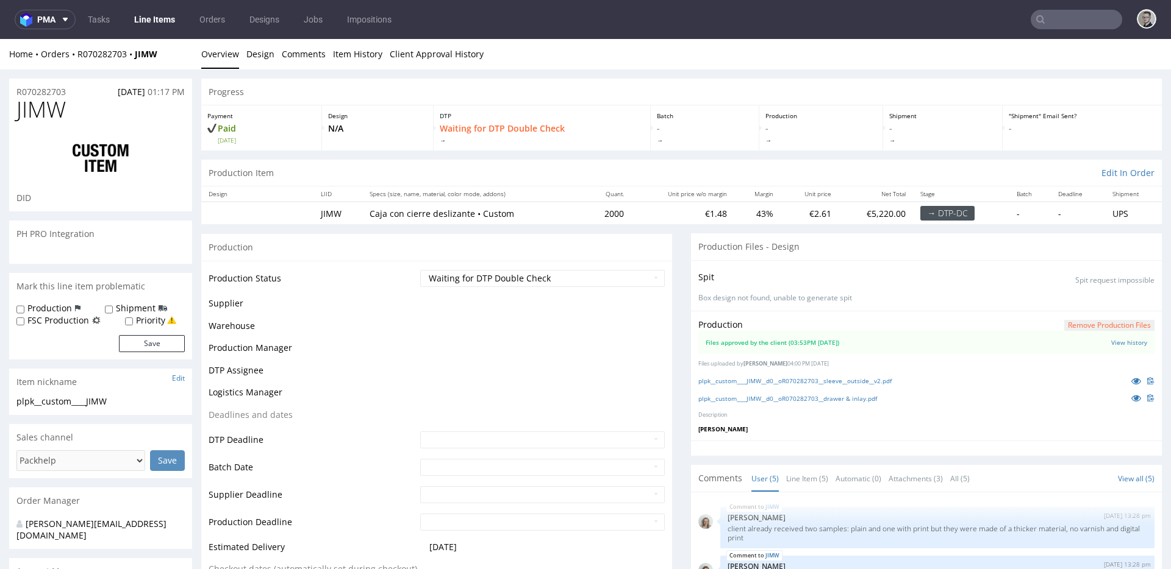
scroll to position [43, 0]
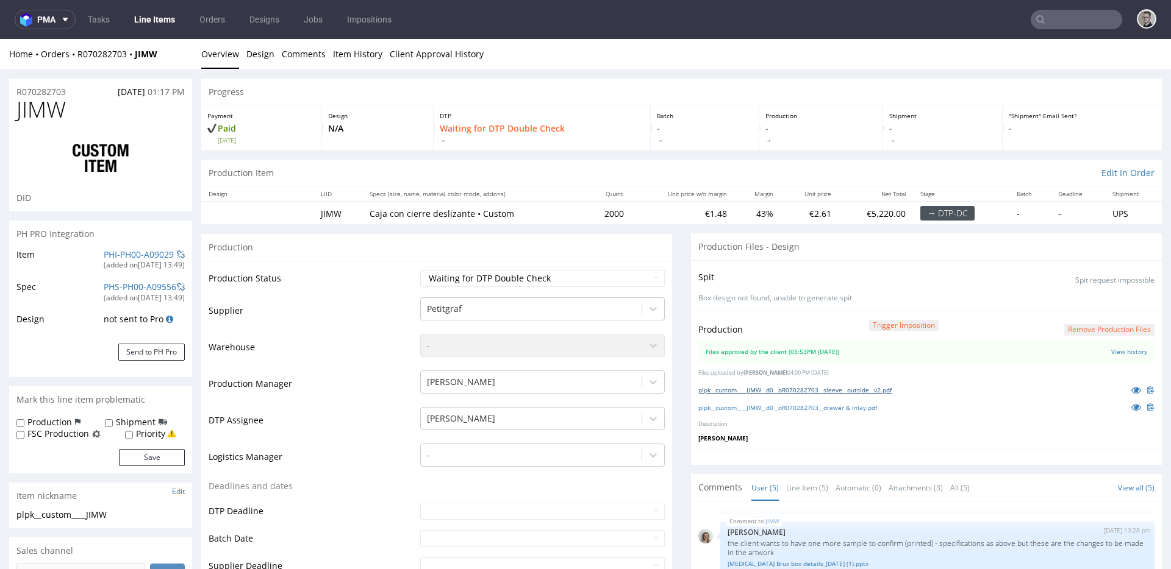
click at [818, 392] on link "plpk__custom____JIMW__d0__oR070282703__sleeve__outside__v2.pdf" at bounding box center [794, 390] width 193 height 9
click at [828, 405] on link "plpk__custom____JIMW__d0__oR070282703__drawer & inlay.pdf" at bounding box center [787, 408] width 179 height 9
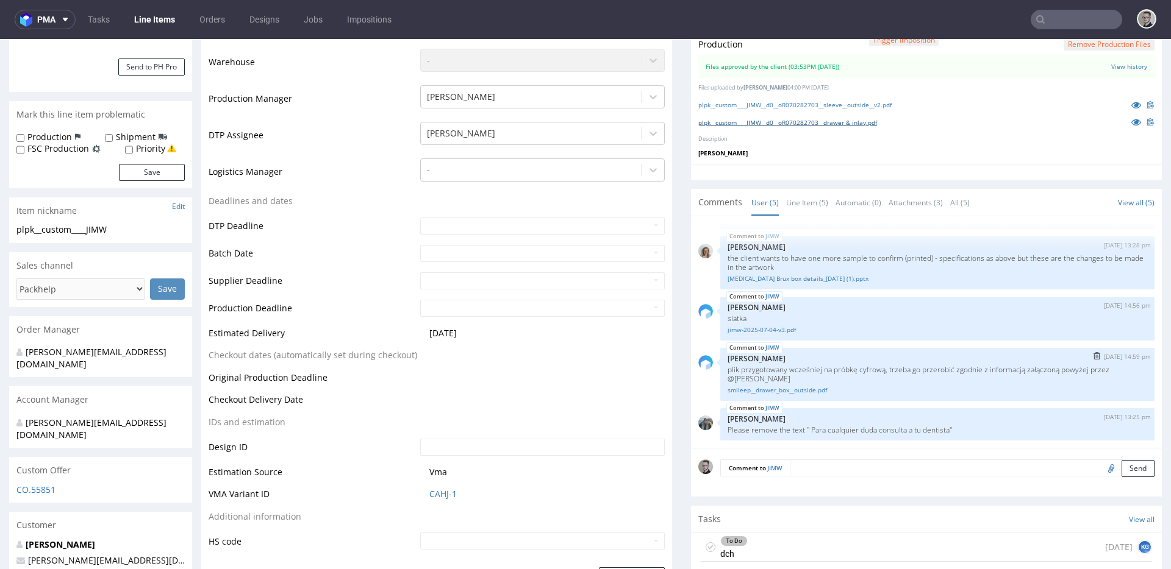
scroll to position [327, 0]
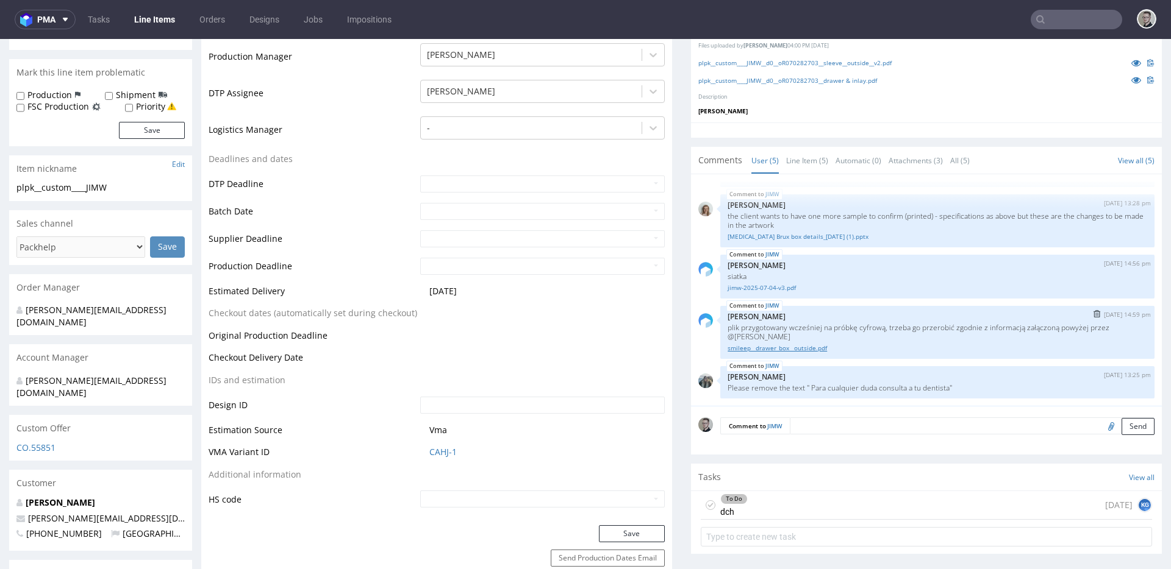
click at [794, 344] on link "smileep__drawer_box__outside.pdf" at bounding box center [936, 348] width 419 height 9
click at [762, 288] on link "jimw-2025-07-04-v3.pdf" at bounding box center [936, 288] width 419 height 9
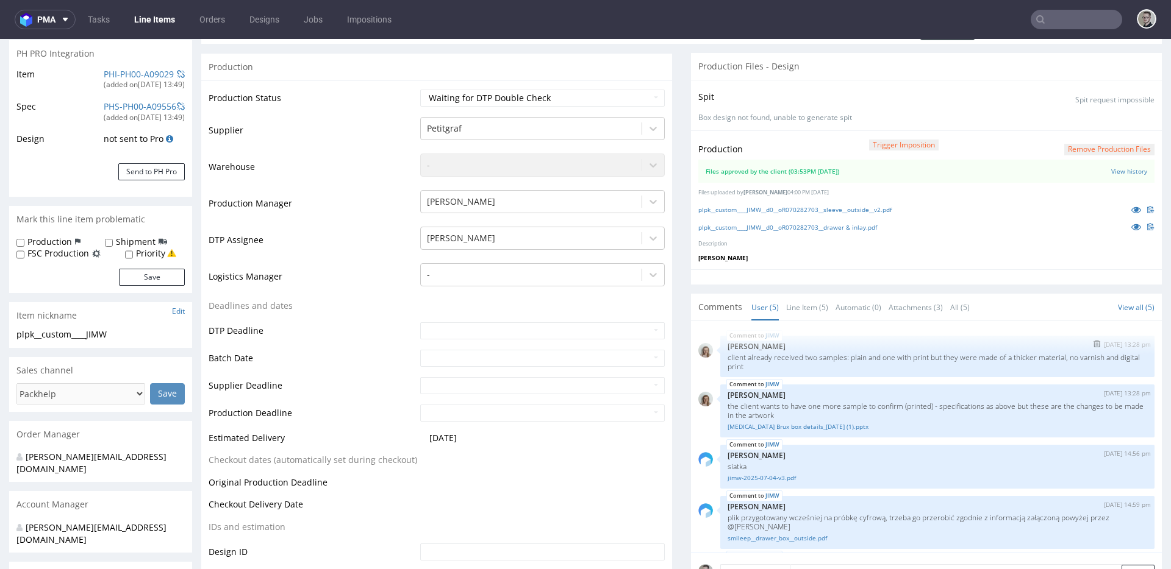
scroll to position [179, 0]
click at [774, 431] on link "Splint Brux box details_05.09.25 (1).pptx" at bounding box center [936, 428] width 419 height 9
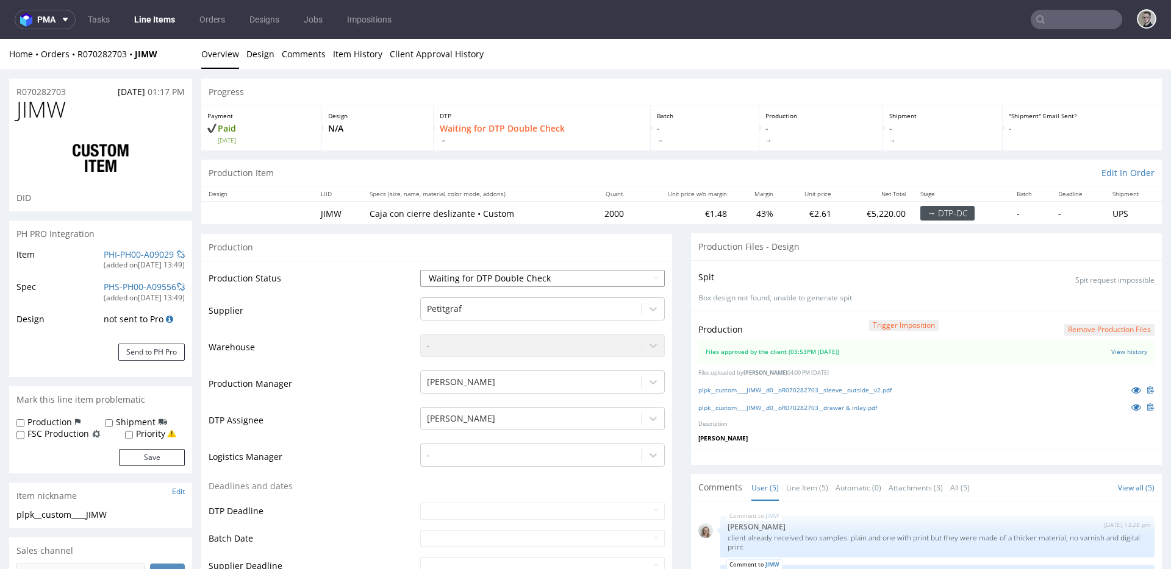
click at [560, 282] on select "Waiting for Artwork Waiting for Diecut Waiting for Mockup Waiting for DTP Waiti…" at bounding box center [542, 278] width 244 height 17
select select "dtp_production_ready"
click at [420, 270] on select "Waiting for Artwork Waiting for Diecut Waiting for Mockup Waiting for DTP Waiti…" at bounding box center [542, 278] width 244 height 17
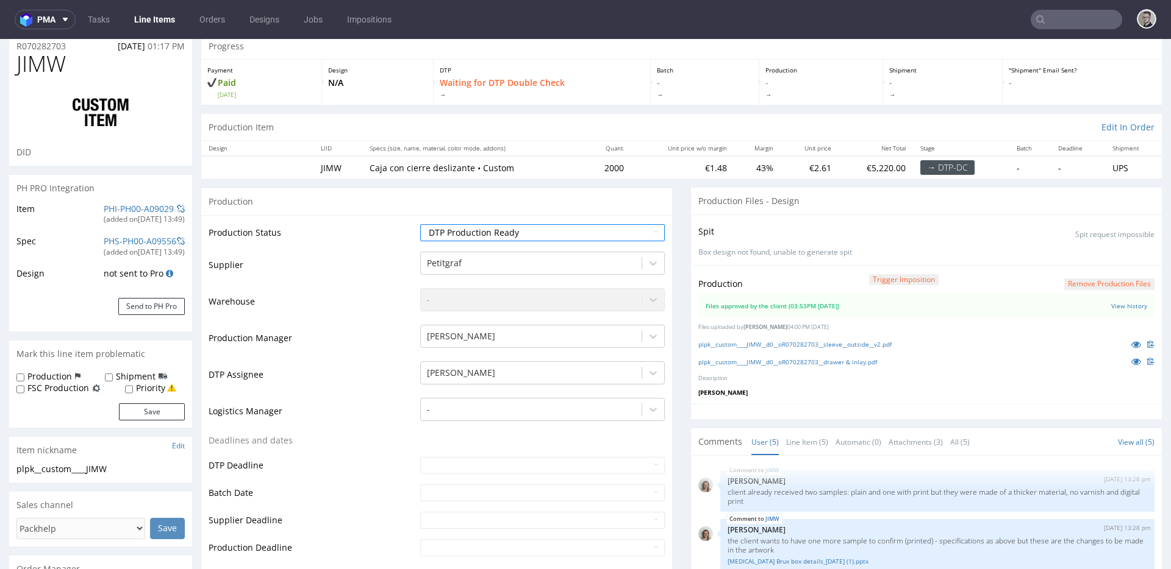
scroll to position [393, 0]
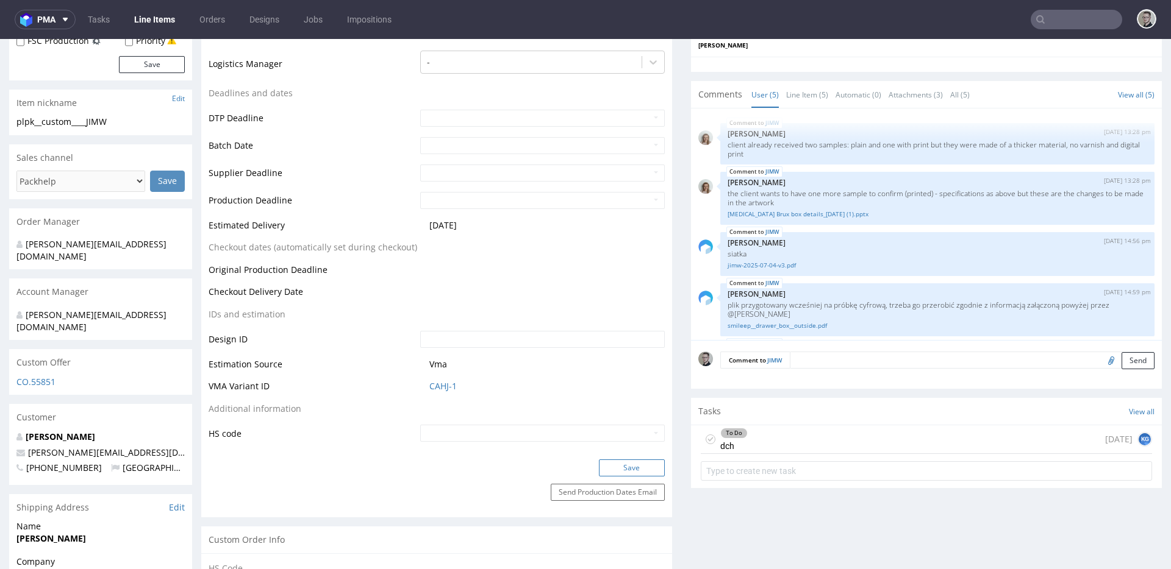
click at [644, 465] on button "Save" at bounding box center [632, 468] width 66 height 17
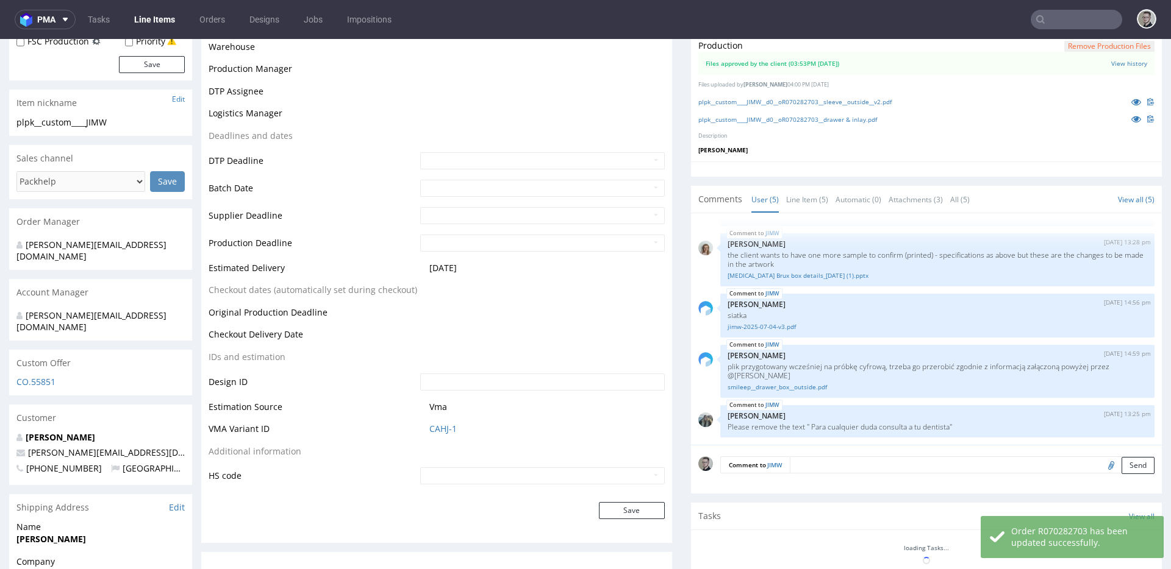
scroll to position [507, 0]
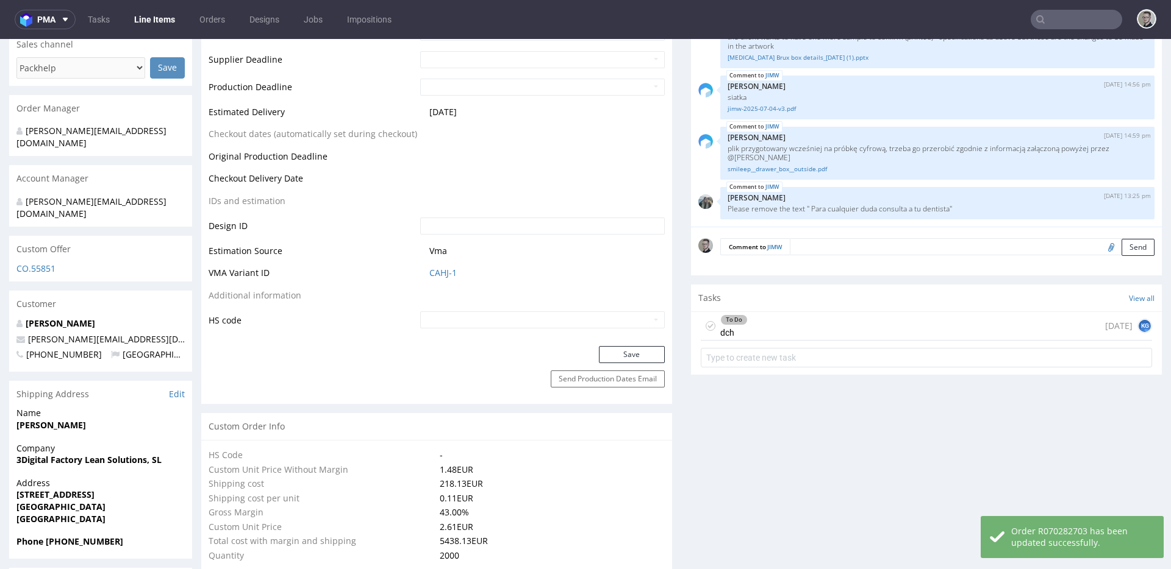
click at [705, 324] on icon at bounding box center [710, 326] width 10 height 10
click at [786, 327] on div "Completed dch 1 day ago KG" at bounding box center [926, 326] width 451 height 29
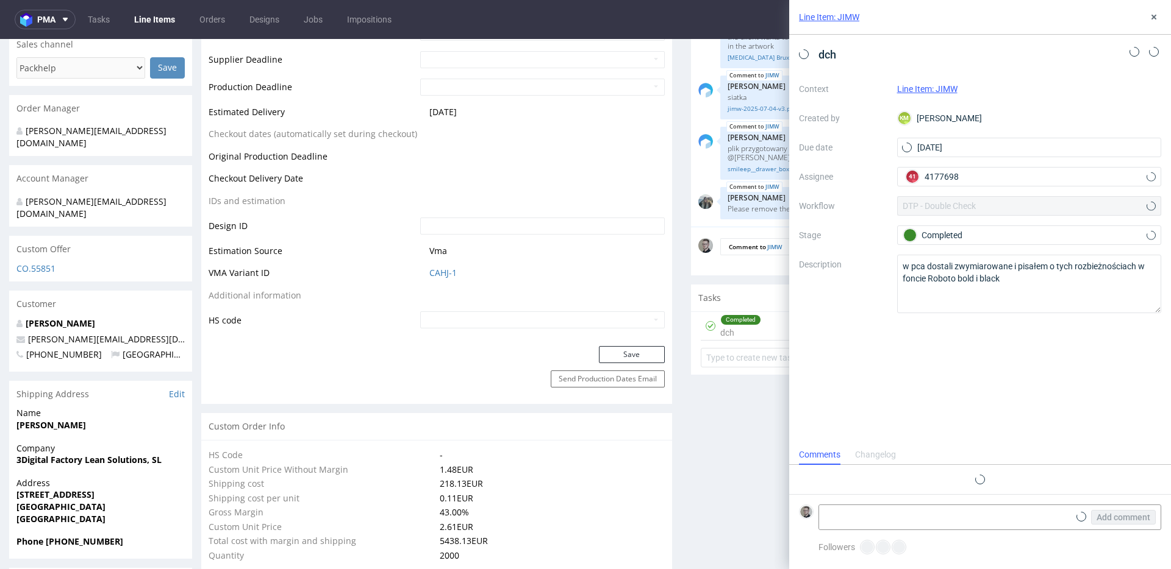
scroll to position [10, 0]
click at [1154, 12] on icon at bounding box center [1154, 17] width 10 height 10
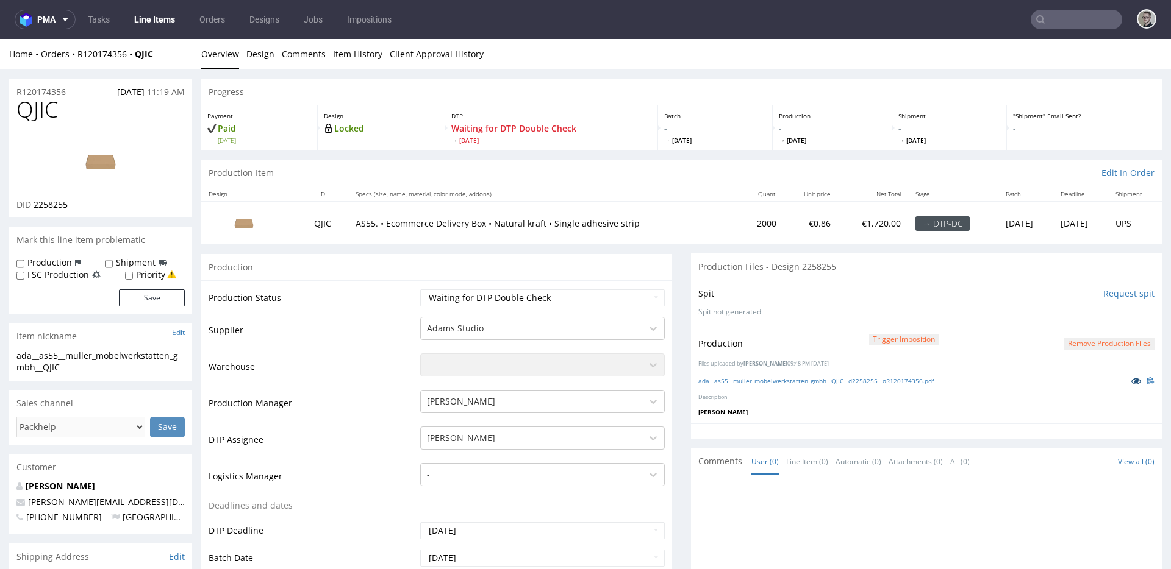
click at [1131, 379] on icon at bounding box center [1136, 381] width 10 height 9
click at [259, 57] on link "Design" at bounding box center [260, 54] width 28 height 30
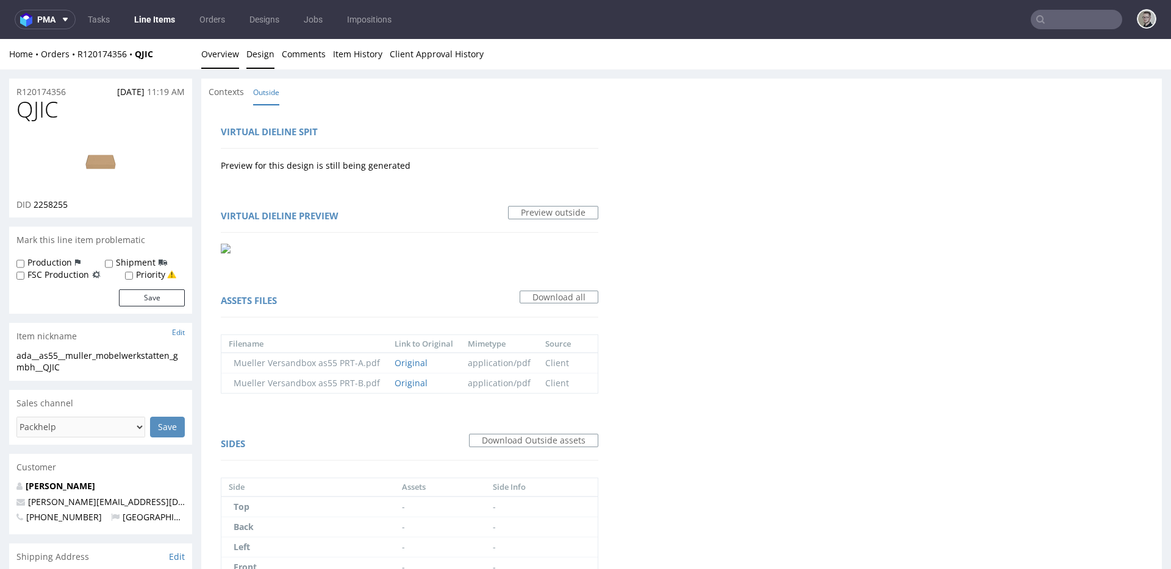
click at [219, 54] on link "Overview" at bounding box center [220, 54] width 38 height 30
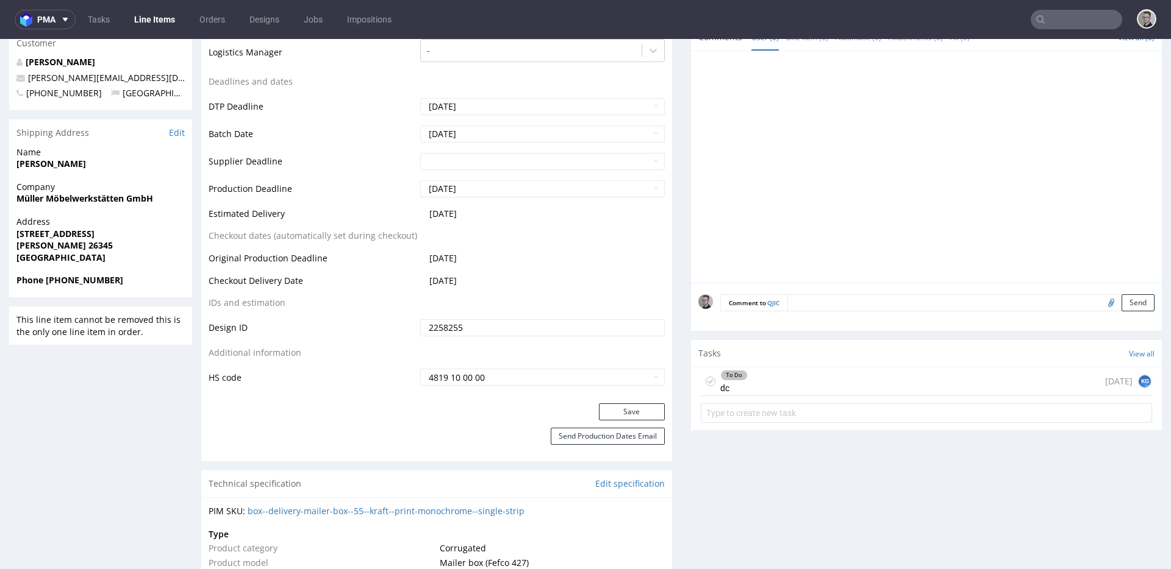
scroll to position [453, 0]
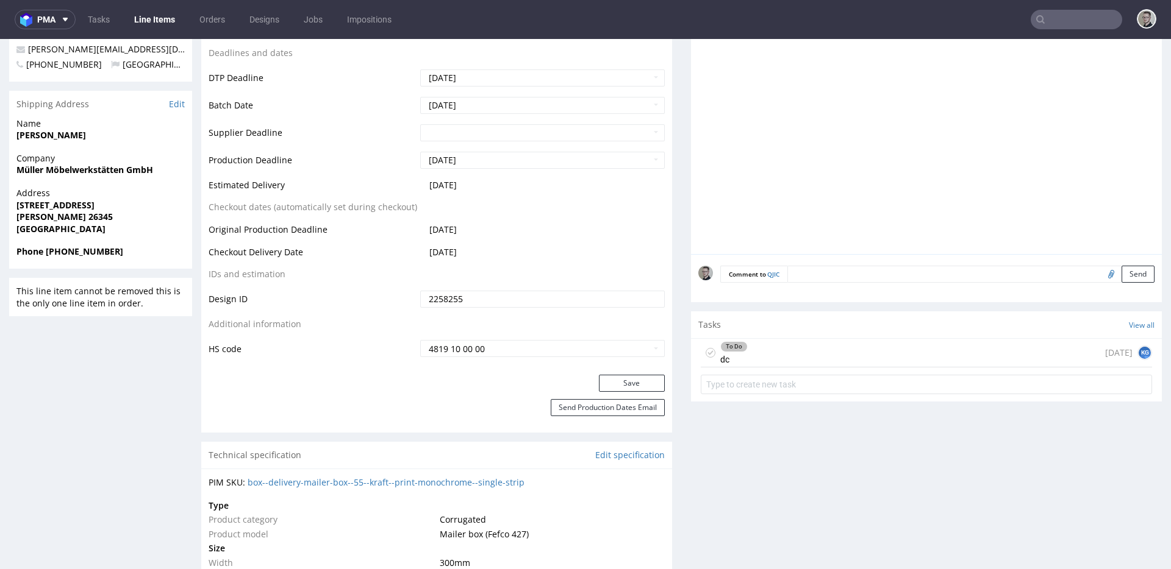
click at [826, 359] on div "To Do dc 1 day ago KG" at bounding box center [926, 353] width 451 height 29
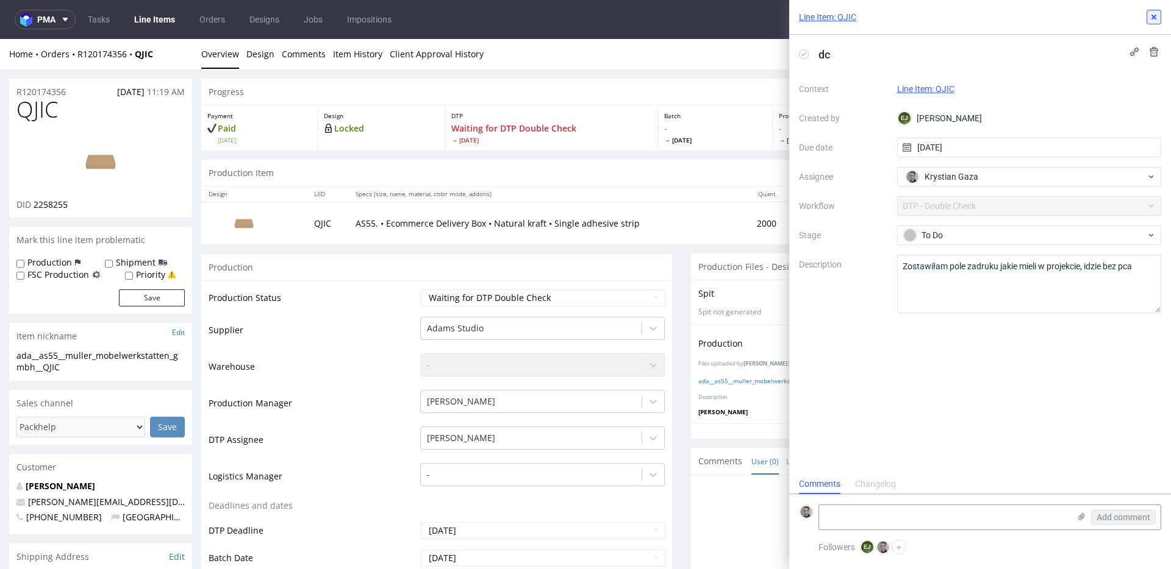
click at [1154, 15] on icon at bounding box center [1154, 17] width 10 height 10
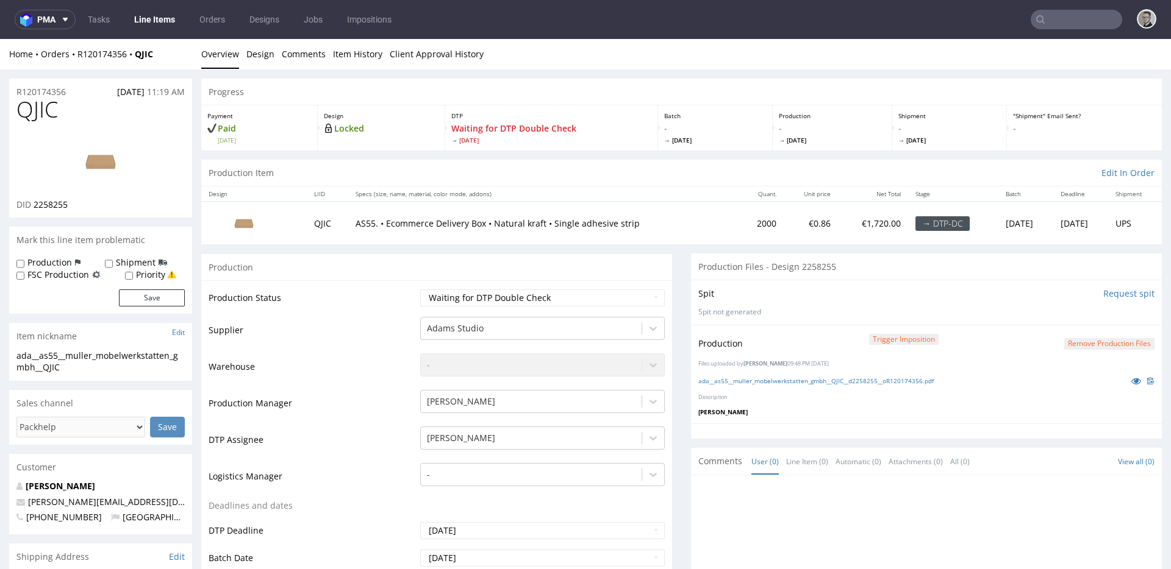
click at [113, 163] on img at bounding box center [101, 161] width 98 height 55
click at [265, 54] on link "Design" at bounding box center [260, 54] width 28 height 30
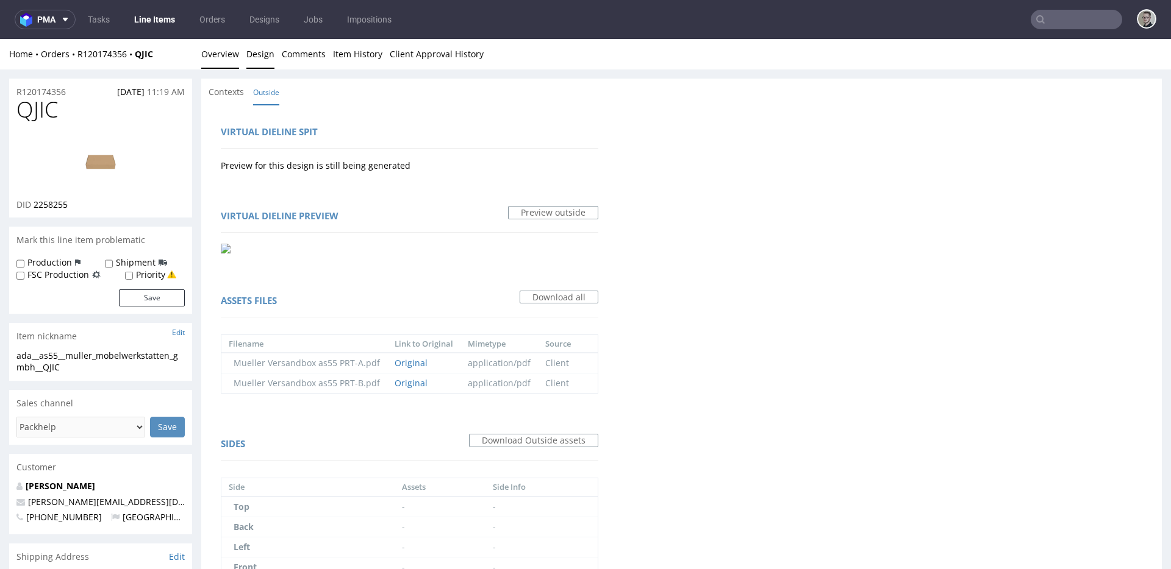
click at [232, 55] on link "Overview" at bounding box center [220, 54] width 38 height 30
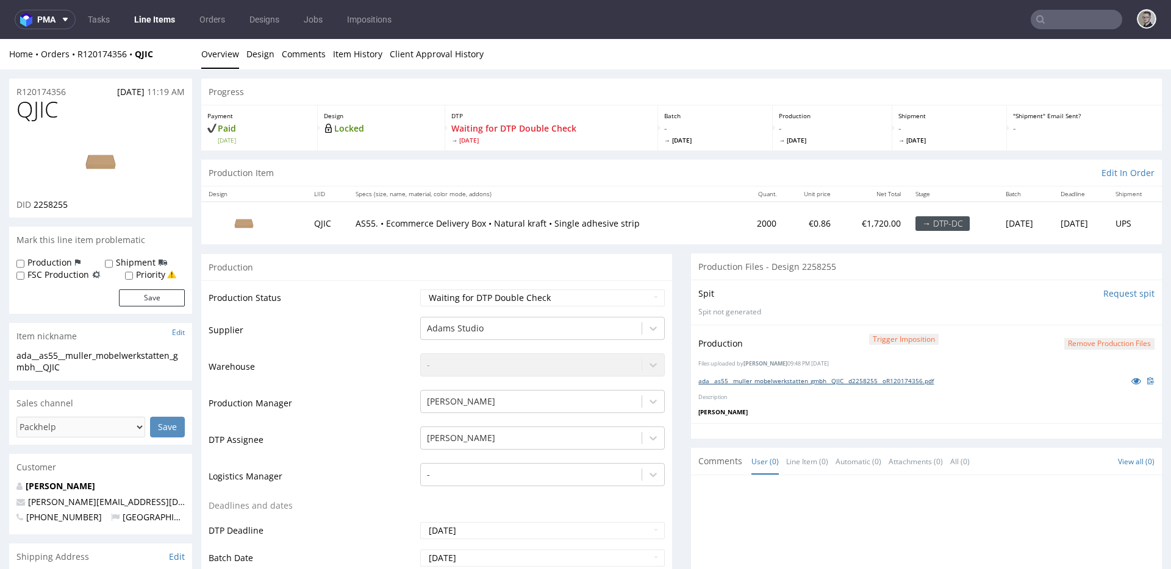
click at [752, 380] on link "ada__as55__muller_mobelwerkstatten_gmbh__QJIC__d2258255__oR120174356.pdf" at bounding box center [815, 381] width 235 height 9
click at [544, 282] on div "Production Status Waiting for Artwork Waiting for Diecut Waiting for Mockup Wai…" at bounding box center [436, 554] width 471 height 548
click at [538, 296] on select "Waiting for Artwork Waiting for Diecut Waiting for Mockup Waiting for DTP Waiti…" at bounding box center [542, 298] width 244 height 17
select select "dtp_dc_done"
click at [420, 290] on select "Waiting for Artwork Waiting for Diecut Waiting for Mockup Waiting for DTP Waiti…" at bounding box center [542, 298] width 244 height 17
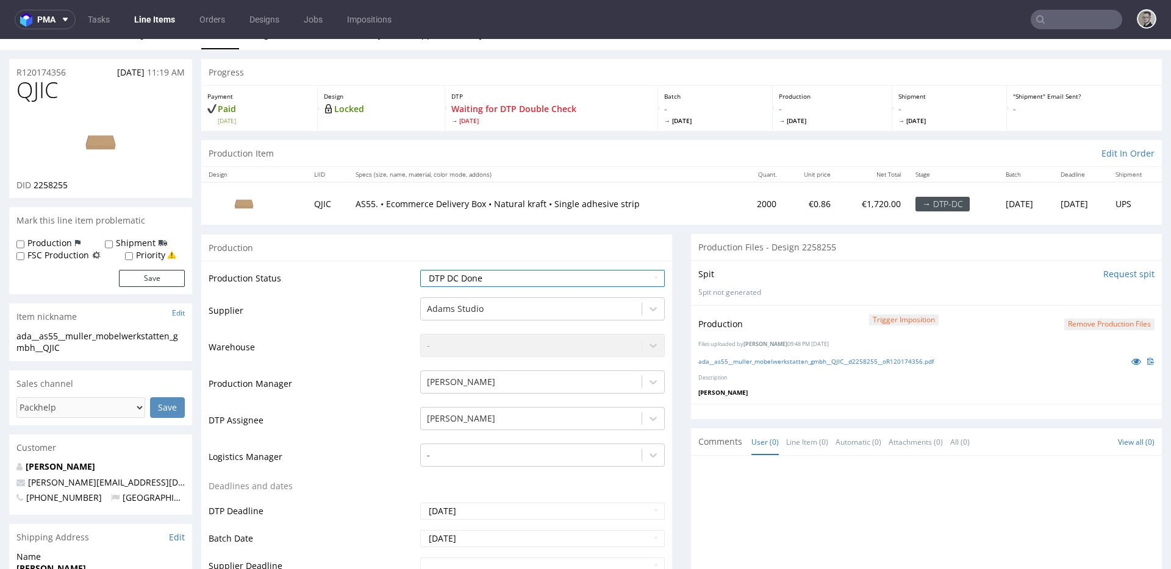
scroll to position [380, 0]
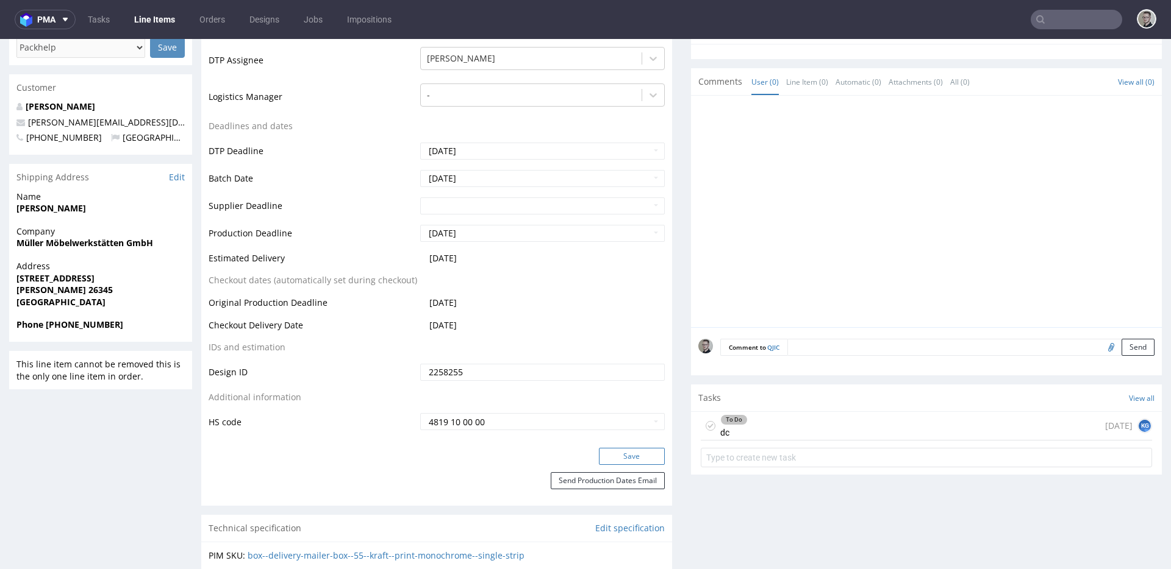
click at [646, 457] on button "Save" at bounding box center [632, 456] width 66 height 17
drag, startPoint x: 808, startPoint y: 427, endPoint x: 808, endPoint y: 466, distance: 39.0
click at [808, 427] on div "To Do dc 1 day ago KG" at bounding box center [926, 426] width 451 height 29
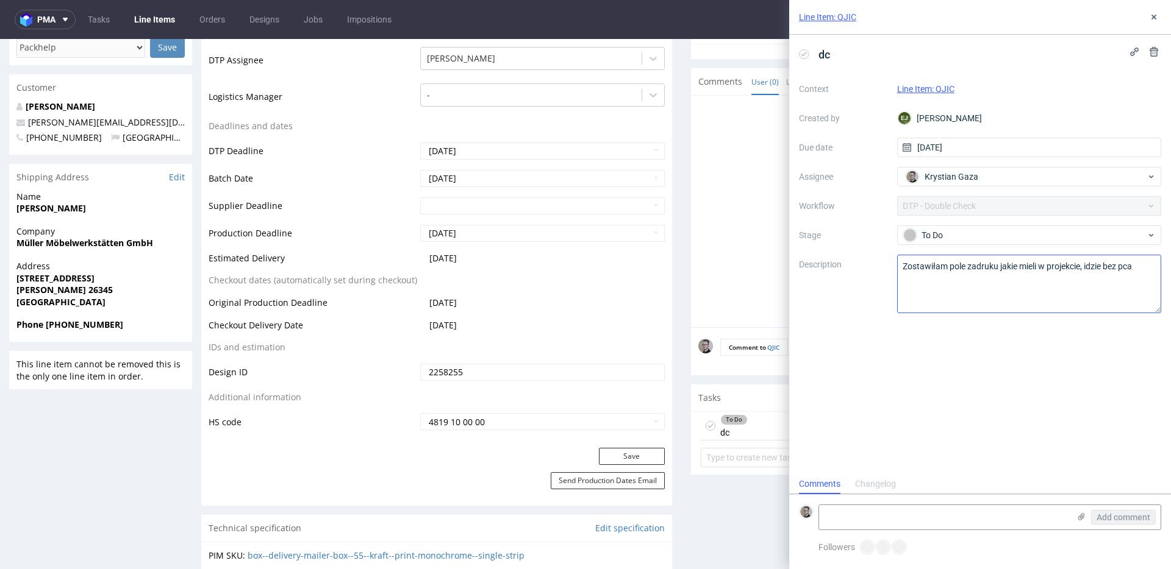
scroll to position [10, 0]
click at [968, 235] on div "To Do" at bounding box center [1024, 235] width 243 height 13
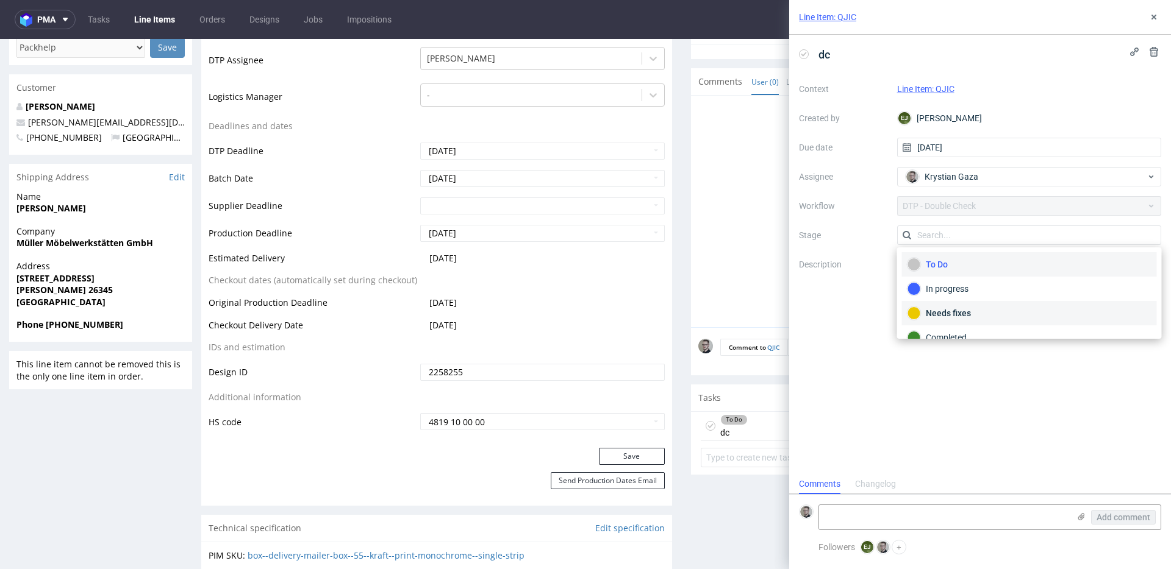
click at [955, 310] on div "Needs fixes" at bounding box center [1029, 313] width 244 height 13
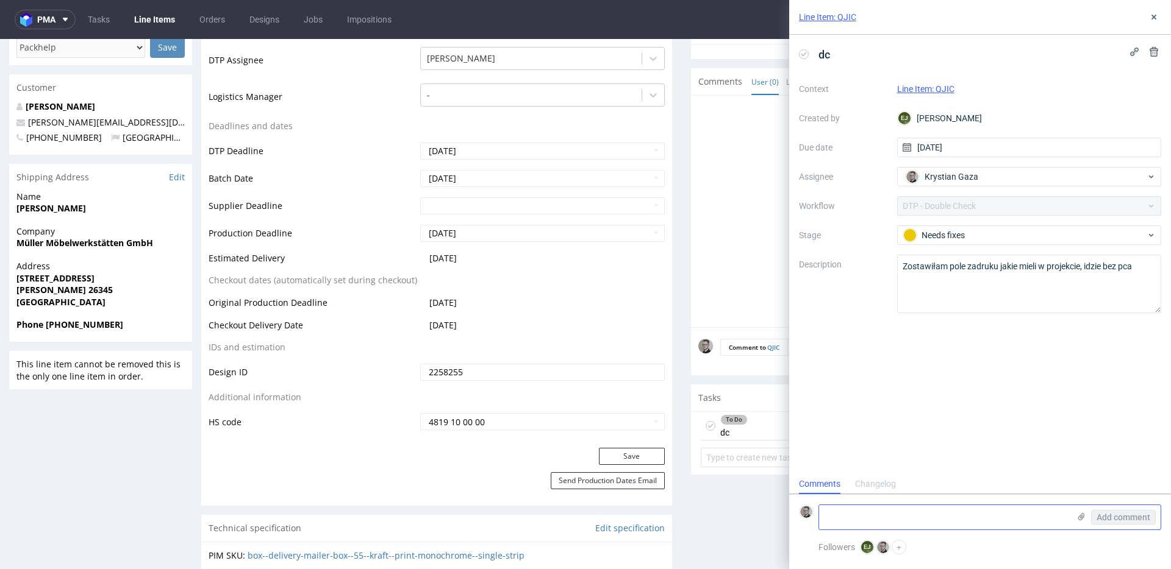
click at [947, 518] on textarea at bounding box center [944, 517] width 250 height 24
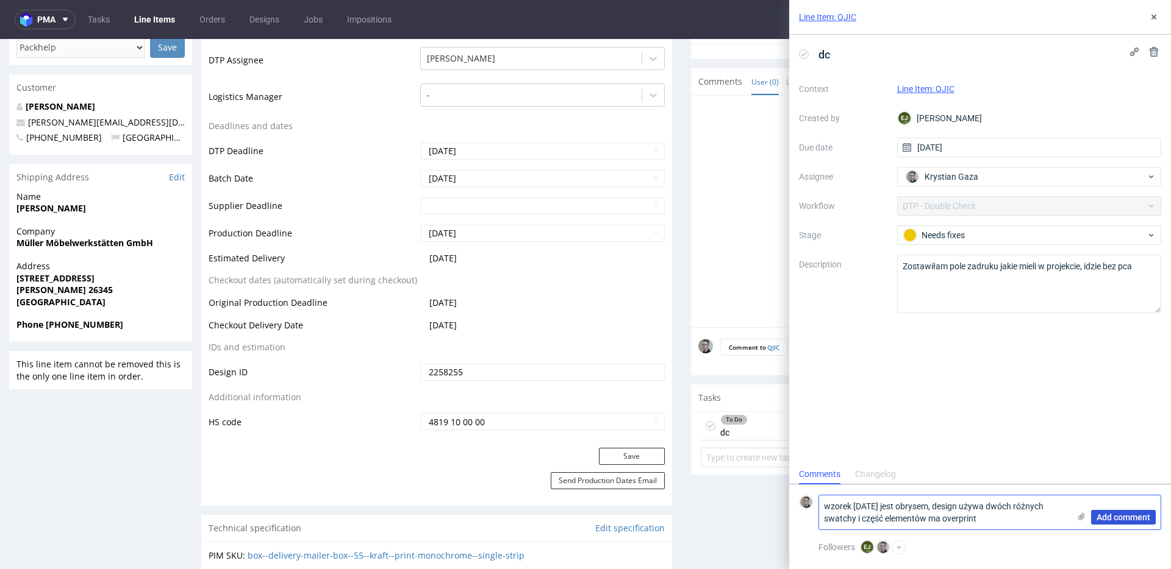
type textarea "wzorek nadal jest obrysem, design używa dwóch różnych swatchy i część elementów…"
click at [1130, 518] on span "Add comment" at bounding box center [1123, 517] width 54 height 9
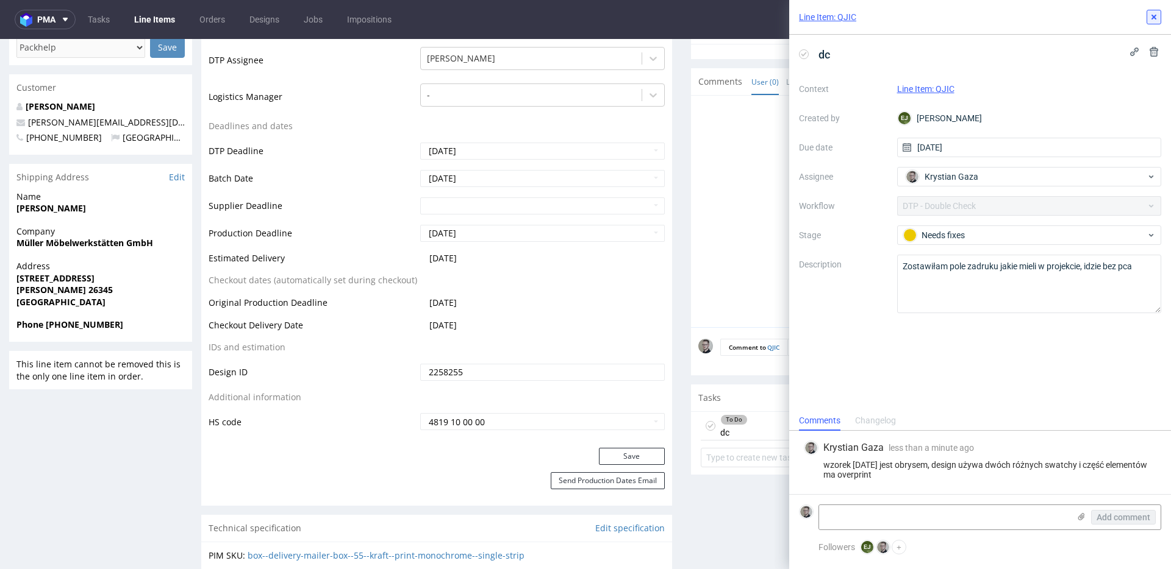
click at [1157, 10] on button at bounding box center [1153, 17] width 15 height 15
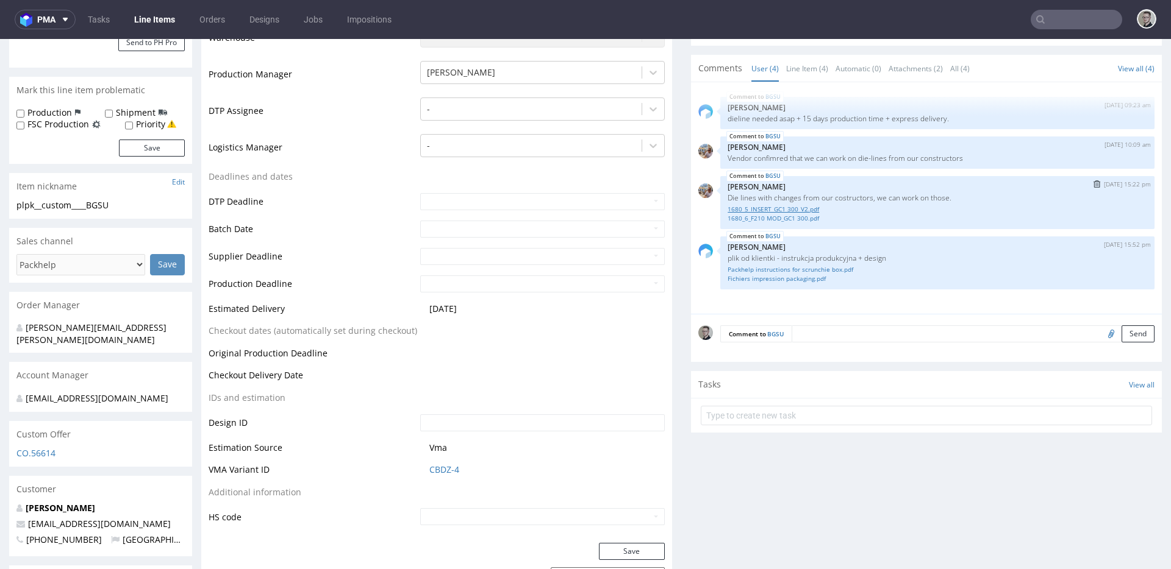
scroll to position [309, 0]
click at [798, 207] on link "1680_5_INSERT_GC1 300_V2.pdf" at bounding box center [936, 209] width 419 height 9
click at [805, 221] on link "1680_6_F210 MOD_GC1 300.pdf" at bounding box center [936, 219] width 419 height 9
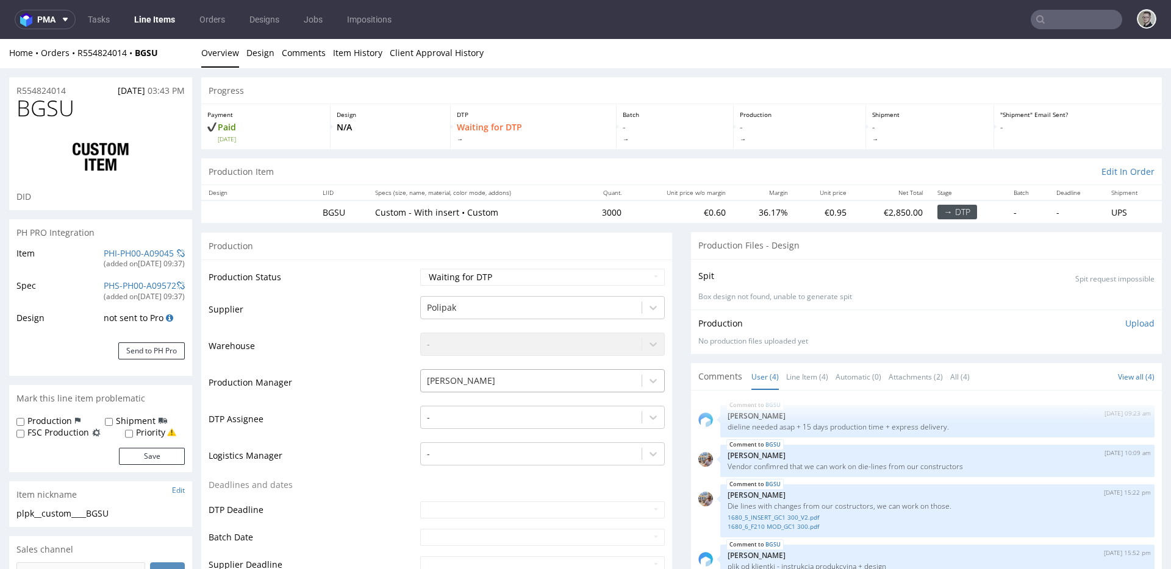
scroll to position [0, 0]
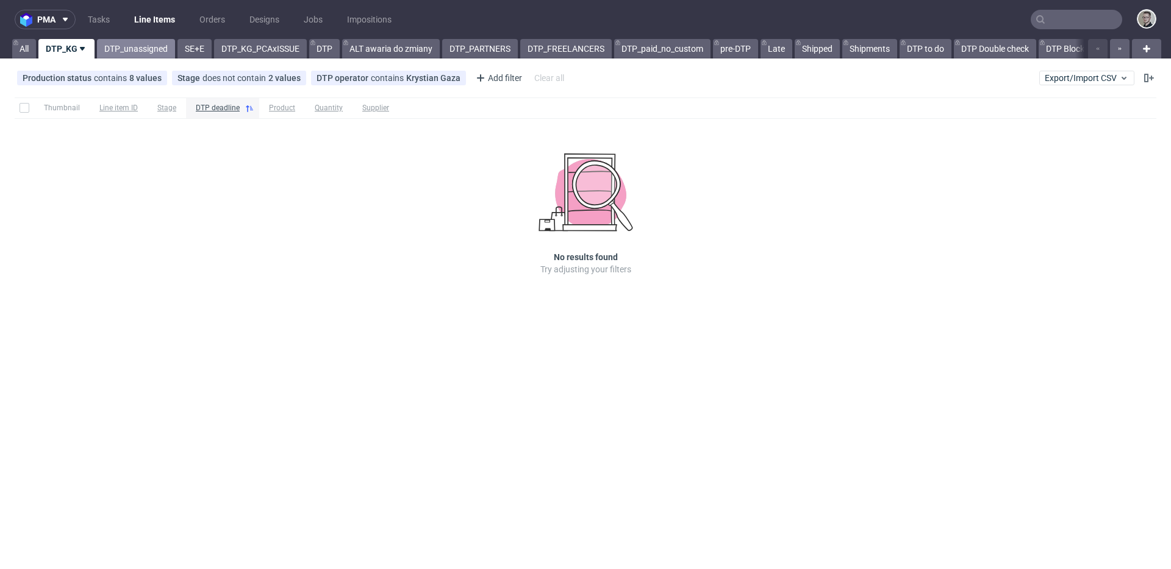
click at [133, 40] on link "DTP_unassigned" at bounding box center [136, 49] width 78 height 20
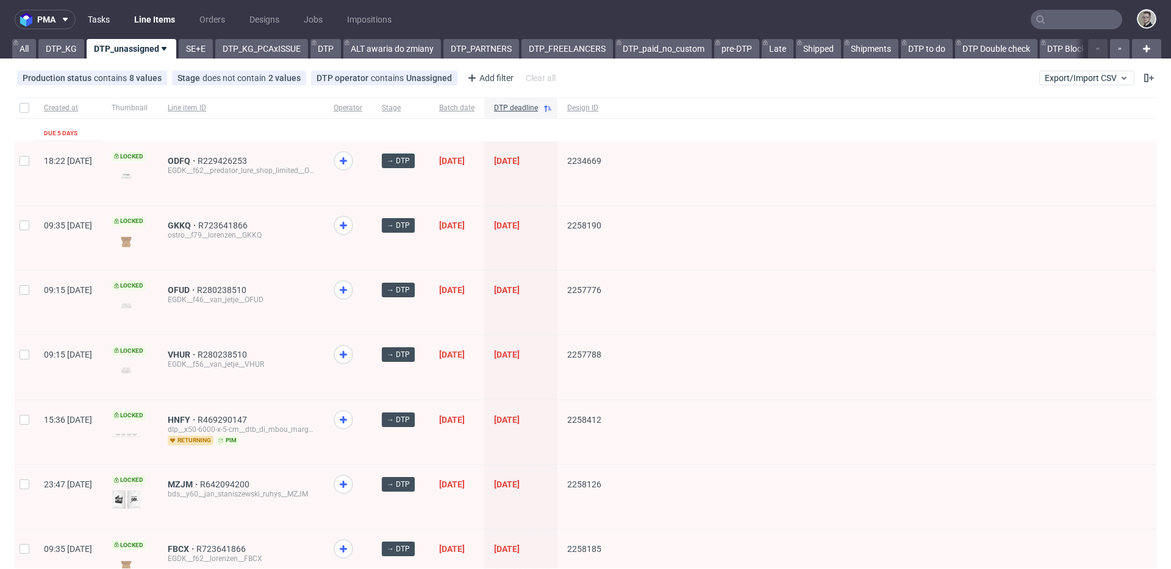
click at [104, 16] on link "Tasks" at bounding box center [98, 20] width 37 height 20
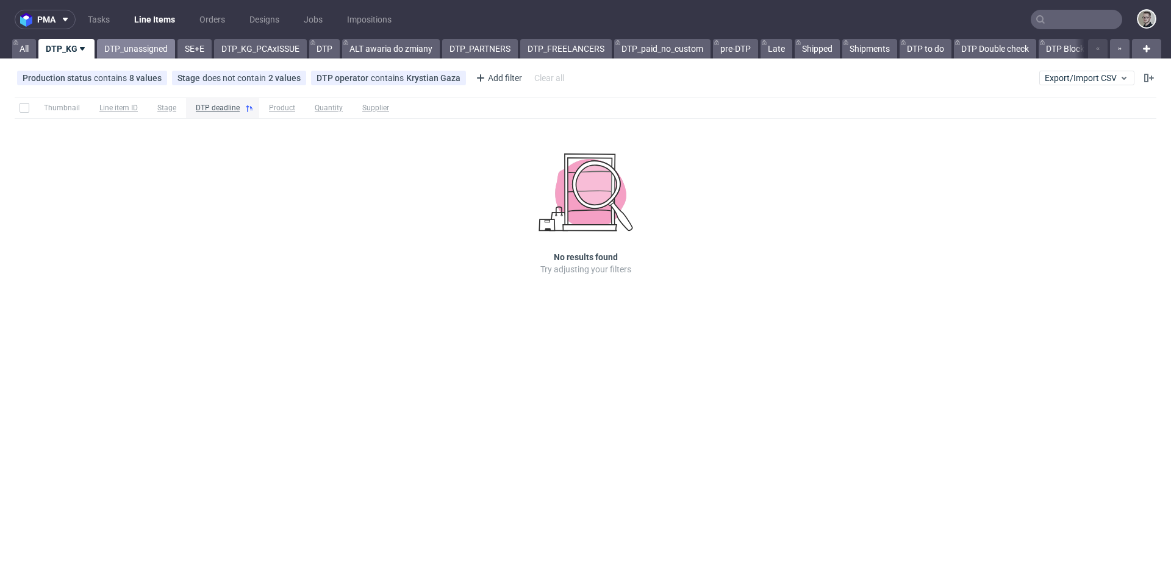
click at [142, 52] on link "DTP_unassigned" at bounding box center [136, 49] width 78 height 20
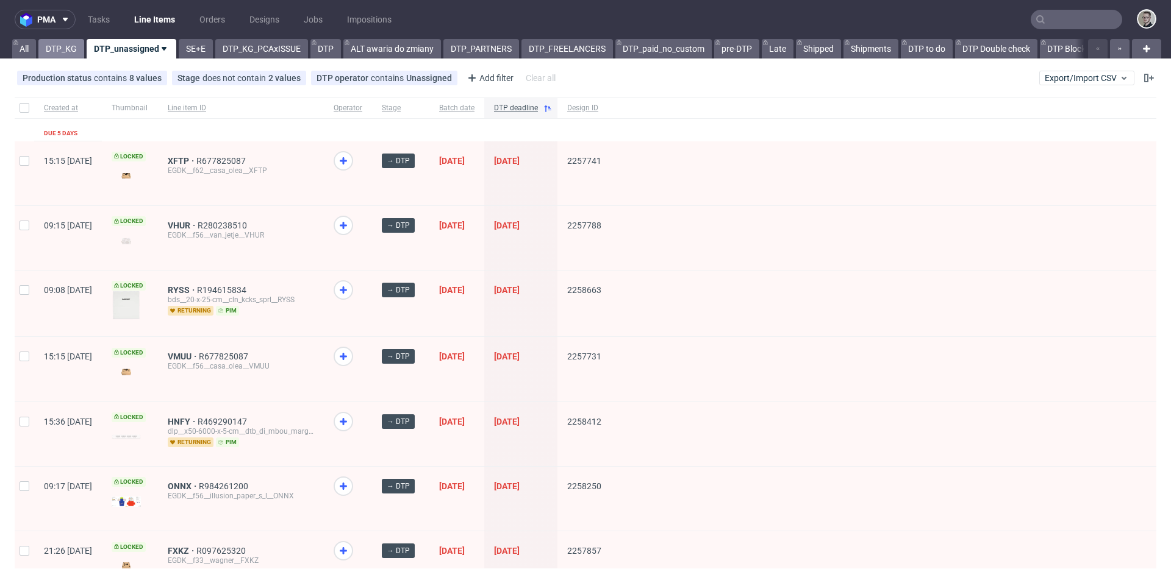
click at [69, 54] on link "DTP_KG" at bounding box center [61, 49] width 46 height 20
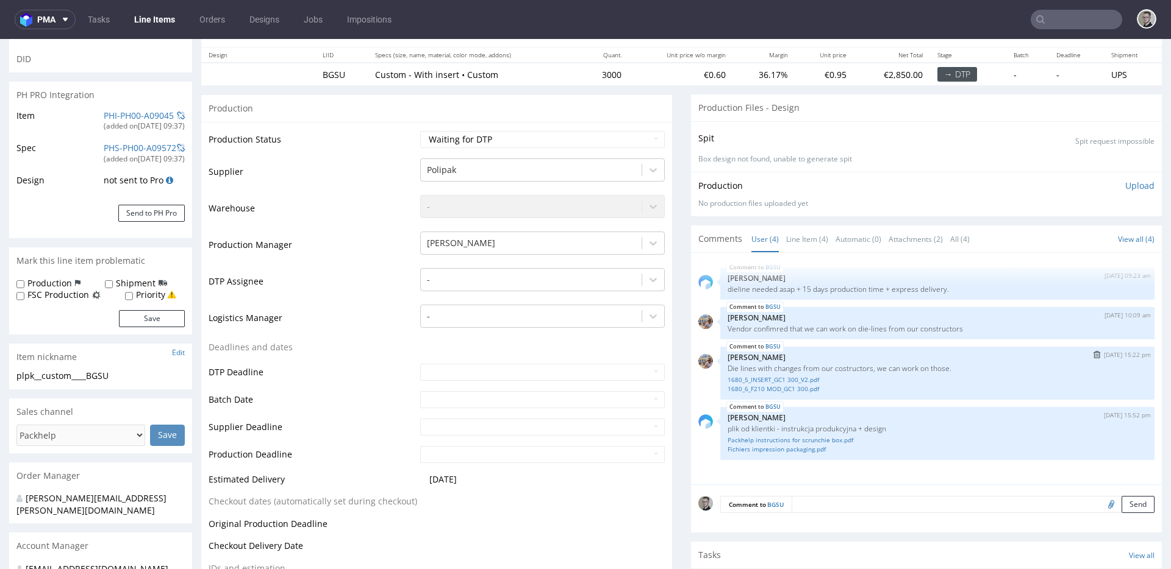
scroll to position [48, 0]
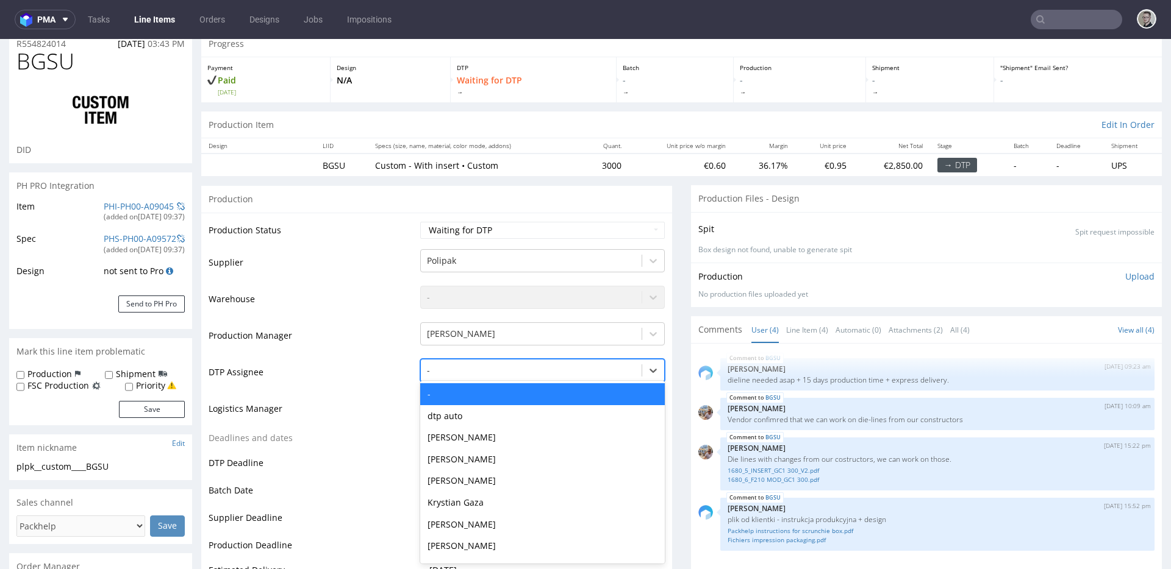
click at [608, 373] on div at bounding box center [531, 370] width 209 height 15
click at [499, 500] on div "Krystian Gaza" at bounding box center [542, 503] width 244 height 22
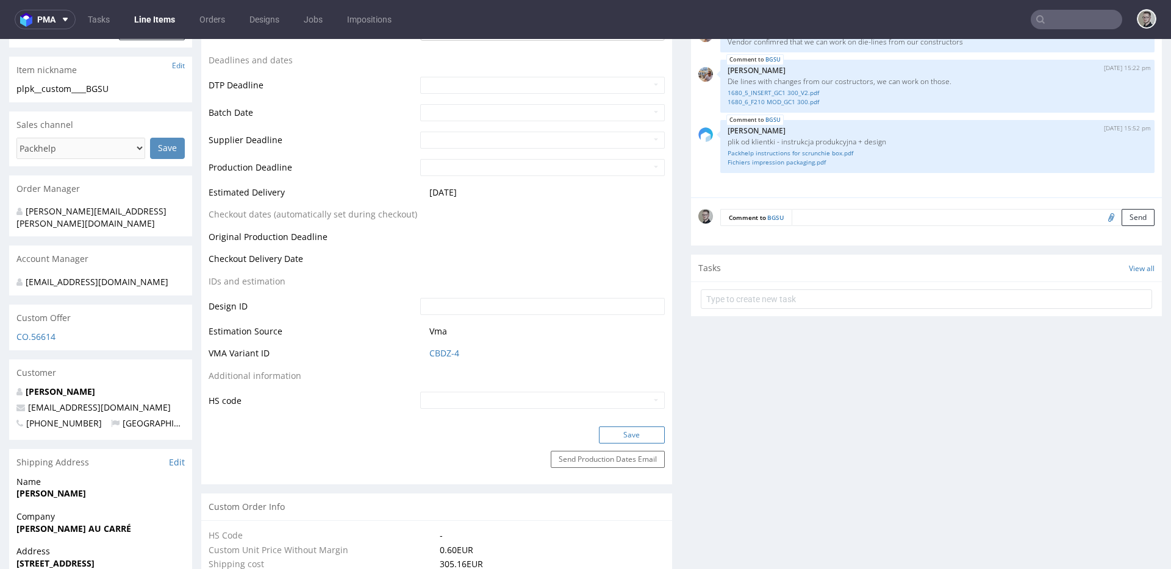
click at [644, 435] on button "Save" at bounding box center [632, 435] width 66 height 17
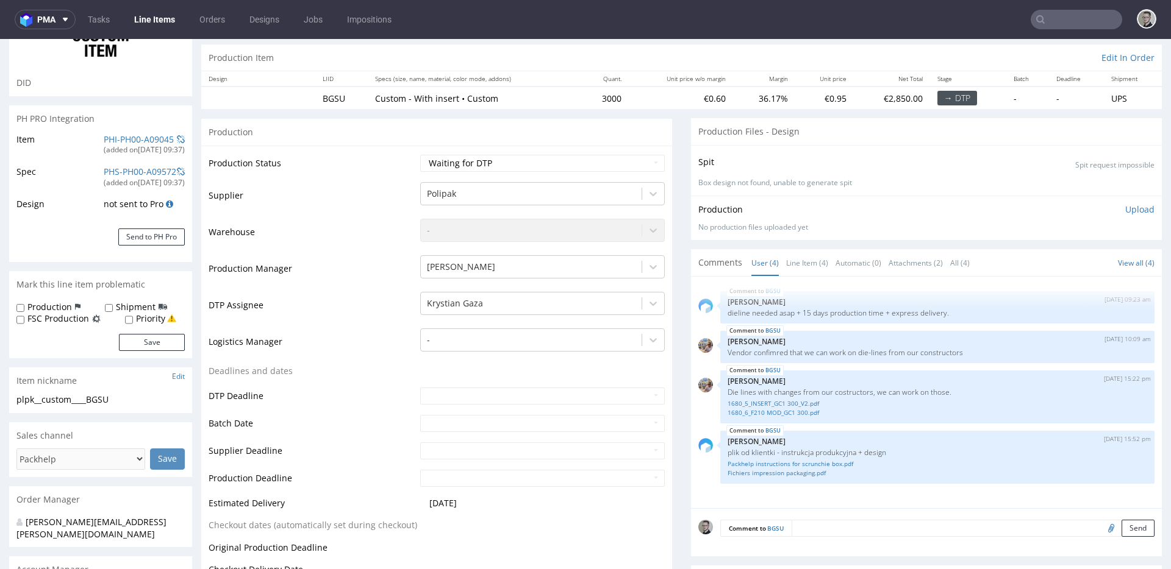
scroll to position [118, 0]
click at [795, 472] on link "Fichiers impression packaging.pdf" at bounding box center [936, 470] width 419 height 9
click at [759, 399] on link "1680_5_INSERT_GC1 300_V2.pdf" at bounding box center [936, 401] width 419 height 9
click at [782, 399] on link "1680_5_INSERT_GC1 300_V2.pdf" at bounding box center [936, 401] width 419 height 9
click at [783, 408] on link "1680_6_F210 MOD_GC1 300.pdf" at bounding box center [936, 410] width 419 height 9
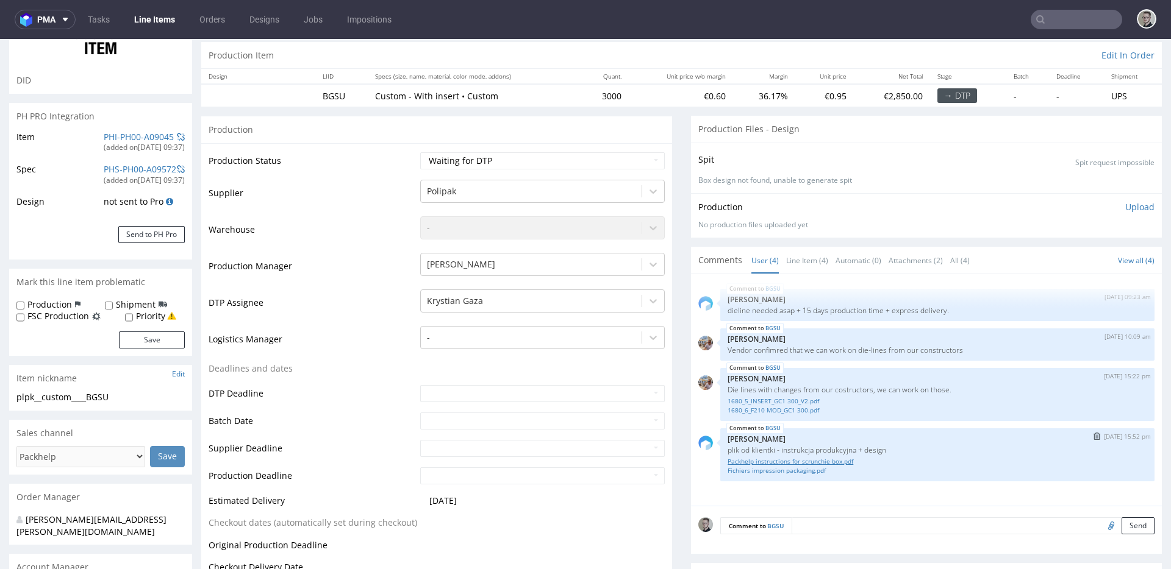
click at [768, 462] on link "Packhelp instructions for scrunchie box.pdf" at bounding box center [936, 461] width 419 height 9
click at [776, 468] on link "Fichiers impression packaging.pdf" at bounding box center [936, 470] width 419 height 9
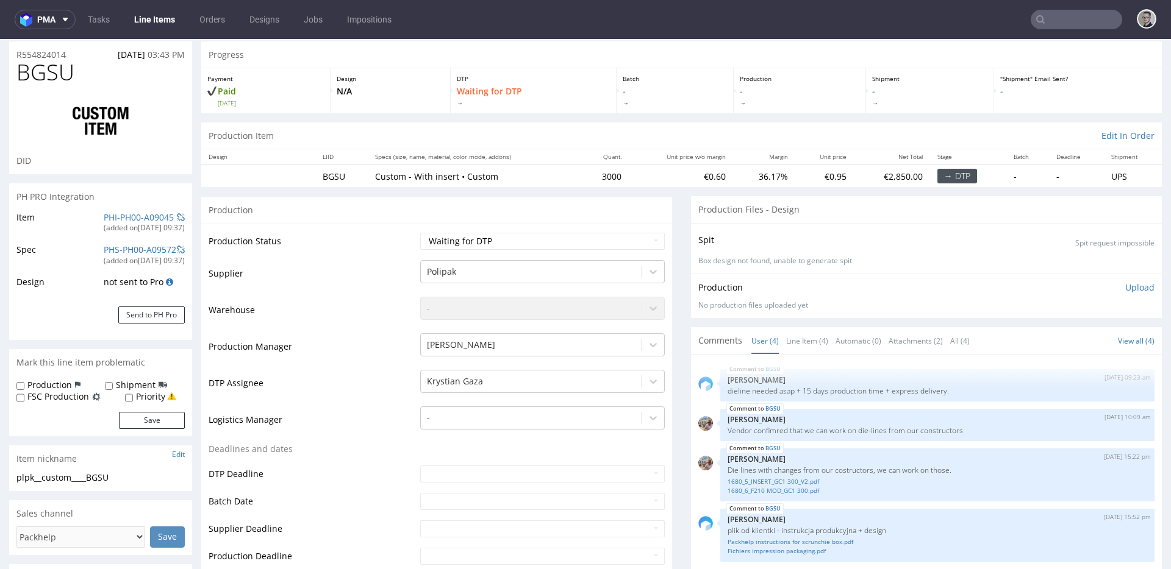
scroll to position [210, 0]
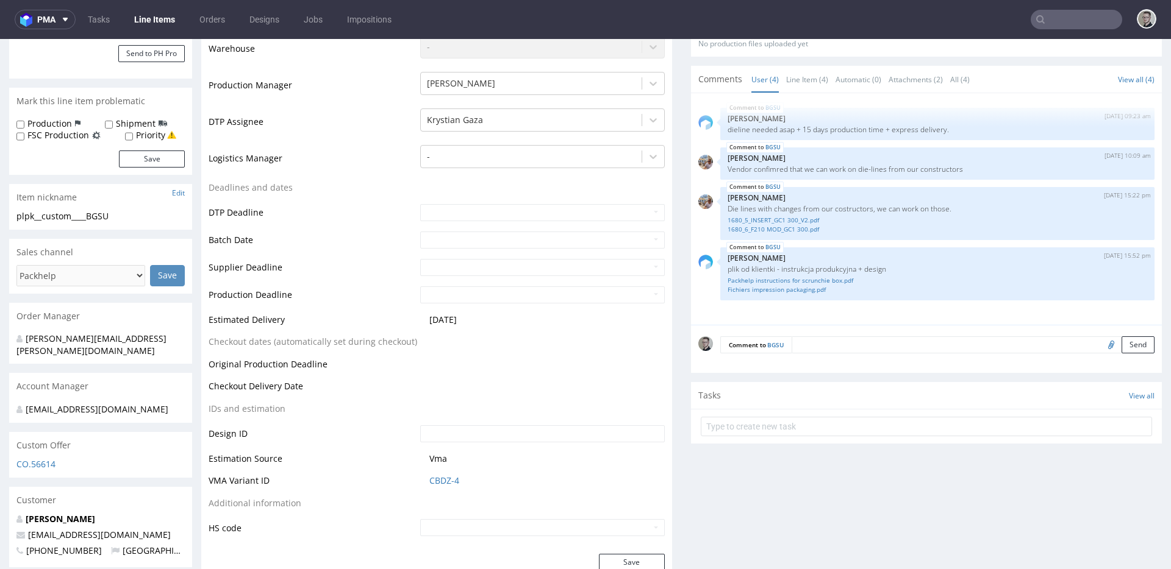
click at [119, 379] on div "Account Manager" at bounding box center [100, 386] width 183 height 27
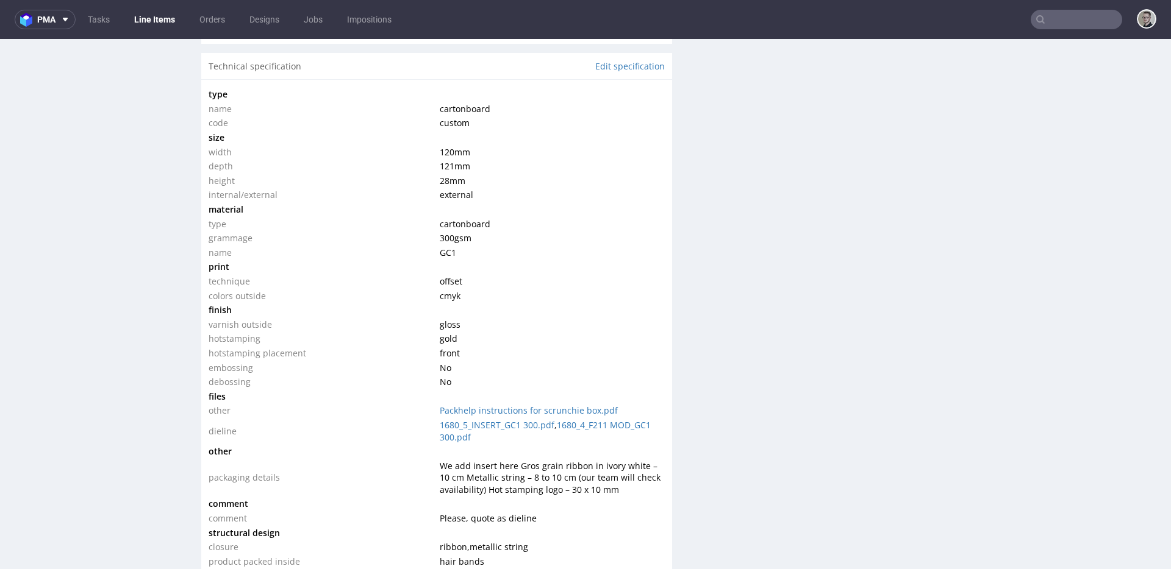
scroll to position [1292, 0]
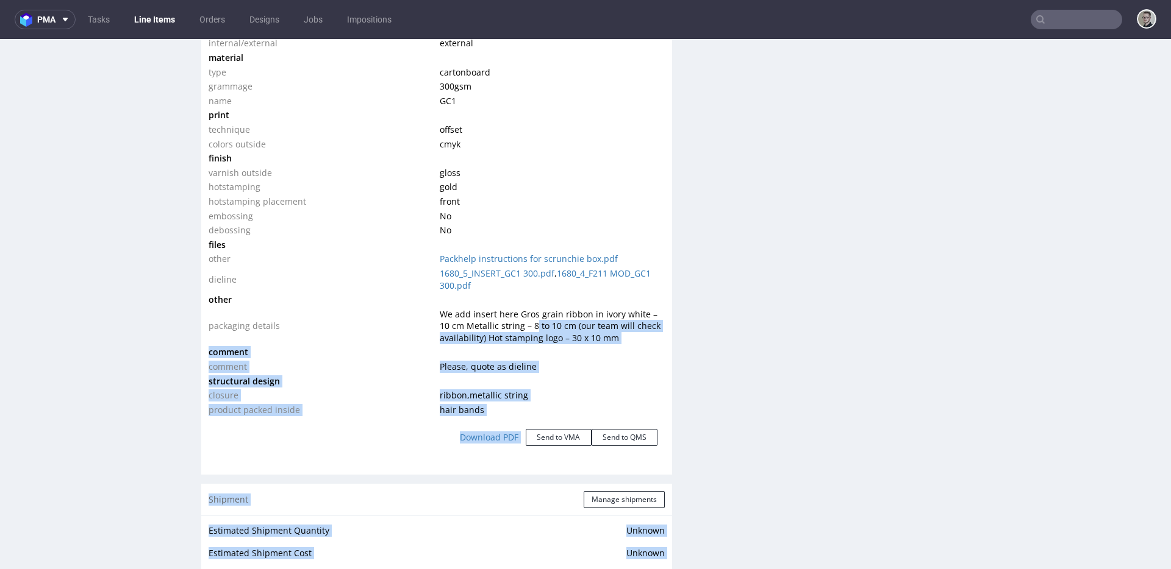
drag, startPoint x: 519, startPoint y: 326, endPoint x: 807, endPoint y: 411, distance: 300.8
click at [764, 399] on div "Progress Payment Paid [DATE] Design N/A DTP Waiting for DTP Batch - Production …" at bounding box center [681, 118] width 960 height 2663
click at [632, 324] on span "We add insert here Gros grain ribbon in ivory white – 10 cm Metallic string – 8…" at bounding box center [550, 326] width 221 height 35
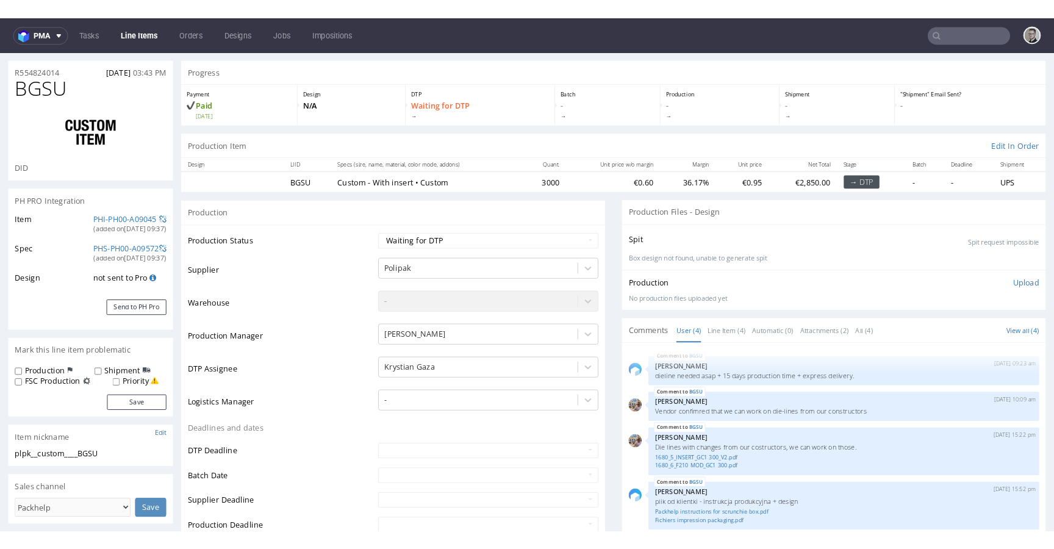
scroll to position [0, 0]
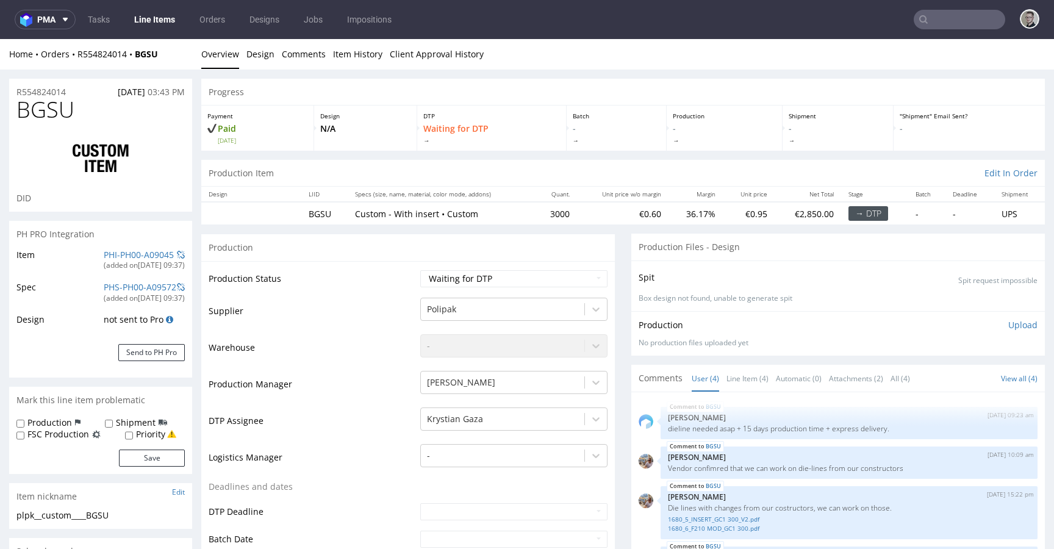
click at [65, 512] on div "plpk__custom____BGSU" at bounding box center [100, 515] width 168 height 12
drag, startPoint x: 15, startPoint y: 93, endPoint x: 0, endPoint y: 85, distance: 17.2
copy p "R554824014"
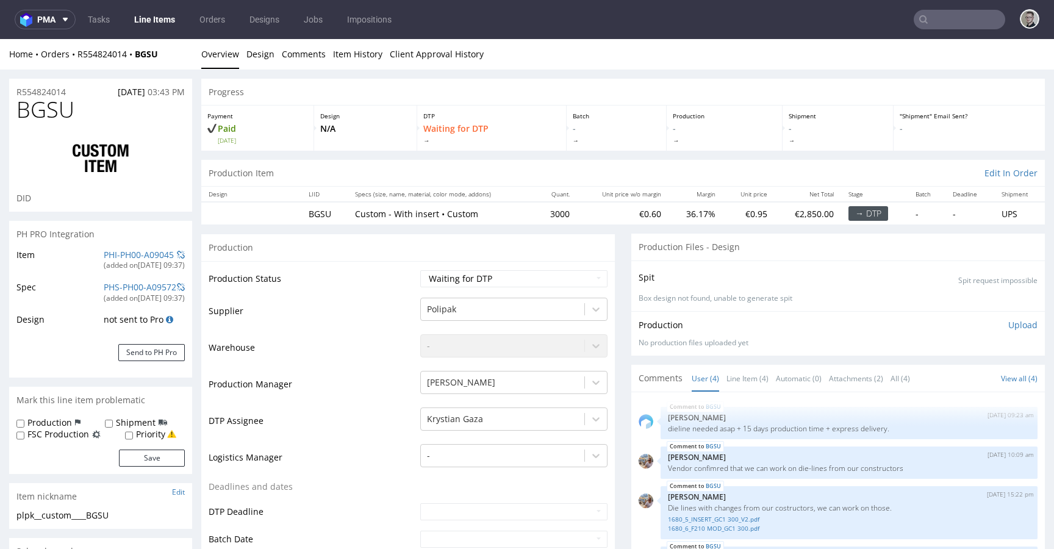
click at [52, 105] on span "BGSU" at bounding box center [45, 110] width 58 height 24
copy span "BGSU"
click at [574, 263] on div "Production Status Waiting for Artwork Waiting for Diecut Waiting for Mockup Wai…" at bounding box center [407, 557] width 413 height 592
click at [558, 273] on select "Waiting for Artwork Waiting for Diecut Waiting for Mockup Waiting for DTP Waiti…" at bounding box center [513, 278] width 187 height 17
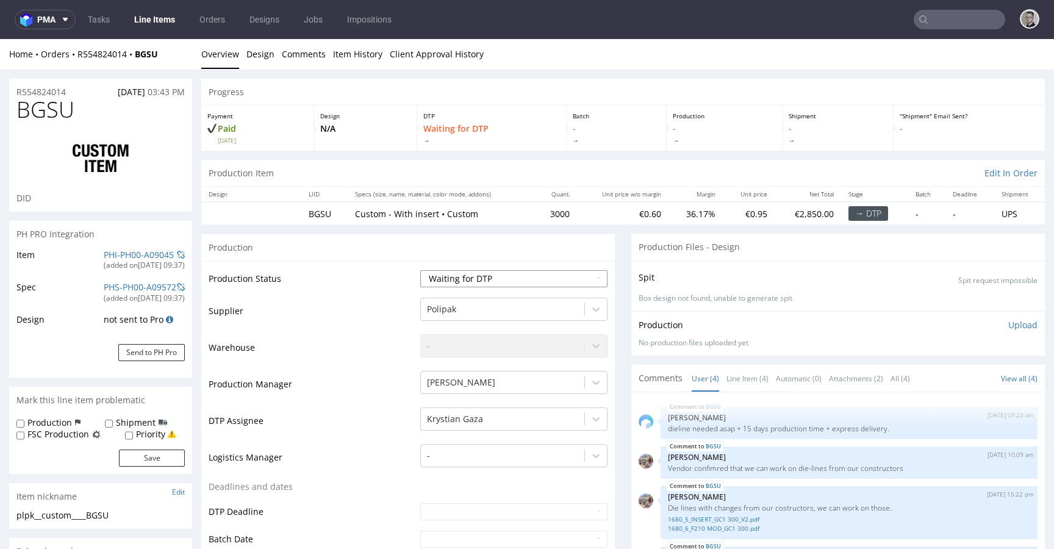
select select "dtp_in_process"
click at [420, 270] on select "Waiting for Artwork Waiting for Diecut Waiting for Mockup Waiting for DTP Waiti…" at bounding box center [513, 278] width 187 height 17
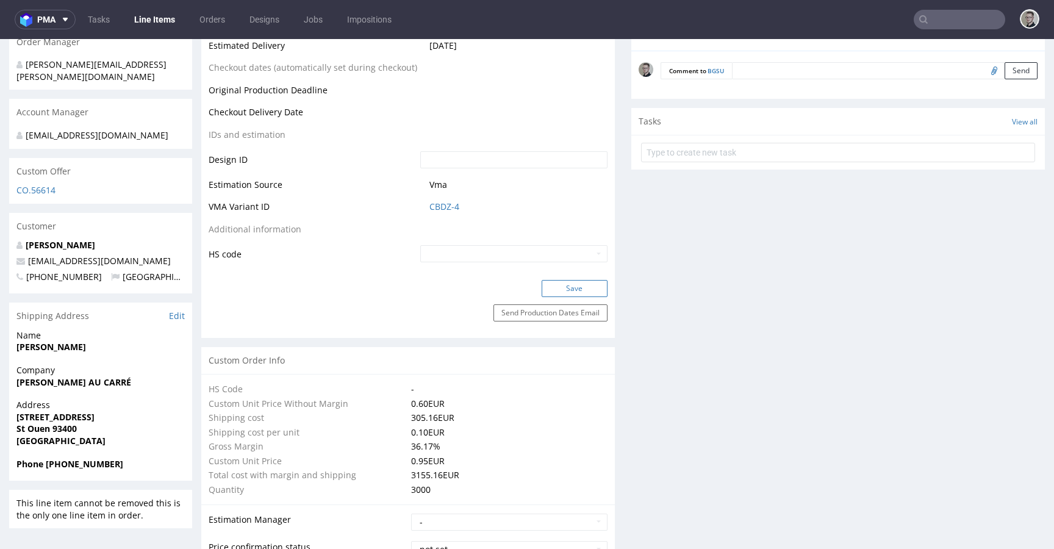
click at [588, 287] on button "Save" at bounding box center [574, 288] width 66 height 17
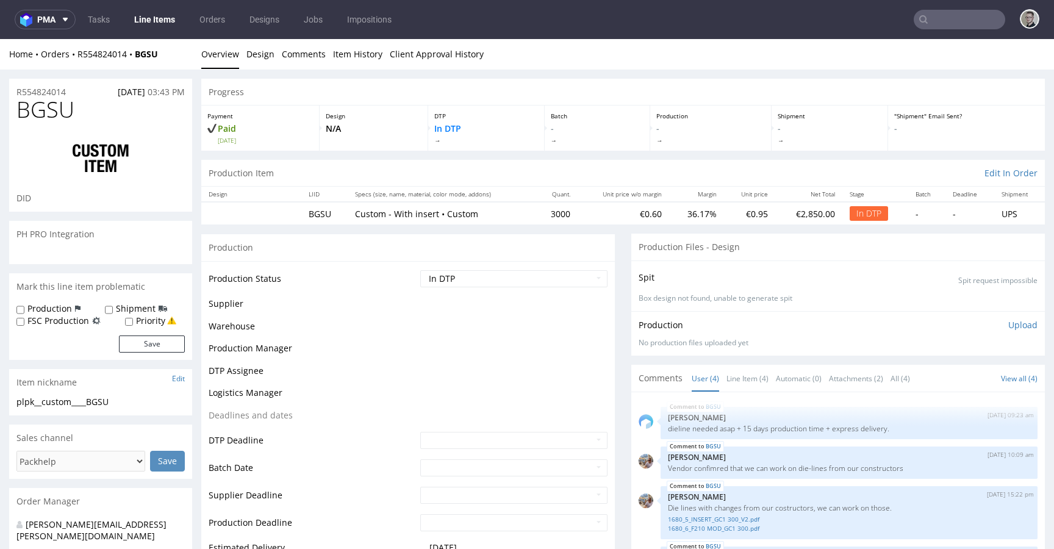
click at [494, 273] on select "Waiting for Artwork Waiting for Diecut Waiting for Mockup Waiting for DTP Waiti…" at bounding box center [513, 278] width 187 height 17
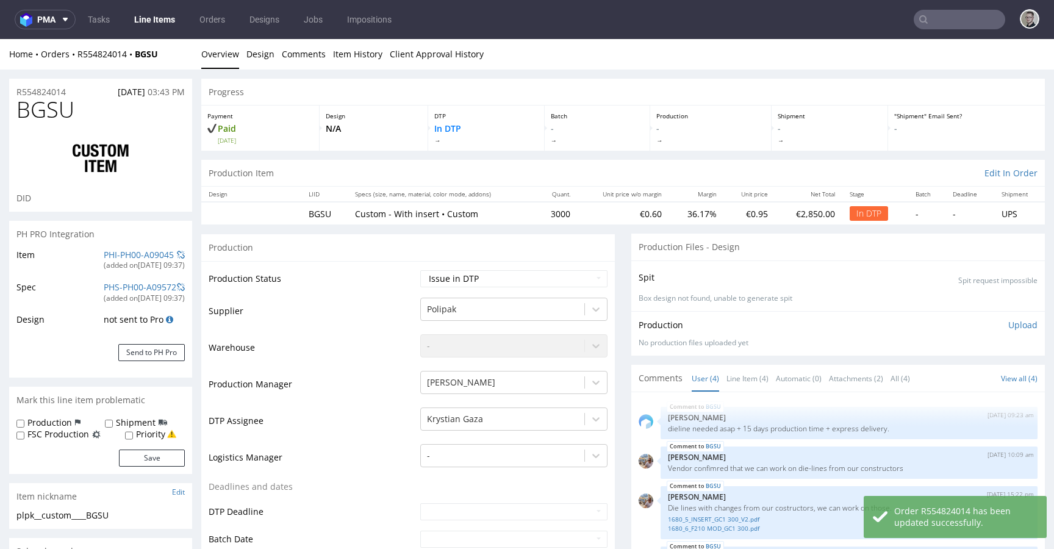
click at [420, 270] on select "Waiting for Artwork Waiting for Diecut Waiting for Mockup Waiting for DTP Waiti…" at bounding box center [513, 278] width 187 height 17
click at [509, 277] on select "Waiting for Artwork Waiting for Diecut Waiting for Mockup Waiting for DTP Waiti…" at bounding box center [513, 278] width 187 height 17
select select "dtp_ca_needed"
click at [420, 270] on select "Waiting for Artwork Waiting for Diecut Waiting for Mockup Waiting for DTP Waiti…" at bounding box center [513, 278] width 187 height 17
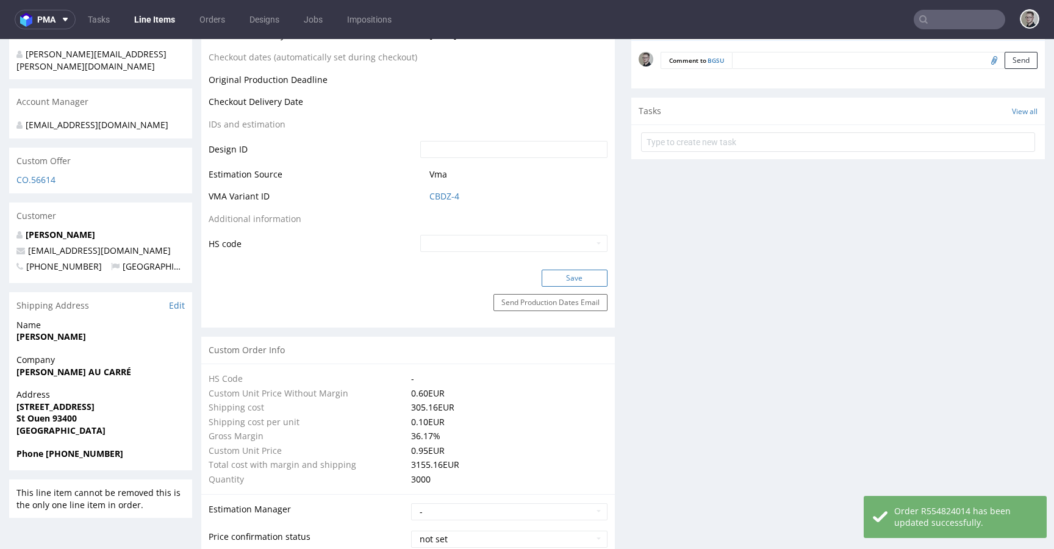
click at [580, 282] on button "Save" at bounding box center [574, 277] width 66 height 17
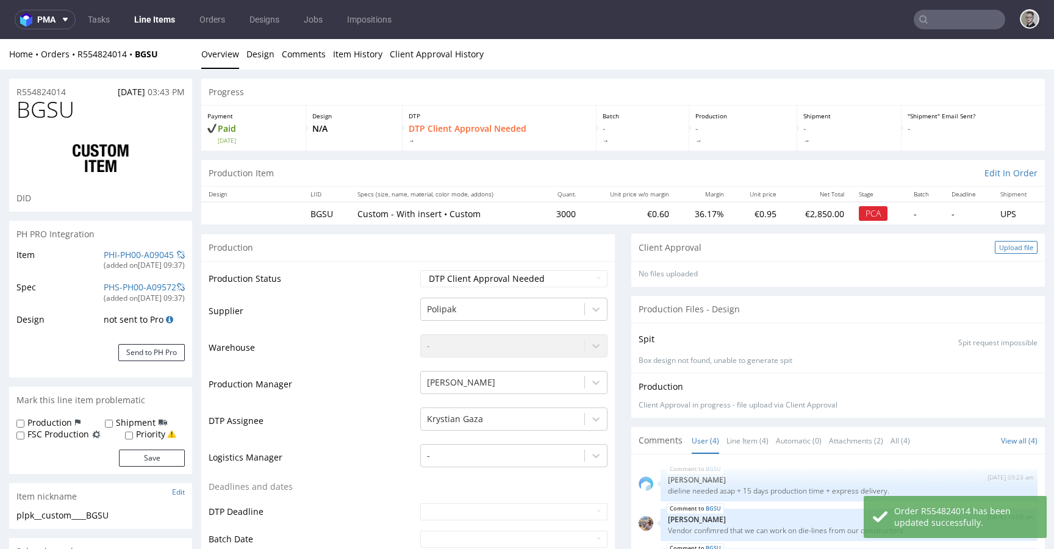
click at [994, 249] on div "Upload file" at bounding box center [1015, 247] width 43 height 13
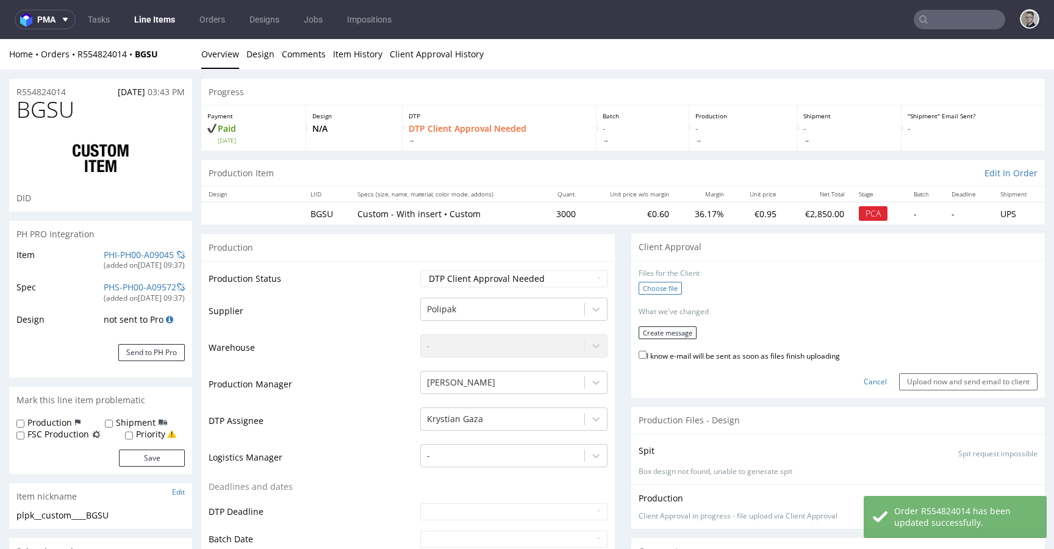
click at [671, 287] on label "Choose file" at bounding box center [659, 288] width 43 height 13
click at [0, 39] on input "Choose file" at bounding box center [0, 39] width 0 height 0
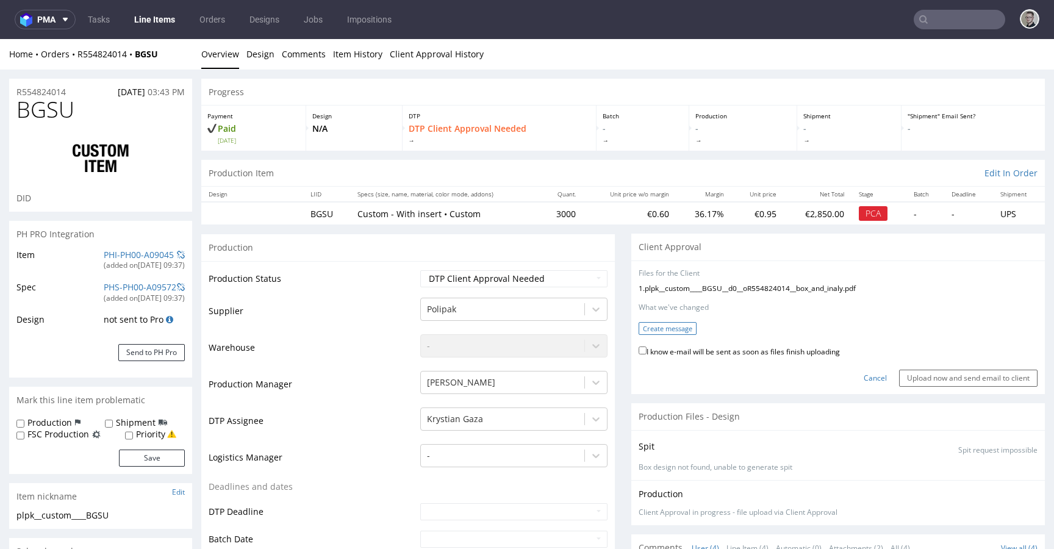
click at [665, 330] on button "Create message" at bounding box center [667, 328] width 58 height 13
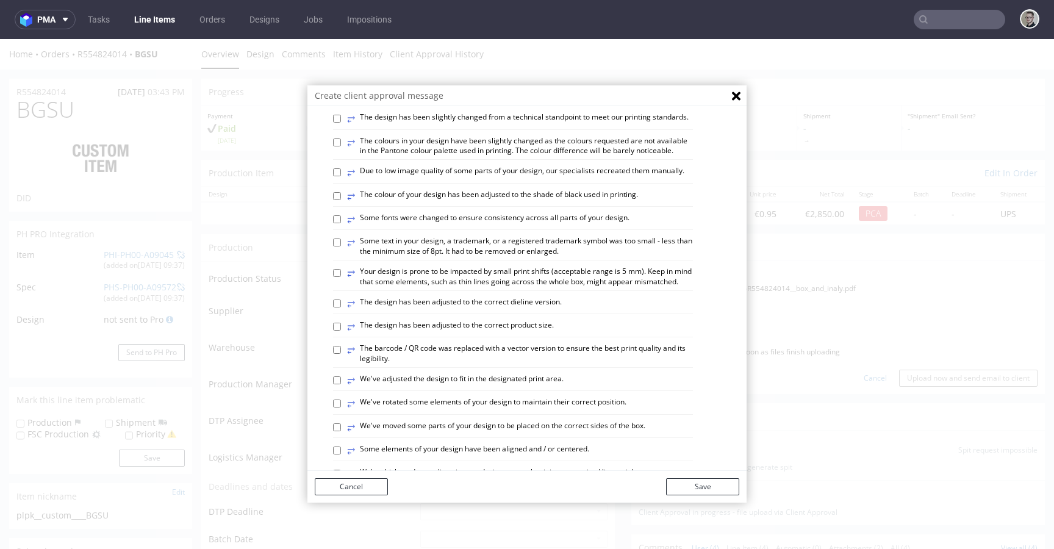
scroll to position [707, 0]
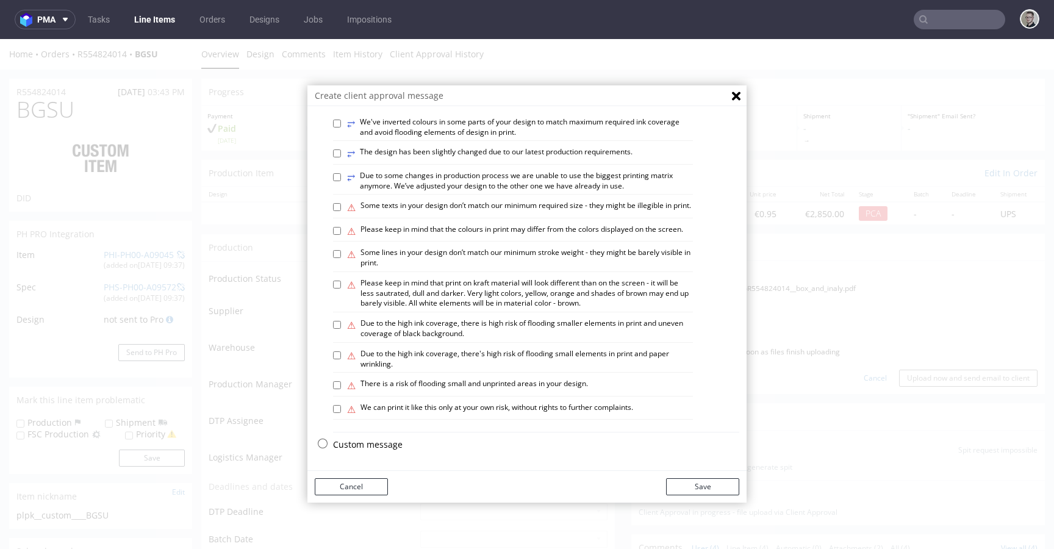
click at [383, 451] on div "Custom message" at bounding box center [536, 447] width 406 height 18
click at [388, 444] on p "Custom message" at bounding box center [536, 444] width 406 height 12
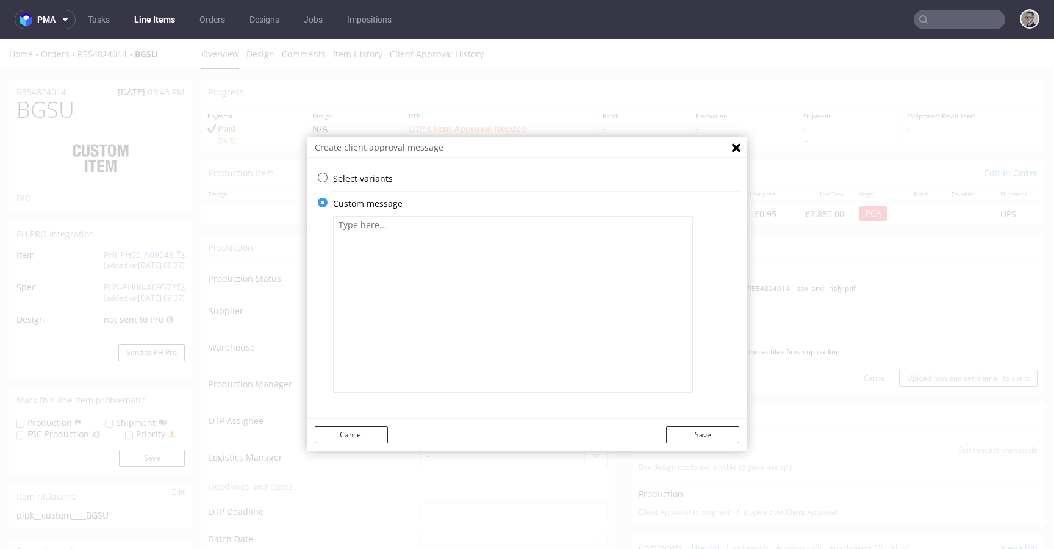
click at [478, 318] on textarea at bounding box center [513, 304] width 360 height 177
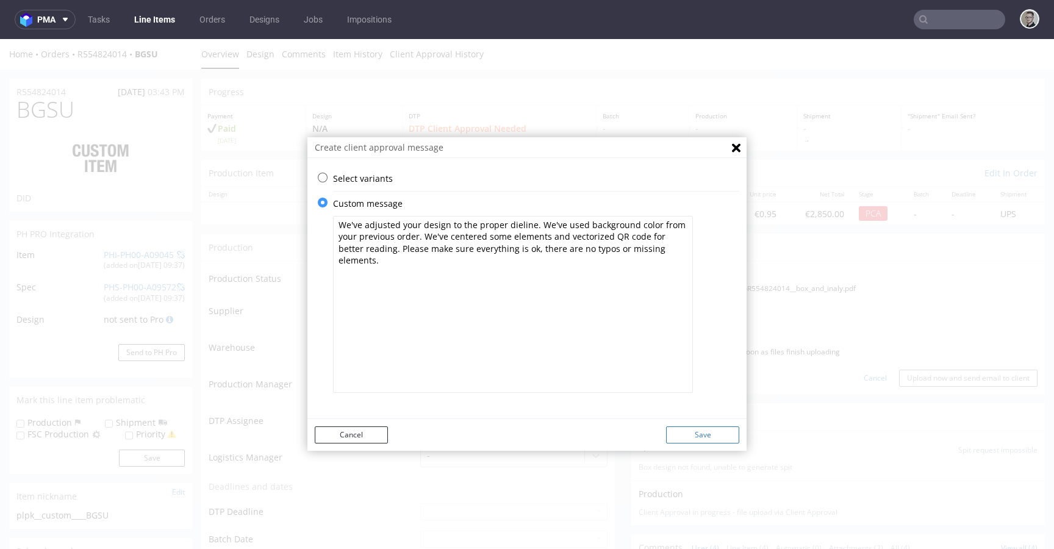
type textarea "We've adjusted your design to the proper dieline. We've used background color f…"
click at [689, 433] on button "Save" at bounding box center [702, 434] width 73 height 17
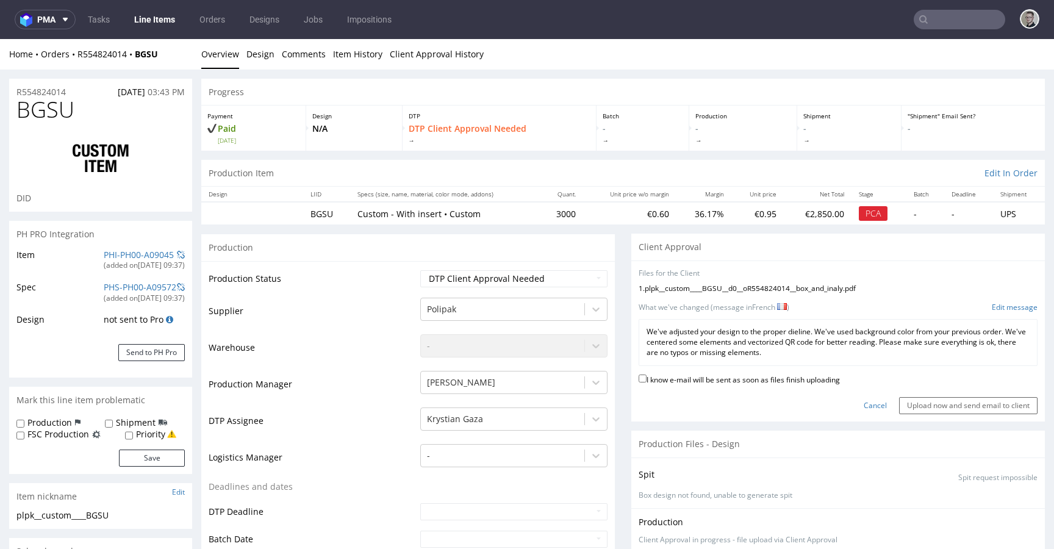
click at [798, 377] on label "I know e-mail will be sent as soon as files finish uploading" at bounding box center [738, 378] width 201 height 13
click at [646, 377] on input "I know e-mail will be sent as soon as files finish uploading" at bounding box center [642, 378] width 8 height 8
checkbox input "true"
click at [932, 407] on input "Upload now and send email to client" at bounding box center [968, 405] width 138 height 17
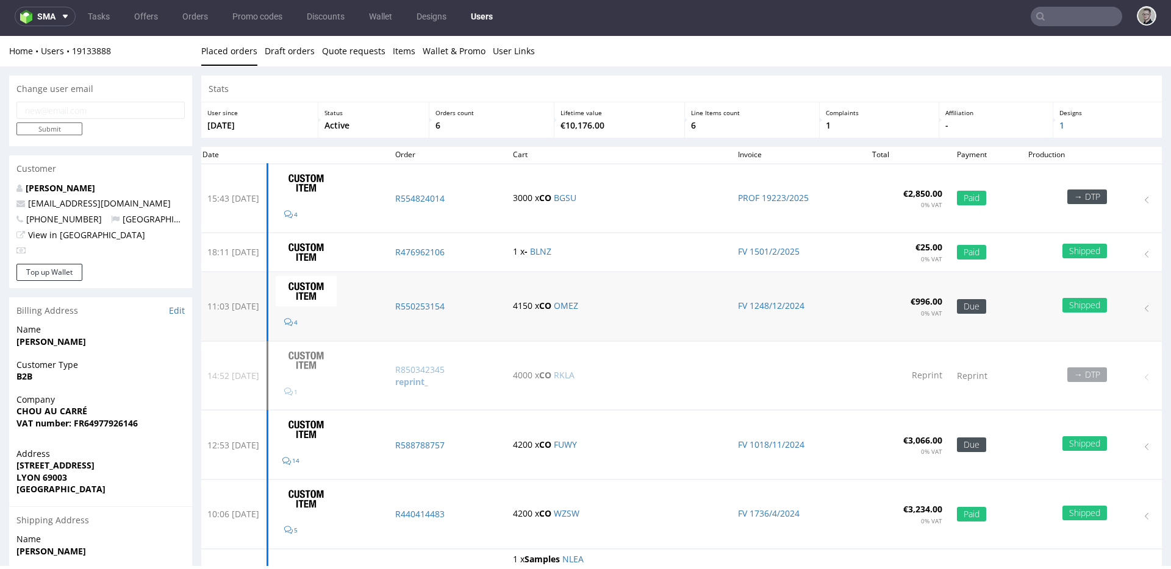
click at [591, 311] on p "4150 x CO OMEZ" at bounding box center [618, 306] width 210 height 12
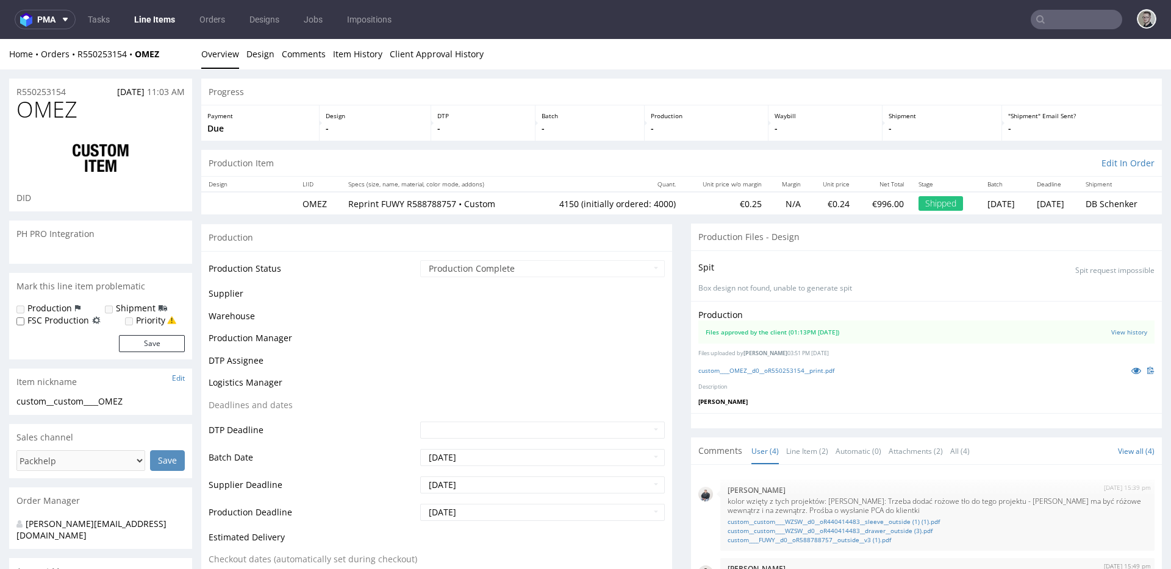
scroll to position [22, 0]
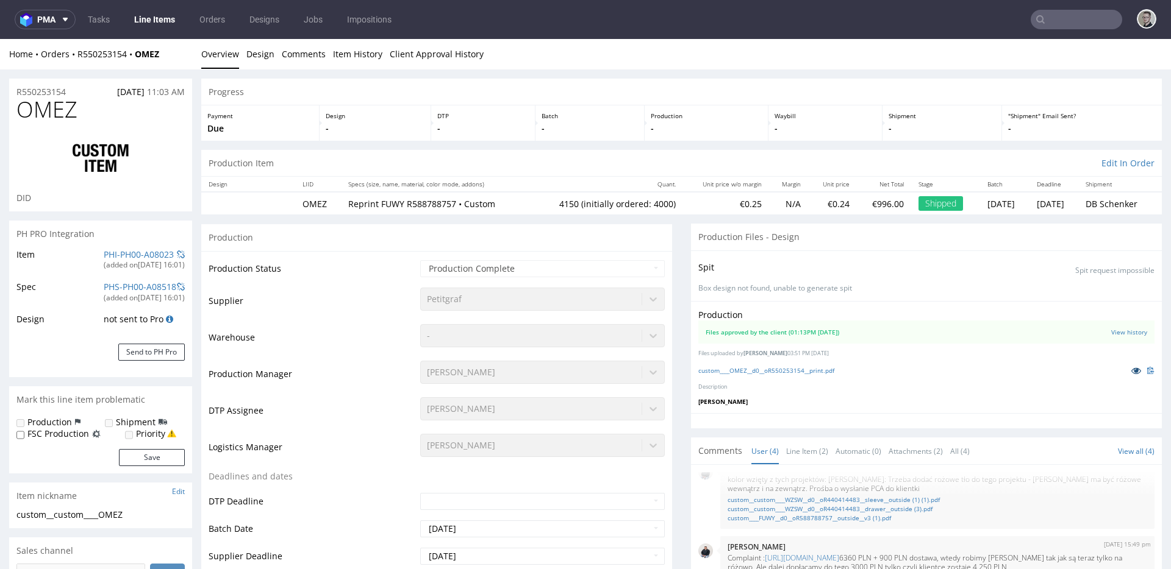
click at [1131, 371] on icon at bounding box center [1136, 370] width 10 height 9
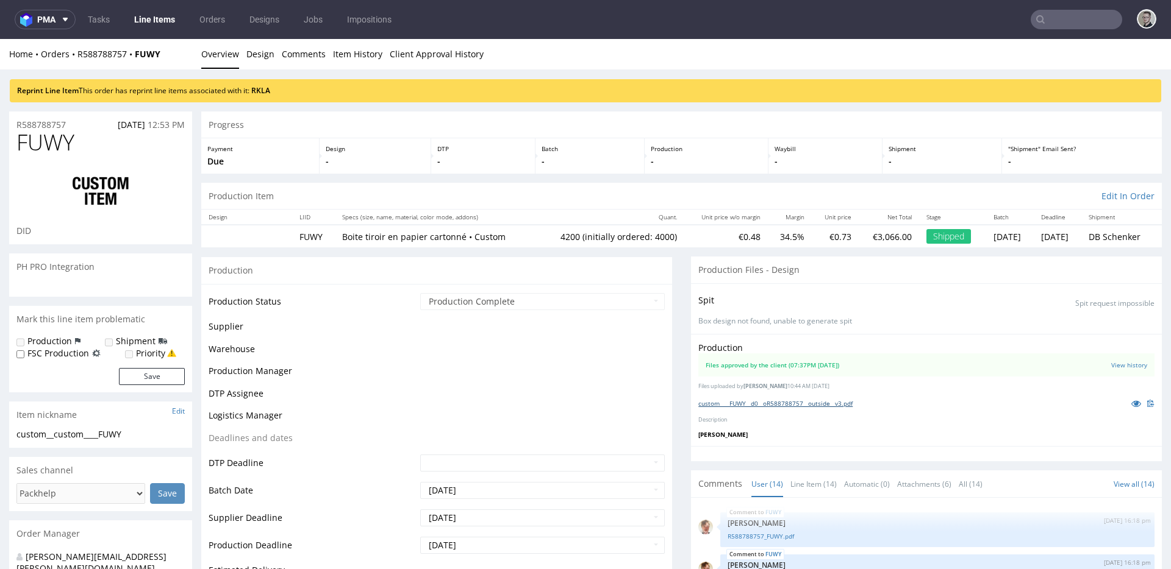
scroll to position [748, 0]
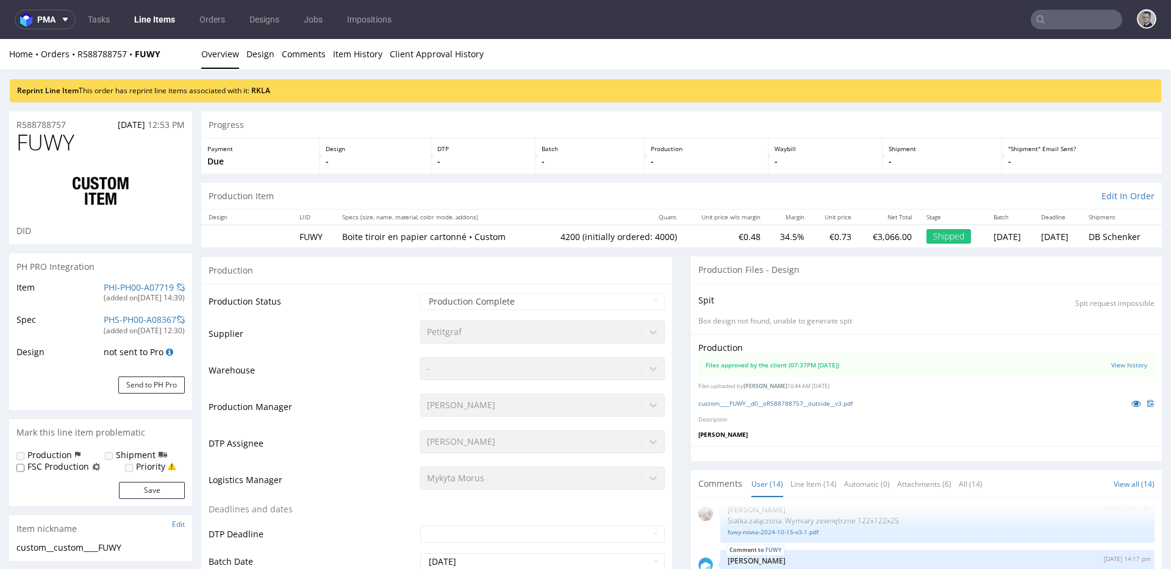
type input "4200"
click at [811, 405] on link "custom____FUWY__d0__oR588788757__outside__v3.pdf" at bounding box center [775, 403] width 154 height 9
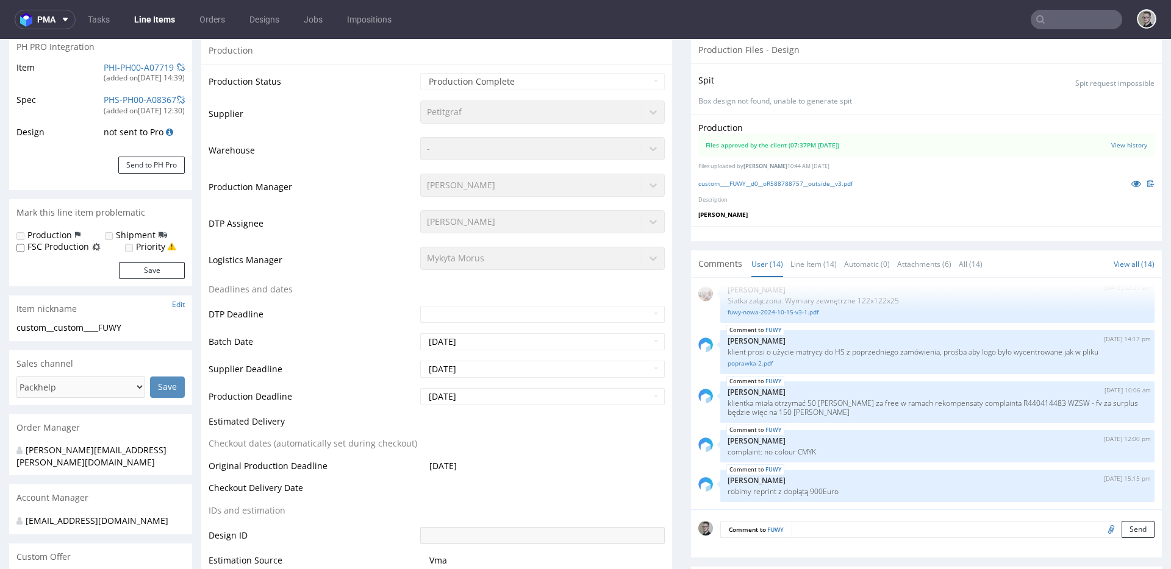
scroll to position [405, 0]
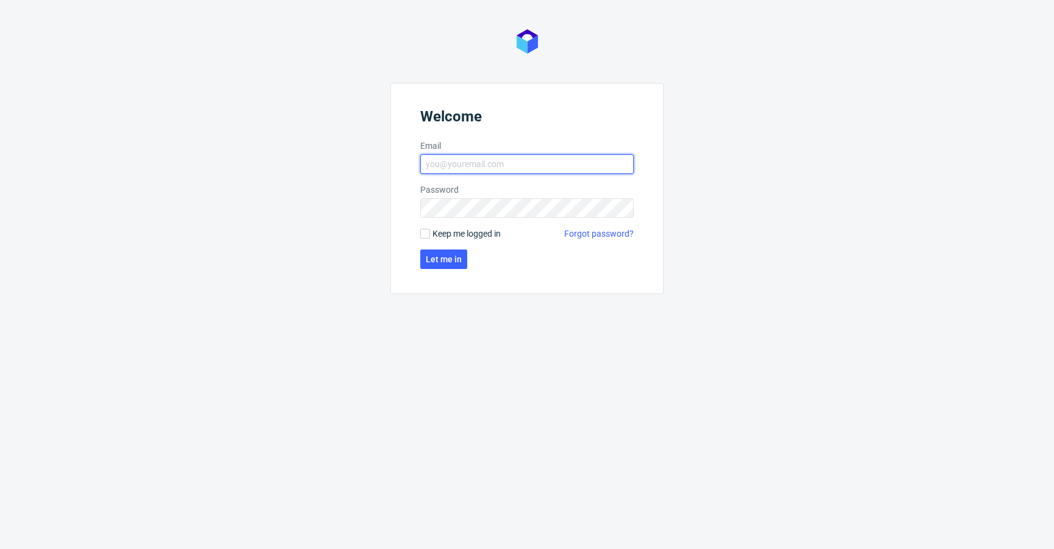
type input "[EMAIL_ADDRESS][DOMAIN_NAME]"
click at [459, 229] on span "Keep me logged in" at bounding box center [466, 233] width 68 height 12
click at [430, 229] on input "Keep me logged in" at bounding box center [425, 234] width 10 height 10
checkbox input "true"
click at [452, 258] on span "Let me in" at bounding box center [444, 259] width 36 height 9
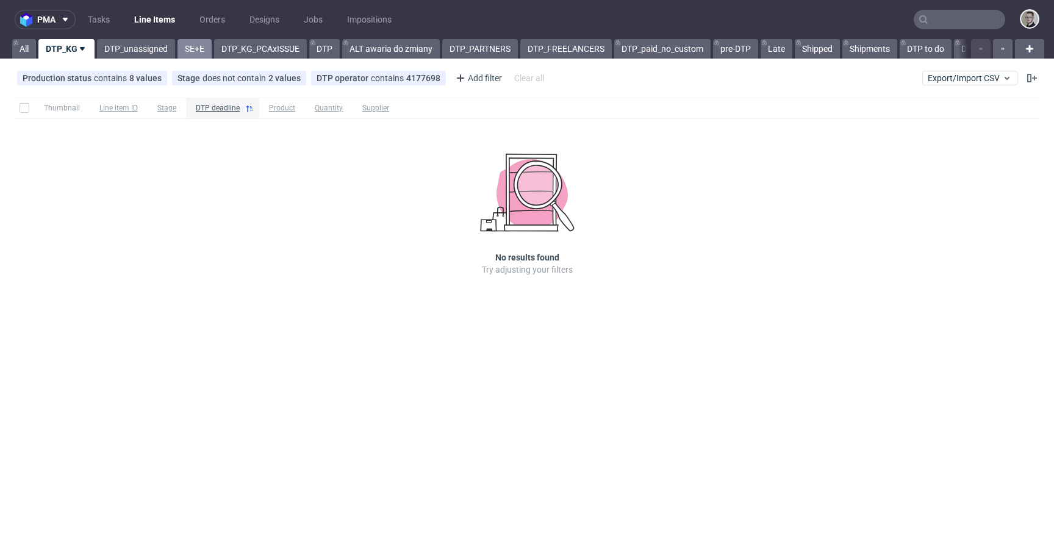
click at [196, 46] on link "SE+E" at bounding box center [194, 49] width 34 height 20
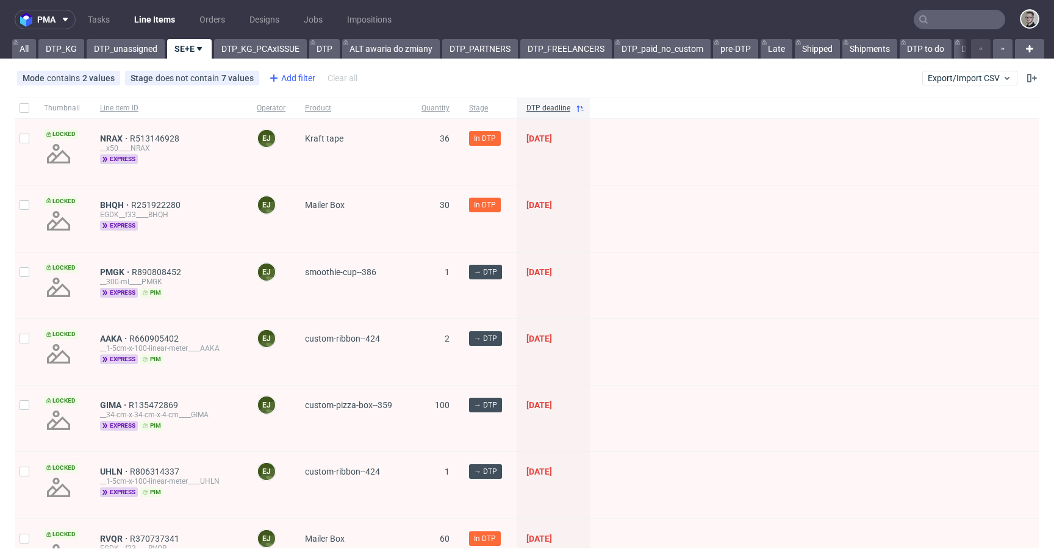
click at [279, 73] on div "Add filter" at bounding box center [291, 78] width 54 height 20
click at [223, 114] on div "Line item ID" at bounding box center [168, 108] width 157 height 21
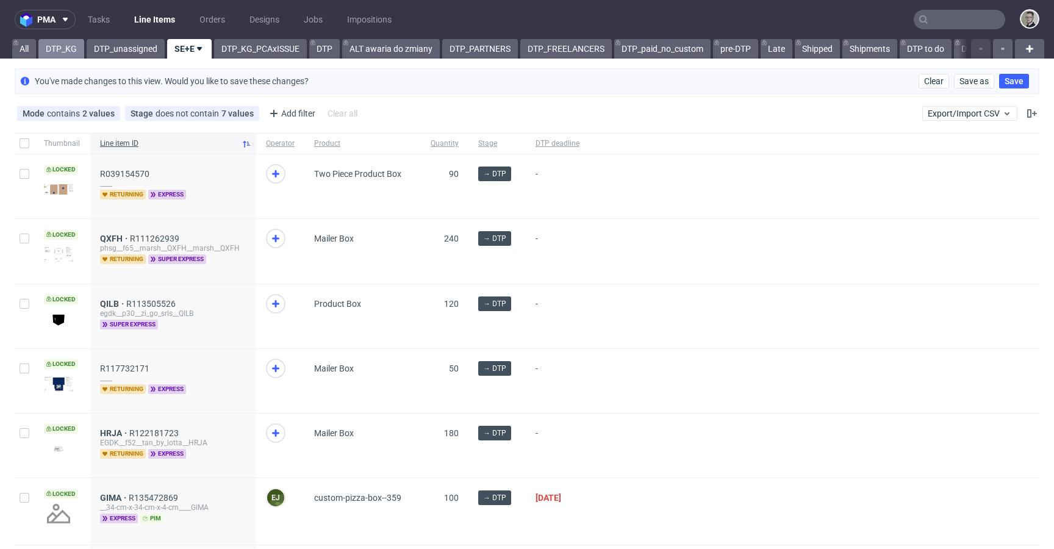
click at [77, 51] on link "DTP_KG" at bounding box center [61, 49] width 46 height 20
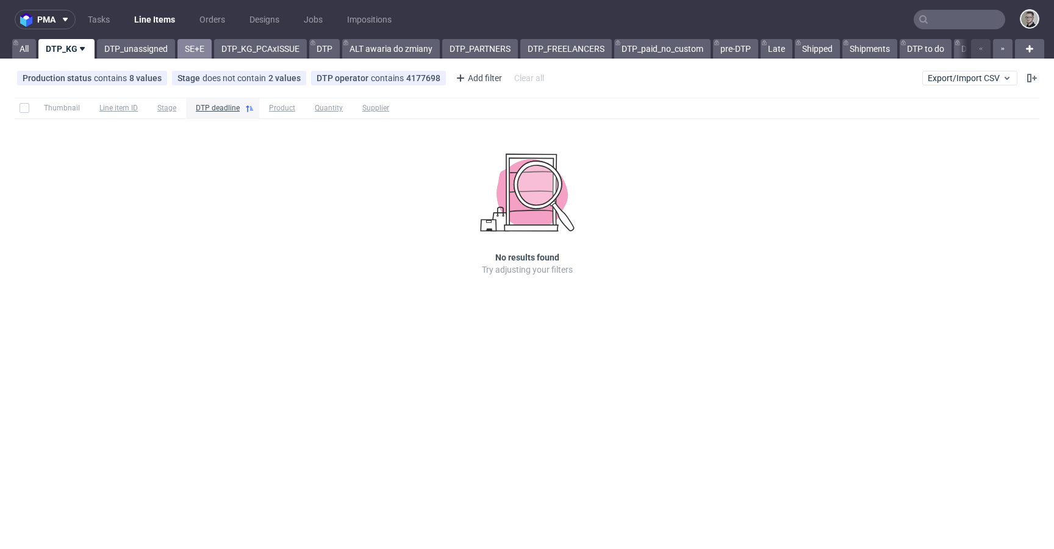
click at [192, 52] on link "SE+E" at bounding box center [194, 49] width 34 height 20
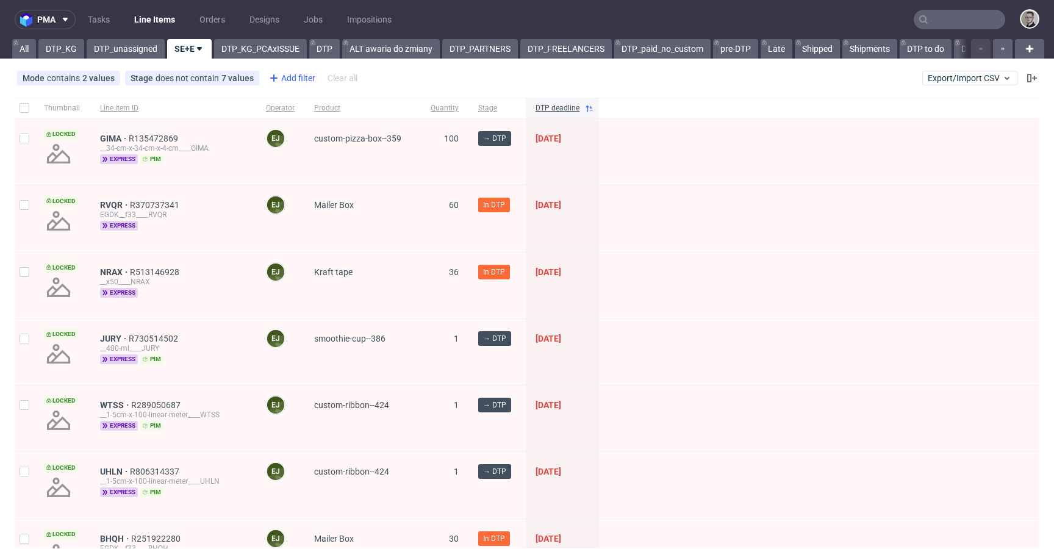
click at [313, 78] on div "Add filter" at bounding box center [291, 78] width 54 height 20
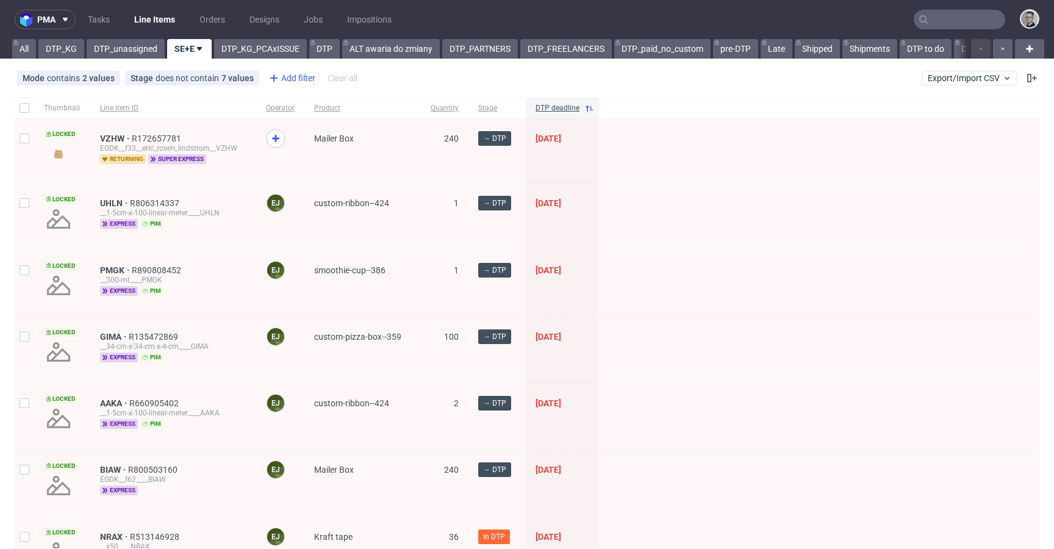
click at [282, 78] on div "Add filter" at bounding box center [291, 78] width 54 height 20
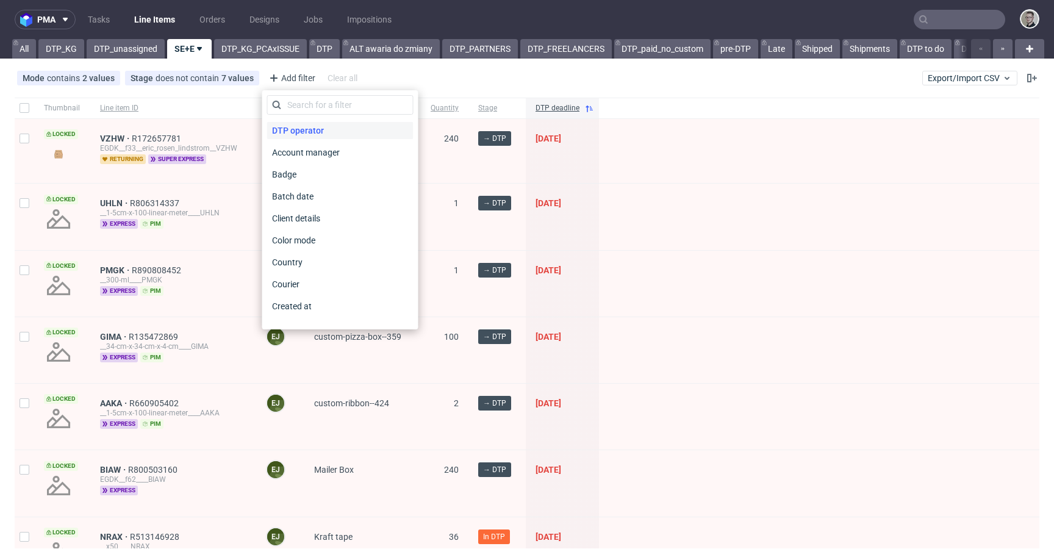
click at [324, 126] on span "DTP operator" at bounding box center [298, 130] width 62 height 17
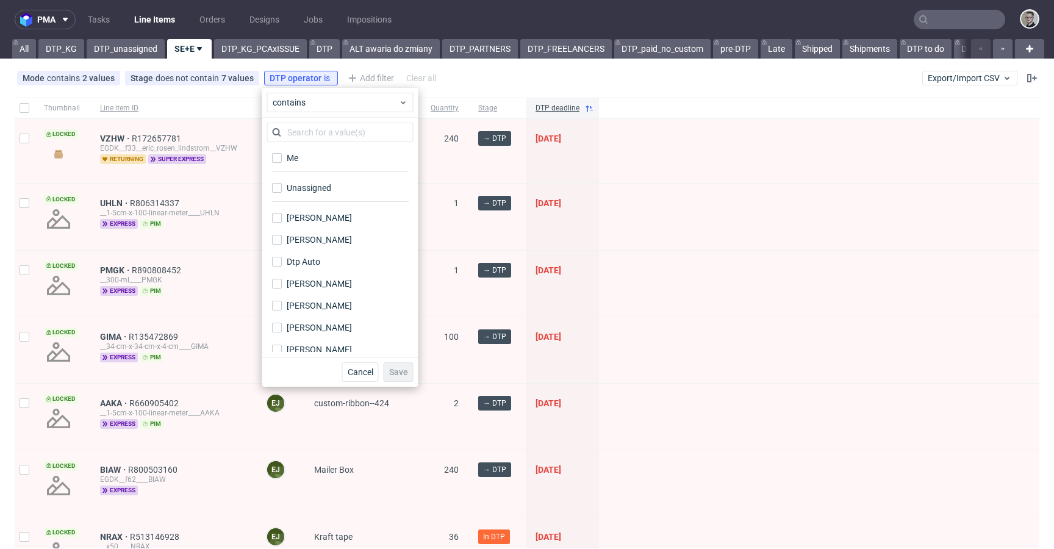
click at [334, 177] on div "Unassigned" at bounding box center [340, 192] width 146 height 30
click at [334, 184] on label "Unassigned" at bounding box center [340, 187] width 146 height 17
click at [282, 184] on input "Unassigned" at bounding box center [277, 188] width 10 height 10
checkbox input "true"
click at [396, 370] on span "Save" at bounding box center [398, 372] width 19 height 9
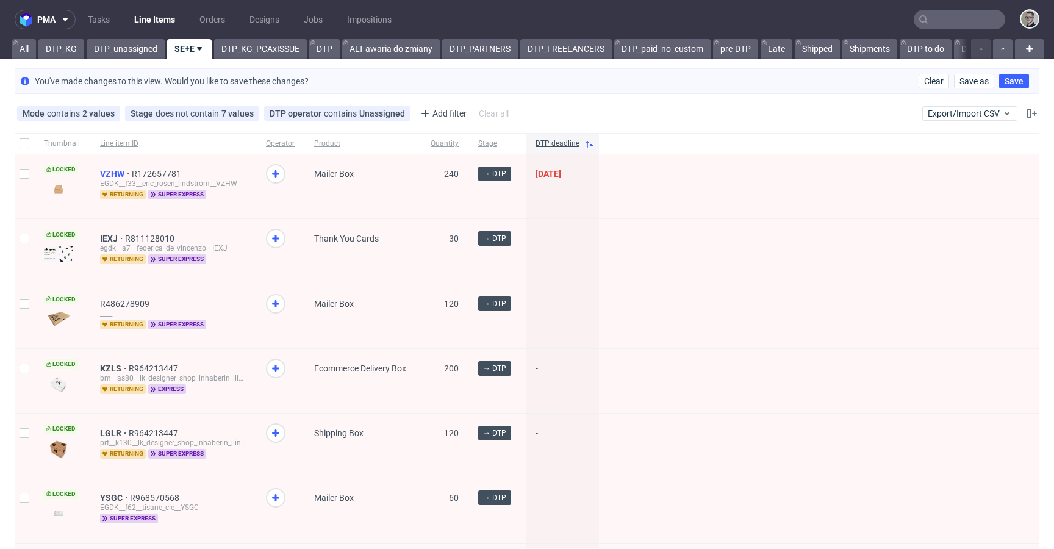
click at [107, 173] on span "VZHW" at bounding box center [116, 174] width 32 height 10
